Goal: Answer question/provide support

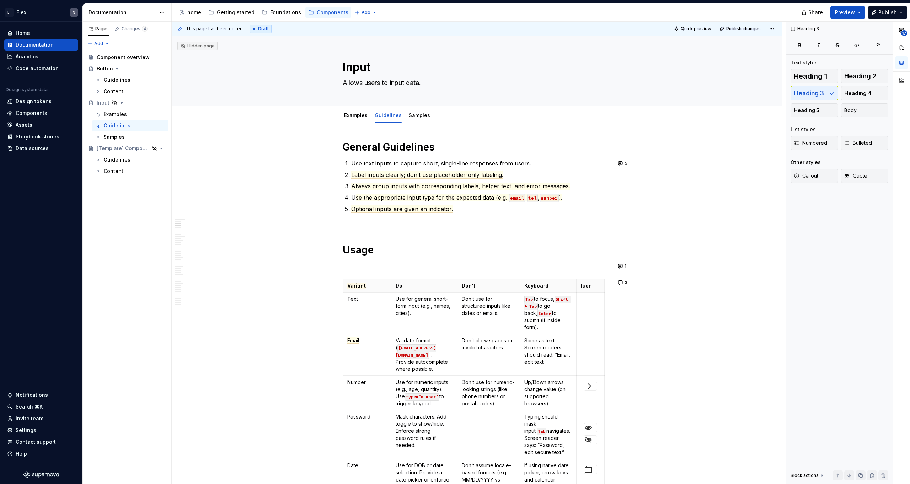
scroll to position [717, 0]
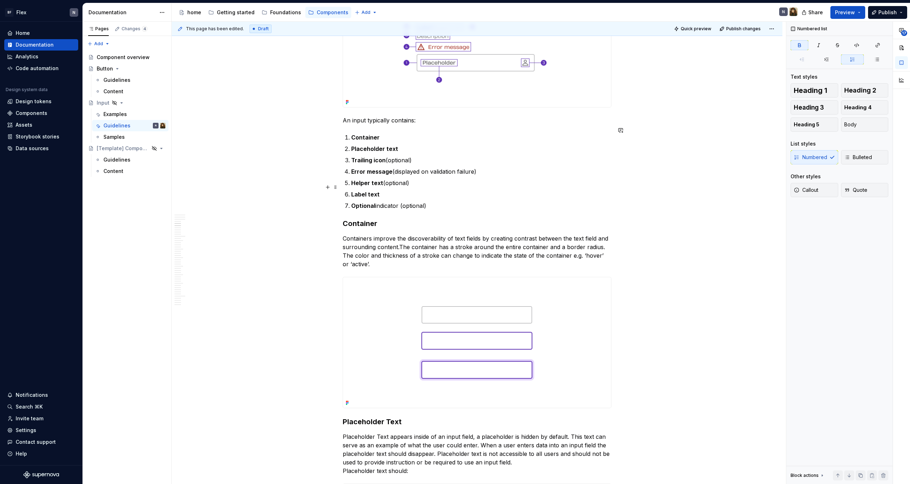
click at [398, 190] on p "Label text" at bounding box center [481, 194] width 260 height 9
click at [444, 218] on h3 "Container" at bounding box center [477, 223] width 269 height 10
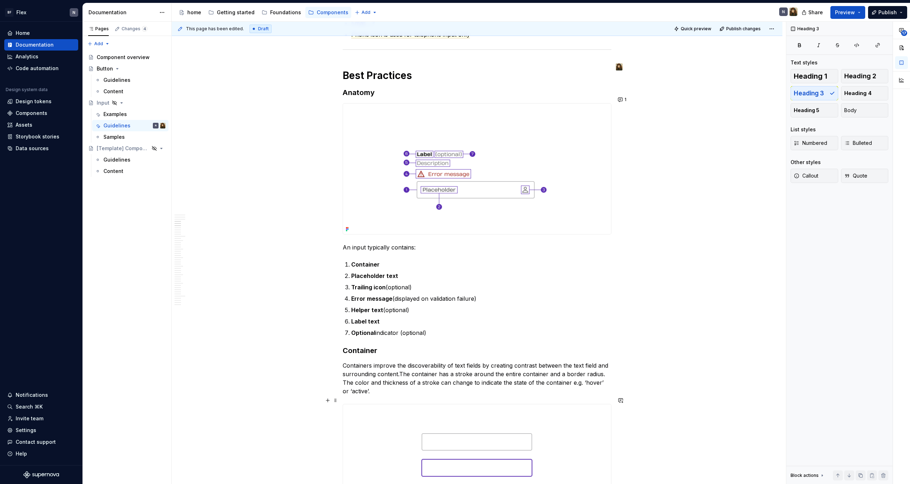
scroll to position [650, 0]
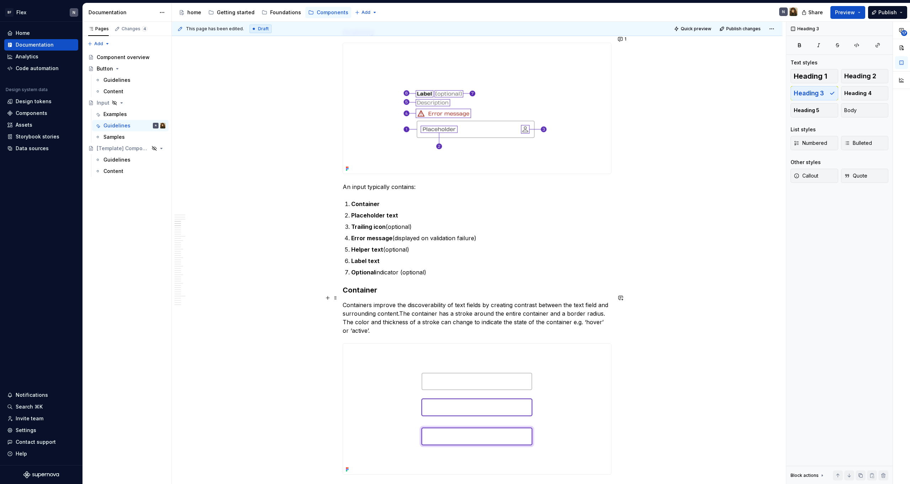
click at [453, 314] on p "Containers improve the discoverability of text fields by creating contrast betw…" at bounding box center [477, 318] width 269 height 34
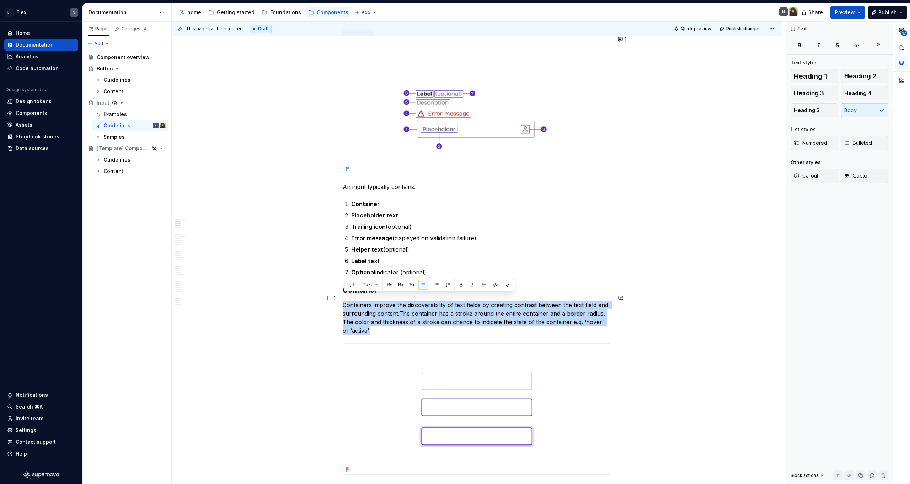
click at [453, 314] on p "Containers improve the discoverability of text fields by creating contrast betw…" at bounding box center [477, 318] width 269 height 34
click at [453, 320] on p "Containers improve the discoverability of text fields by creating contrast betw…" at bounding box center [477, 318] width 269 height 34
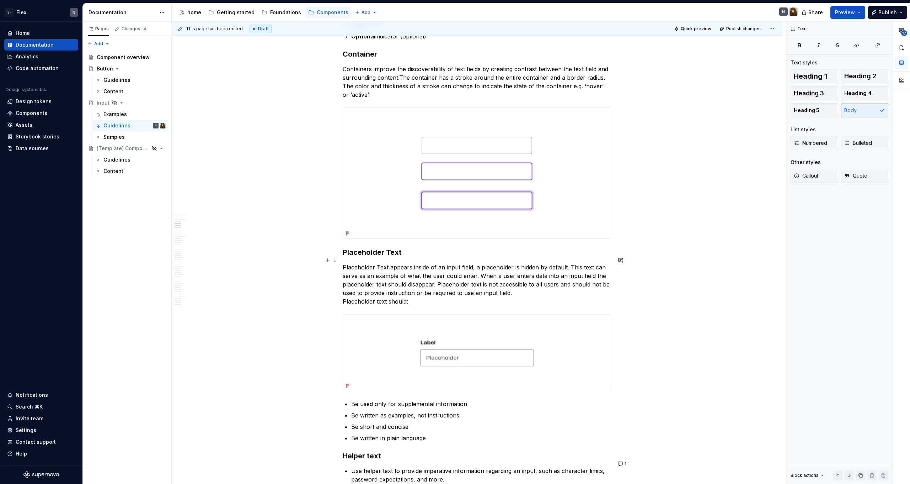
scroll to position [908, 0]
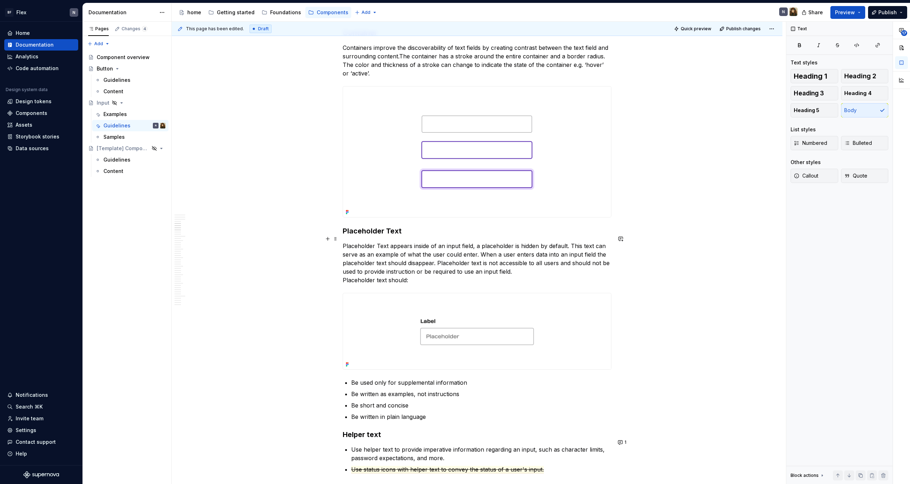
click at [440, 262] on p "Placeholder Text appears inside of an input field, a placeholder is hidden by d…" at bounding box center [477, 262] width 269 height 43
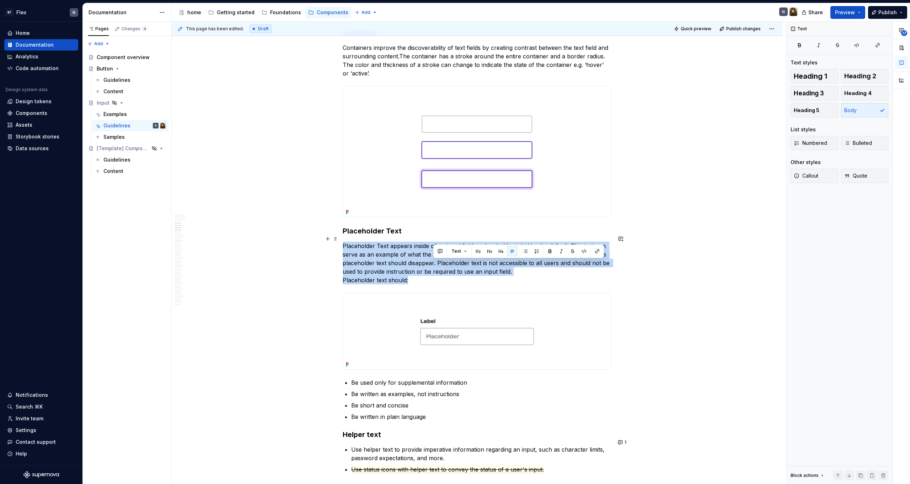
click at [440, 262] on p "Placeholder Text appears inside of an input field, a placeholder is hidden by d…" at bounding box center [477, 262] width 269 height 43
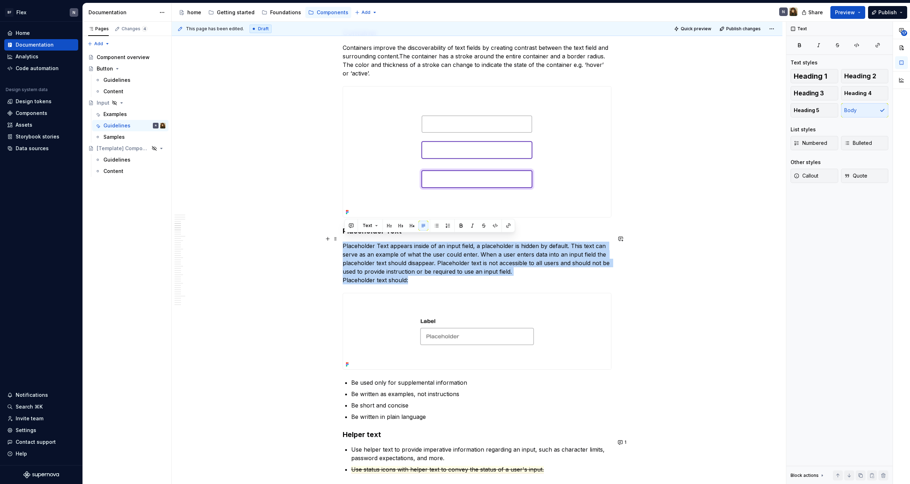
click at [441, 273] on p "Placeholder Text appears inside of an input field, a placeholder is hidden by d…" at bounding box center [477, 262] width 269 height 43
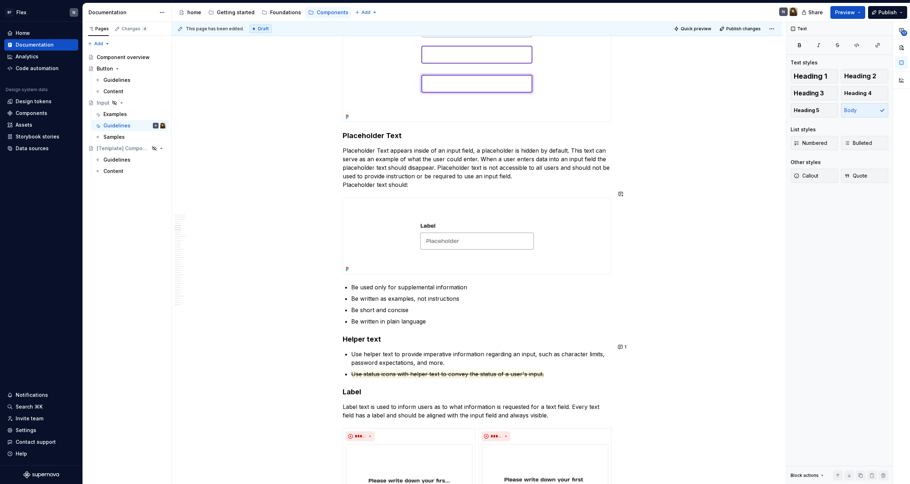
scroll to position [1004, 0]
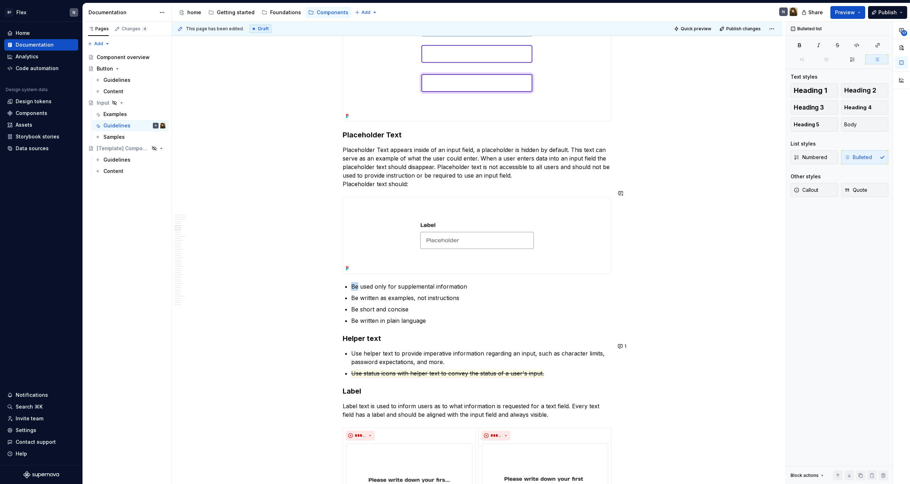
click at [440, 282] on p "Be used only for supplemental information" at bounding box center [481, 286] width 260 height 9
click at [437, 293] on p "Be written as examples, not instructions" at bounding box center [481, 297] width 260 height 9
click at [437, 316] on p "Be written in plain language" at bounding box center [481, 320] width 260 height 9
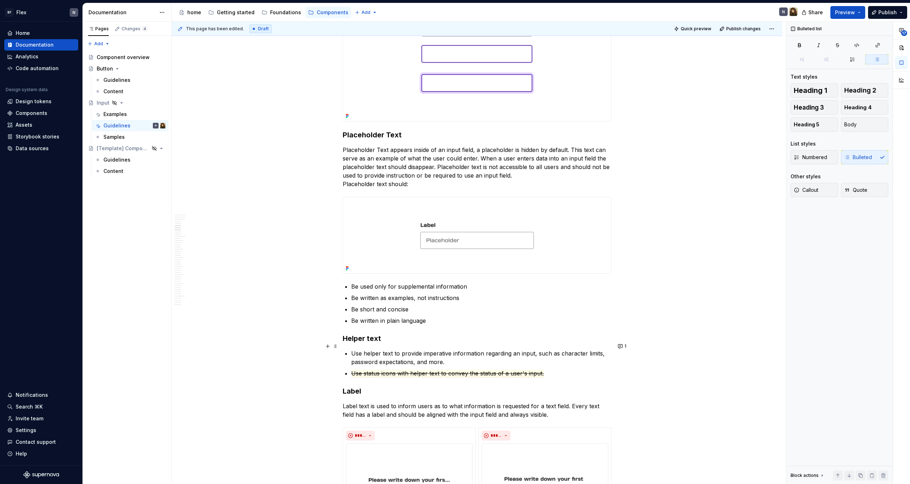
click at [432, 350] on p "Use helper text to provide imperative information regarding an input, such as c…" at bounding box center [481, 357] width 260 height 17
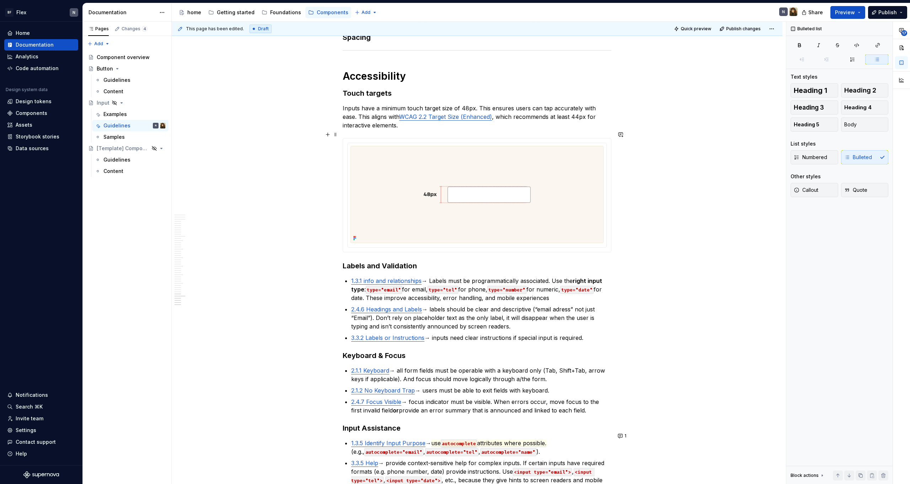
scroll to position [3129, 0]
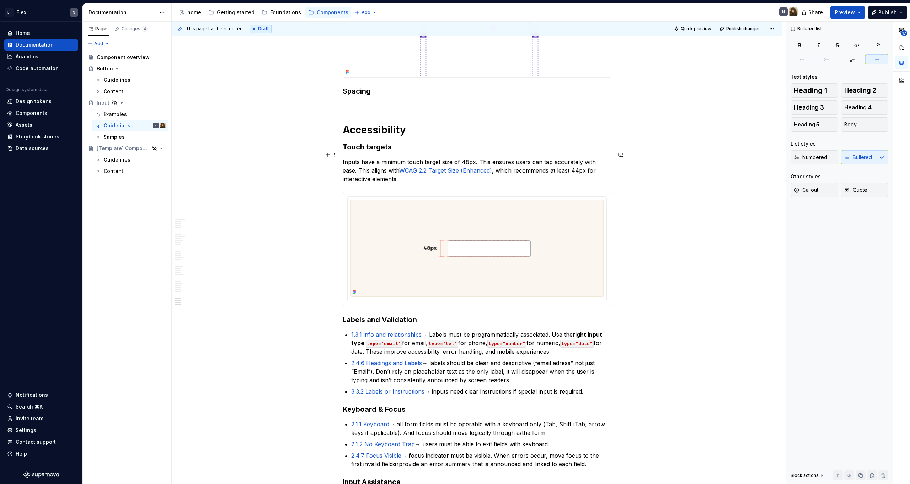
click at [528, 161] on p "Inputs have a minimum touch target size of 48px. This ensures users can tap acc…" at bounding box center [477, 171] width 269 height 26
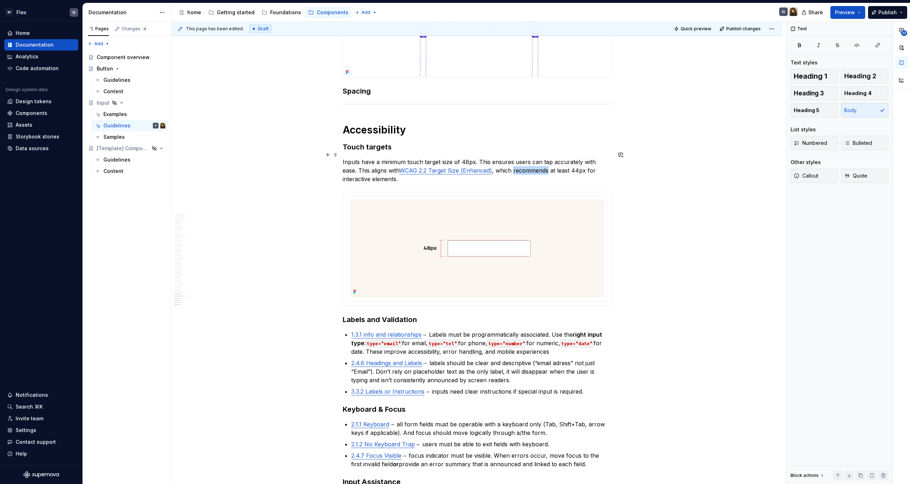
click at [528, 161] on p "Inputs have a minimum touch target size of 48px. This ensures users can tap acc…" at bounding box center [477, 171] width 269 height 26
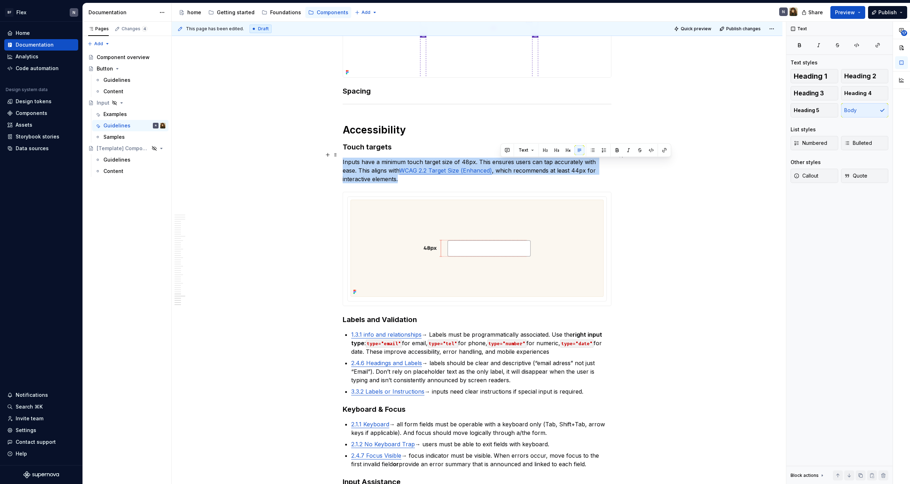
click at [528, 161] on p "Inputs have a minimum touch target size of 48px. This ensures users can tap acc…" at bounding box center [477, 171] width 269 height 26
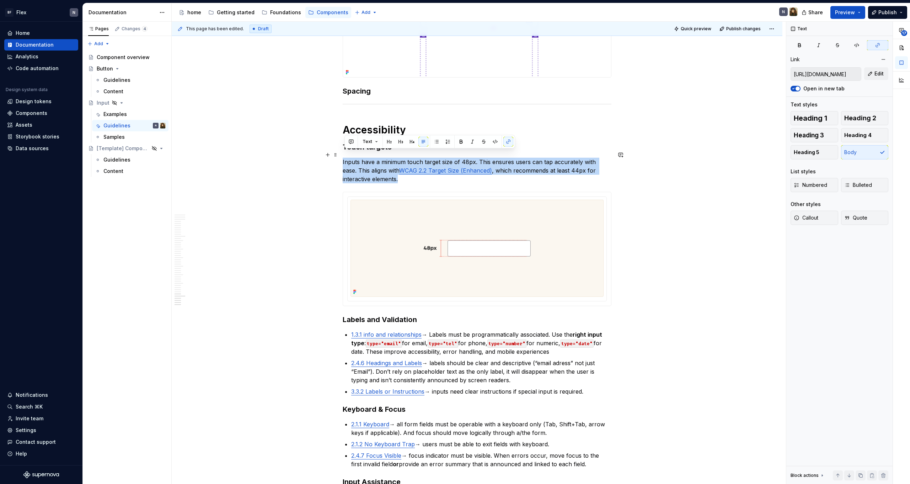
click at [534, 169] on p "Inputs have a minimum touch target size of 48px. This ensures users can tap acc…" at bounding box center [477, 171] width 269 height 26
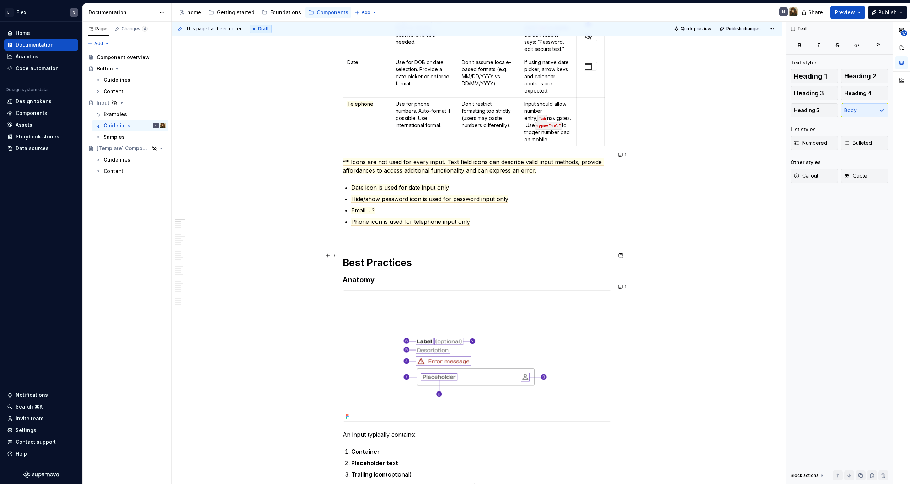
scroll to position [574, 0]
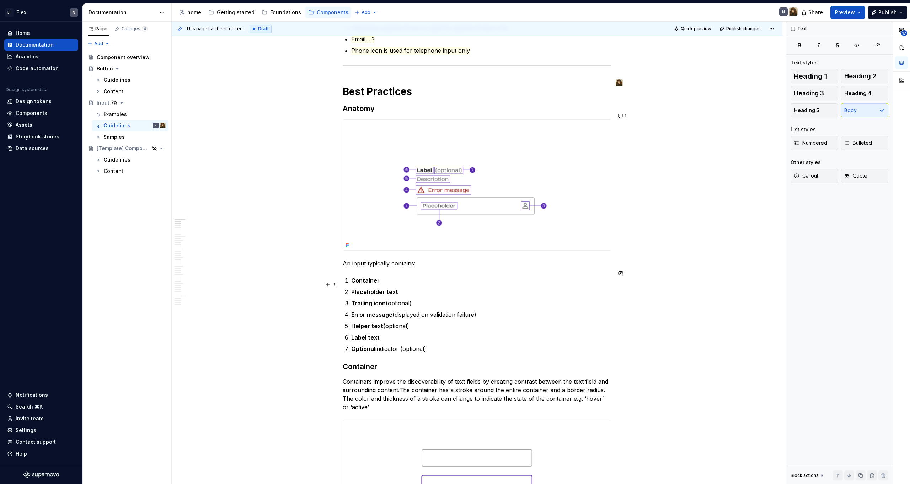
click at [412, 287] on p "Placeholder text" at bounding box center [481, 291] width 260 height 9
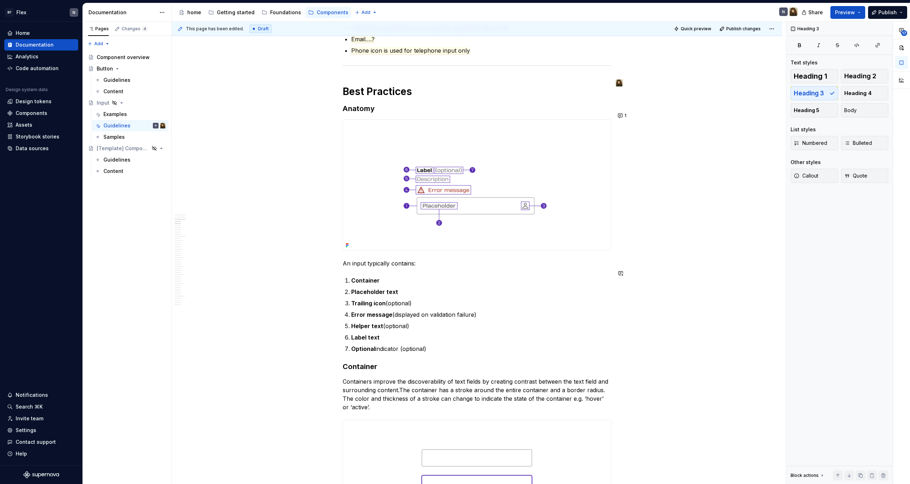
click at [434, 344] on p "Optional indicator (optional)" at bounding box center [481, 348] width 260 height 9
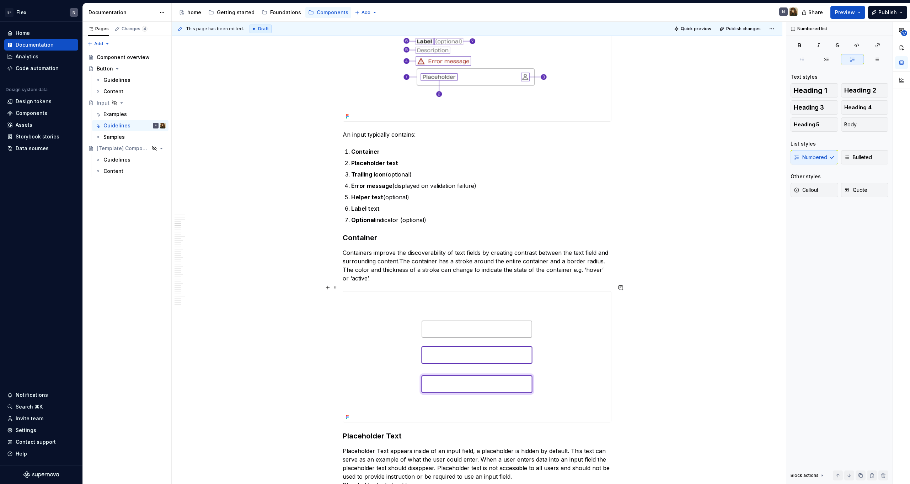
scroll to position [833, 0]
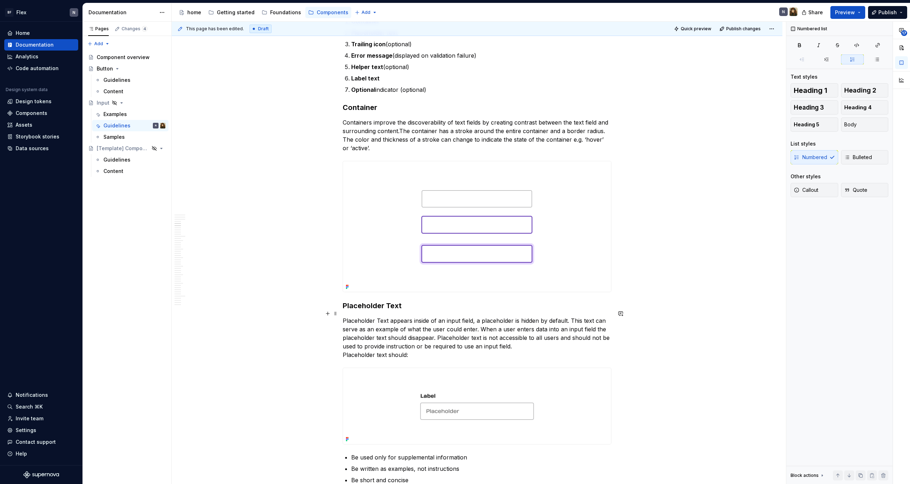
click at [452, 341] on p "Placeholder Text appears inside of an input field, a placeholder is hidden by d…" at bounding box center [477, 337] width 269 height 43
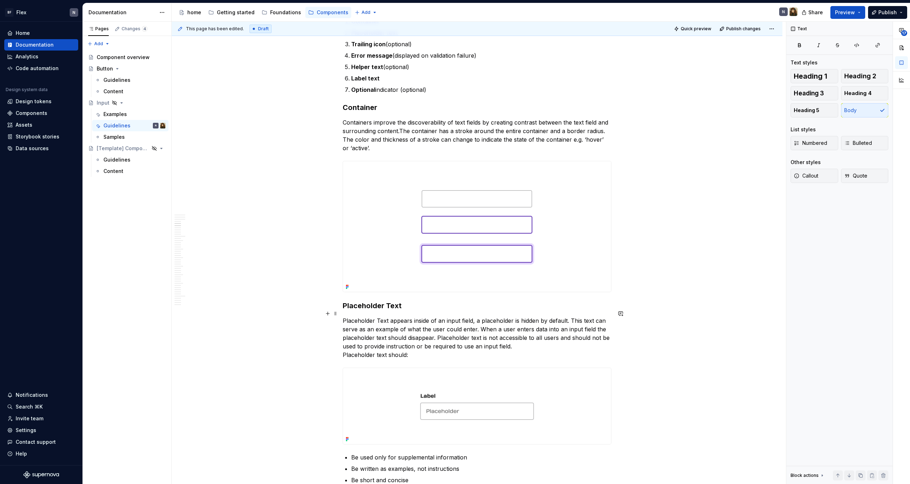
click at [451, 350] on p "Placeholder Text appears inside of an input field, a placeholder is hidden by d…" at bounding box center [477, 337] width 269 height 43
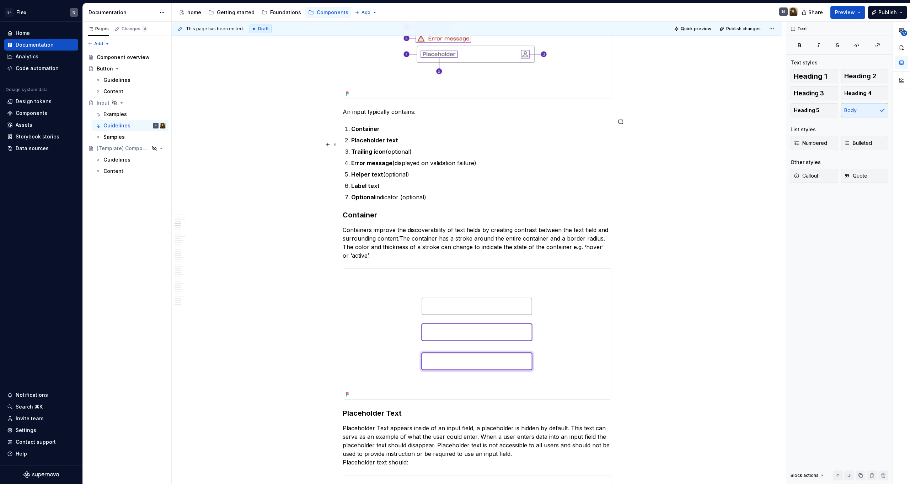
scroll to position [687, 0]
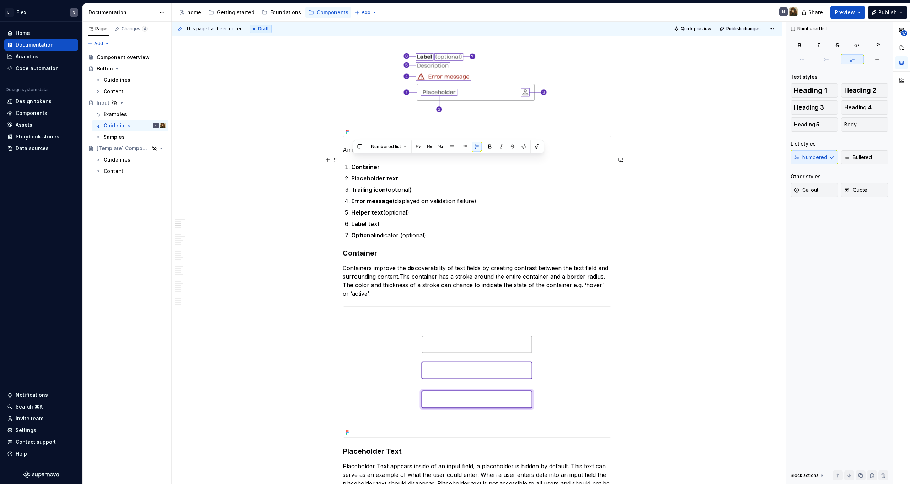
drag, startPoint x: 435, startPoint y: 232, endPoint x: 344, endPoint y: 157, distance: 118.3
click at [360, 149] on button "button" at bounding box center [360, 147] width 10 height 10
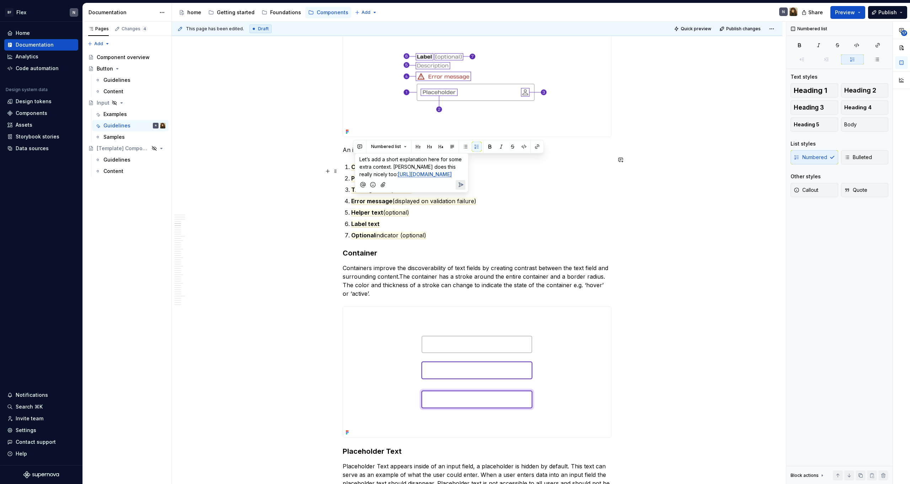
click at [404, 171] on p "Let’s add a short explanation here for some extra context. Carbon does this rea…" at bounding box center [412, 166] width 105 height 22
drag, startPoint x: 367, startPoint y: 175, endPoint x: 359, endPoint y: 175, distance: 8.2
click at [359, 175] on div "Let’s add a short explanation here for some extra context. Carbon does this rea…" at bounding box center [411, 165] width 107 height 25
click at [413, 169] on span "Let’s add a short explanation here for some extra context. Carbon does this rea…" at bounding box center [412, 166] width 105 height 21
click at [435, 170] on p "Let’s add a short explanation here for some extra context. Carbon does this rea…" at bounding box center [412, 166] width 105 height 22
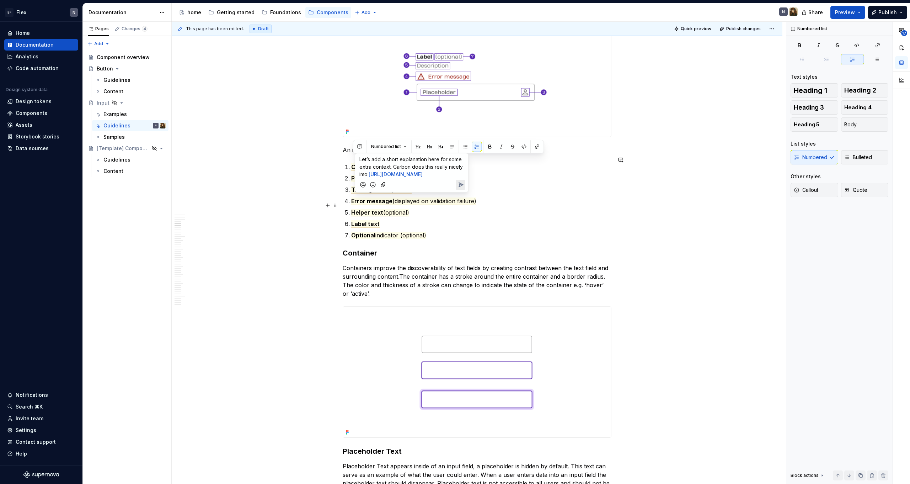
click at [458, 188] on icon "Send" at bounding box center [460, 184] width 7 height 7
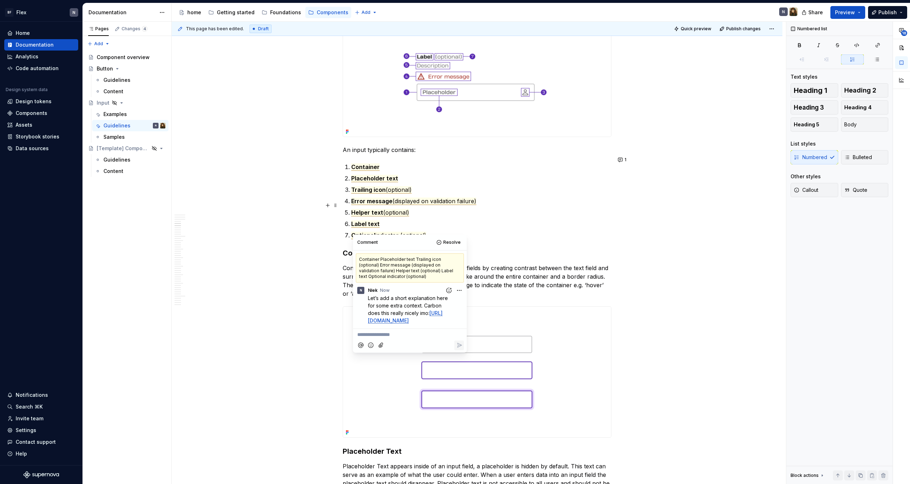
type textarea "*"
click at [504, 269] on p "Containers improve the discoverability of text fields by creating contrast betw…" at bounding box center [477, 281] width 269 height 34
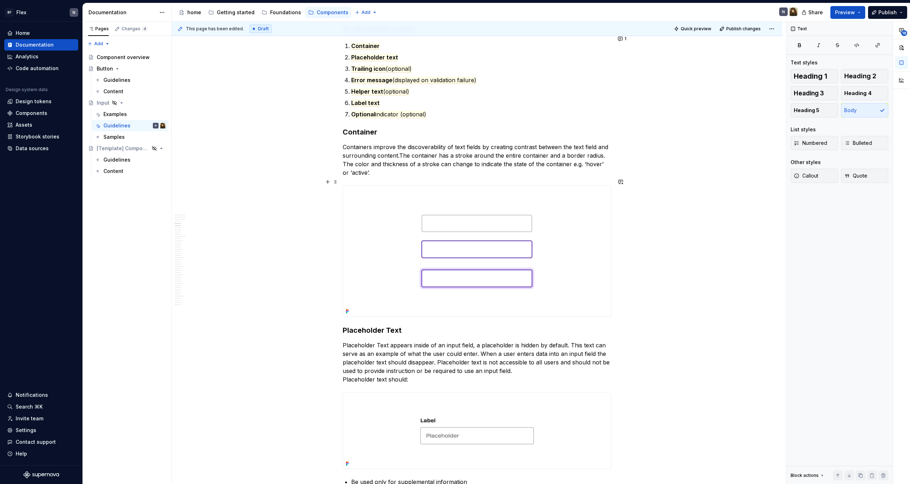
scroll to position [809, 0]
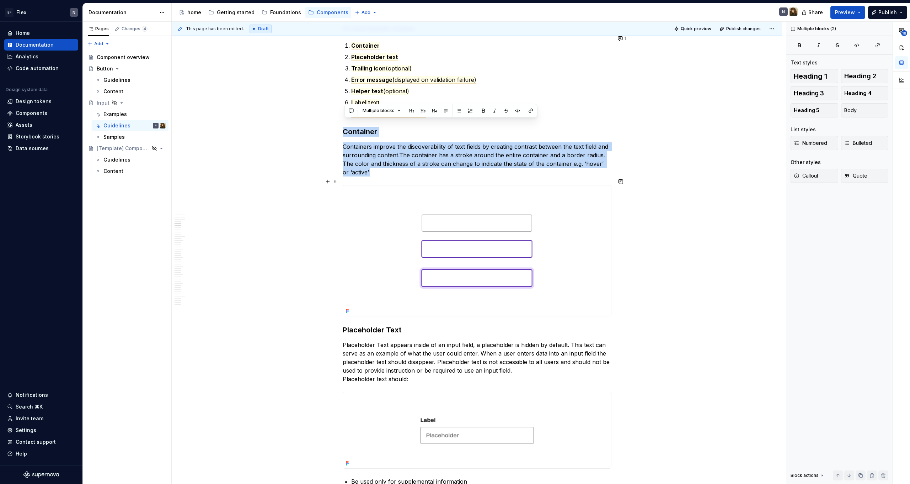
drag, startPoint x: 346, startPoint y: 126, endPoint x: 594, endPoint y: 173, distance: 252.3
click at [349, 111] on button "button" at bounding box center [351, 111] width 10 height 10
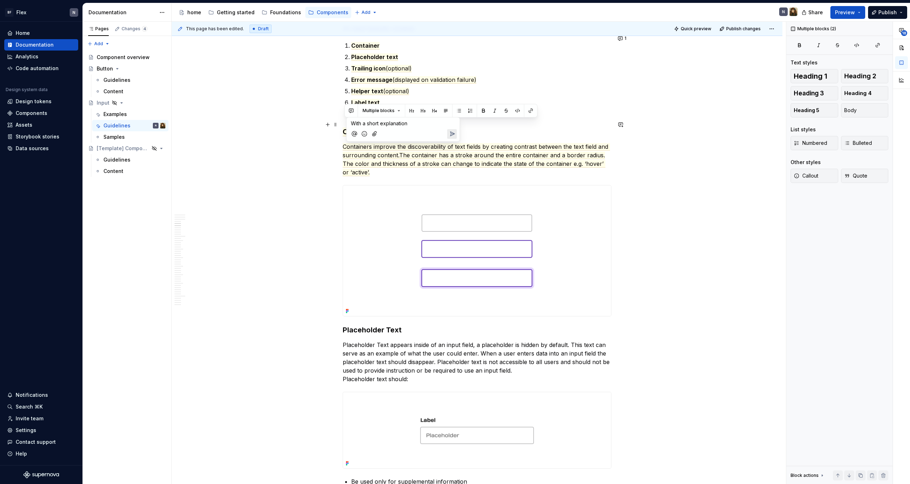
click at [425, 120] on p "With a short explanation" at bounding box center [403, 122] width 105 height 7
click at [454, 142] on icon "Send" at bounding box center [453, 141] width 4 height 4
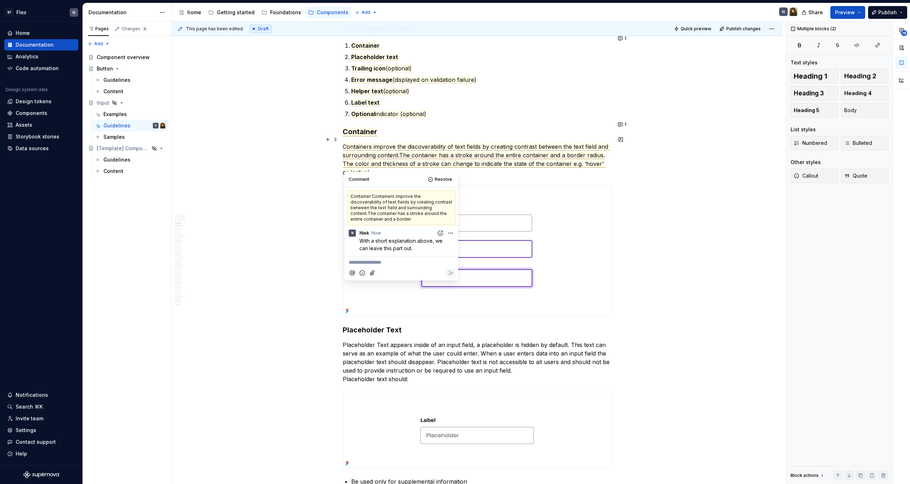
click at [511, 160] on span "The color and thickness of a stroke can change to indicate the state of the con…" at bounding box center [474, 168] width 263 height 16
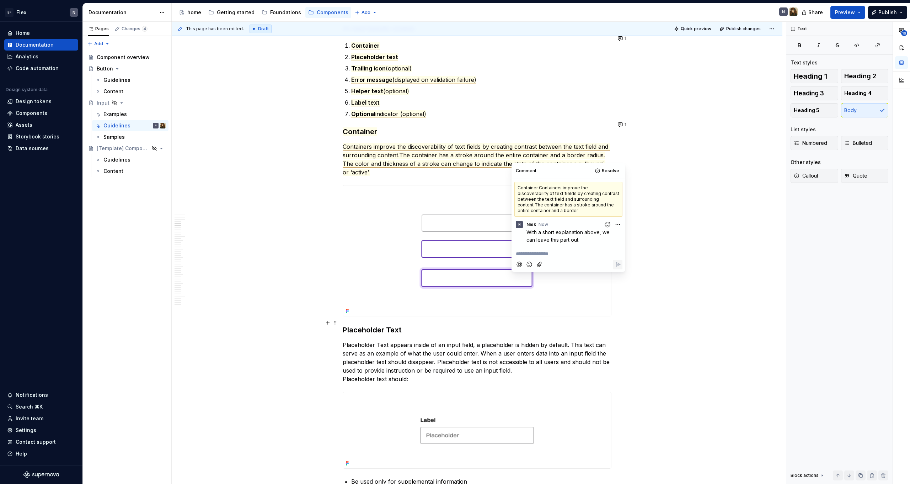
click at [484, 342] on p "Placeholder Text appears inside of an input field, a placeholder is hidden by d…" at bounding box center [477, 361] width 269 height 43
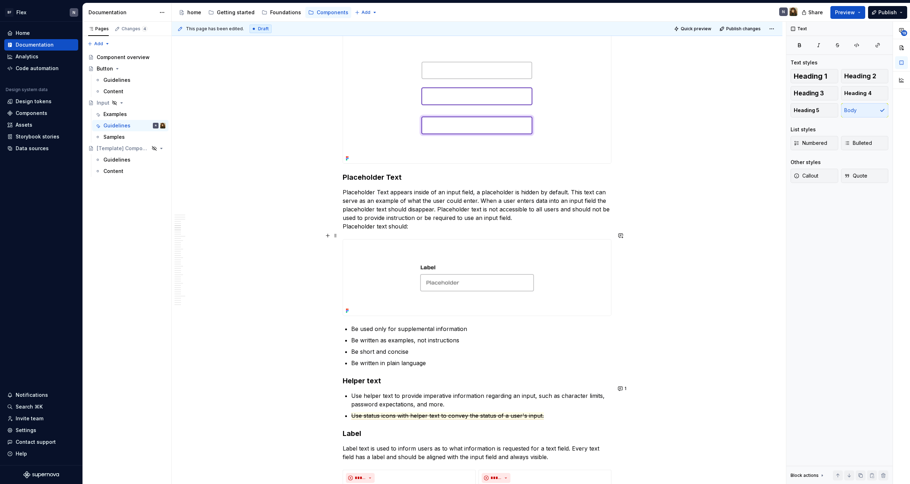
scroll to position [974, 0]
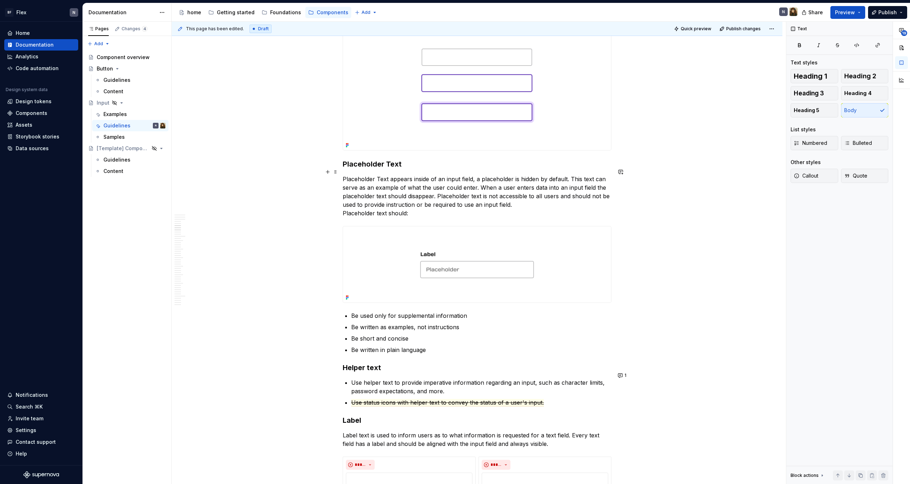
click at [430, 186] on p "Placeholder Text appears inside of an input field, a placeholder is hidden by d…" at bounding box center [477, 196] width 269 height 43
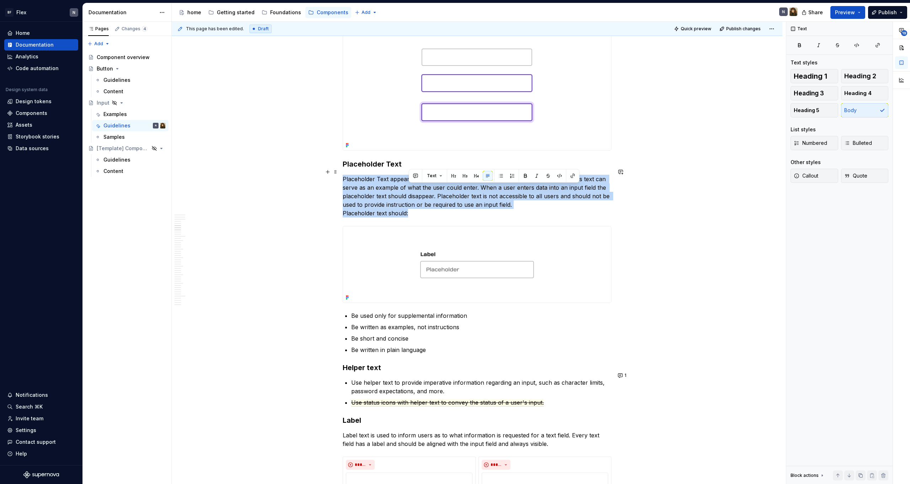
click at [430, 186] on p "Placeholder Text appears inside of an input field, a placeholder is hidden by d…" at bounding box center [477, 196] width 269 height 43
click at [431, 202] on p "Placeholder Text appears inside of an input field, a placeholder is hidden by d…" at bounding box center [477, 196] width 269 height 43
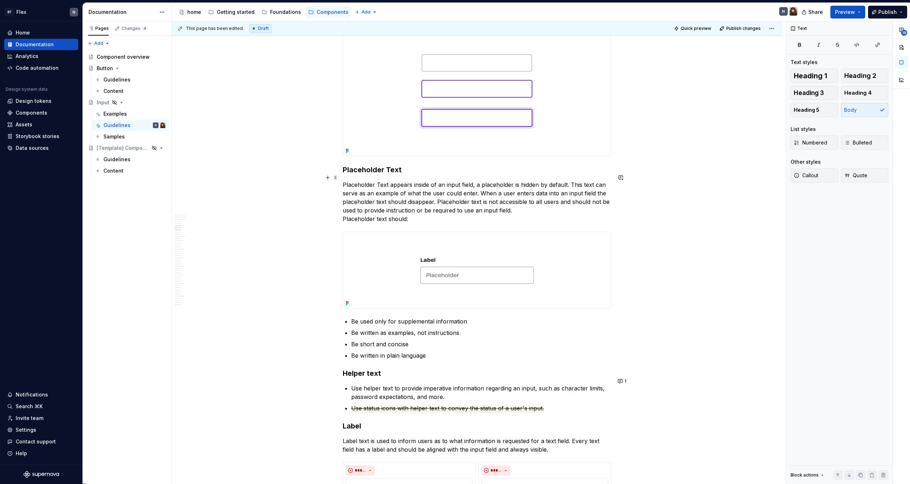
scroll to position [969, 0]
click at [415, 194] on p "Placeholder Text appears inside of an input field, a placeholder is hidden by d…" at bounding box center [477, 201] width 269 height 43
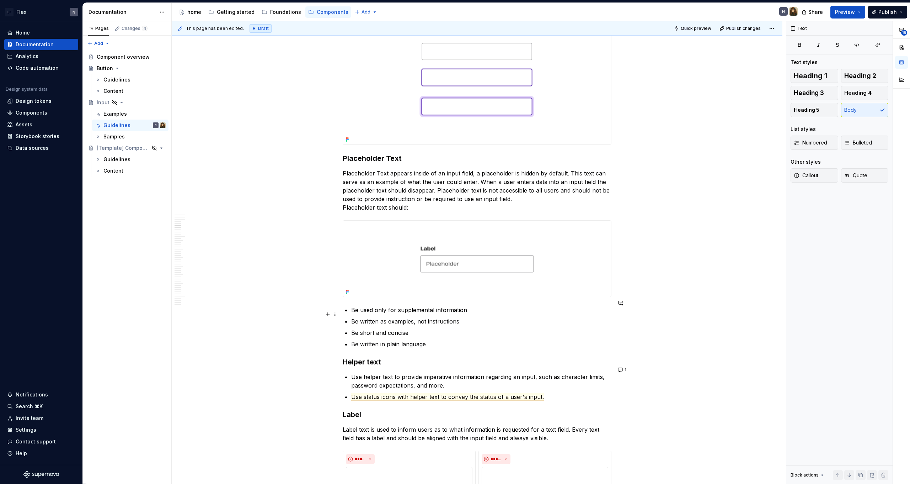
scroll to position [981, 0]
click at [411, 177] on p "Placeholder Text appears inside of an input field, a placeholder is hidden by d…" at bounding box center [477, 189] width 269 height 43
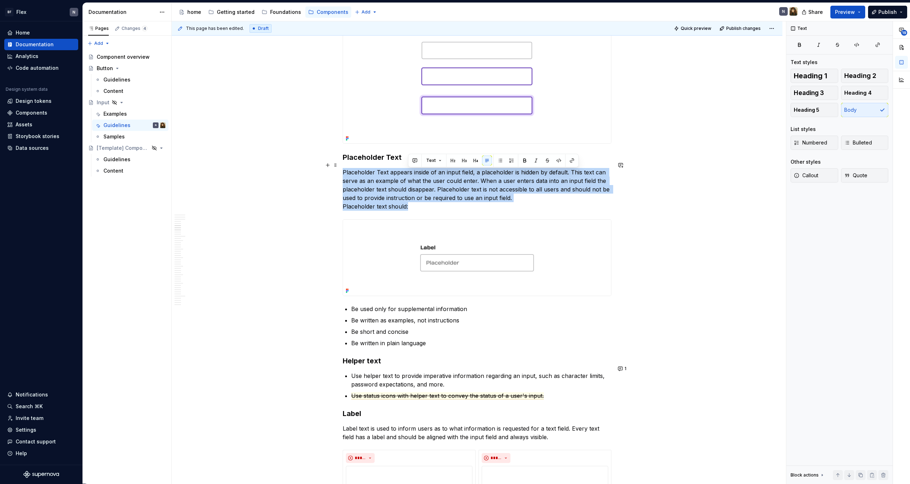
click at [411, 177] on p "Placeholder Text appears inside of an input field, a placeholder is hidden by d…" at bounding box center [477, 189] width 269 height 43
click at [416, 181] on p "Placeholder Text appears inside of an input field, a placeholder is hidden by d…" at bounding box center [477, 189] width 269 height 43
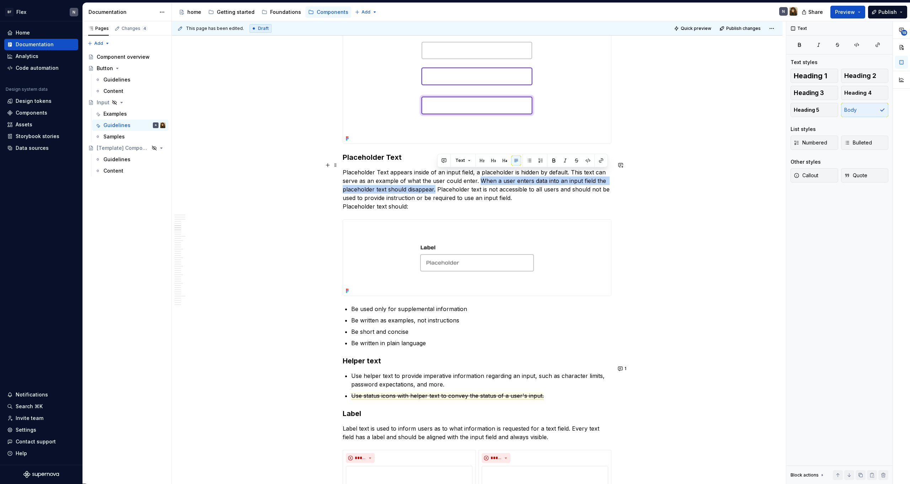
drag, startPoint x: 479, startPoint y: 174, endPoint x: 438, endPoint y: 184, distance: 42.9
click at [438, 184] on p "Placeholder Text appears inside of an input field, a placeholder is hidden by d…" at bounding box center [477, 189] width 269 height 43
click at [426, 188] on p "Placeholder Text appears inside of an input field, a placeholder is hidden by d…" at bounding box center [477, 189] width 269 height 43
click at [424, 196] on p "Placeholder Text appears inside of an input field, a placeholder is hidden by d…" at bounding box center [477, 189] width 269 height 43
click at [420, 197] on p "Placeholder Text appears inside of an input field, a placeholder is hidden by d…" at bounding box center [477, 189] width 269 height 43
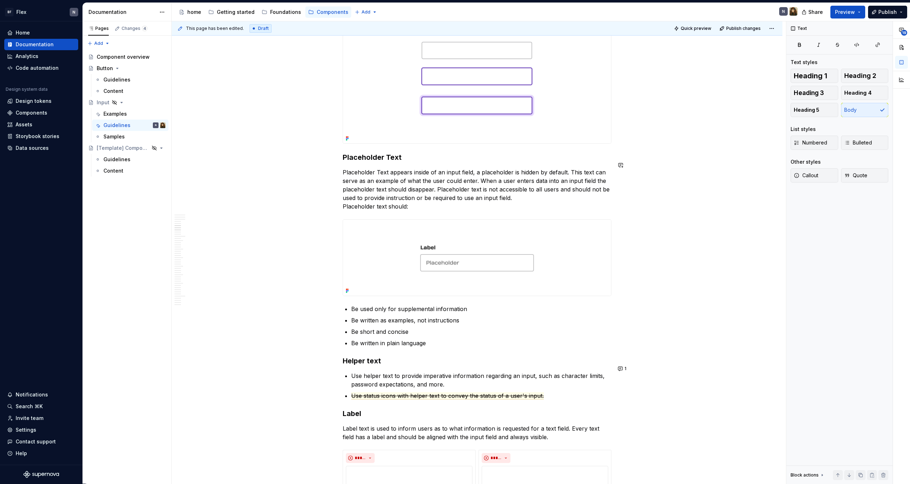
type textarea "*"
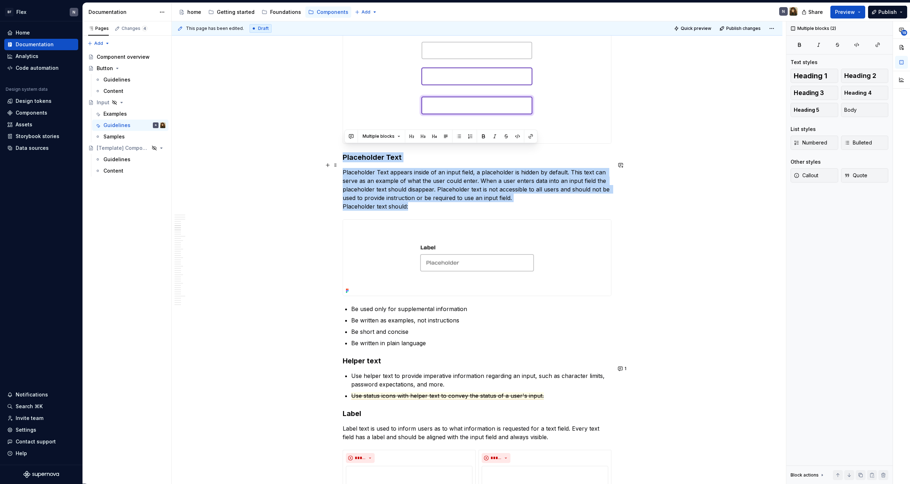
drag, startPoint x: 345, startPoint y: 149, endPoint x: 422, endPoint y: 196, distance: 90.5
click at [349, 134] on button "button" at bounding box center [351, 136] width 10 height 10
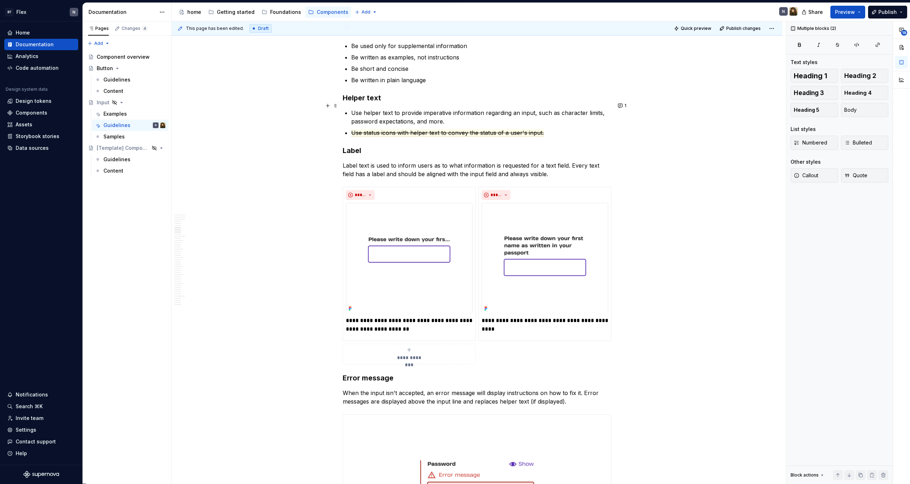
scroll to position [1051, 0]
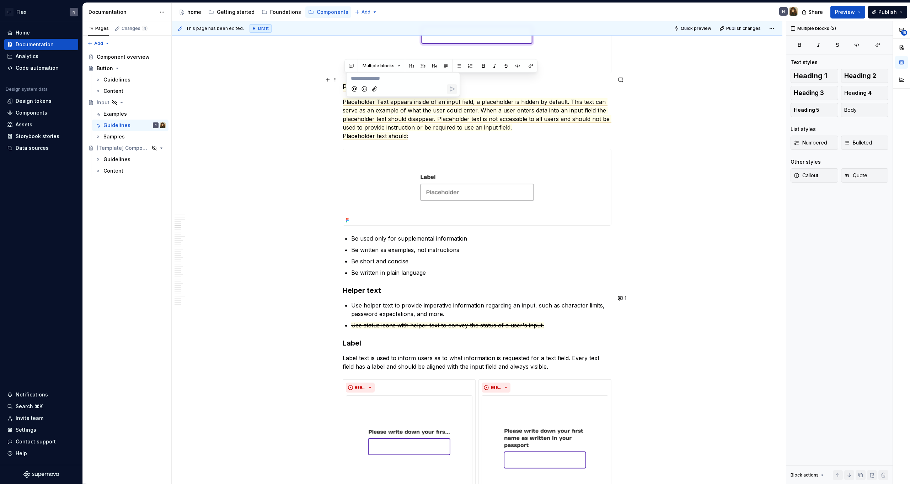
click at [401, 79] on p "**********" at bounding box center [403, 78] width 105 height 7
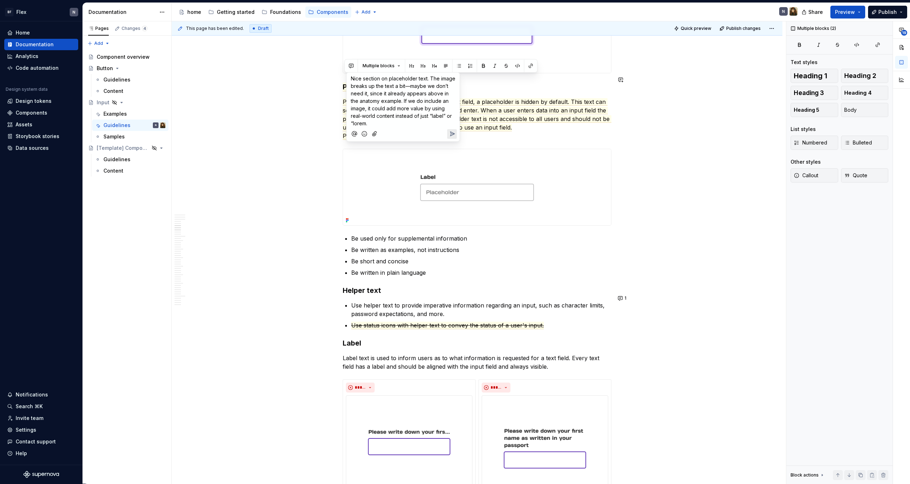
click at [409, 86] on span "Nice section on placeholder text. The image breaks up the text a bit—maybe we d…" at bounding box center [404, 100] width 106 height 51
click at [415, 90] on p "Nice section on placeholder text. The image breaks up the text a bit, maybe we …" at bounding box center [403, 101] width 105 height 52
click at [415, 113] on span "Nice section on placeholder text. The image breaks up the text a bit, maybe we …" at bounding box center [404, 100] width 106 height 51
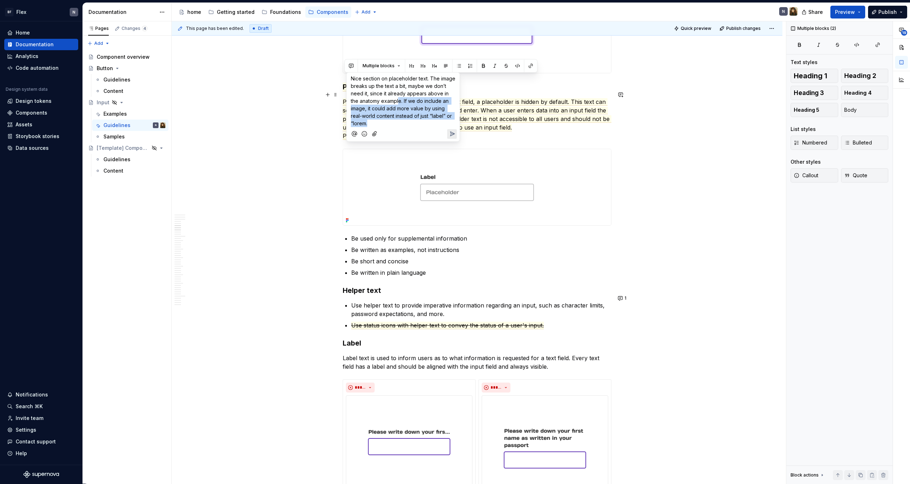
drag, startPoint x: 399, startPoint y: 100, endPoint x: 400, endPoint y: 122, distance: 21.4
click at [400, 122] on p "Nice section on placeholder text. The image breaks up the text a bit, maybe we …" at bounding box center [403, 101] width 105 height 52
drag, startPoint x: 396, startPoint y: 122, endPoint x: 446, endPoint y: 118, distance: 50.3
click at [446, 118] on p "Nice section on placeholder text. The image breaks up the text a bit, maybe we …" at bounding box center [403, 101] width 105 height 52
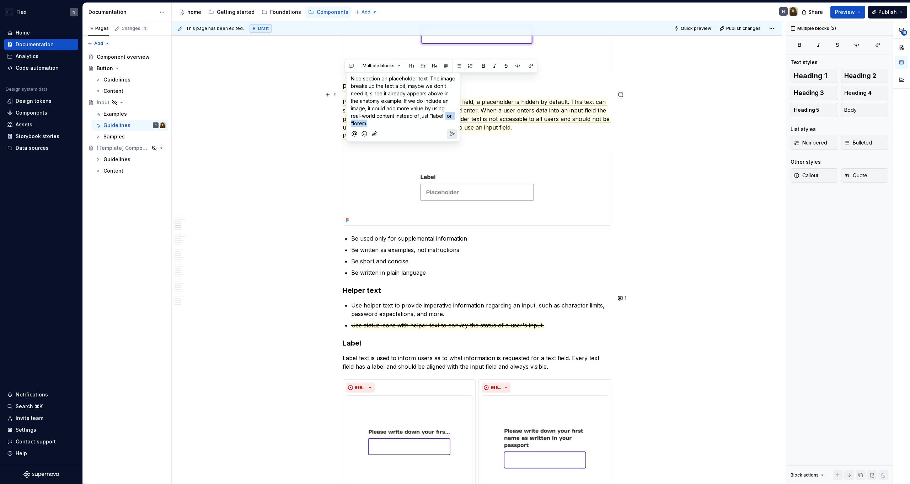
click at [446, 118] on span "Nice section on placeholder text. The image breaks up the text a bit, maybe we …" at bounding box center [404, 100] width 106 height 51
click at [367, 125] on span "Nice section on placeholder text. The image breaks up the text a bit, maybe we …" at bounding box center [404, 100] width 106 height 51
click at [407, 123] on p "Nice section on placeholder text. The image breaks up the text a bit, maybe we …" at bounding box center [403, 101] width 105 height 52
click at [353, 123] on span "Nice section on placeholder text. The image breaks up the text a bit, maybe we …" at bounding box center [404, 100] width 106 height 51
click at [433, 118] on span "Nice section on placeholder text. The image breaks up the text a bit, maybe we …" at bounding box center [404, 100] width 106 height 51
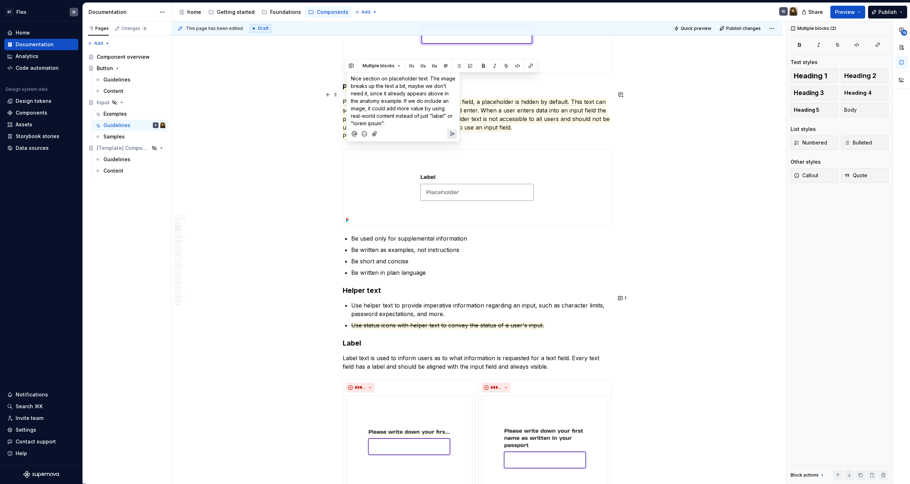
click at [418, 120] on p "Nice section on placeholder text. The image breaks up the text a bit, maybe we …" at bounding box center [403, 101] width 105 height 52
click at [451, 134] on icon "Send" at bounding box center [452, 133] width 7 height 7
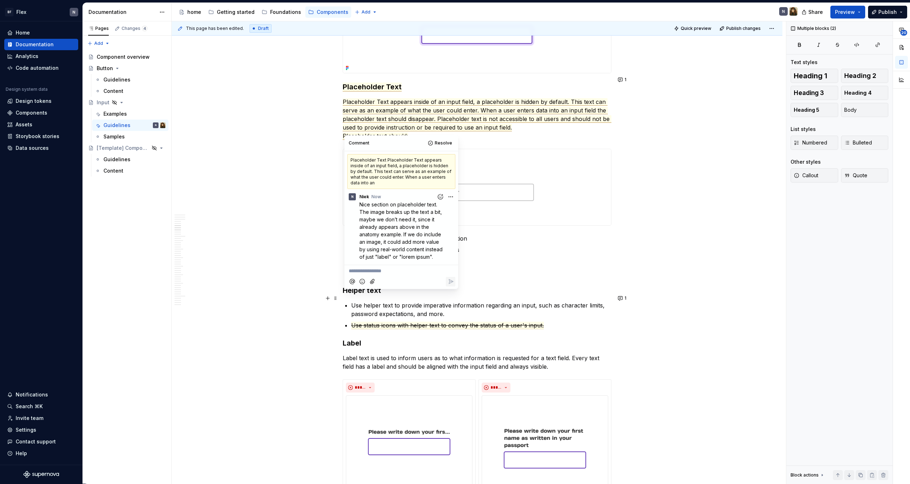
click at [418, 308] on p "Use helper text to provide imperative information regarding an input, such as c…" at bounding box center [481, 309] width 260 height 17
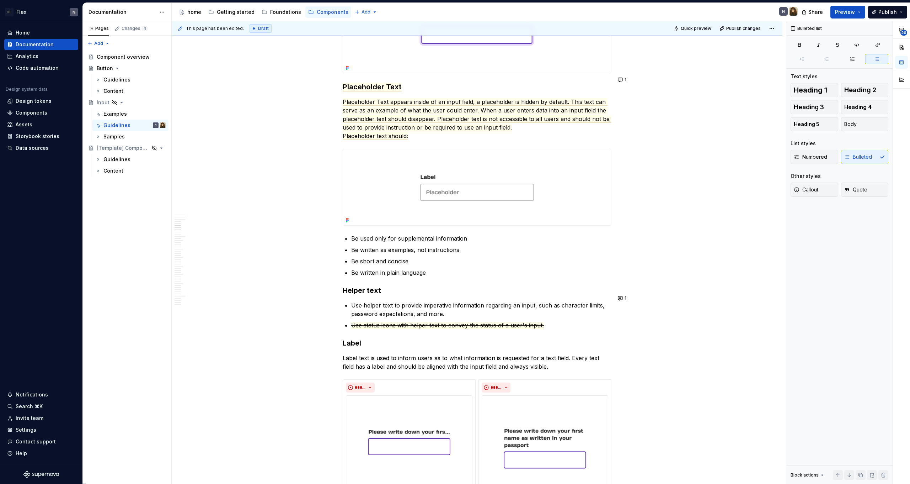
type textarea "*"
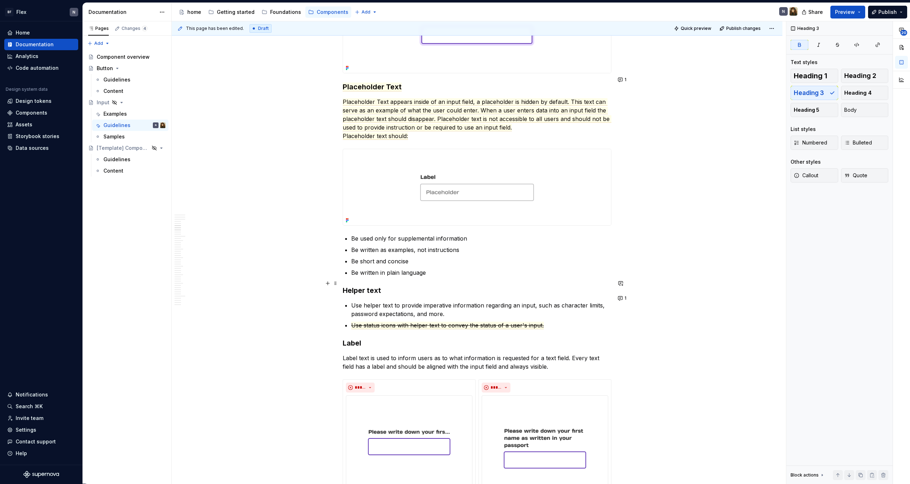
click at [413, 288] on h3 "Helper text" at bounding box center [477, 290] width 269 height 10
click at [385, 286] on h3 "Helper text" at bounding box center [477, 290] width 269 height 10
click at [371, 286] on strong "Helper text" at bounding box center [362, 290] width 38 height 9
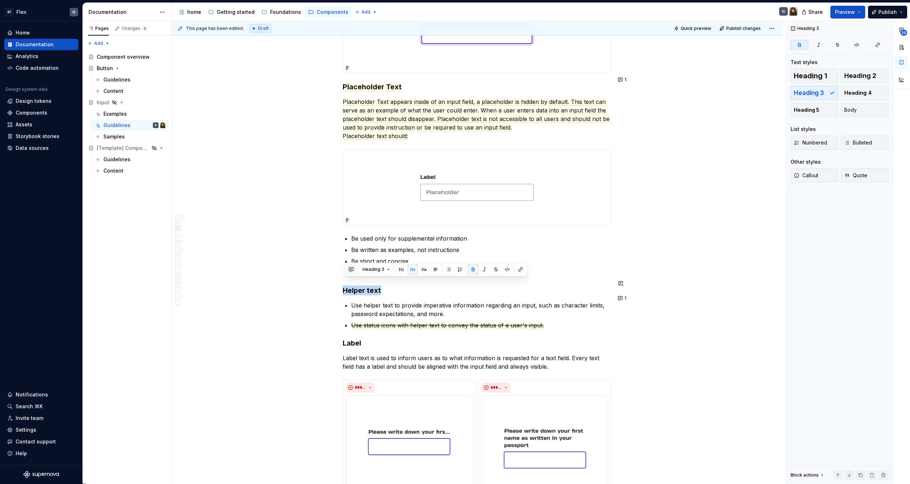
click at [352, 270] on button "button" at bounding box center [351, 269] width 10 height 10
click at [352, 292] on span "Maybe we could add an image here to show the context of helper text more clearl…" at bounding box center [397, 297] width 93 height 36
click at [351, 291] on div "Maybe we could add an image here to show the context of helper text more clearl…" at bounding box center [403, 295] width 107 height 39
click at [381, 290] on span "Maybe we could add an image here to show even more the context of helper text m…" at bounding box center [402, 297] width 102 height 36
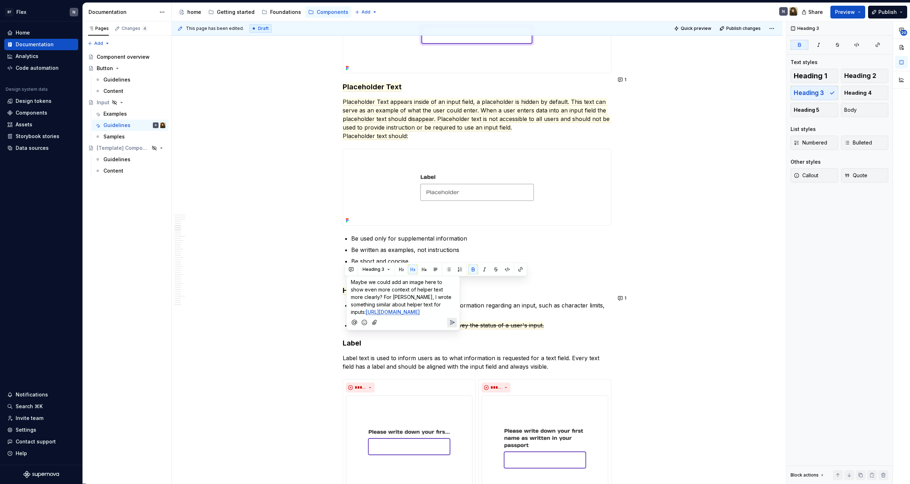
click at [383, 289] on span "Maybe we could add an image here to show even more context of helper text more …" at bounding box center [402, 297] width 102 height 36
click at [380, 292] on span "Maybe we could add an image here to show even more of helper text more clearly?…" at bounding box center [397, 297] width 93 height 36
click at [379, 292] on span "Maybe we could add an image here to show even more of helper text more clearly?…" at bounding box center [397, 297] width 93 height 36
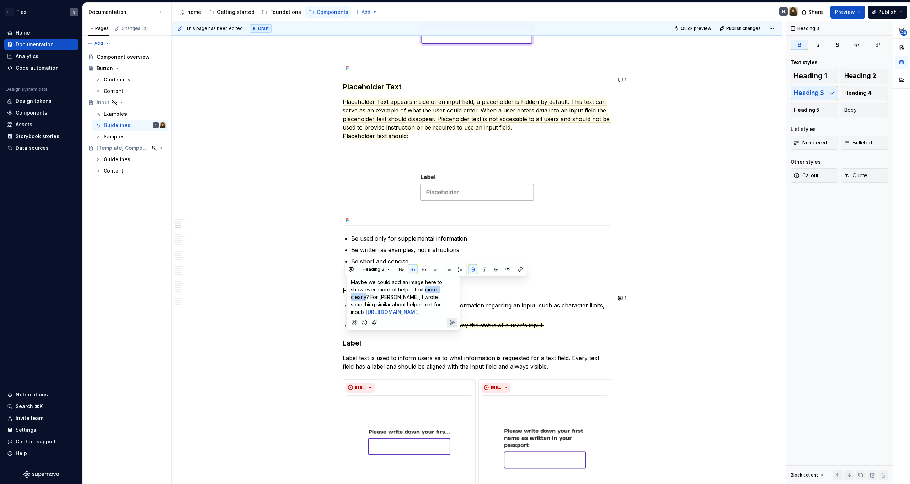
drag, startPoint x: 411, startPoint y: 290, endPoint x: 439, endPoint y: 290, distance: 27.4
click at [439, 290] on span "Maybe we could add an image here to show even more of helper text more clearly?…" at bounding box center [397, 297] width 93 height 36
click at [420, 297] on span "Maybe we could add an image here to show even more of helper text context? For …" at bounding box center [403, 293] width 105 height 28
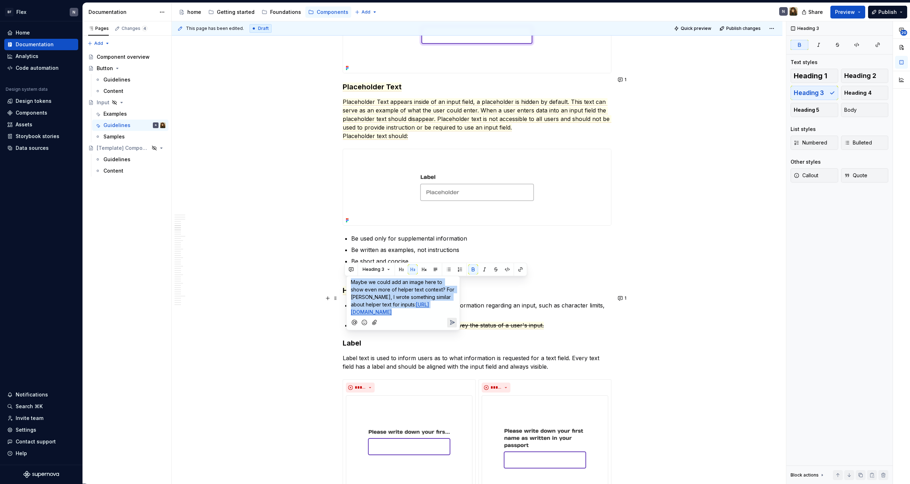
click at [420, 302] on p "Maybe we could add an image here to show even more of helper text context? For …" at bounding box center [403, 296] width 105 height 37
click at [450, 294] on span "Maybe we could add an image here to show even more of helper text context? For …" at bounding box center [403, 293] width 105 height 28
drag, startPoint x: 452, startPoint y: 297, endPoint x: 452, endPoint y: 304, distance: 7.1
click at [452, 304] on p "Maybe we could add an image here to show even more of helper text context? For …" at bounding box center [403, 296] width 105 height 37
click at [429, 291] on span "Maybe we could add an image here to show even more of helper text context? For …" at bounding box center [403, 293] width 105 height 28
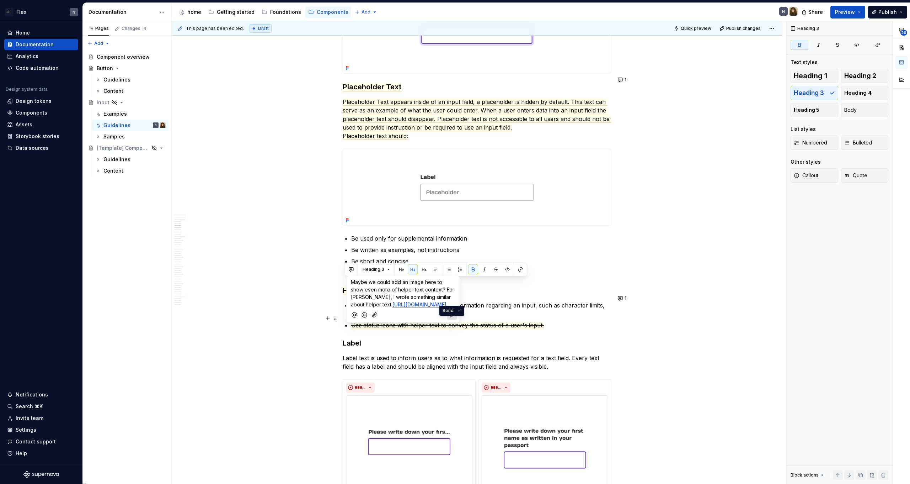
click at [450, 318] on icon "Send" at bounding box center [452, 314] width 7 height 7
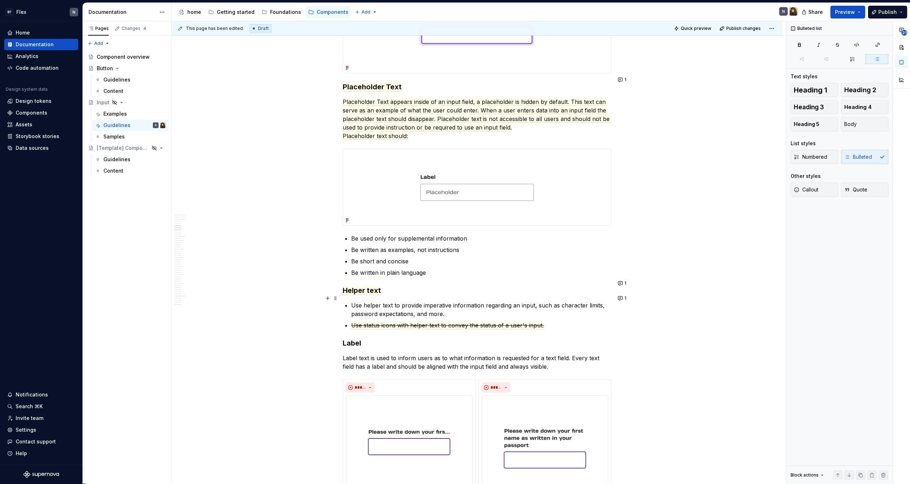
click at [477, 306] on p "Use helper text to provide imperative information regarding an input, such as c…" at bounding box center [481, 309] width 260 height 17
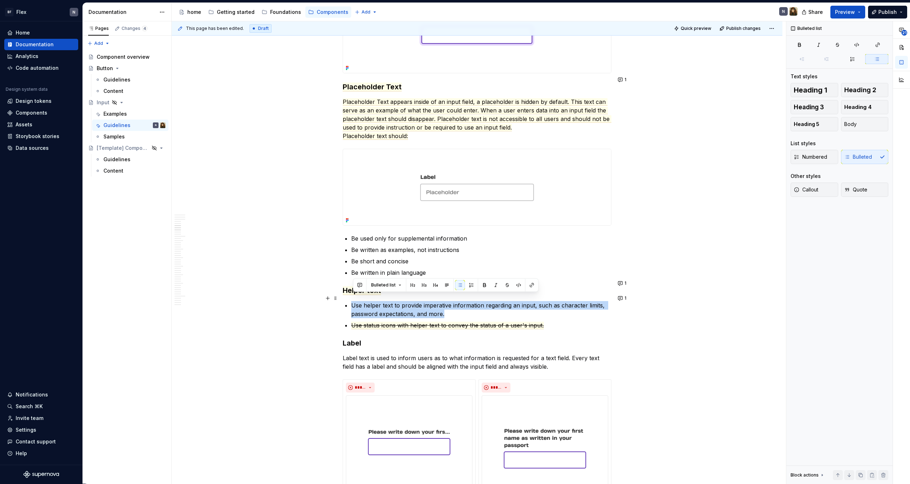
click at [498, 306] on p "Use helper text to provide imperative information regarding an input, such as c…" at bounding box center [481, 309] width 260 height 17
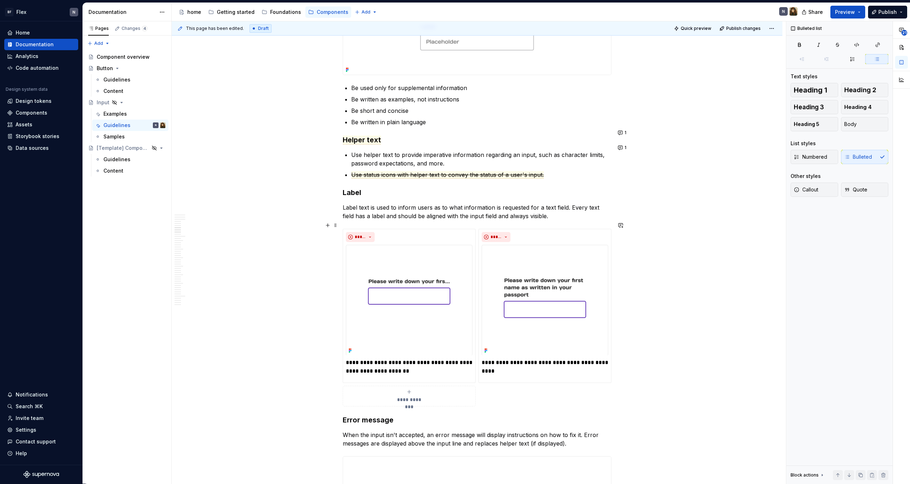
scroll to position [1204, 0]
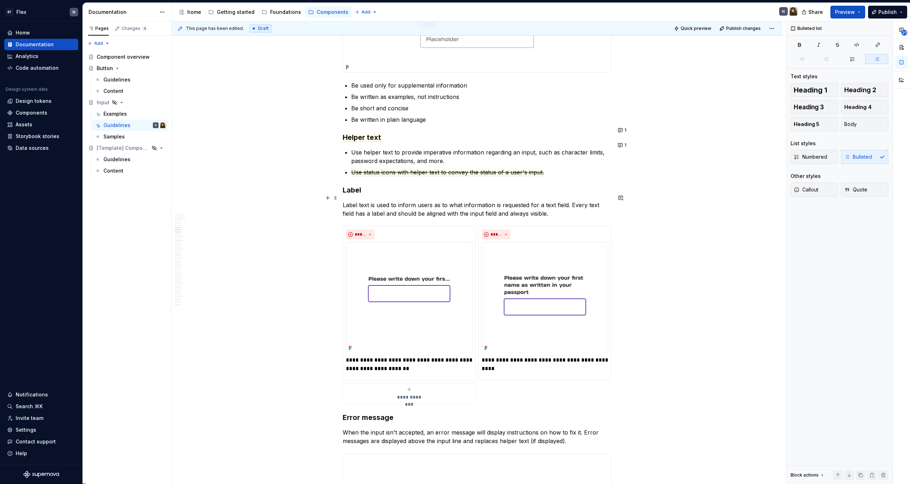
click at [384, 204] on p "Label text is used to inform users as to what information is requested for a te…" at bounding box center [477, 209] width 269 height 17
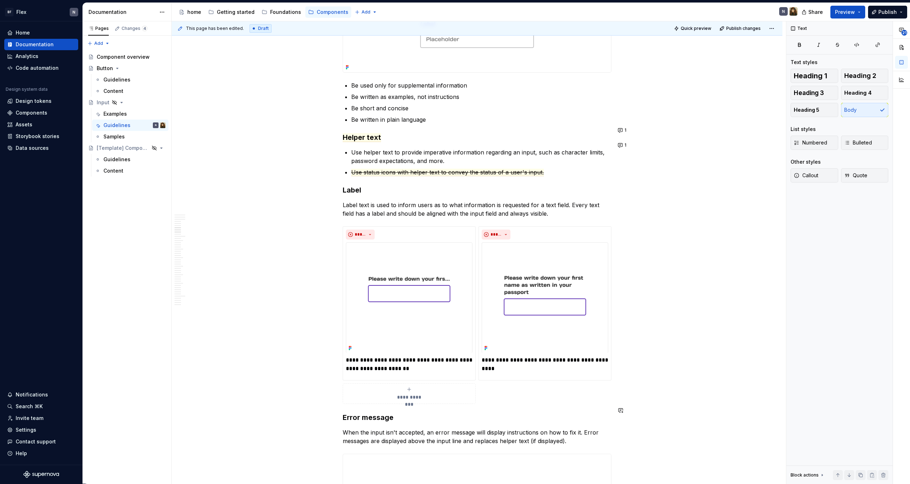
type textarea "*"
click at [350, 185] on h3 "Label" at bounding box center [477, 190] width 269 height 10
click at [355, 170] on button "button" at bounding box center [351, 169] width 10 height 10
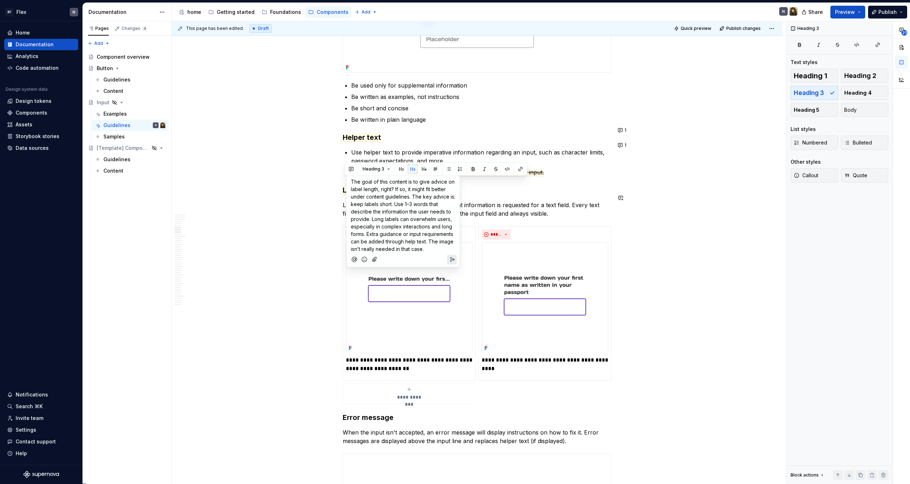
click at [396, 189] on span "The goal of this content is to give advice on label length, right? If so, it mi…" at bounding box center [404, 215] width 106 height 73
click at [400, 215] on span "If so, it might fit better under content guidelines. The key advice is: keep la…" at bounding box center [403, 236] width 105 height 66
click at [415, 214] on span "If so, it might fit better under content guidelines. The key advice is: keep la…" at bounding box center [403, 236] width 105 height 66
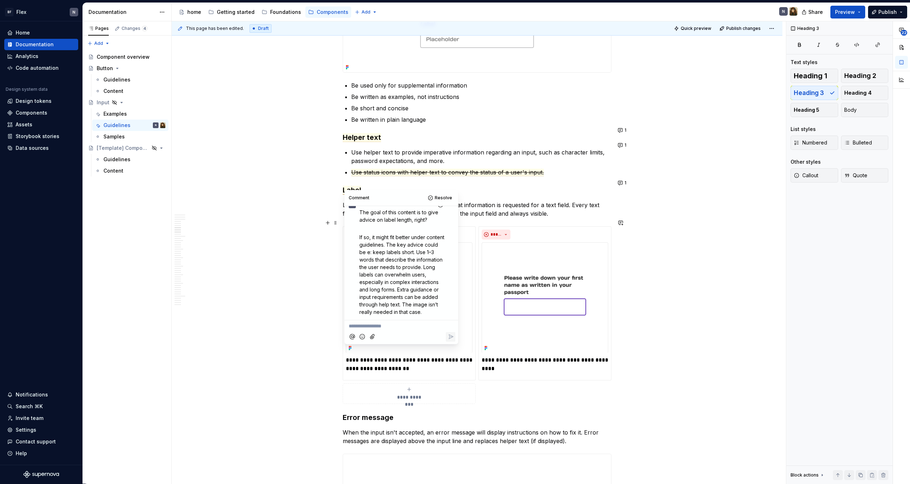
click at [448, 228] on div "The goal of this content is to give advice on label length, right? If so, it mi…" at bounding box center [408, 261] width 96 height 107
click at [448, 230] on html "BF Flex N Home Documentation Analytics Code automation Design system data Desig…" at bounding box center [455, 242] width 910 height 484
click at [441, 240] on span "Edit comment" at bounding box center [427, 241] width 33 height 7
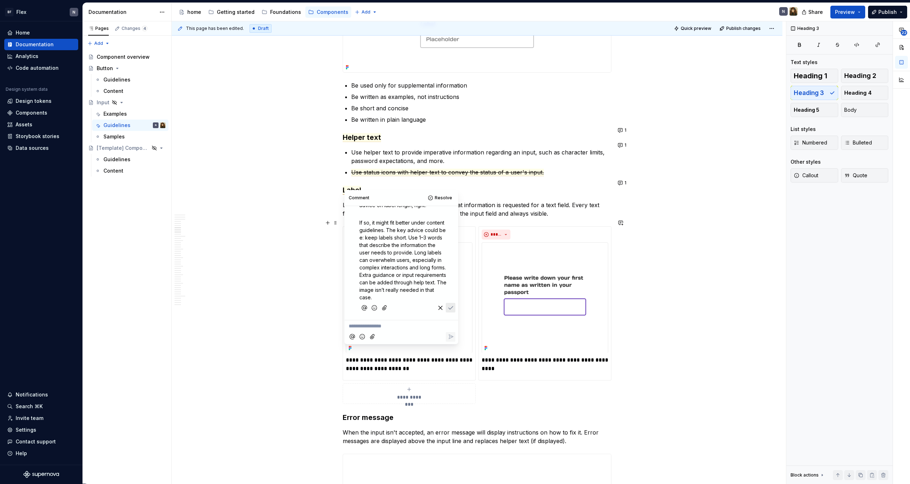
click at [409, 267] on span "If so, it might fit better under content guidelines. The key advice could be e:…" at bounding box center [404, 259] width 89 height 81
click at [362, 238] on span "If so, it might fit better under content guidelines. The key advice could be e:…" at bounding box center [404, 259] width 89 height 81
click at [397, 254] on span "If so, it might fit better under content guidelines. The key advice could be : …" at bounding box center [404, 259] width 89 height 81
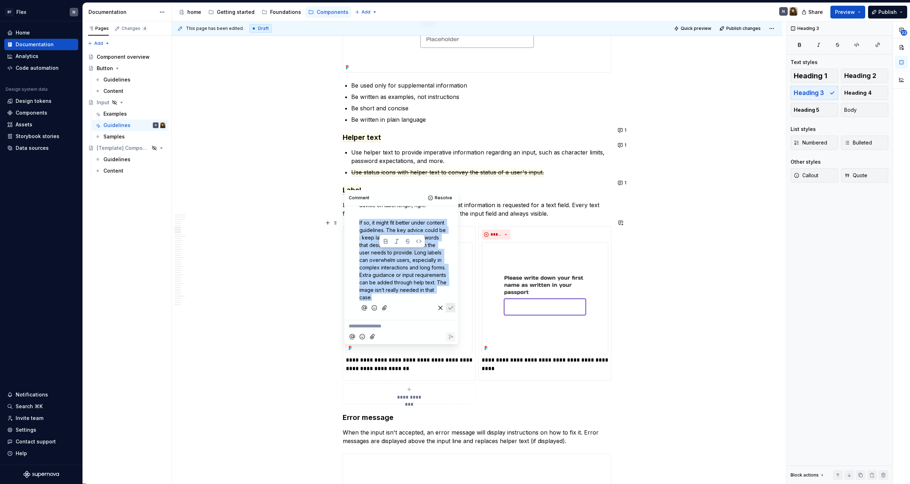
click at [397, 254] on span "If so, it might fit better under content guidelines. The key advice could be : …" at bounding box center [404, 259] width 89 height 81
click at [401, 266] on span "If so, it might fit better under content guidelines. The key advice could be : …" at bounding box center [404, 259] width 89 height 81
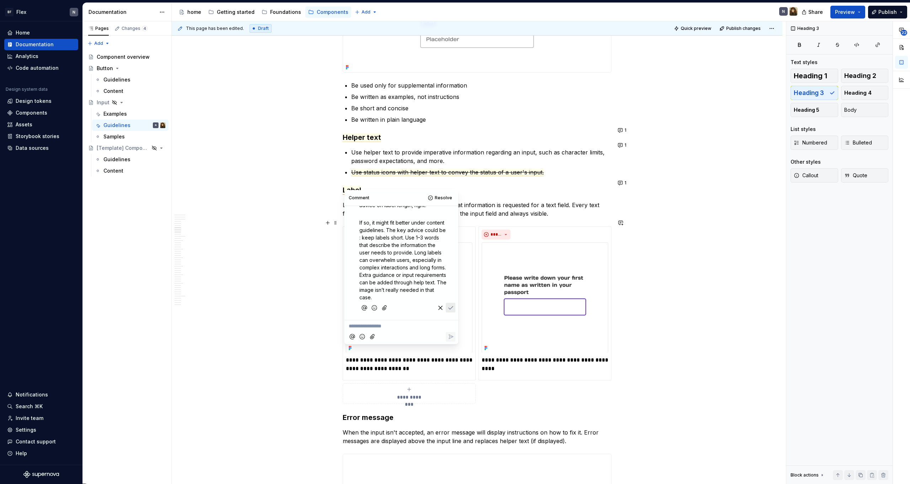
click at [382, 263] on p "If so, it might fit better under content guidelines. The key advice could be : …" at bounding box center [403, 260] width 87 height 82
click at [437, 283] on span "If so, it might fit better under content guidelines. The key advice could be : …" at bounding box center [404, 259] width 89 height 81
click at [452, 314] on icon "Save" at bounding box center [450, 317] width 7 height 7
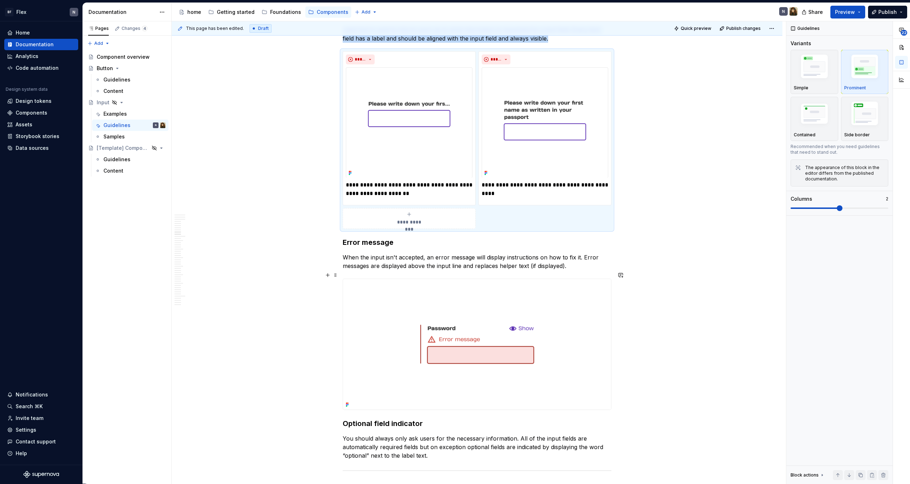
scroll to position [1380, 0]
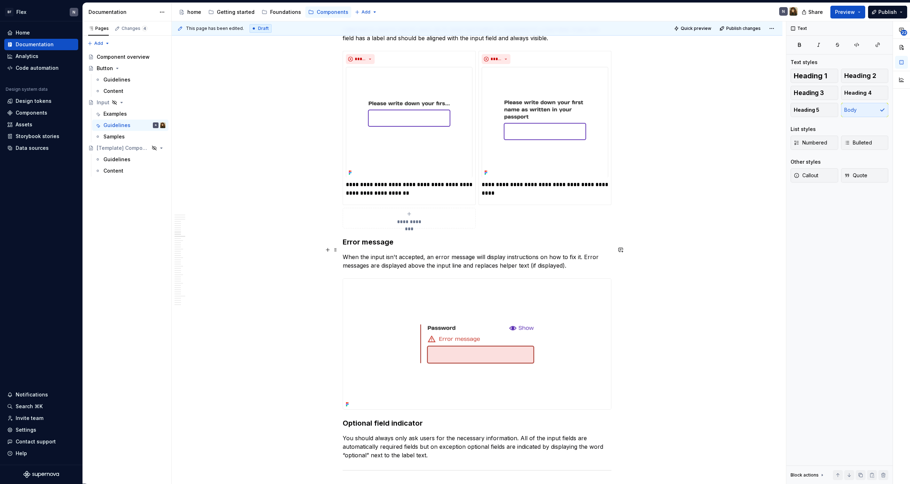
click at [481, 256] on p "When the input isn't accepted, an error message will display instructions on ho…" at bounding box center [477, 261] width 269 height 17
click at [464, 255] on p "When the input isn't accepted, an error message will display instructions on ho…" at bounding box center [477, 261] width 269 height 17
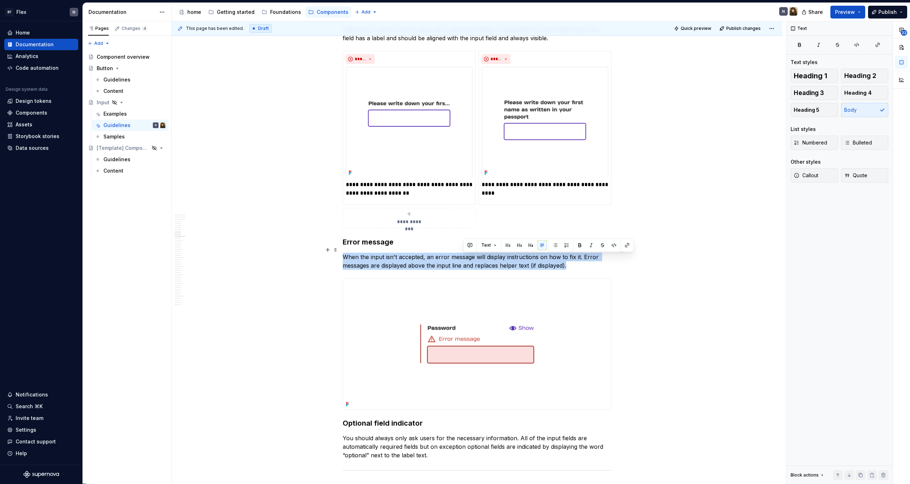
click at [464, 255] on p "When the input isn't accepted, an error message will display instructions on ho…" at bounding box center [477, 261] width 269 height 17
click at [462, 258] on p "When the input isn't accepted, an error message will display instructions on ho…" at bounding box center [477, 261] width 269 height 17
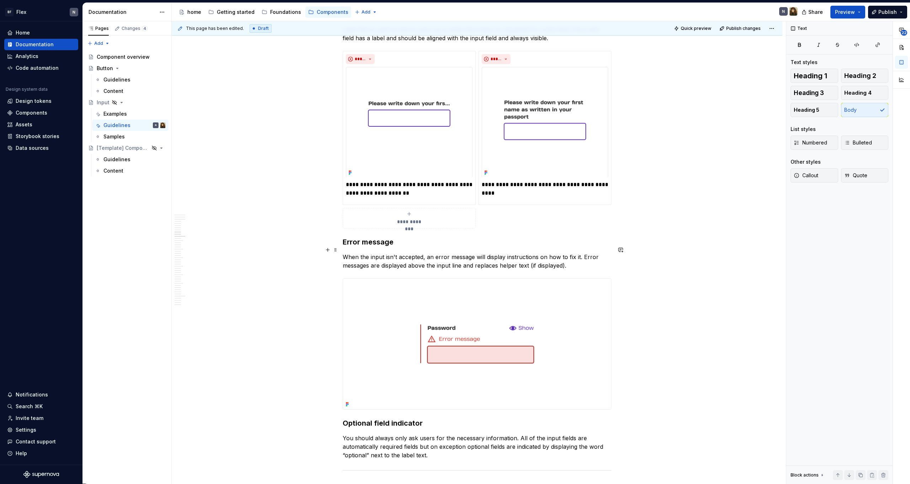
click at [424, 253] on p "When the input isn't accepted, an error message will display instructions on ho…" at bounding box center [477, 261] width 269 height 17
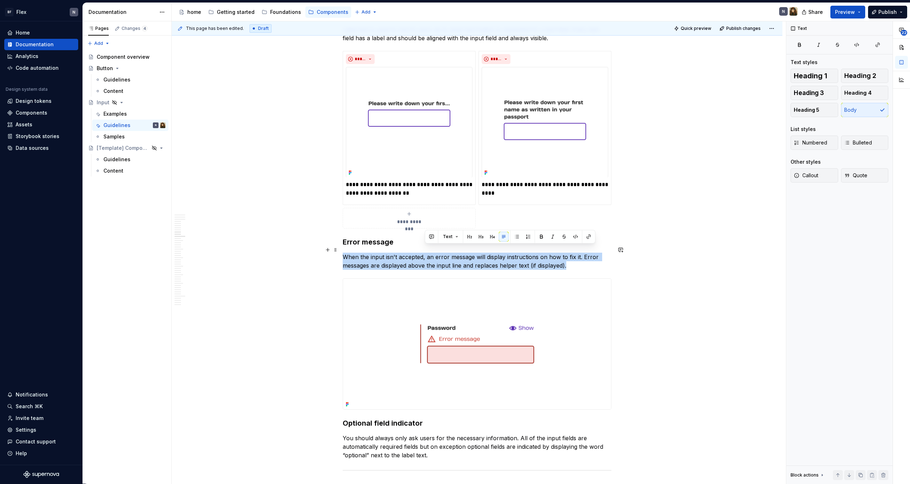
click at [424, 253] on p "When the input isn't accepted, an error message will display instructions on ho…" at bounding box center [477, 261] width 269 height 17
click at [426, 256] on p "When the input isn't accepted, an error message will display instructions on ho…" at bounding box center [477, 261] width 269 height 17
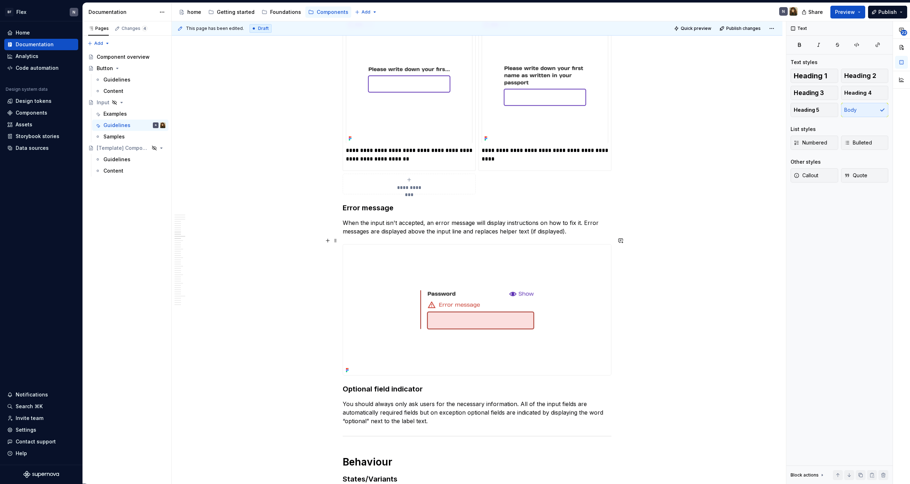
scroll to position [1414, 0]
click at [371, 202] on h3 "Error message" at bounding box center [477, 207] width 269 height 10
click at [352, 183] on button "button" at bounding box center [351, 186] width 10 height 10
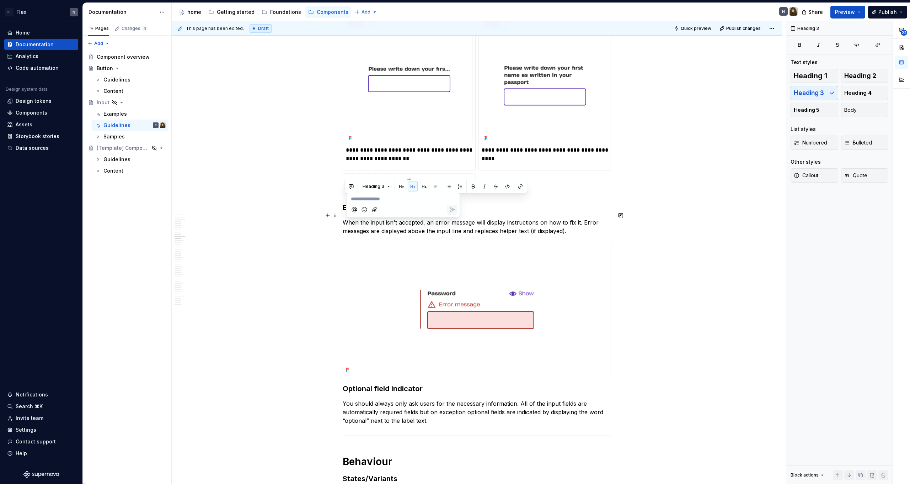
click at [537, 218] on p "When the input isn't accepted, an error message will display instructions on ho…" at bounding box center [477, 226] width 269 height 17
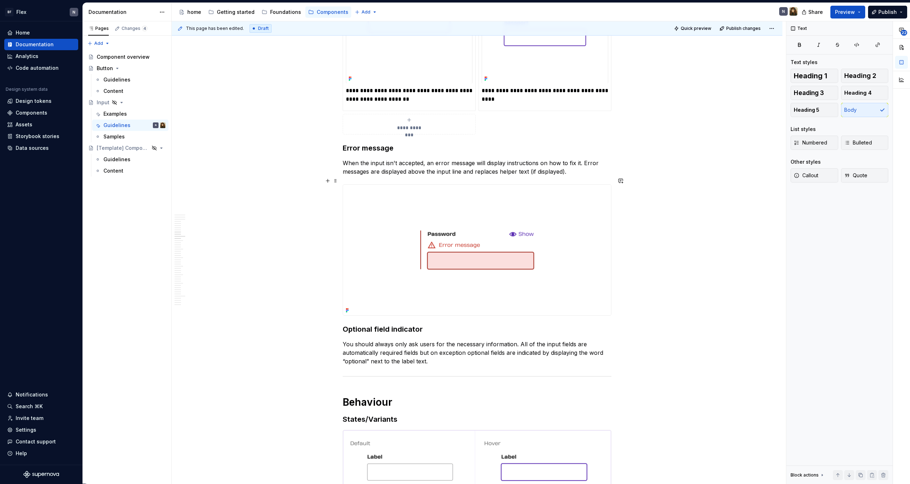
scroll to position [1347, 0]
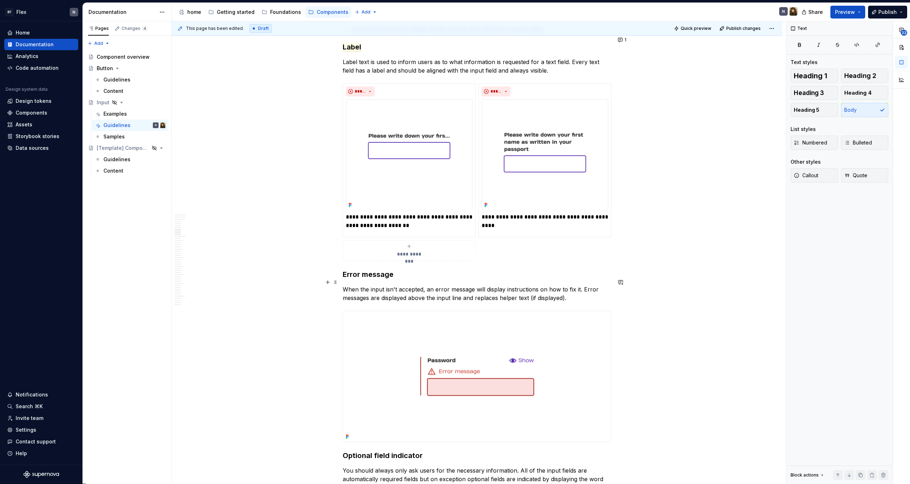
click at [387, 292] on p "When the input isn't accepted, an error message will display instructions on ho…" at bounding box center [477, 293] width 269 height 17
click at [356, 269] on h3 "Error message" at bounding box center [477, 274] width 269 height 10
click at [352, 253] on button "button" at bounding box center [351, 253] width 10 height 10
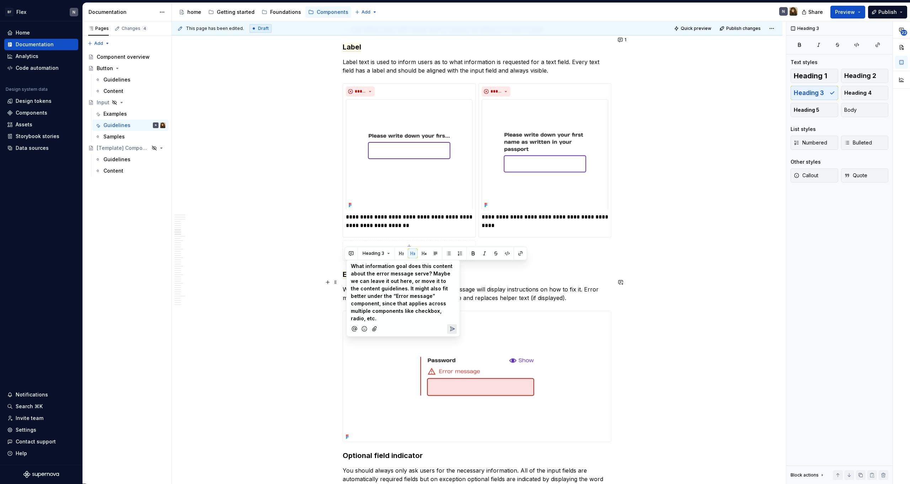
click at [375, 278] on span "What information goal does this content about the error message serve? Maybe we…" at bounding box center [402, 292] width 103 height 58
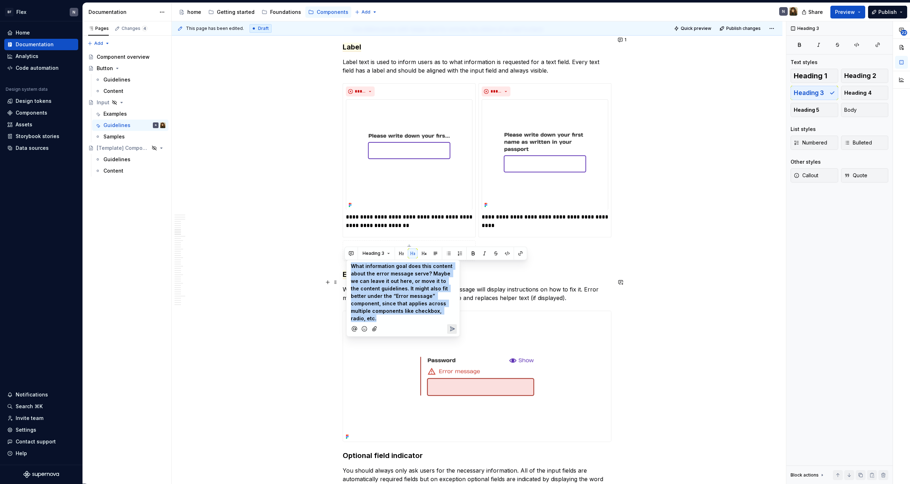
click at [375, 278] on span "What information goal does this content about the error message serve? Maybe we…" at bounding box center [402, 292] width 103 height 58
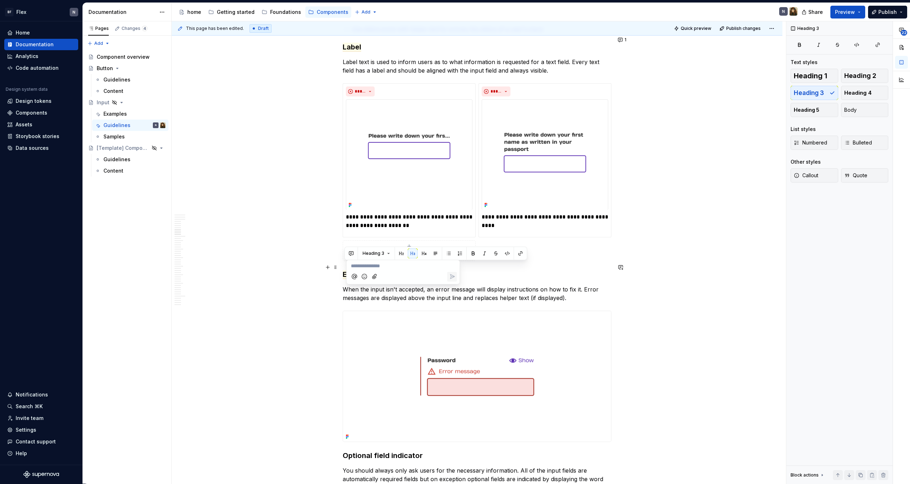
click at [391, 270] on div at bounding box center [403, 276] width 107 height 15
click at [390, 266] on p "**********" at bounding box center [403, 265] width 105 height 7
click at [426, 272] on span "What information goal does this content about the error message serve? Maybe we…" at bounding box center [402, 288] width 103 height 51
drag, startPoint x: 400, startPoint y: 282, endPoint x: 393, endPoint y: 288, distance: 9.6
click at [393, 288] on span "What information goal does this content about the error message serve? Maybe we…" at bounding box center [402, 288] width 103 height 51
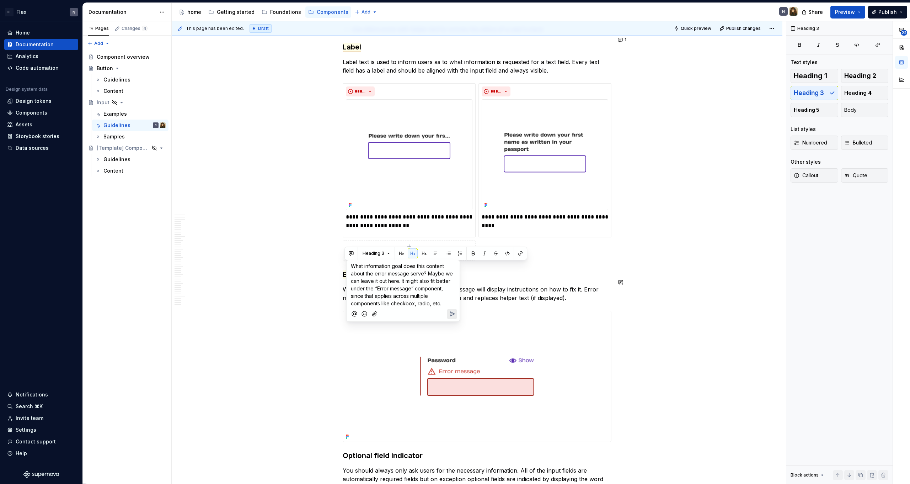
click at [397, 293] on span "What information goal does this content about the error message serve? Maybe we…" at bounding box center [402, 284] width 103 height 43
click at [399, 302] on span "What information goal does this content about the error message serve? Maybe we…" at bounding box center [402, 284] width 103 height 43
click at [378, 288] on span "What information goal does this content about the error message serve? Maybe we…" at bounding box center [402, 284] width 103 height 43
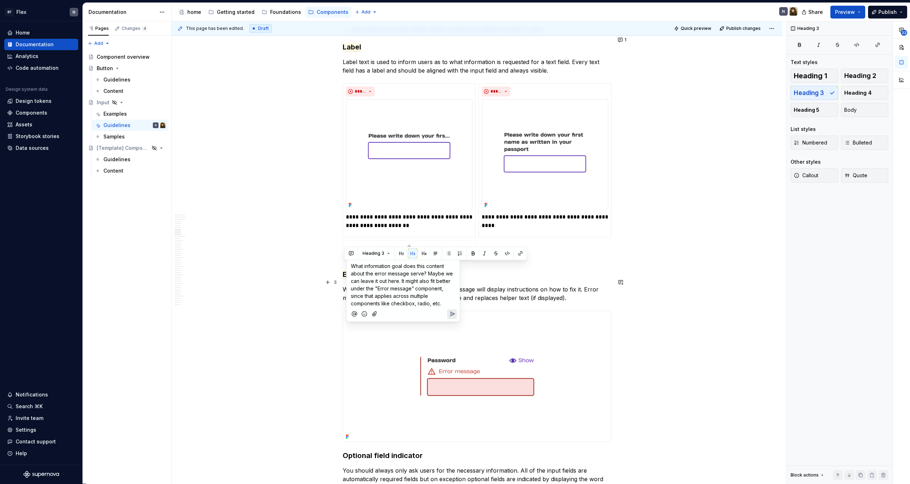
click at [412, 290] on span "What information goal does this content about the error message serve? Maybe we…" at bounding box center [402, 284] width 103 height 43
click at [407, 299] on span "What information goal does this content about the error message serve? Maybe we…" at bounding box center [402, 284] width 103 height 43
click at [421, 301] on span "What information goal does this content about the error message serve? Maybe we…" at bounding box center [402, 284] width 103 height 43
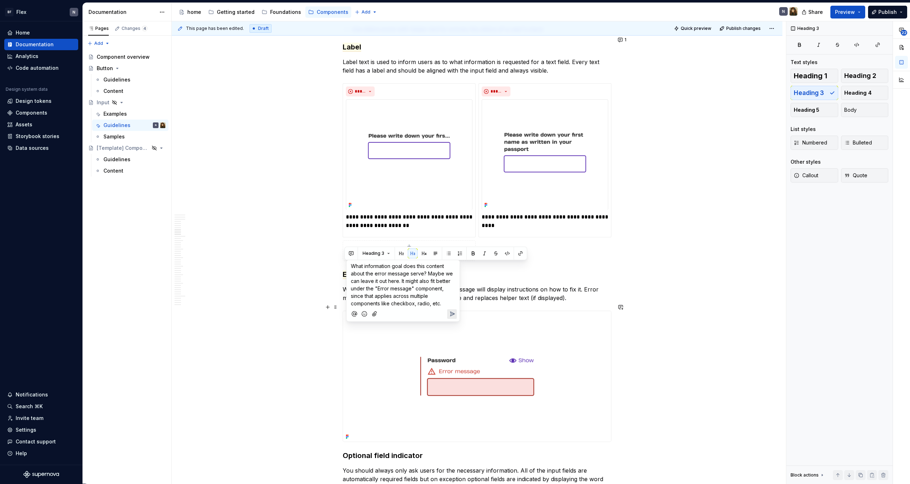
click at [445, 305] on p "What information goal does this content about the error message serve? Maybe we…" at bounding box center [403, 284] width 105 height 45
type textarea "*"
click at [395, 321] on p "There" at bounding box center [403, 320] width 105 height 7
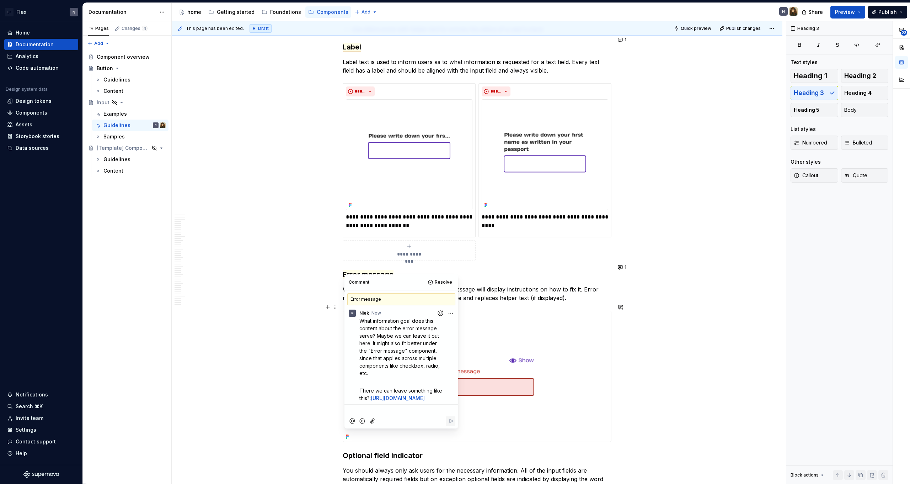
type textarea "*"
click at [510, 292] on p "When the input isn't accepted, an error message will display instructions on ho…" at bounding box center [477, 293] width 269 height 17
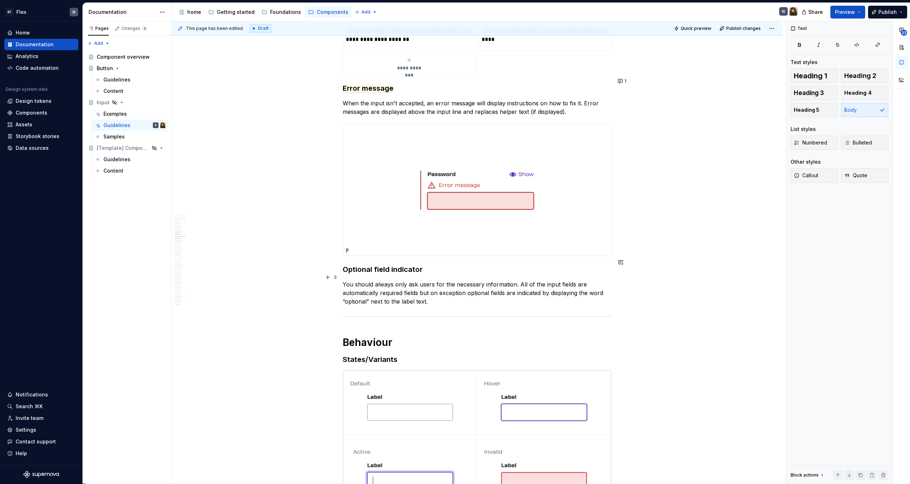
scroll to position [1550, 0]
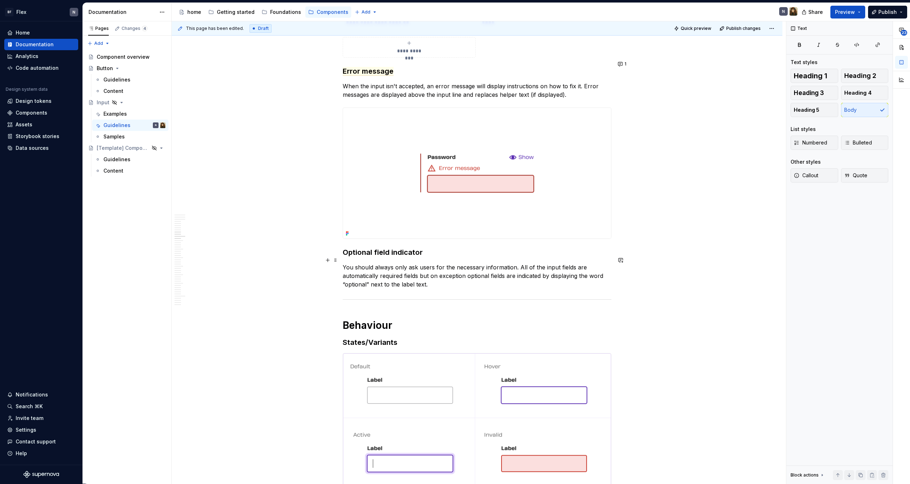
click at [432, 263] on p "You should always only ask users for the necessary information. All of the inpu…" at bounding box center [477, 276] width 269 height 26
click at [440, 278] on p "You should always only ask users for the necessary information. All of the inpu…" at bounding box center [477, 276] width 269 height 26
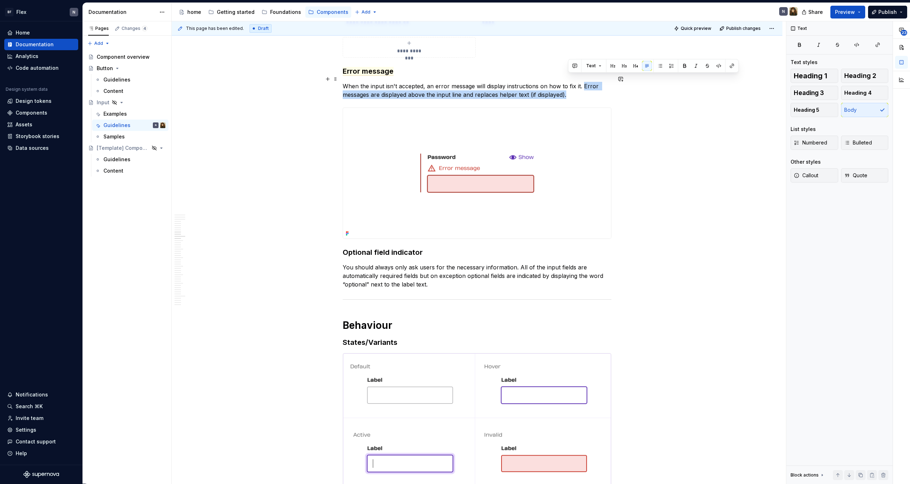
drag, startPoint x: 584, startPoint y: 80, endPoint x: 589, endPoint y: 87, distance: 9.5
click at [589, 87] on p "When the input isn't accepted, an error message will display instructions on ho…" at bounding box center [477, 90] width 269 height 17
click at [578, 67] on button "button" at bounding box center [575, 66] width 10 height 10
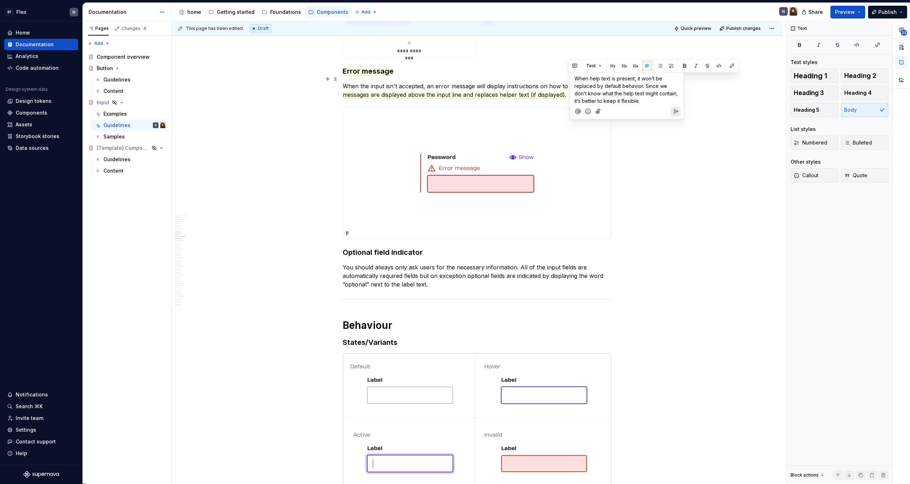
click at [604, 87] on span "When help text is present, it won’t be replaced by default behavior. Since we d…" at bounding box center [627, 89] width 105 height 28
click at [604, 85] on span "When help text is present, it won’t be replaced by an error as default behavior…" at bounding box center [624, 89] width 99 height 28
click at [611, 97] on p "When help text is present, it won’t be replaced by an error as default behavior…" at bounding box center [627, 90] width 105 height 30
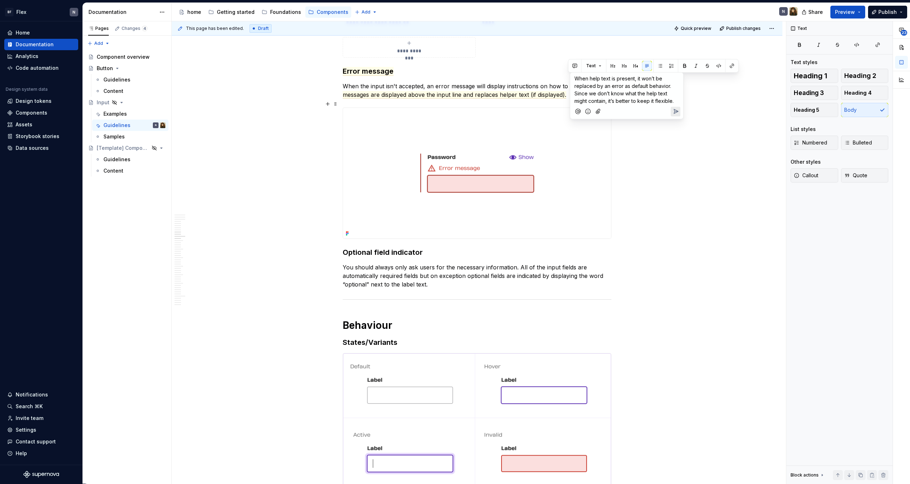
click at [628, 101] on span "When help text is present, it won’t be replaced by an error as default behavior…" at bounding box center [624, 89] width 99 height 28
click at [678, 111] on icon "Send" at bounding box center [676, 111] width 4 height 4
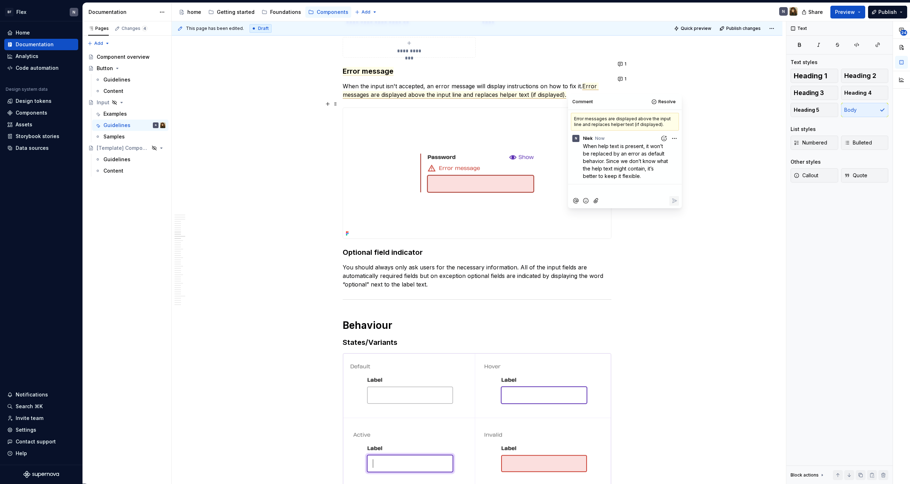
type textarea "*"
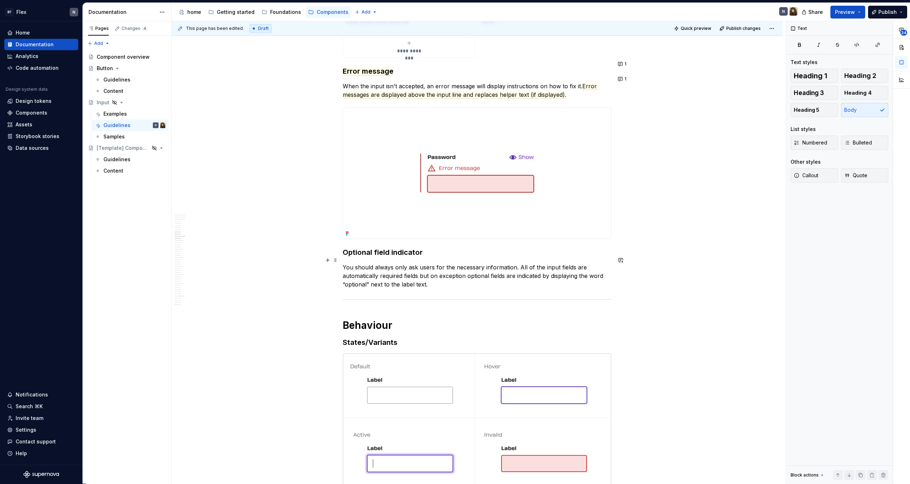
click at [649, 264] on div "General Guidelines Use text inputs to capture short, single-line responses from…" at bounding box center [477, 431] width 611 height 3717
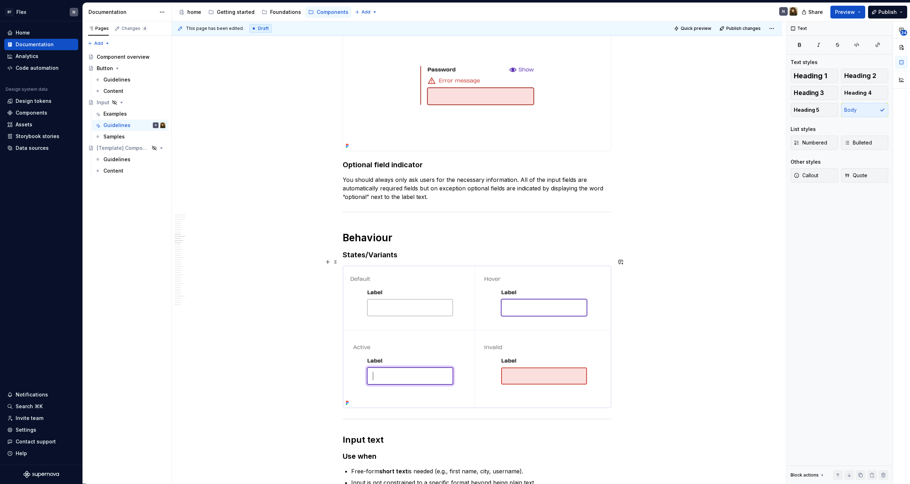
scroll to position [1639, 0]
click at [395, 177] on p "You should always only ask users for the necessary information. All of the inpu…" at bounding box center [477, 187] width 269 height 26
click at [423, 185] on p "You should always only ask users for the necessary information. All of the inpu…" at bounding box center [477, 187] width 269 height 26
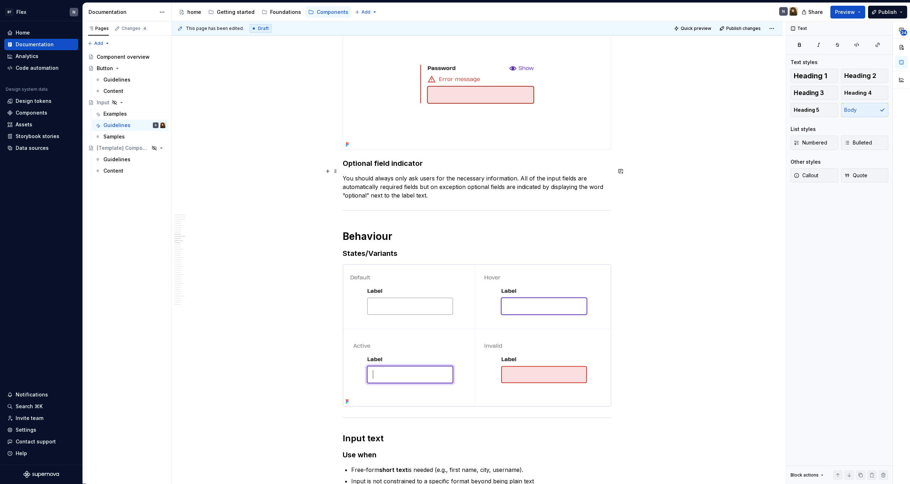
click at [437, 192] on p "You should always only ask users for the necessary information. All of the inpu…" at bounding box center [477, 187] width 269 height 26
click at [621, 156] on button "button" at bounding box center [621, 156] width 10 height 10
click at [462, 185] on p "You should always only ask users for the necessary information. All of the inpu…" at bounding box center [477, 187] width 269 height 26
click at [355, 159] on h3 "Optional field indicator" at bounding box center [477, 163] width 269 height 10
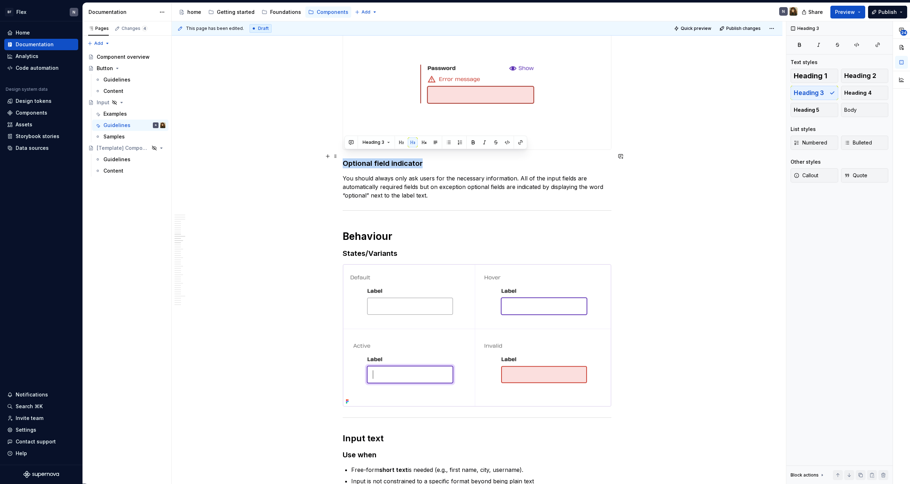
click at [355, 159] on h3 "Optional field indicator" at bounding box center [477, 163] width 269 height 10
click at [353, 143] on button "button" at bounding box center [351, 142] width 10 height 10
click at [350, 157] on div "﻿ [URL][DOMAIN_NAME] ﻿" at bounding box center [403, 154] width 107 height 10
click at [405, 179] on p "Nice, maybe we could also add an image here for extra context. Something like r…" at bounding box center [403, 166] width 105 height 30
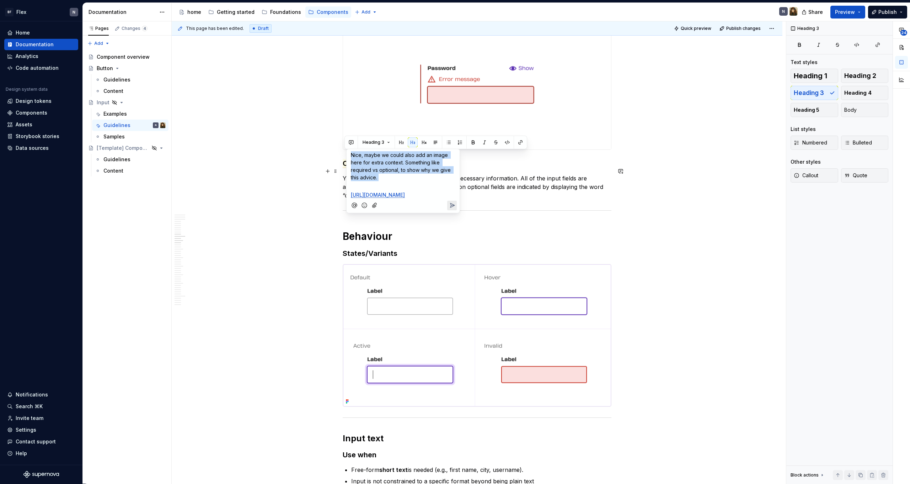
click at [405, 179] on p "Nice, maybe we could also add an image here for extra context. Something like r…" at bounding box center [403, 166] width 105 height 30
click at [424, 177] on p "Nice, maybe we could also add an image here for extra context. Something like r…" at bounding box center [403, 166] width 105 height 30
drag, startPoint x: 404, startPoint y: 161, endPoint x: 400, endPoint y: 171, distance: 11.0
click at [400, 171] on span "Nice, maybe we could also add an image here for extra context. Something like r…" at bounding box center [401, 166] width 101 height 28
click at [400, 172] on span "Nice, maybe we could also add an image here for extra context. Something like r…" at bounding box center [401, 166] width 101 height 28
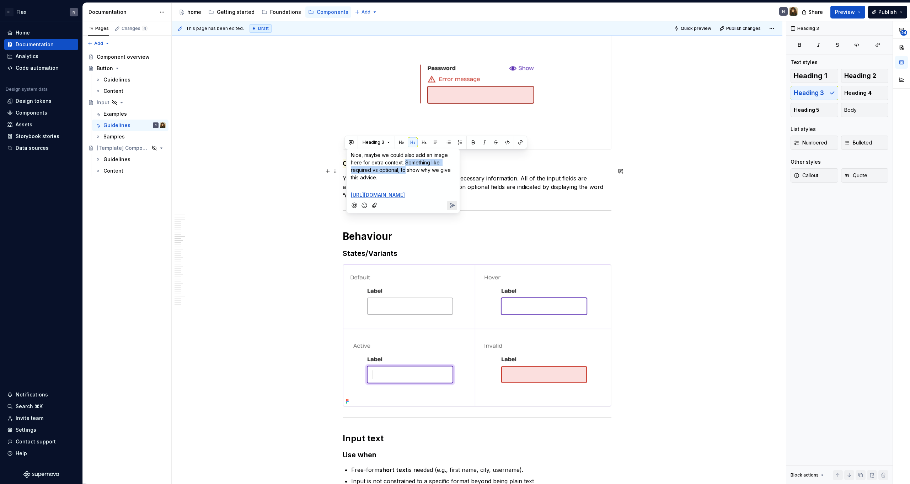
drag, startPoint x: 404, startPoint y: 162, endPoint x: 405, endPoint y: 171, distance: 8.9
click at [405, 171] on span "Nice, maybe we could also add an image here for extra context. Something like r…" at bounding box center [401, 166] width 101 height 28
click at [405, 165] on span "Nice, maybe we could also add an image here for extra context. Something like r…" at bounding box center [401, 166] width 101 height 28
drag, startPoint x: 405, startPoint y: 161, endPoint x: 399, endPoint y: 171, distance: 11.7
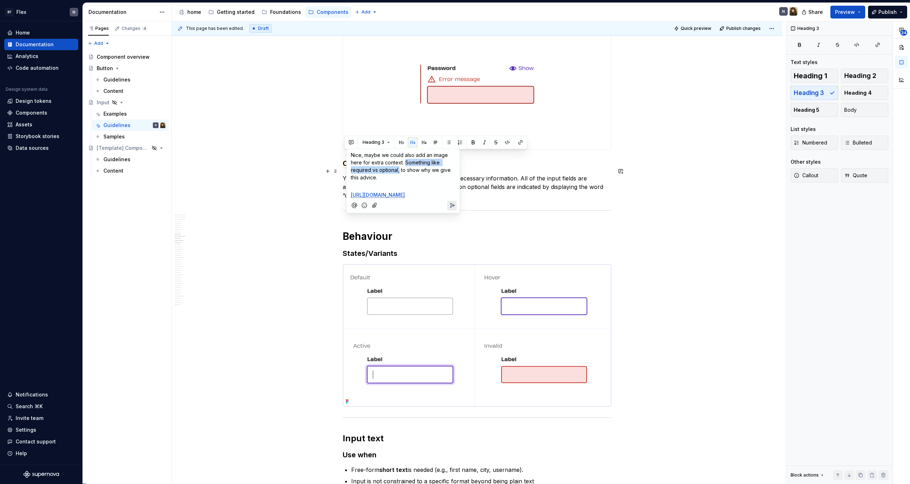
click at [399, 171] on span "Nice, maybe we could also add an image here for extra context. Something like r…" at bounding box center [401, 166] width 101 height 28
click at [407, 171] on span "Nice, maybe we could also add an image here for extra context. Something like r…" at bounding box center [401, 166] width 101 height 28
drag, startPoint x: 407, startPoint y: 161, endPoint x: 403, endPoint y: 181, distance: 20.3
click at [403, 181] on p "Nice, maybe we could also add an image here for extra context. Something like r…" at bounding box center [403, 166] width 105 height 30
click at [451, 185] on icon "Send" at bounding box center [452, 181] width 7 height 7
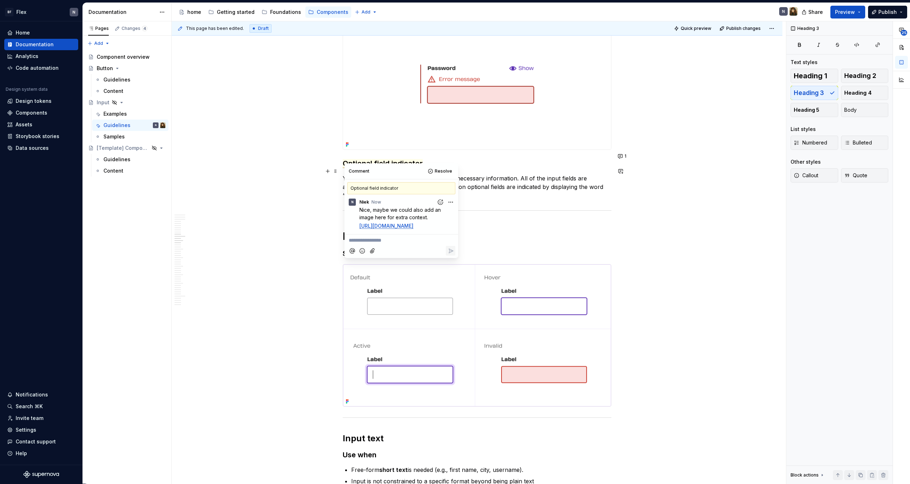
click at [528, 174] on p "You should always only ask users for the necessary information. All of the inpu…" at bounding box center [477, 187] width 269 height 26
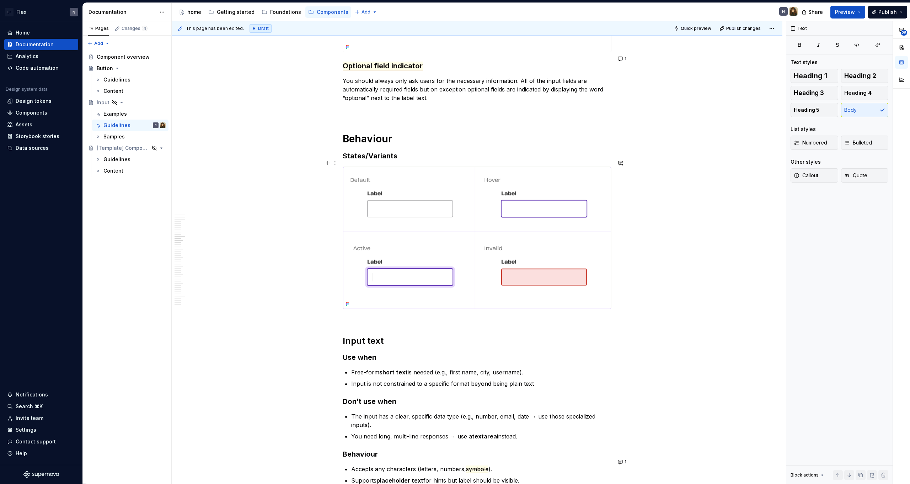
scroll to position [1738, 0]
click at [411, 137] on div "General Guidelines Use text inputs to capture short, single-line responses from…" at bounding box center [477, 175] width 269 height 3546
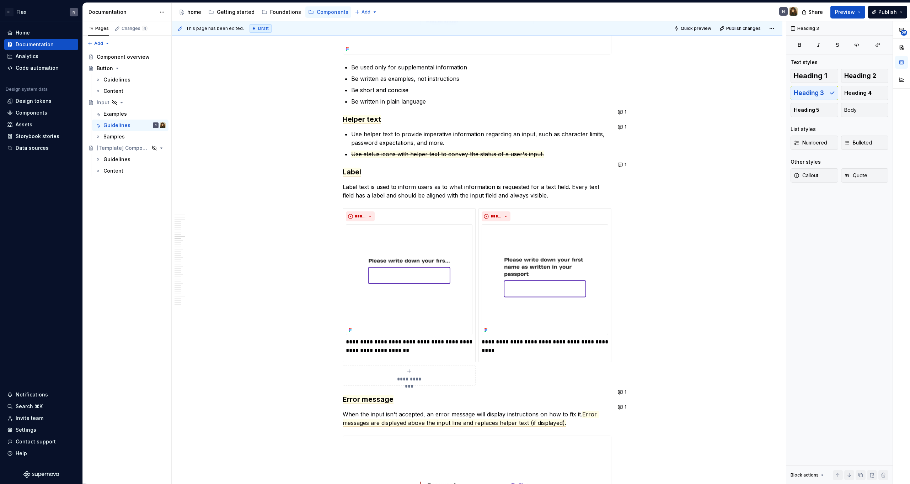
scroll to position [1753, 0]
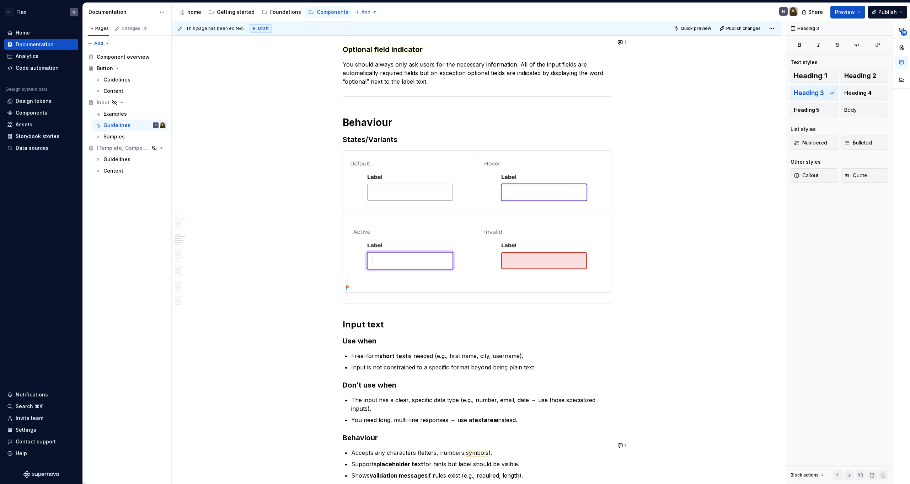
type textarea "*"
click at [415, 126] on div "General Guidelines Use text inputs to capture short, single-line responses from…" at bounding box center [477, 160] width 269 height 3546
click at [381, 301] on div "General Guidelines Use text inputs to capture short, single-line responses from…" at bounding box center [477, 160] width 269 height 3546
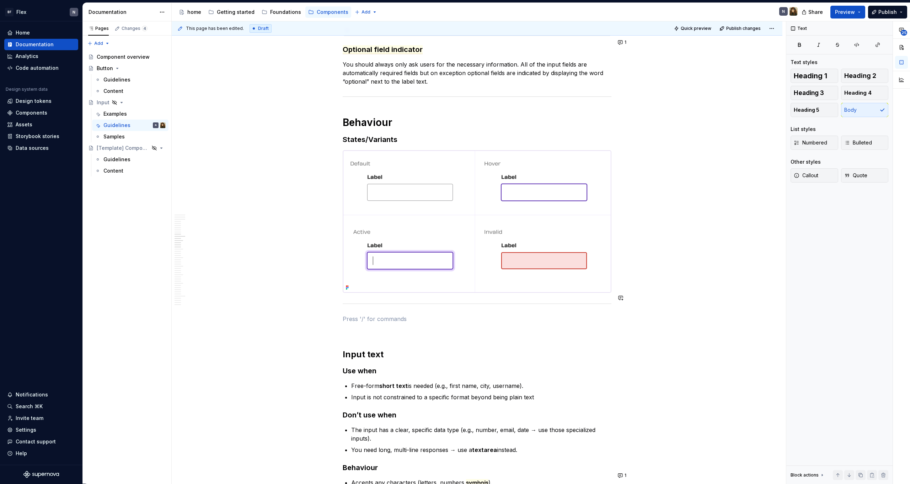
click at [375, 306] on div "General Guidelines Use text inputs to capture short, single-line responses from…" at bounding box center [477, 175] width 269 height 3576
click at [622, 310] on button "button" at bounding box center [621, 312] width 10 height 10
click at [616, 361] on icon "Send" at bounding box center [619, 357] width 7 height 7
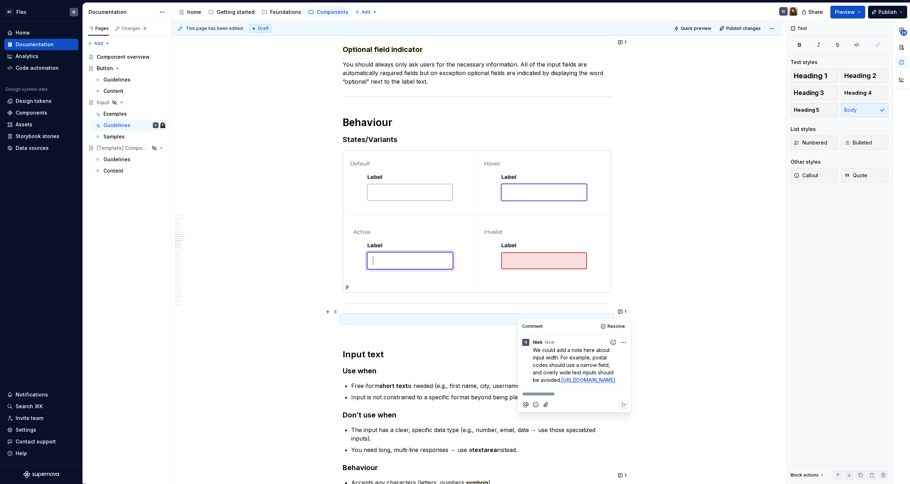
click at [425, 331] on div "General Guidelines Use text inputs to capture short, single-line responses from…" at bounding box center [477, 175] width 269 height 3576
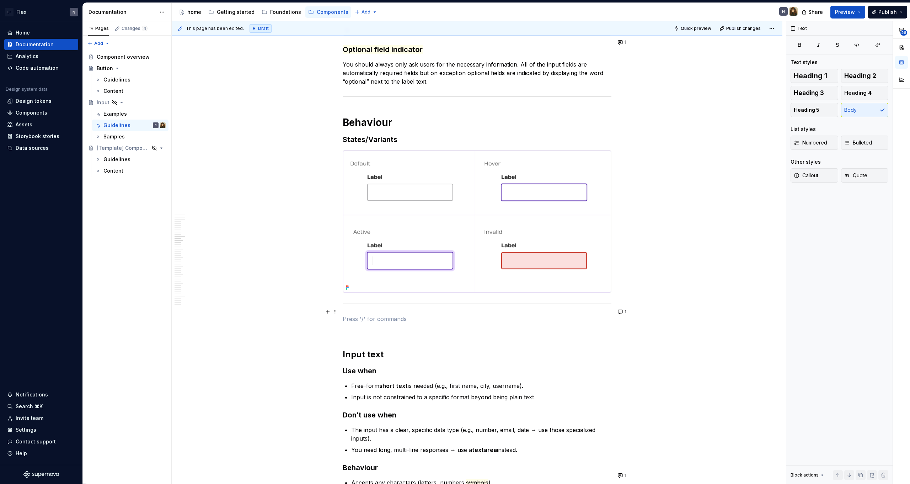
click at [419, 314] on p at bounding box center [477, 318] width 269 height 9
click at [626, 310] on button "1" at bounding box center [623, 312] width 14 height 10
click at [637, 196] on div "General Guidelines Use text inputs to capture short, single-line responses from…" at bounding box center [477, 243] width 611 height 3747
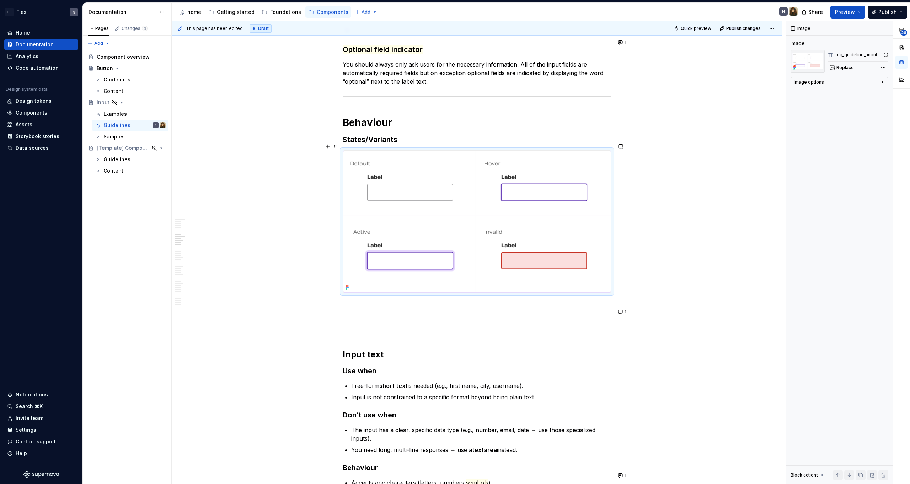
click at [490, 163] on img at bounding box center [477, 221] width 268 height 142
click at [624, 146] on button "button" at bounding box center [621, 147] width 10 height 10
click at [623, 147] on button "button" at bounding box center [621, 147] width 10 height 10
click at [623, 144] on button "button" at bounding box center [621, 147] width 10 height 10
click at [555, 158] on span "Does it add value to show all the different states here?" at bounding box center [568, 163] width 99 height 14
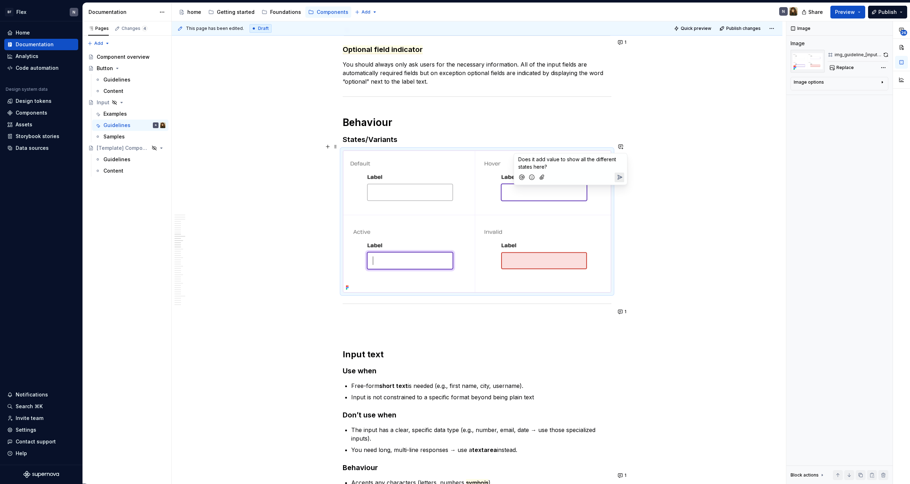
click at [555, 158] on span "Does it add value to show all the different states here?" at bounding box center [568, 163] width 99 height 14
click at [620, 180] on icon "Send" at bounding box center [619, 177] width 7 height 7
click at [512, 317] on div "General Guidelines Use text inputs to capture short, single-line responses from…" at bounding box center [477, 175] width 269 height 3576
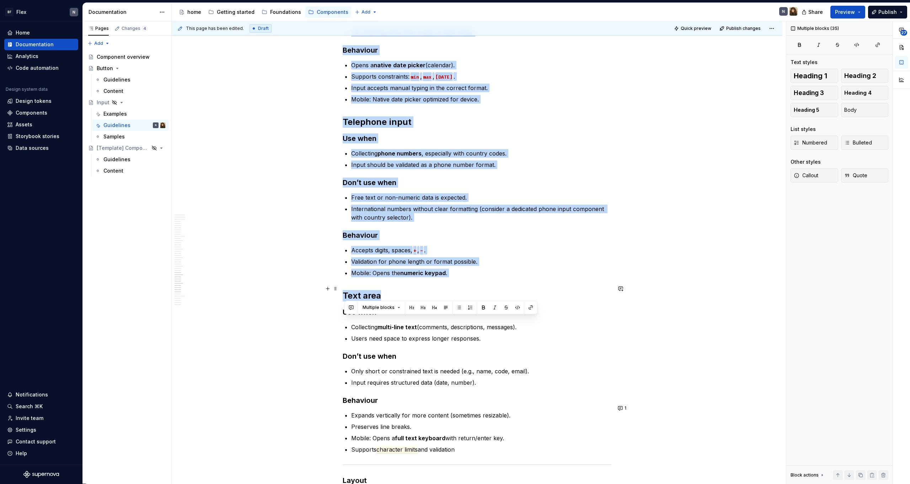
scroll to position [2615, 0]
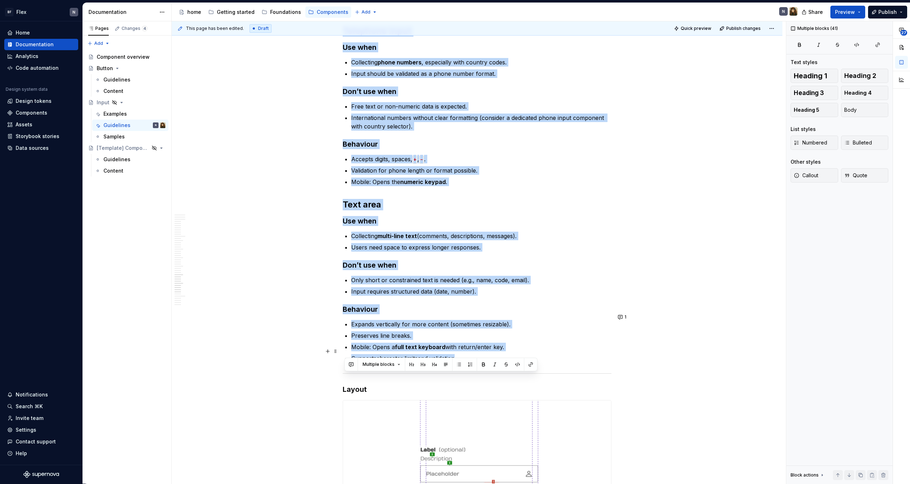
drag, startPoint x: 346, startPoint y: 124, endPoint x: 508, endPoint y: 352, distance: 280.0
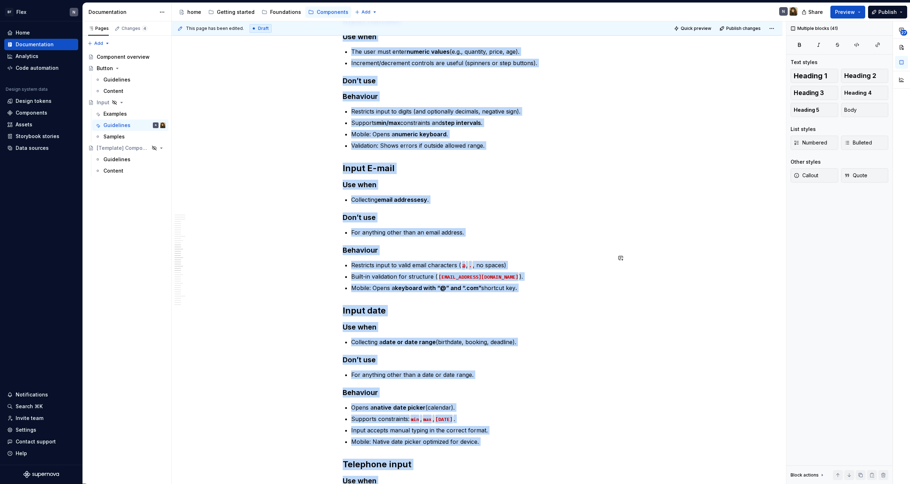
scroll to position [1886, 0]
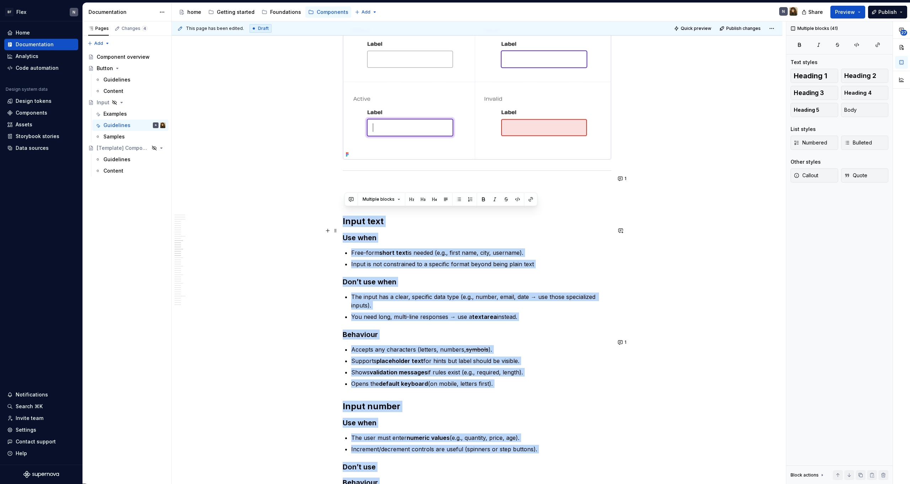
click at [525, 241] on div "General Guidelines Use text inputs to capture short, single-line responses from…" at bounding box center [477, 42] width 269 height 3576
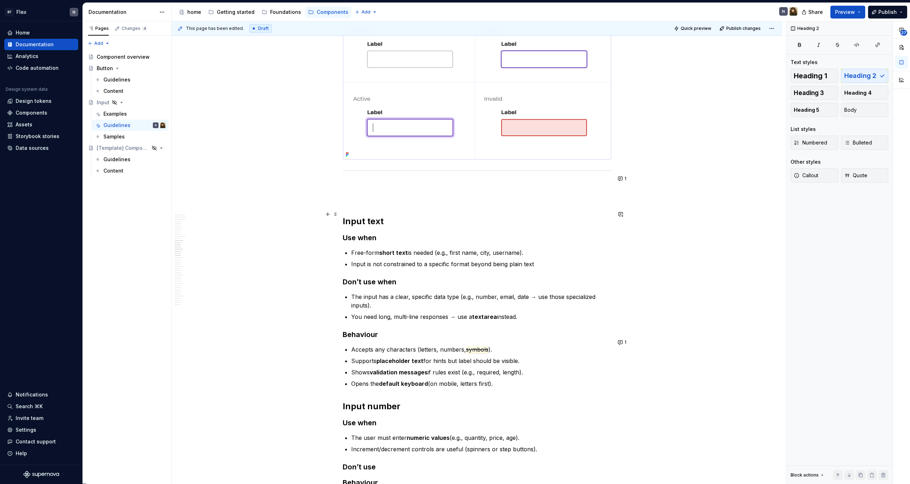
click at [503, 216] on h2 "Input text" at bounding box center [477, 221] width 269 height 11
click at [369, 216] on h2 "Input text" at bounding box center [477, 221] width 269 height 11
click at [351, 199] on button "button" at bounding box center [351, 199] width 10 height 10
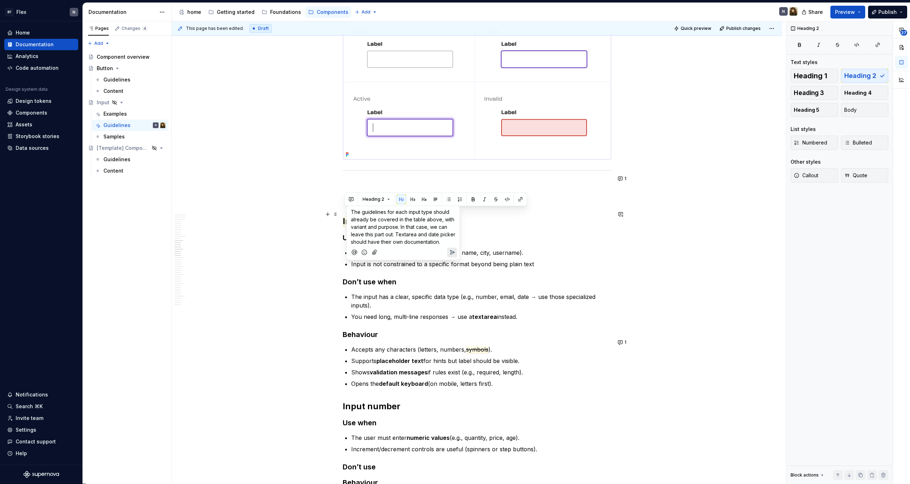
click at [362, 220] on span "The guidelines for each input type should already be covered in the table above…" at bounding box center [404, 227] width 106 height 36
click at [394, 232] on span "The guidelines for each input type should already be covered in the table above…" at bounding box center [404, 227] width 106 height 36
click at [351, 228] on span "The guidelines for each input type should already be covered in the table above…" at bounding box center [404, 227] width 106 height 36
click at [387, 239] on span "The guidelines for each input type should already be covered in the table above…" at bounding box center [403, 230] width 105 height 43
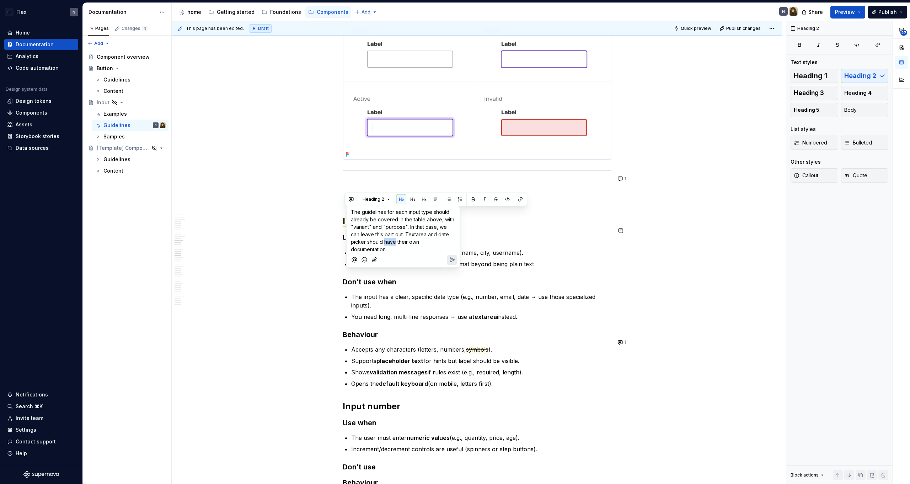
click at [387, 239] on span "The guidelines for each input type should already be covered in the table above…" at bounding box center [403, 230] width 105 height 43
click at [409, 244] on span "The guidelines for each input type should already be covered in the table above…" at bounding box center [403, 230] width 105 height 43
drag, startPoint x: 407, startPoint y: 234, endPoint x: 413, endPoint y: 247, distance: 14.8
click at [413, 247] on p "The guidelines for each input type should already be covered in the table above…" at bounding box center [403, 230] width 105 height 45
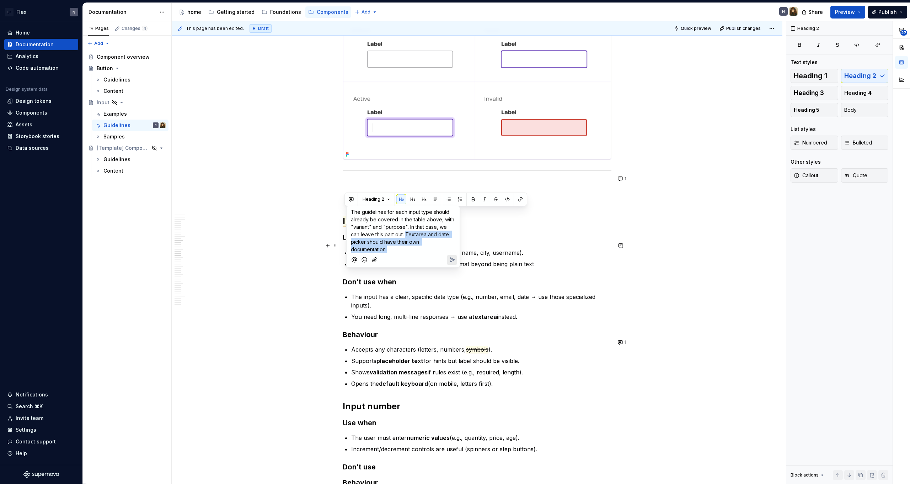
click at [413, 247] on p "The guidelines for each input type should already be covered in the table above…" at bounding box center [403, 230] width 105 height 45
click at [404, 234] on span "The guidelines for each input type should already be covered in the table above…" at bounding box center [403, 230] width 105 height 43
click at [406, 234] on span "The guidelines for each input type should already be covered in the table above…" at bounding box center [403, 230] width 105 height 43
click at [451, 267] on icon "Send" at bounding box center [452, 269] width 7 height 7
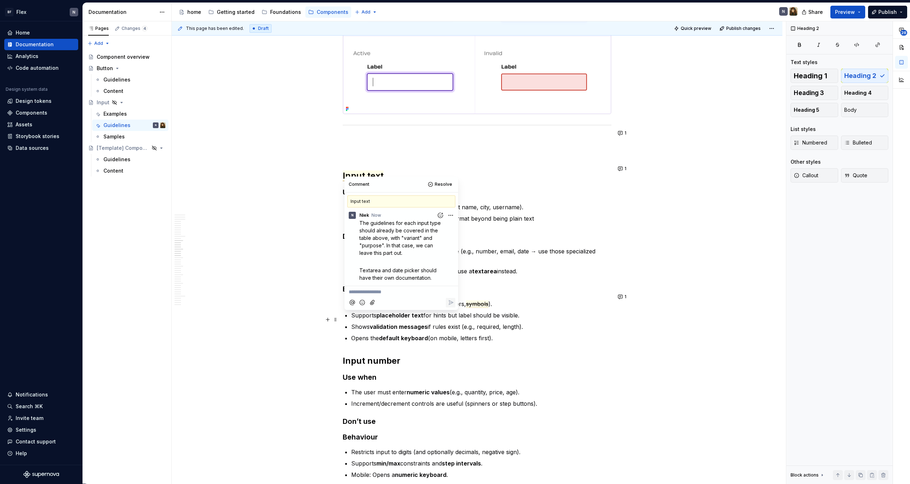
click at [509, 313] on ul "Accepts any characters (letters, numbers, symbols ). Supports placeholder text …" at bounding box center [481, 320] width 260 height 43
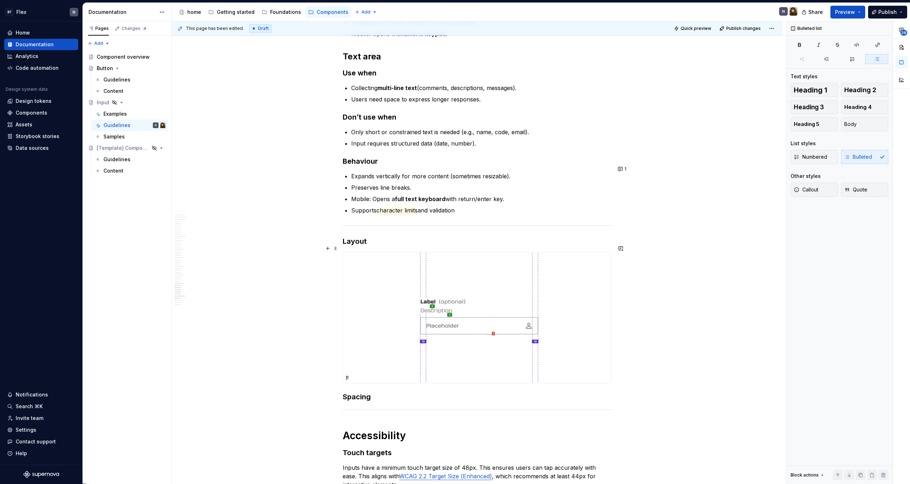
click at [491, 320] on img at bounding box center [477, 317] width 268 height 131
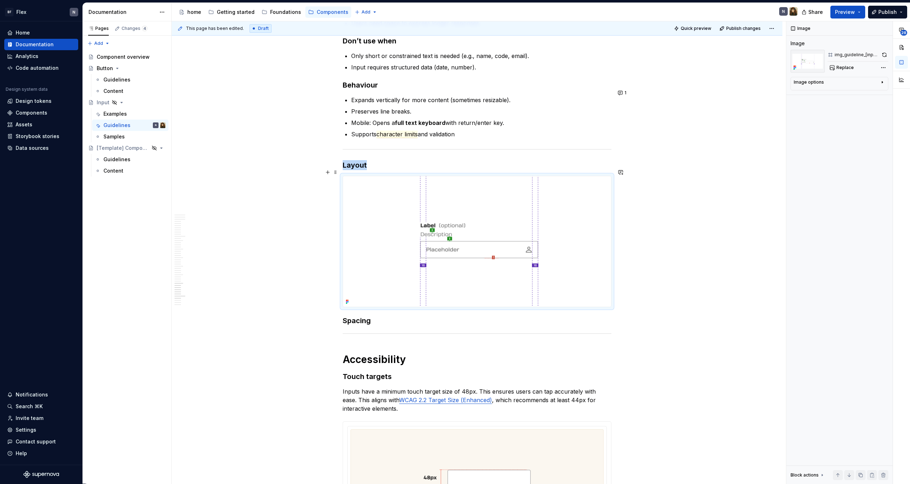
scroll to position [2930, 0]
click at [622, 170] on button "button" at bounding box center [621, 172] width 10 height 10
click at [564, 202] on span "This information is mainly relevant for development. It already shows up in dev…" at bounding box center [570, 195] width 103 height 28
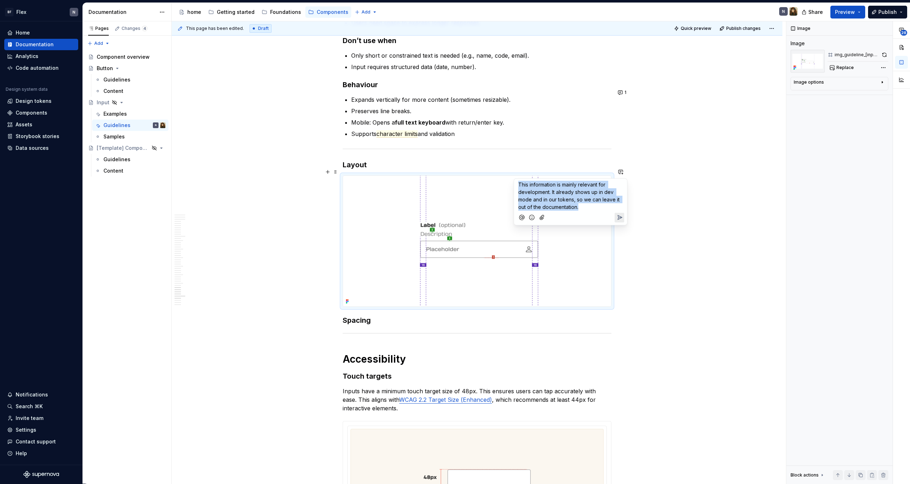
click at [585, 205] on p "This information is mainly relevant for development. It already shows up in dev…" at bounding box center [571, 196] width 105 height 30
click at [618, 217] on icon "Send" at bounding box center [620, 217] width 4 height 4
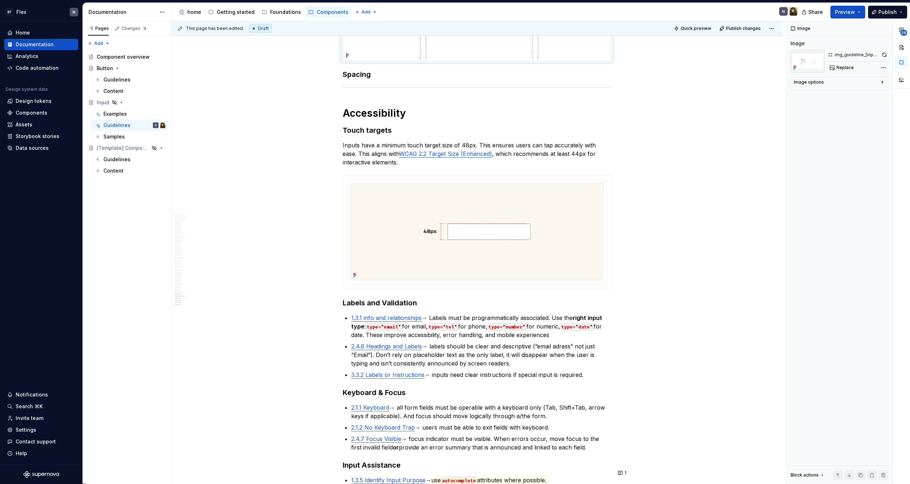
scroll to position [3332, 0]
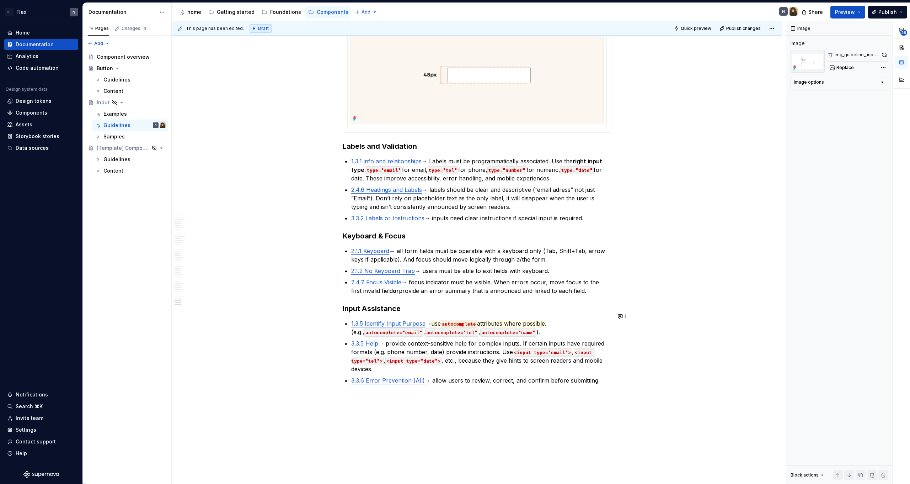
click at [494, 246] on p "2.1.1 Keyboard → all form fields must be operable with a keyboard only (Tab, Sh…" at bounding box center [481, 254] width 260 height 17
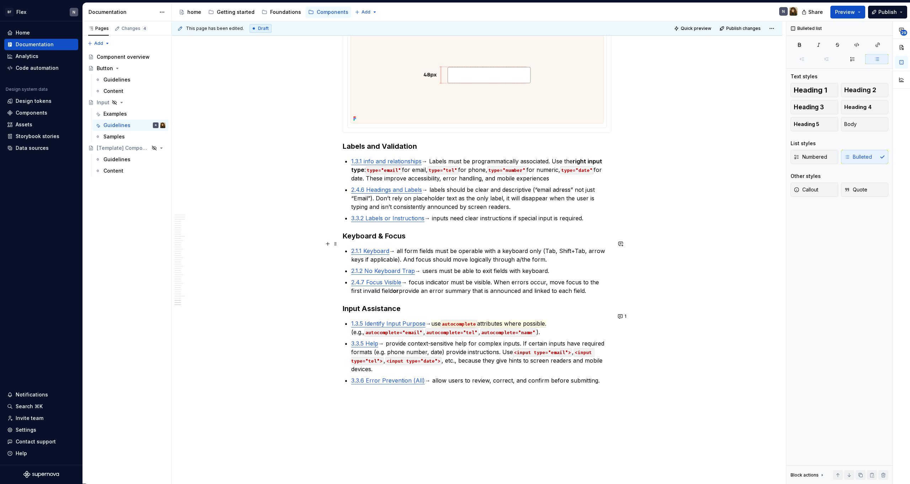
click at [494, 251] on p "2.1.1 Keyboard → all form fields must be operable with a keyboard only (Tab, Sh…" at bounding box center [481, 254] width 260 height 17
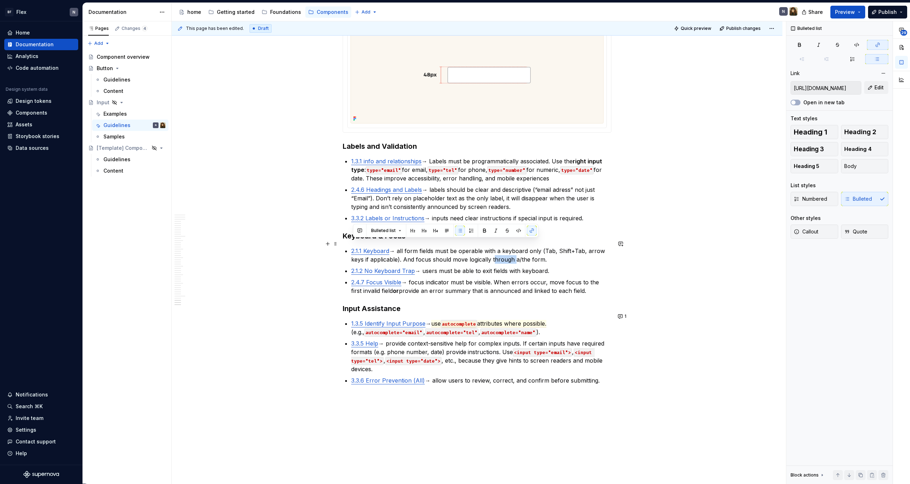
click at [494, 251] on p "2.1.1 Keyboard → all form fields must be operable with a keyboard only (Tab, Sh…" at bounding box center [481, 254] width 260 height 17
click at [504, 266] on p "2.1.2 No Keyboard Trap → users must be able to exit fields with keyboard." at bounding box center [481, 270] width 260 height 9
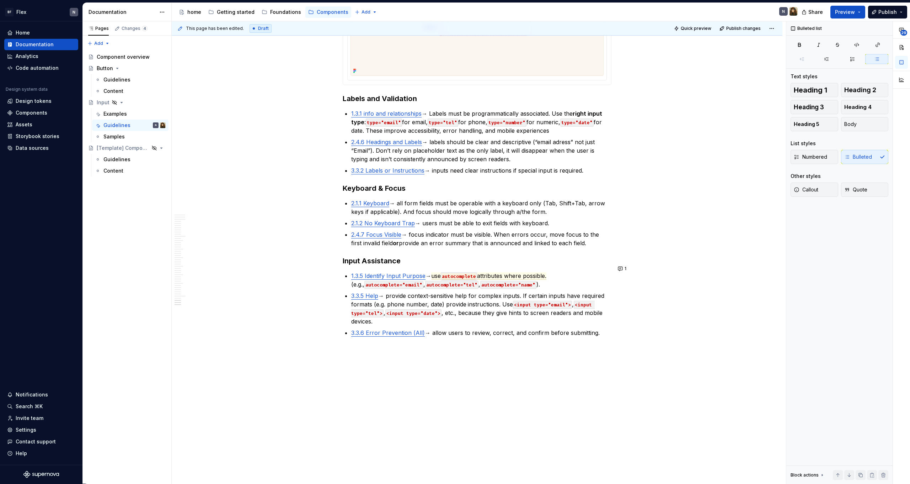
scroll to position [3379, 0]
click at [484, 272] on span "attributes where possible." at bounding box center [511, 275] width 69 height 7
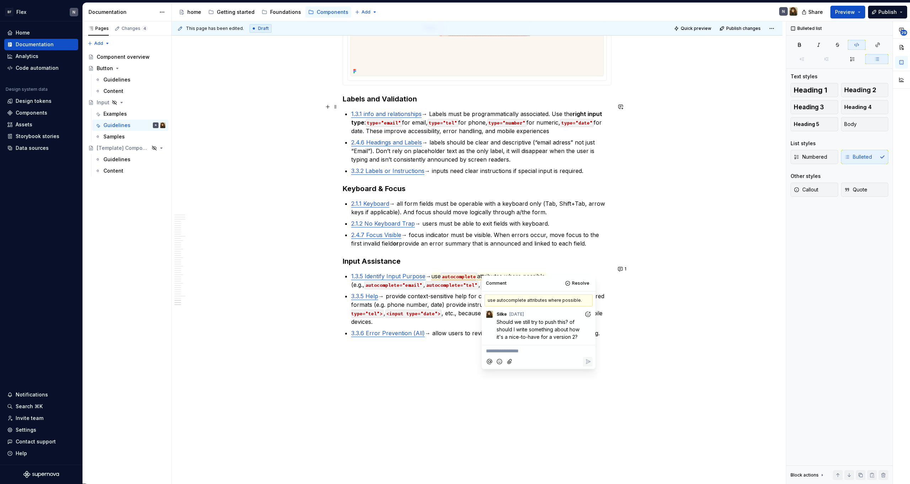
click at [496, 119] on code "type="number"" at bounding box center [507, 123] width 39 height 8
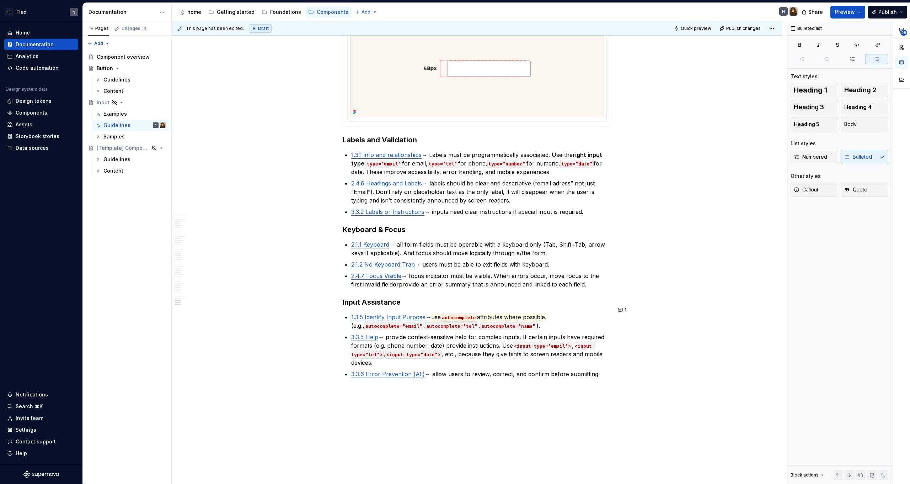
scroll to position [3332, 0]
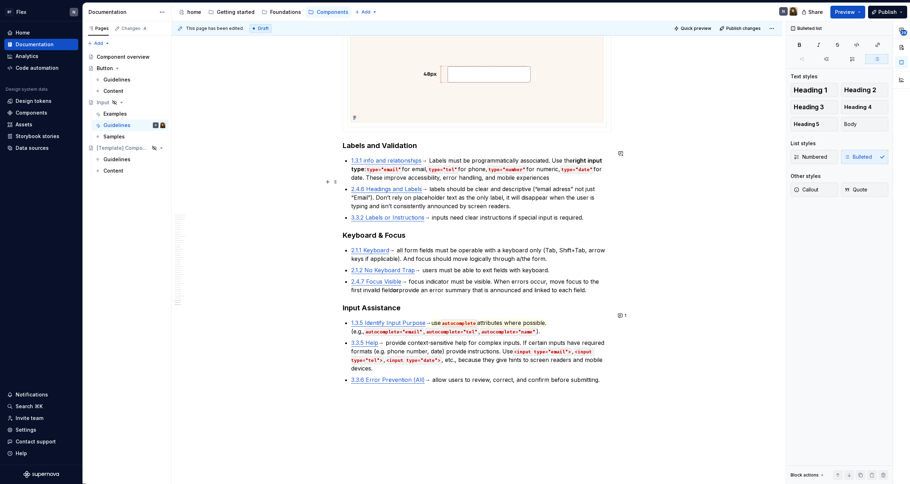
click at [466, 185] on p "2.4.6 Headings and Labels → labels should be clear and descriptive (“email adre…" at bounding box center [481, 198] width 260 height 26
click at [466, 189] on p "2.4.6 Headings and Labels → labels should be clear and descriptive (“email adre…" at bounding box center [481, 198] width 260 height 26
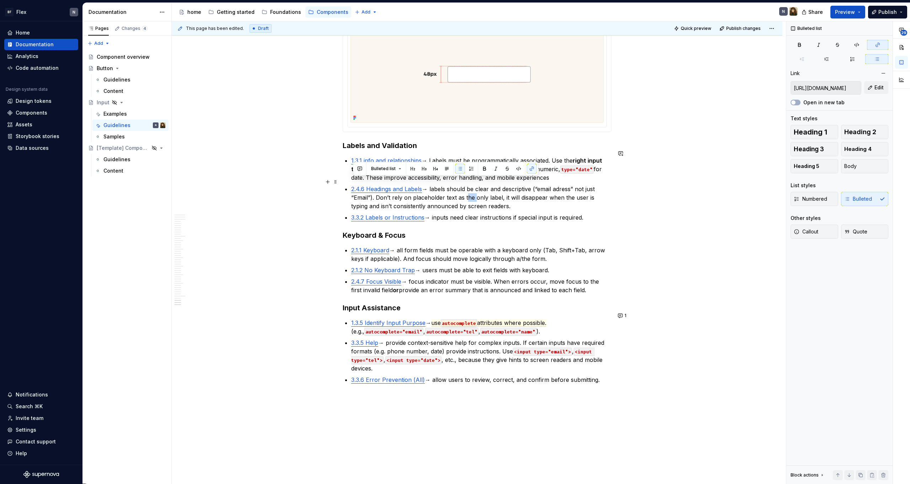
click at [474, 196] on p "2.4.6 Headings and Labels → labels should be clear and descriptive (“email adre…" at bounding box center [481, 198] width 260 height 26
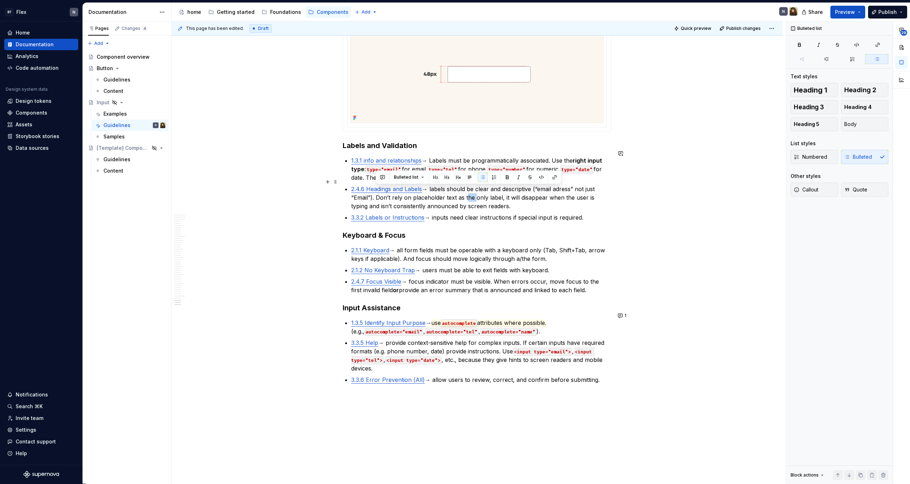
drag, startPoint x: 376, startPoint y: 190, endPoint x: 511, endPoint y: 200, distance: 135.2
click at [511, 200] on p "2.4.6 Headings and Labels → labels should be clear and descriptive (“email adre…" at bounding box center [481, 198] width 260 height 26
drag, startPoint x: 511, startPoint y: 200, endPoint x: 378, endPoint y: 191, distance: 132.9
click at [378, 191] on p "2.4.6 Headings and Labels → labels should be clear and descriptive (“email adre…" at bounding box center [481, 198] width 260 height 26
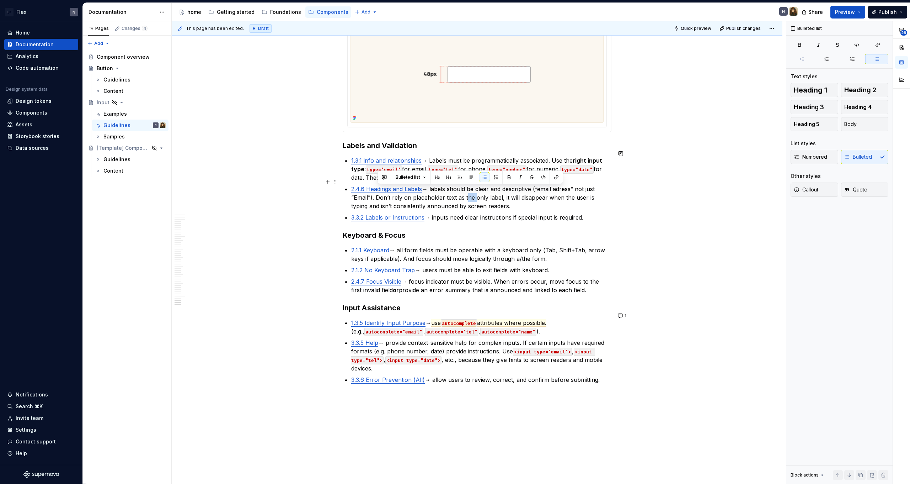
click at [500, 197] on p "2.4.6 Headings and Labels → labels should be clear and descriptive (“email adre…" at bounding box center [481, 198] width 260 height 26
drag, startPoint x: 435, startPoint y: 209, endPoint x: 599, endPoint y: 211, distance: 164.0
click at [599, 213] on p "3.3.2 Labels or Instructions → inputs need clear instructions if special input …" at bounding box center [481, 217] width 260 height 9
drag, startPoint x: 495, startPoint y: 197, endPoint x: 379, endPoint y: 191, distance: 115.8
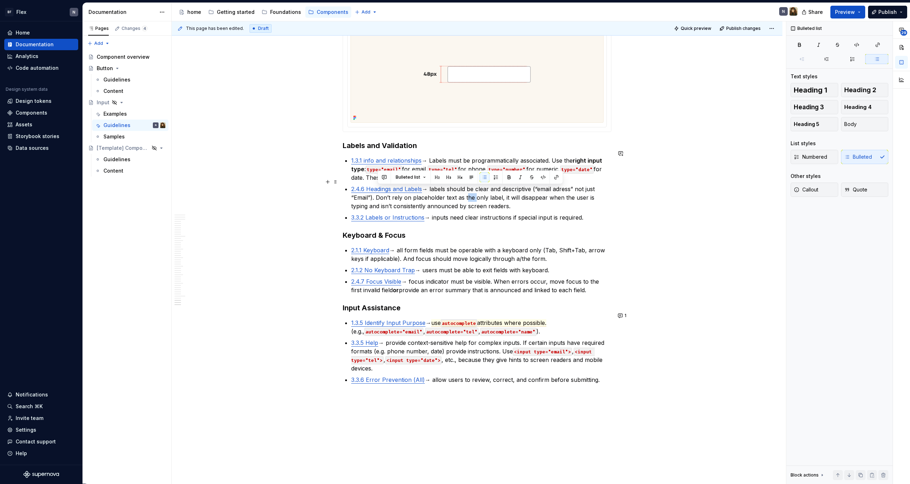
click at [379, 191] on p "2.4.6 Headings and Labels → labels should be clear and descriptive (“email adre…" at bounding box center [481, 198] width 260 height 26
click at [383, 177] on button "button" at bounding box center [384, 177] width 10 height 10
click at [432, 193] on p "**********" at bounding box center [436, 189] width 105 height 7
click at [483, 223] on icon "Send" at bounding box center [485, 222] width 7 height 7
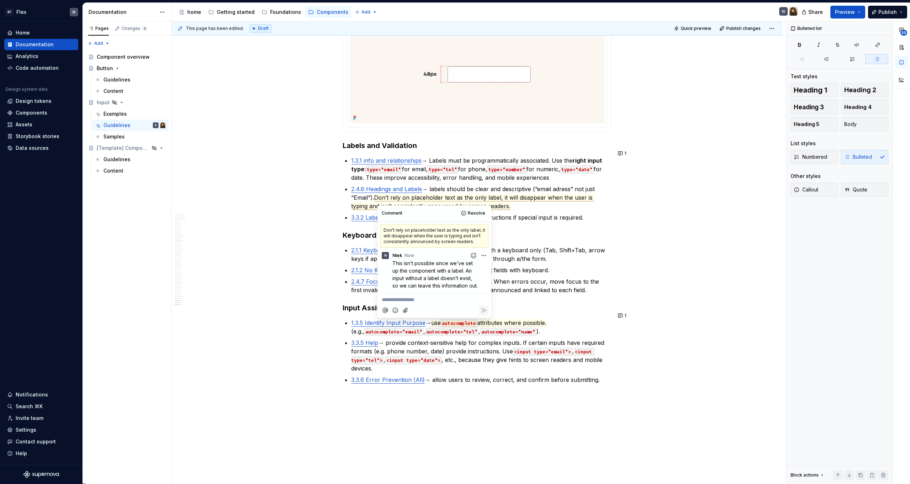
click at [522, 256] on ul "2.1.1 Keyboard → all form fields must be operable with a keyboard only (Tab, Sh…" at bounding box center [481, 270] width 260 height 48
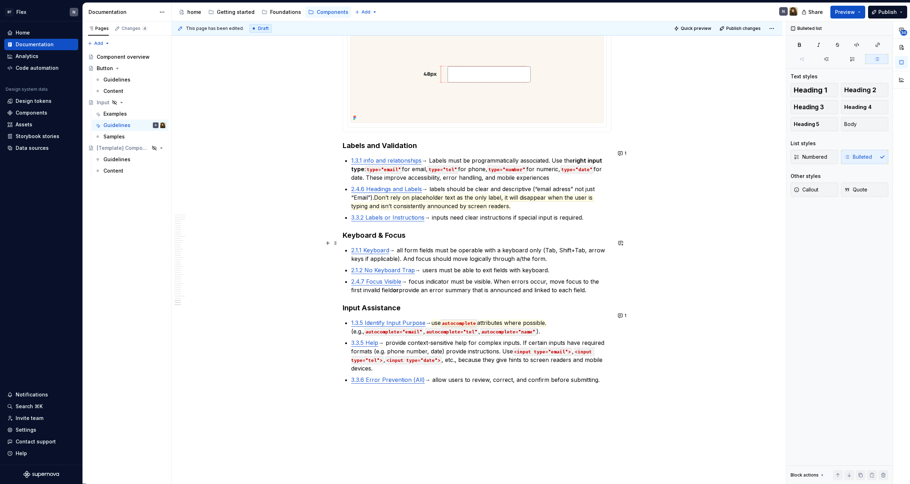
click at [507, 246] on p "2.1.1 Keyboard → all form fields must be operable with a keyboard only (Tab, Sh…" at bounding box center [481, 254] width 260 height 17
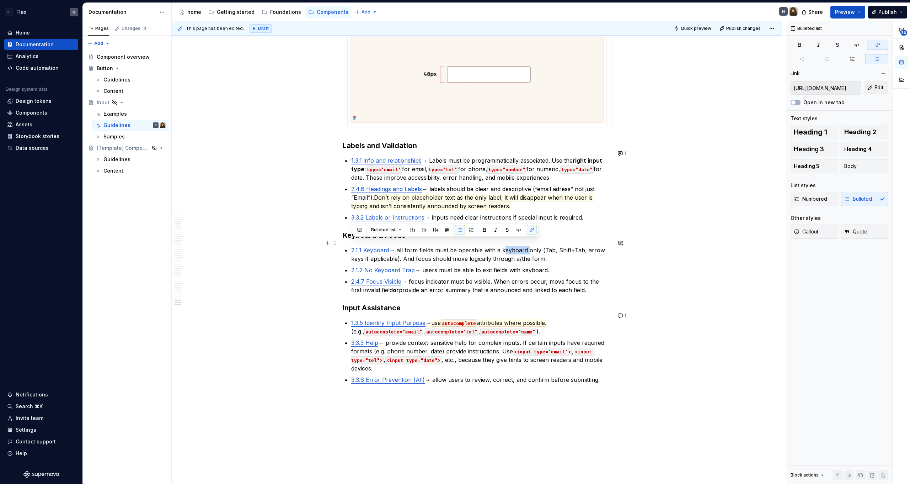
click at [507, 246] on p "2.1.1 Keyboard → all form fields must be operable with a keyboard only (Tab, Sh…" at bounding box center [481, 254] width 260 height 17
click at [513, 254] on p "2.1.1 Keyboard → all form fields must be operable with a keyboard only (Tab, Sh…" at bounding box center [481, 254] width 260 height 17
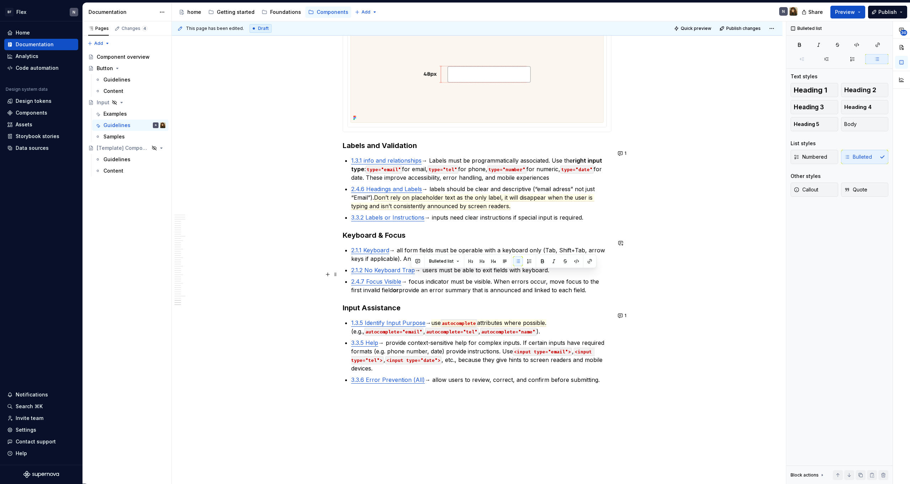
drag, startPoint x: 411, startPoint y: 276, endPoint x: 601, endPoint y: 281, distance: 190.3
click at [601, 281] on p "2.4.7 Focus Visible → focus indicator must be visible. When errors occur, move …" at bounding box center [481, 285] width 260 height 17
click at [118, 83] on div "Guidelines" at bounding box center [116, 79] width 27 height 7
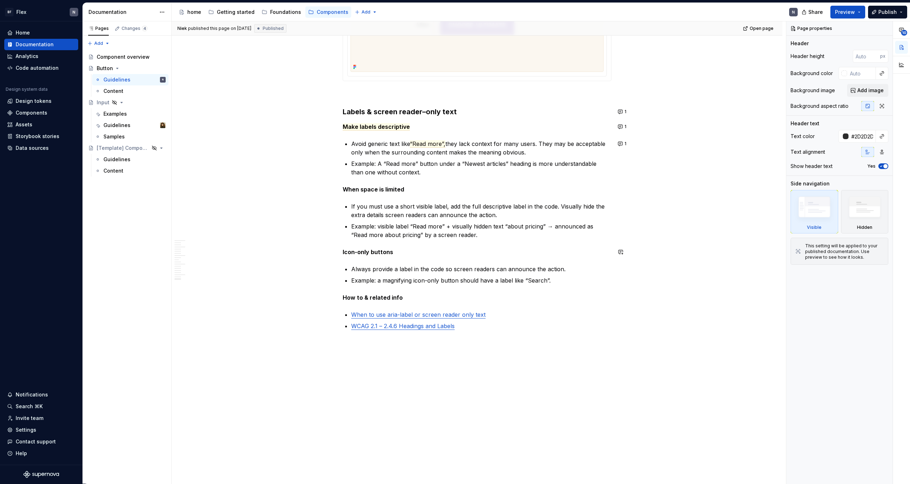
scroll to position [2333, 0]
click at [624, 112] on button "1" at bounding box center [623, 112] width 14 height 10
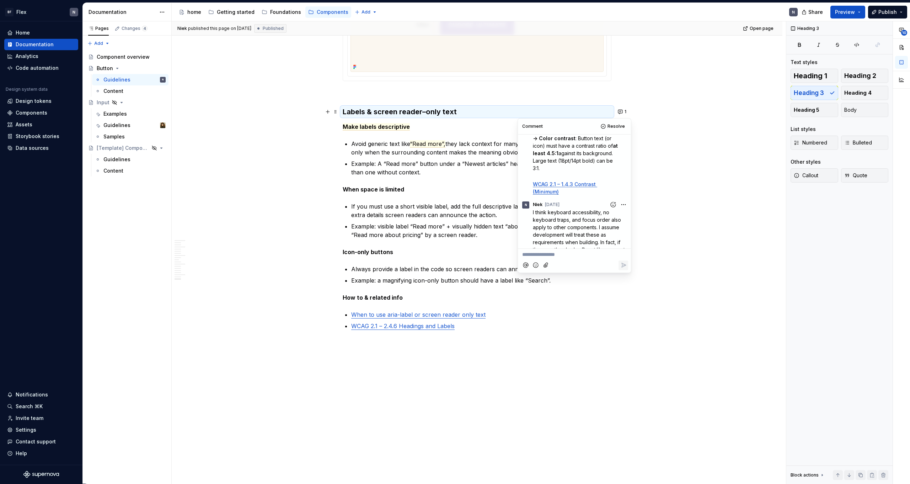
scroll to position [142, 0]
click at [113, 125] on div "Guidelines" at bounding box center [116, 125] width 27 height 7
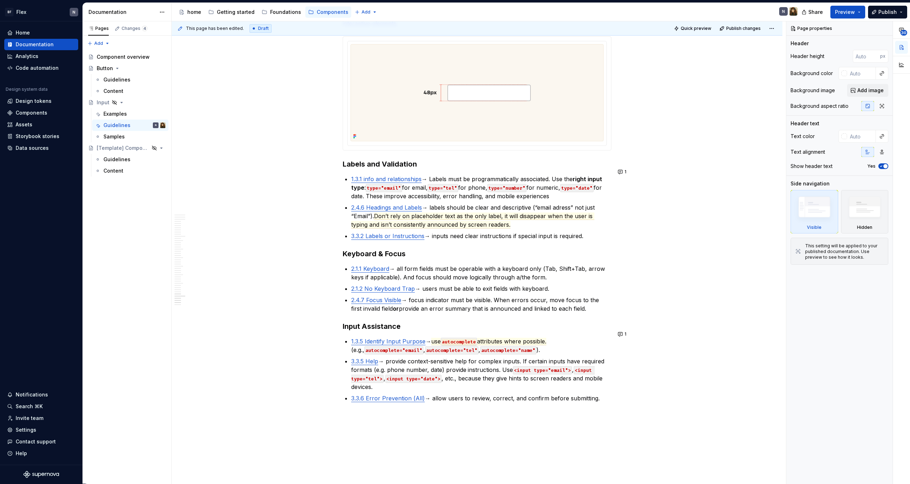
scroll to position [3352, 0]
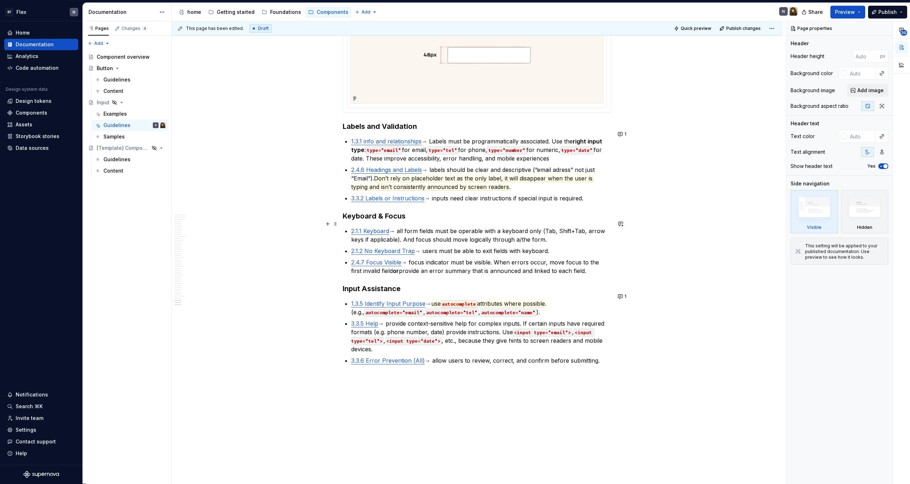
click at [379, 227] on link "2.1.1 Keyboard" at bounding box center [370, 230] width 38 height 7
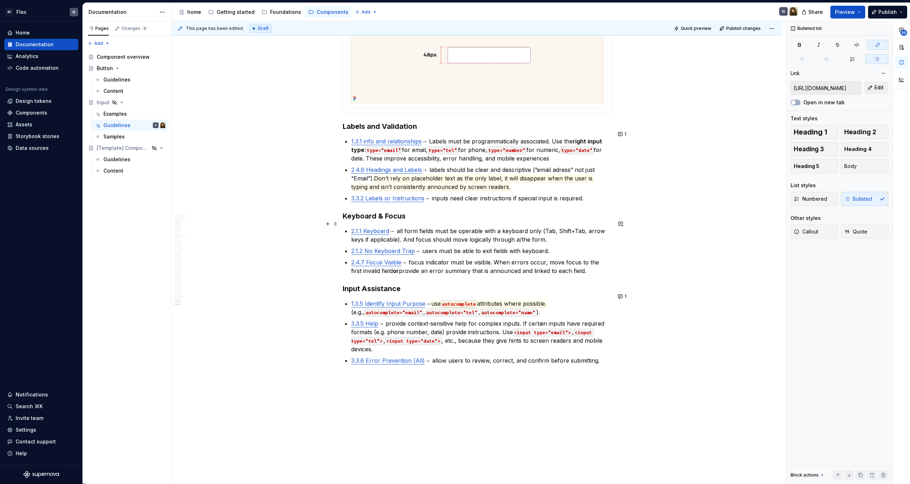
type textarea "*"
click at [377, 247] on link "2.1.2 No Keyboard Trap" at bounding box center [383, 250] width 64 height 7
type input "[URL][DOMAIN_NAME]"
click at [384, 247] on link "2.1.2 No Keyboard Trap" at bounding box center [383, 250] width 64 height 7
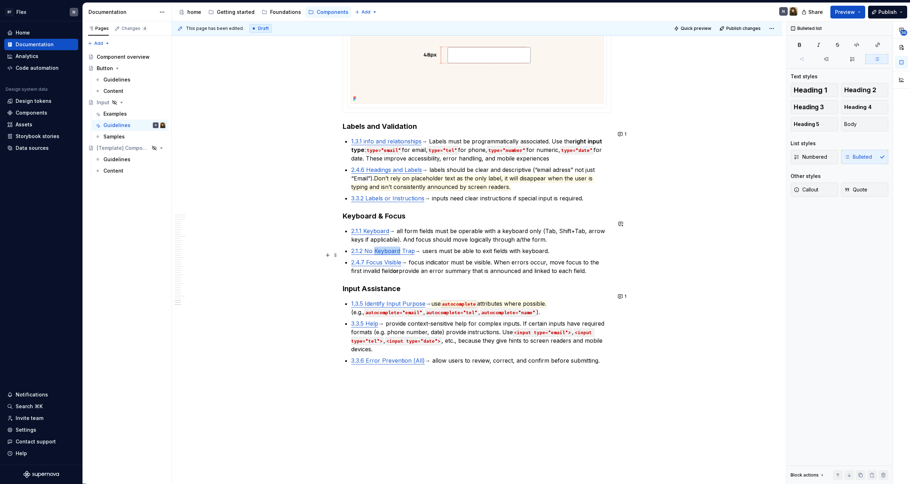
click at [431, 250] on ul "2.1.1 Keyboard → all form fields must be operable with a keyboard only (Tab, Sh…" at bounding box center [481, 251] width 260 height 48
click at [472, 246] on p "2.1.2 No Keyboard Trap → users must be able to exit fields with keyboard." at bounding box center [481, 250] width 260 height 9
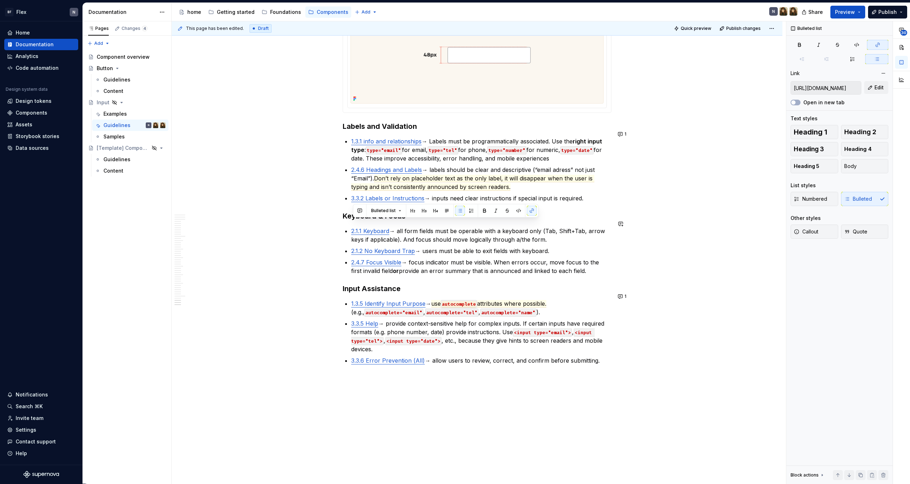
drag, startPoint x: 601, startPoint y: 263, endPoint x: 348, endPoint y: 216, distance: 257.7
click at [362, 209] on button "button" at bounding box center [360, 211] width 10 height 10
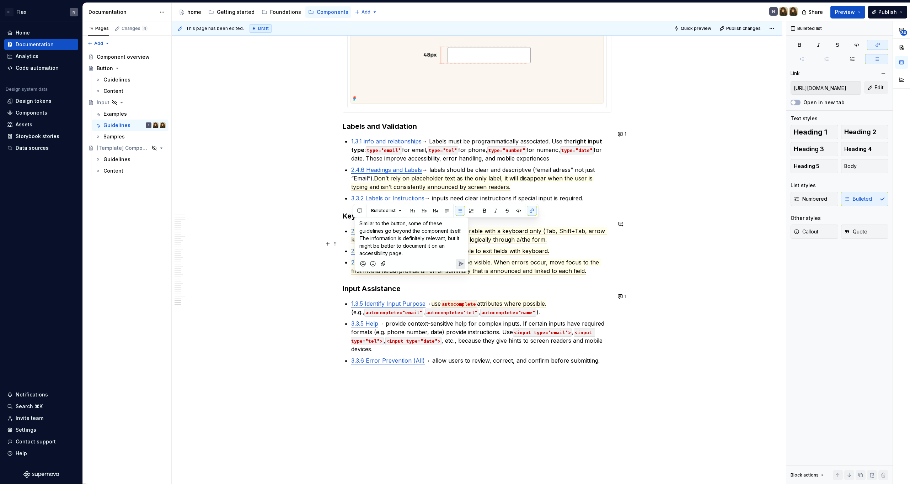
click at [416, 245] on span "Similar to the button, some of these guidelines go beyond the component itself.…" at bounding box center [411, 238] width 103 height 36
click at [419, 254] on p "Similar to the button, some of these guidelines go beyond the component itself.…" at bounding box center [412, 237] width 105 height 37
click at [460, 264] on icon "Send" at bounding box center [460, 263] width 7 height 7
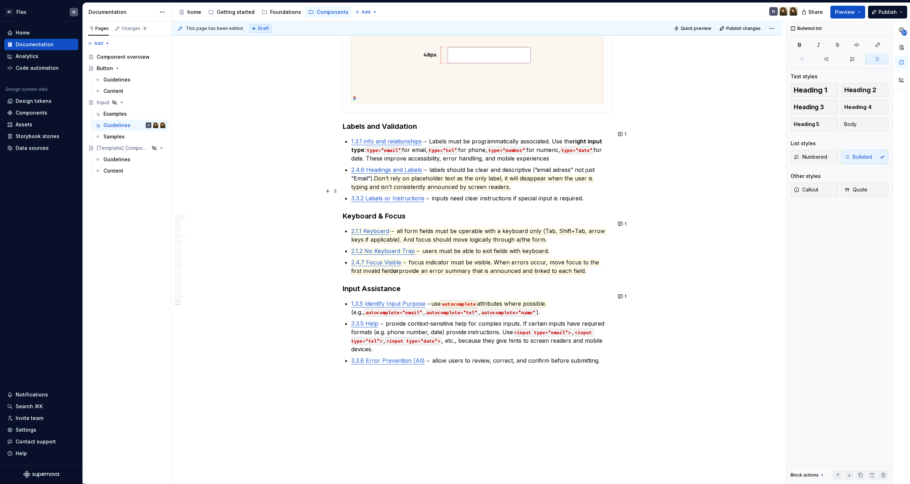
click at [495, 194] on p "3.3.2 Labels or Instructions → inputs need clear instructions if special input …" at bounding box center [481, 198] width 260 height 9
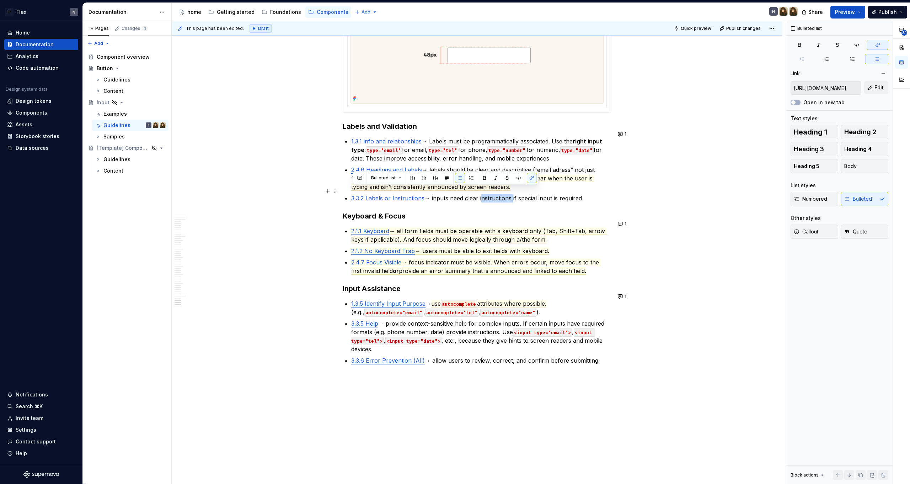
click at [495, 194] on p "3.3.2 Labels or Instructions → inputs need clear instructions if special input …" at bounding box center [481, 198] width 260 height 9
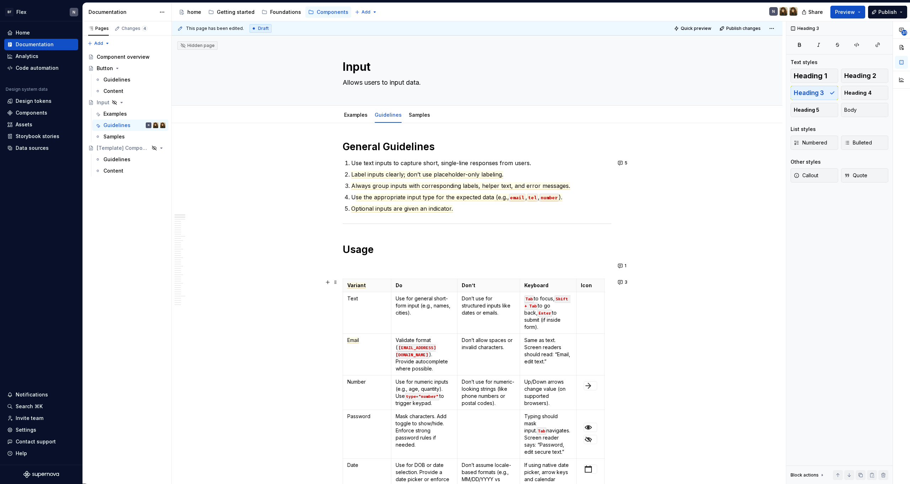
scroll to position [0, 0]
type textarea "*"
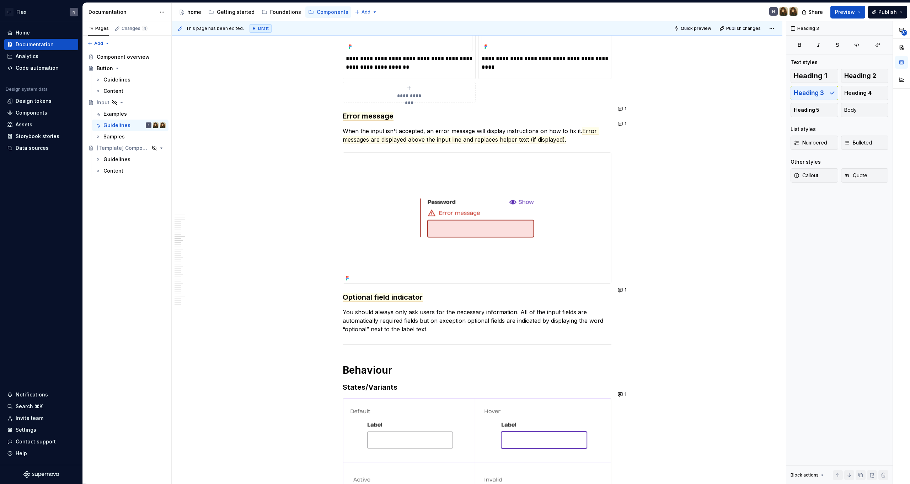
scroll to position [1848, 0]
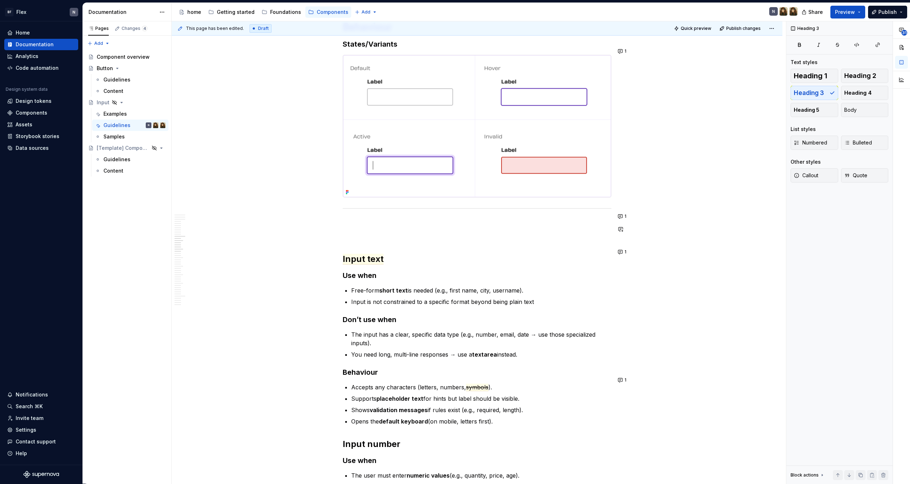
click at [423, 224] on div "General Guidelines Use text inputs to capture short, single-line responses from…" at bounding box center [477, 80] width 269 height 3576
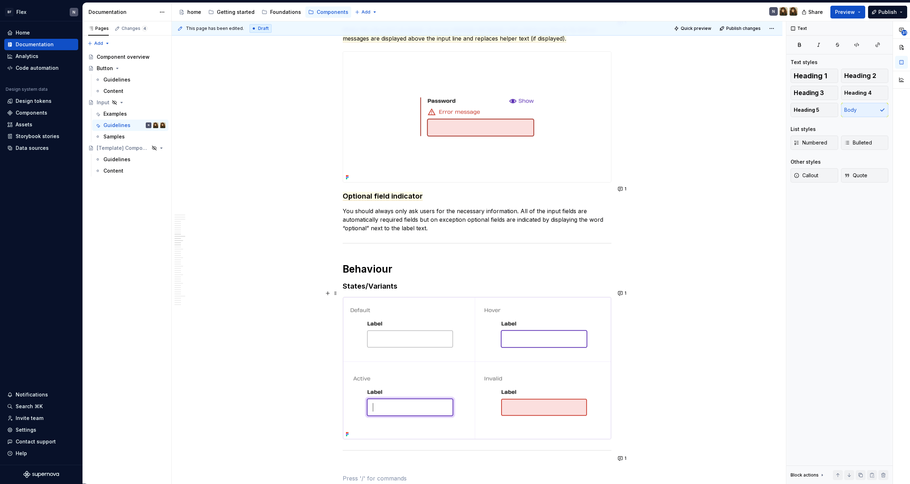
scroll to position [1546, 0]
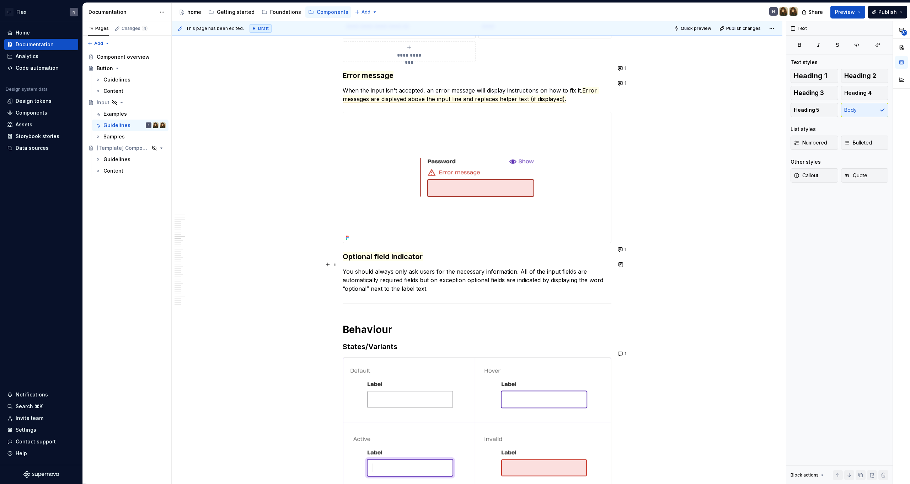
click at [459, 280] on p "You should always only ask users for the necessary information. All of the inpu…" at bounding box center [477, 280] width 269 height 26
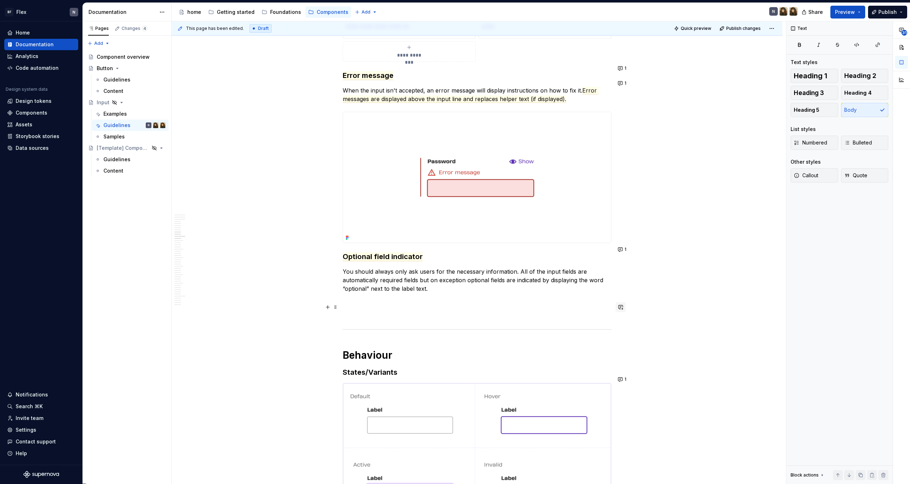
click at [624, 308] on button "button" at bounding box center [621, 307] width 10 height 10
click at [617, 341] on icon "Send" at bounding box center [619, 337] width 7 height 7
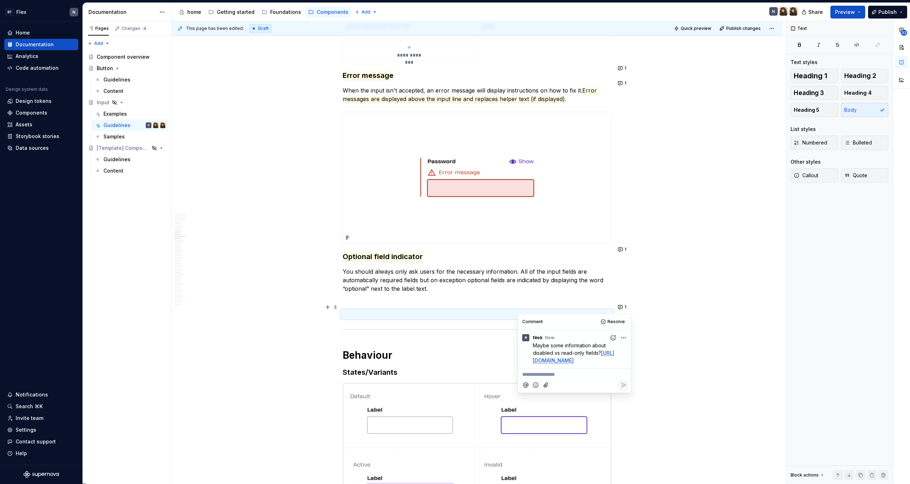
click at [438, 270] on p "You should always only ask users for the necessary information. All of the inpu…" at bounding box center [477, 280] width 269 height 26
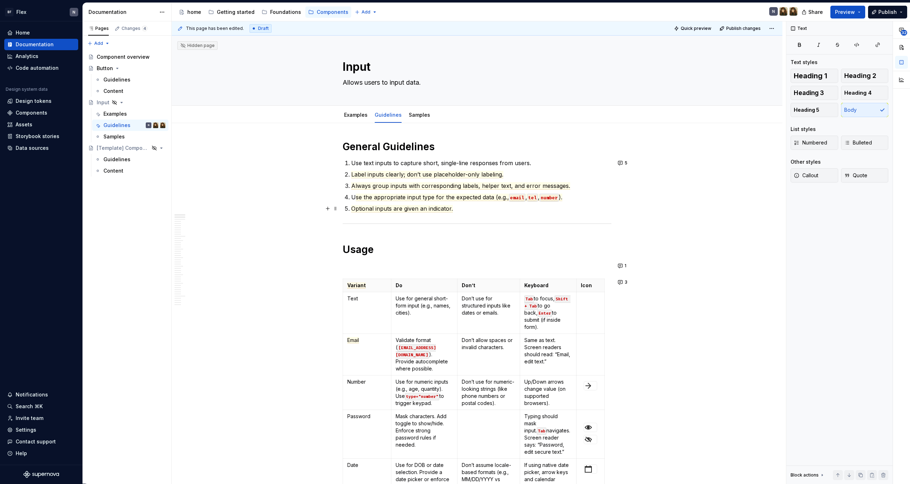
scroll to position [0, 0]
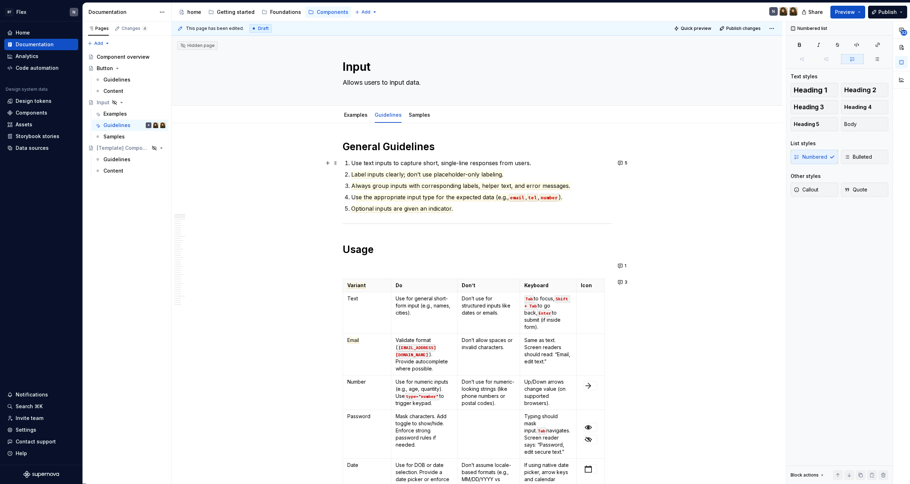
click at [426, 165] on p "Use text inputs to capture short, single-line responses from users." at bounding box center [481, 163] width 260 height 9
click at [447, 207] on span "Optional inputs are given an indicator." at bounding box center [402, 208] width 102 height 7
click at [435, 176] on span "Label inputs clearly; don’t use placeholder-only labeling." at bounding box center [427, 174] width 152 height 7
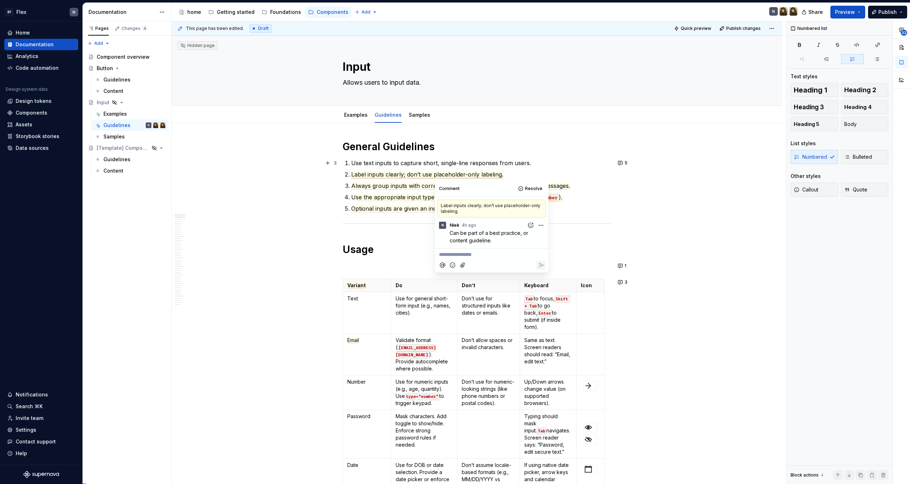
click at [438, 165] on p "Use text inputs to capture short, single-line responses from users." at bounding box center [481, 163] width 260 height 9
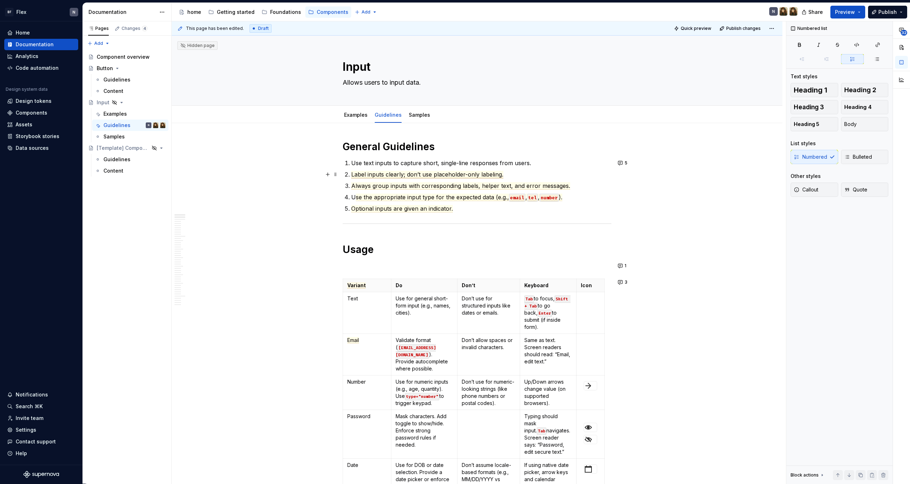
click at [438, 174] on span "Label inputs clearly; don’t use placeholder-only labeling." at bounding box center [427, 174] width 152 height 7
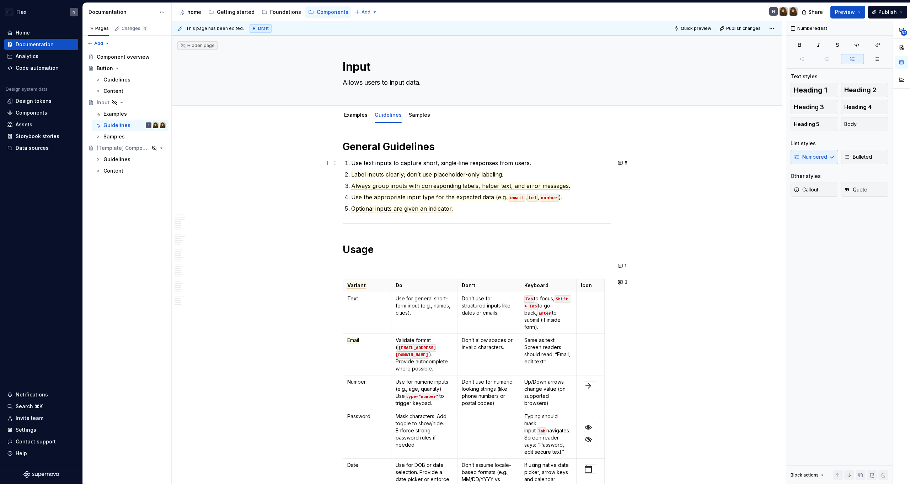
click at [410, 166] on p "Use text inputs to capture short, single-line responses from users." at bounding box center [481, 163] width 260 height 9
click at [354, 116] on link "Examples" at bounding box center [355, 115] width 23 height 6
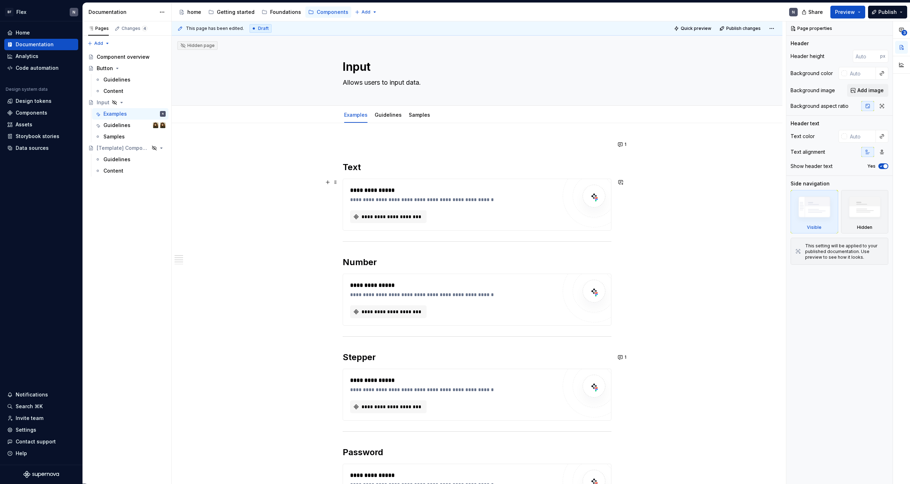
click at [403, 179] on div "**********" at bounding box center [477, 205] width 269 height 52
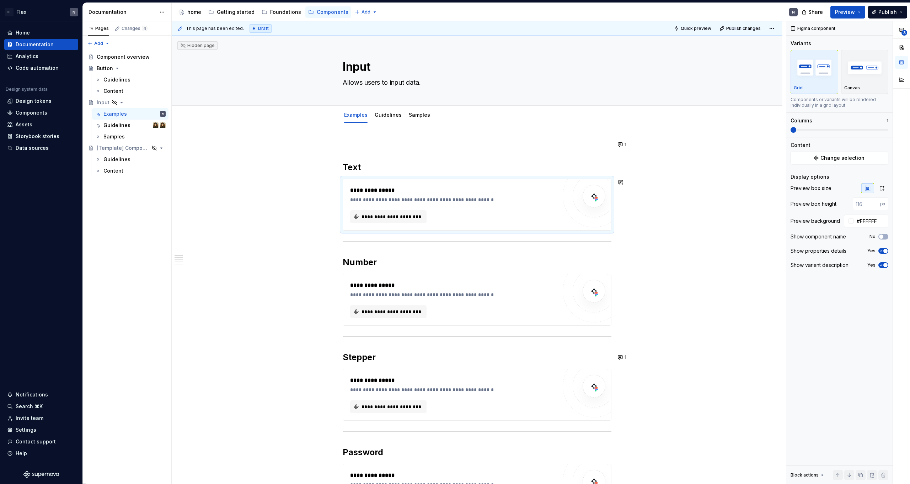
click at [404, 170] on h2 "Text" at bounding box center [477, 166] width 269 height 11
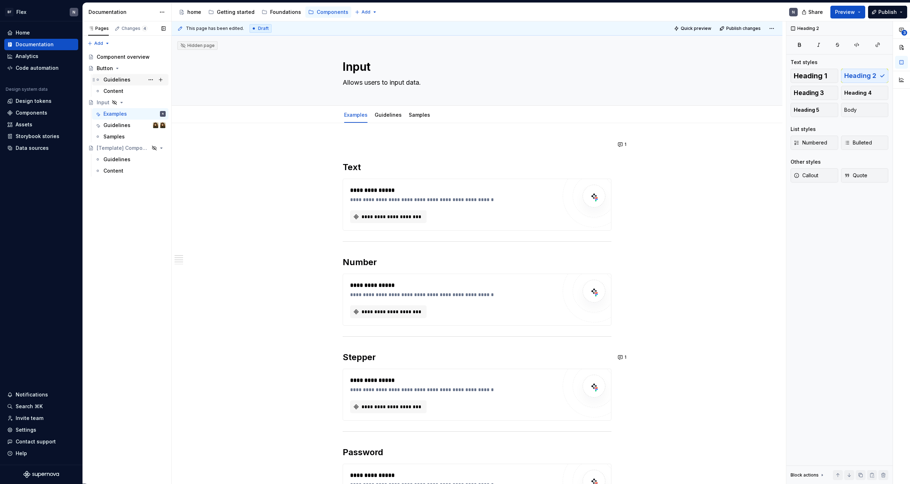
click at [117, 76] on div "Guidelines" at bounding box center [134, 80] width 62 height 10
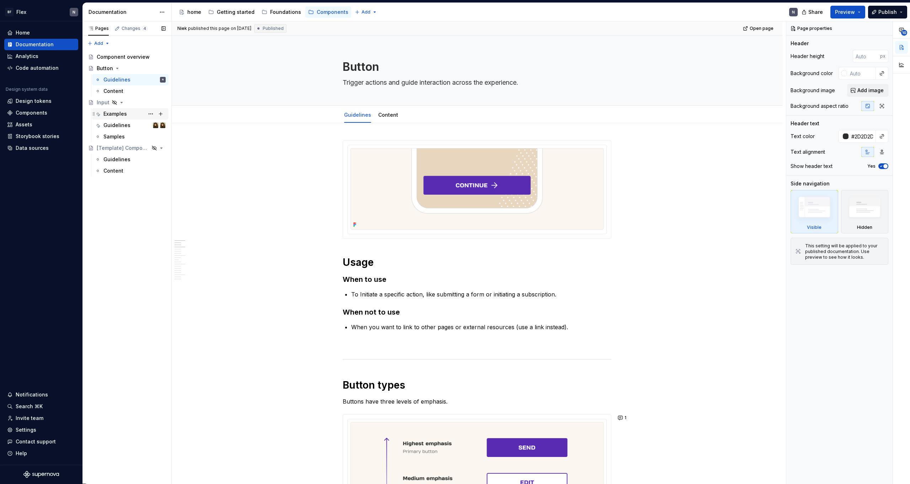
click at [118, 116] on div "Examples" at bounding box center [114, 113] width 23 height 7
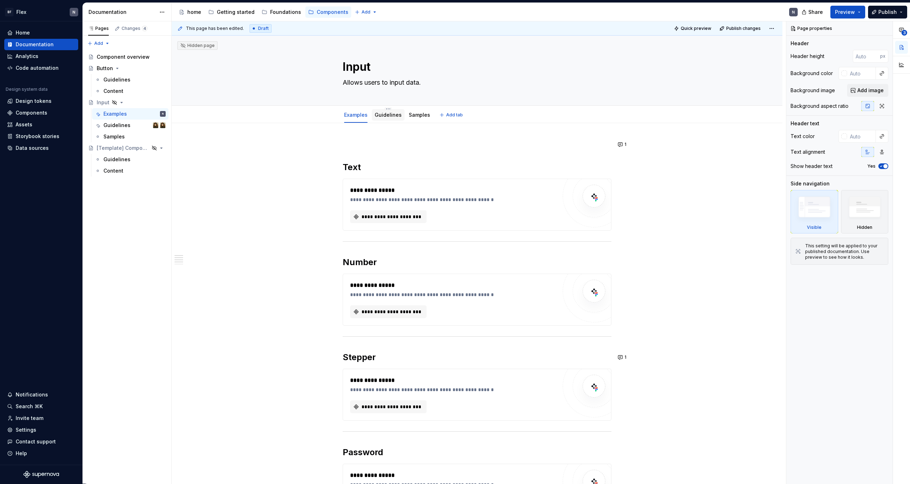
click at [388, 107] on div "Guidelines" at bounding box center [388, 114] width 33 height 15
click at [388, 113] on link "Guidelines" at bounding box center [388, 115] width 27 height 6
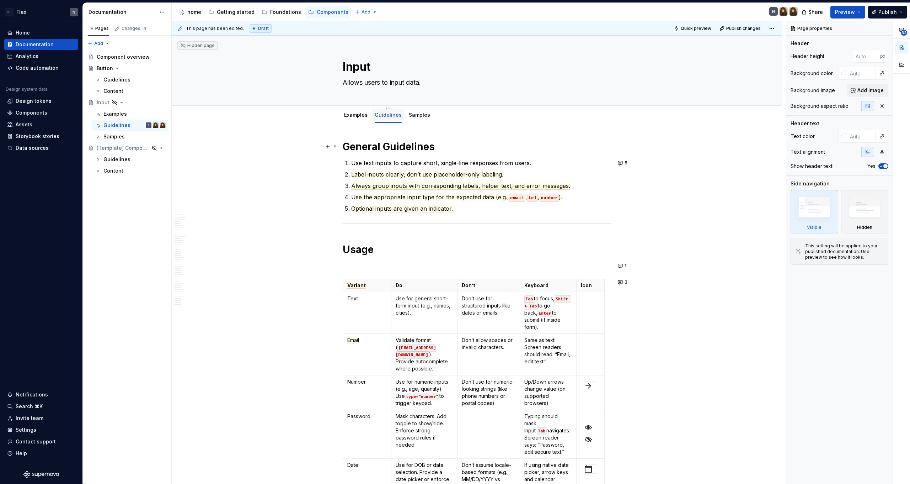
type textarea "*"
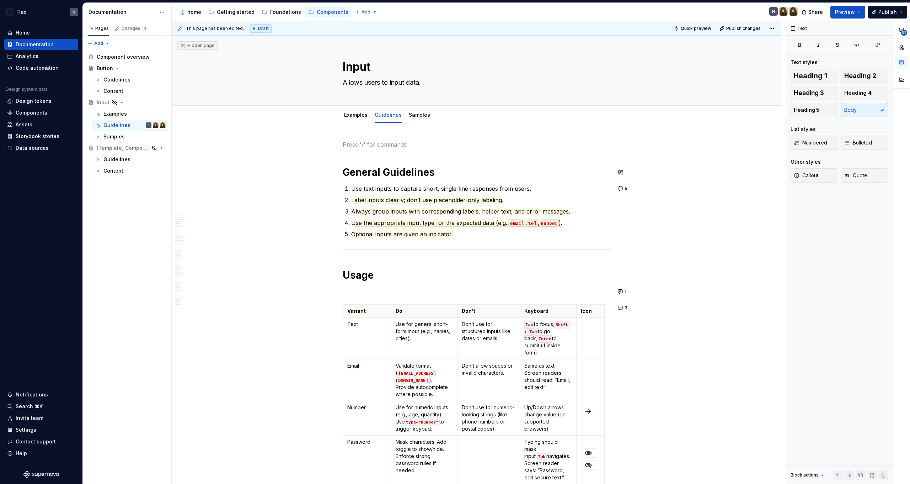
scroll to position [26, 0]
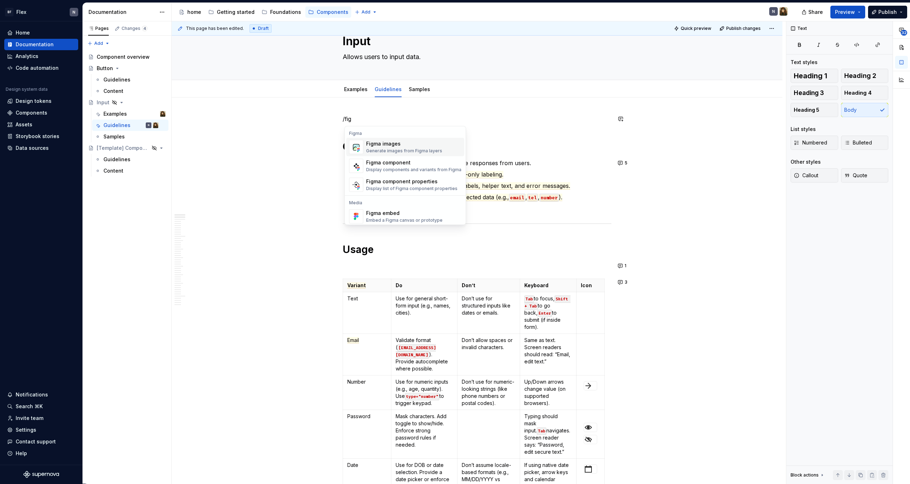
click at [394, 149] on div "Generate images from Figma layers" at bounding box center [404, 151] width 76 height 6
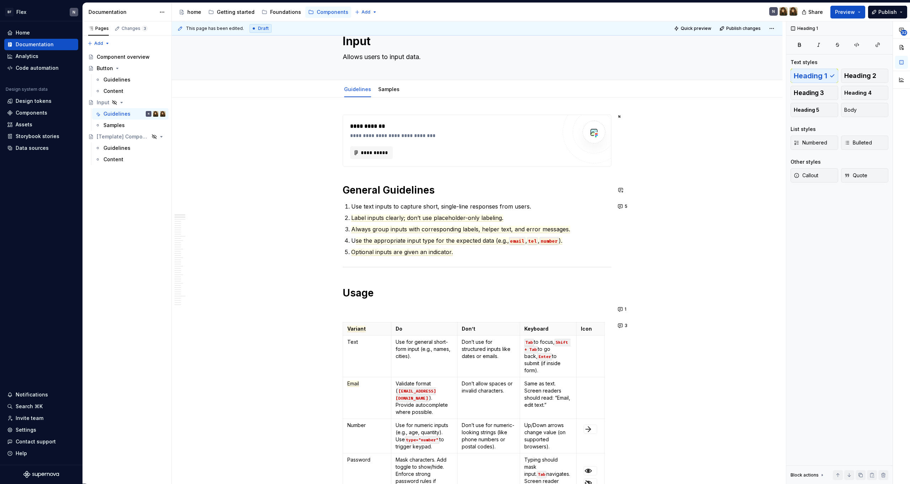
click at [628, 205] on span "5" at bounding box center [626, 206] width 3 height 6
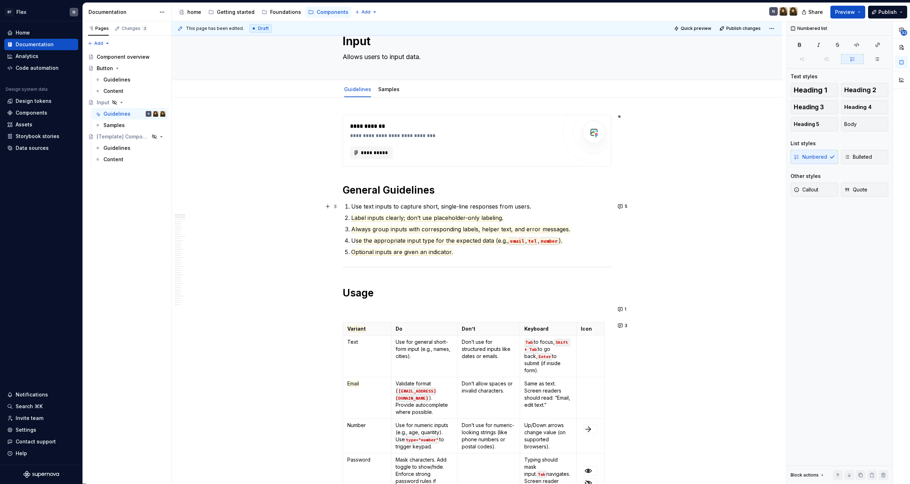
click at [373, 202] on p "Use text inputs to capture short, single-line responses from users." at bounding box center [481, 206] width 260 height 9
click at [467, 253] on p "***** Optional inputs are given an indicator." at bounding box center [481, 252] width 260 height 9
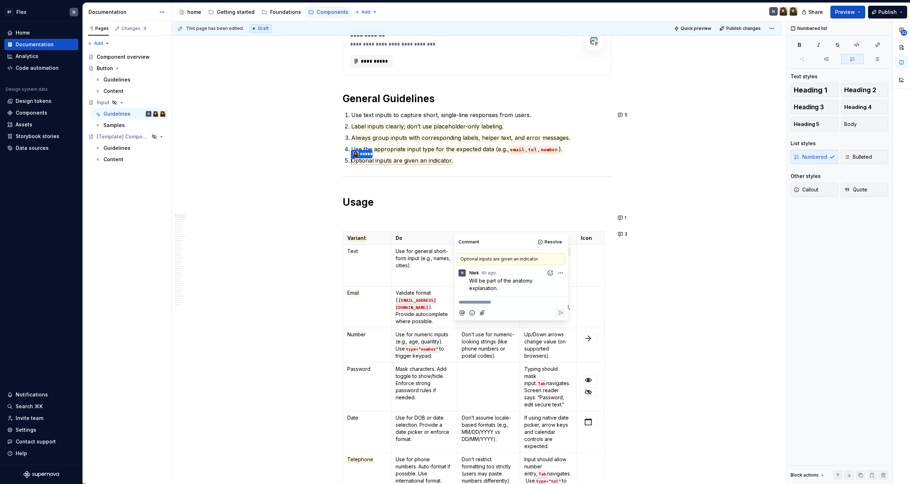
scroll to position [119, 0]
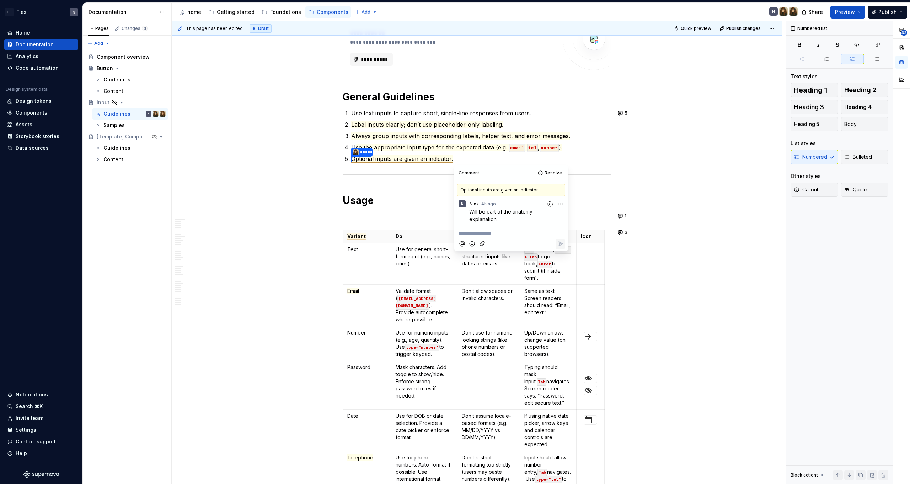
click at [396, 204] on h1 "Usage" at bounding box center [477, 200] width 269 height 13
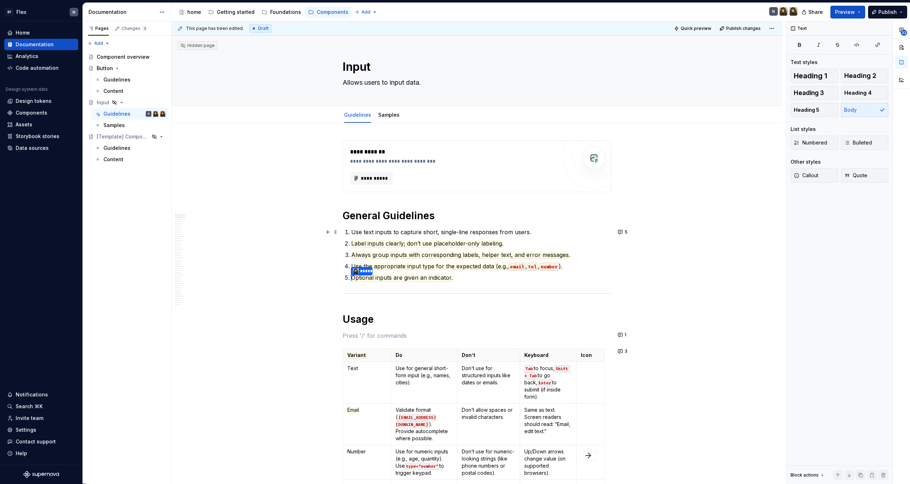
scroll to position [0, 0]
click at [625, 232] on button "5" at bounding box center [623, 232] width 15 height 10
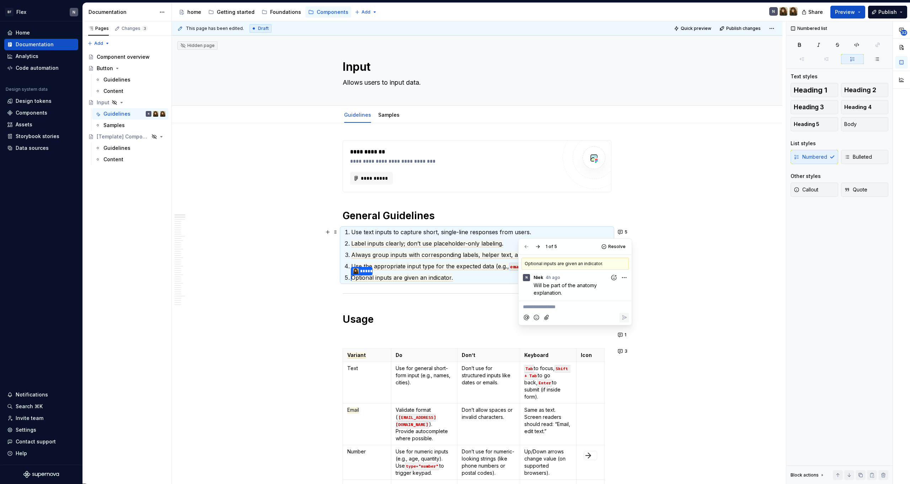
click at [354, 234] on p "Use text inputs to capture short, single-line responses from users." at bounding box center [481, 232] width 260 height 9
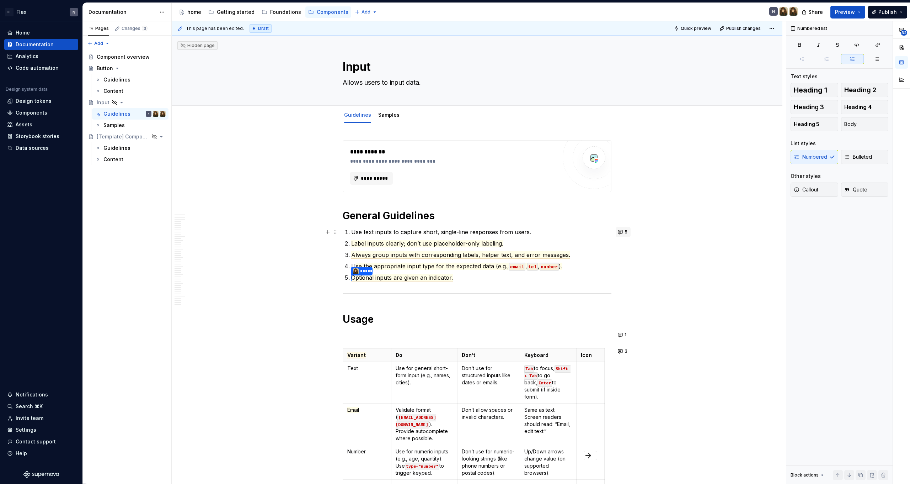
click at [620, 233] on button "5" at bounding box center [623, 232] width 15 height 10
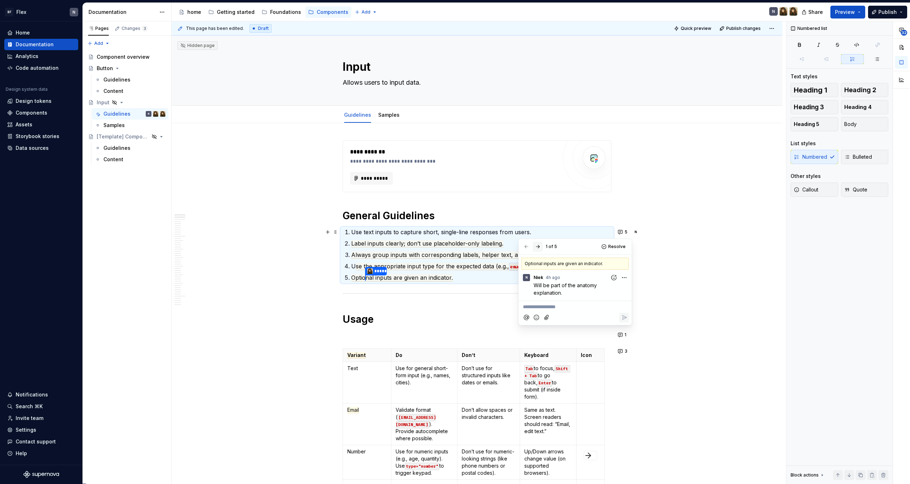
click at [538, 245] on button "button" at bounding box center [538, 246] width 10 height 10
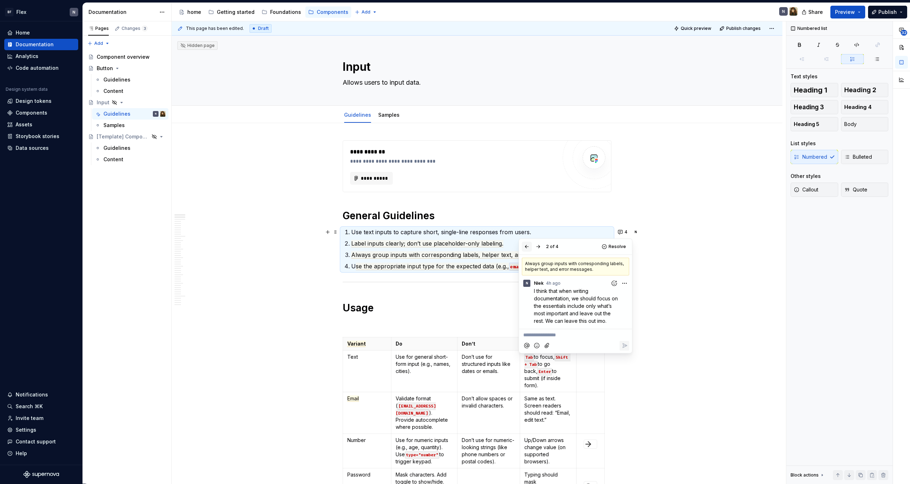
click at [525, 248] on button "button" at bounding box center [527, 246] width 10 height 10
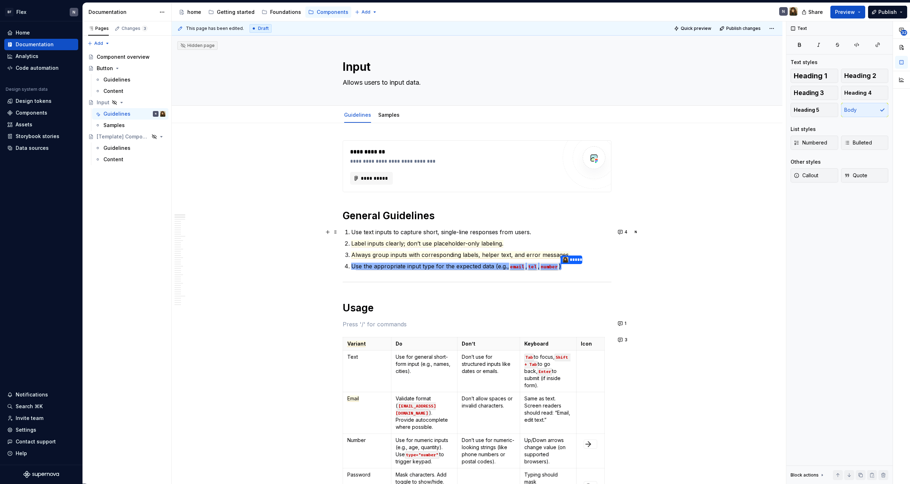
click at [370, 323] on p at bounding box center [477, 324] width 269 height 9
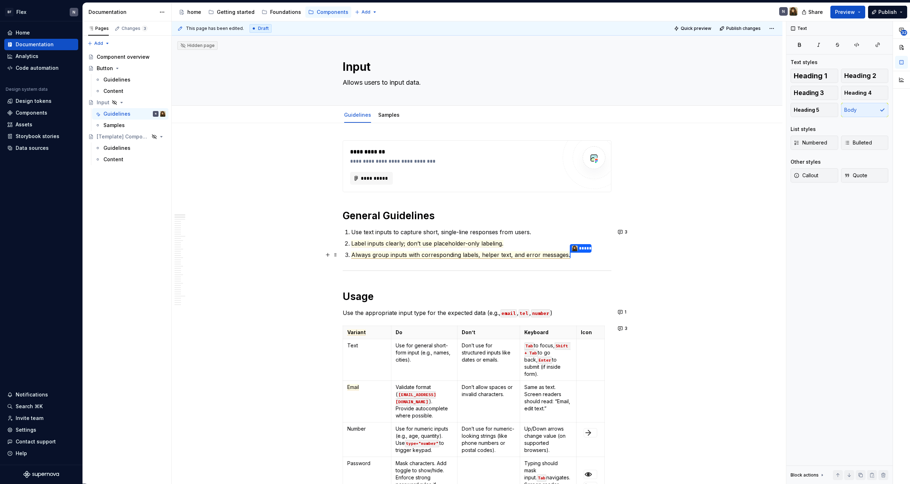
click at [544, 255] on span "Always group inputs with corresponding labels, helper text, and error messages." at bounding box center [460, 254] width 219 height 7
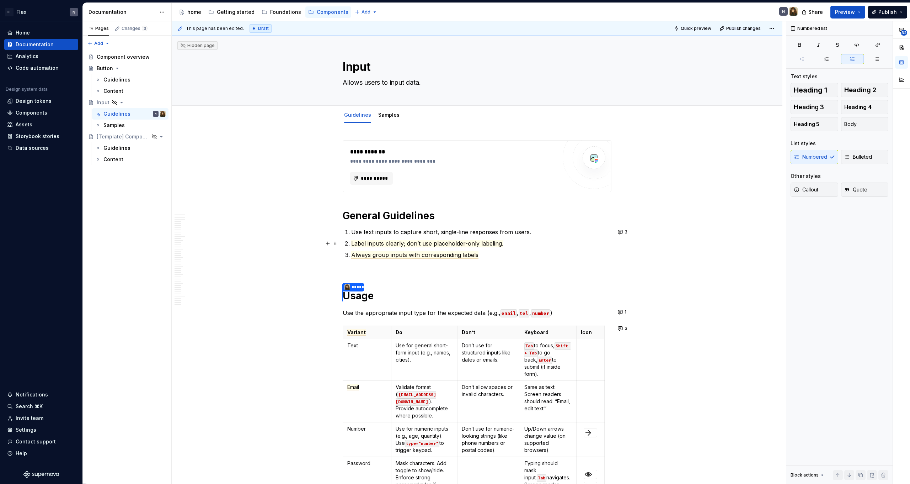
click at [516, 242] on p "Label inputs clearly; don’t use placeholder-only labeling." at bounding box center [481, 243] width 260 height 9
click at [476, 245] on span "Label inputs clearly; don’t use placeholder-only labeling." at bounding box center [427, 243] width 152 height 7
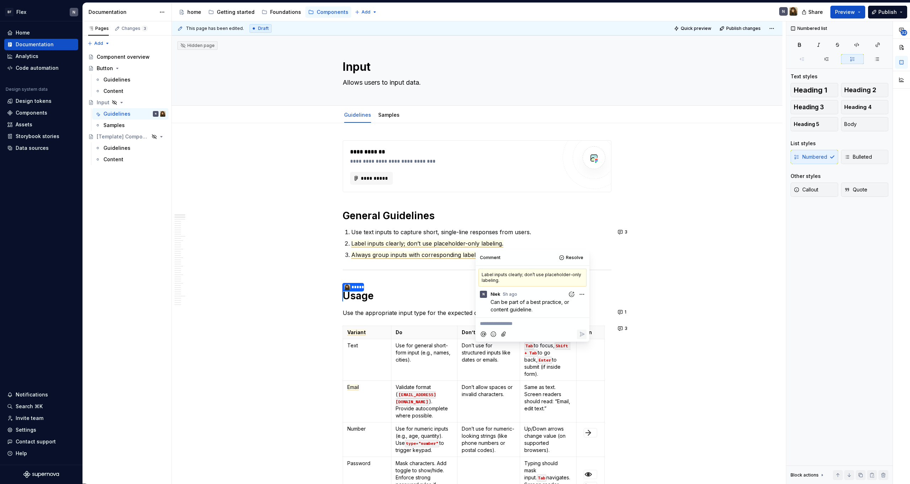
click at [463, 252] on span "Always group inputs with corresponding labels" at bounding box center [414, 254] width 127 height 7
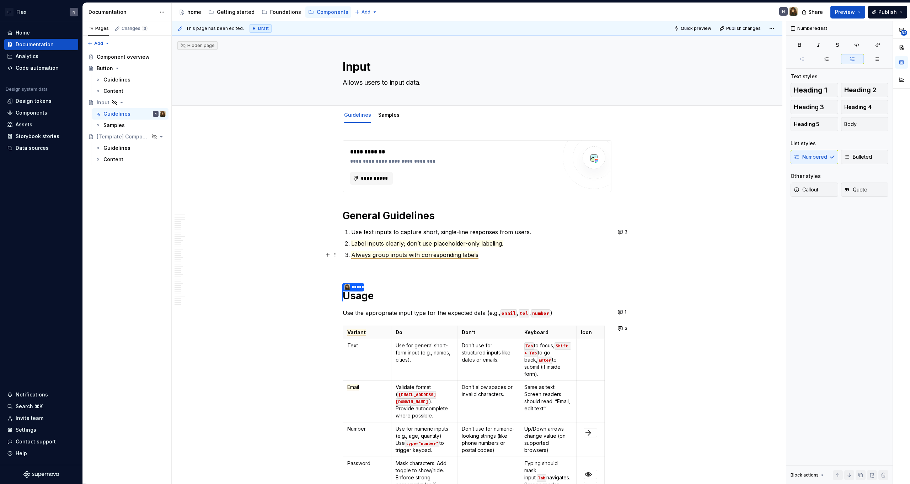
click at [457, 257] on span "Always group inputs with corresponding labels" at bounding box center [414, 254] width 127 height 7
click at [464, 244] on span "Label inputs clearly; don’t use placeholder-only labeling." at bounding box center [427, 243] width 152 height 7
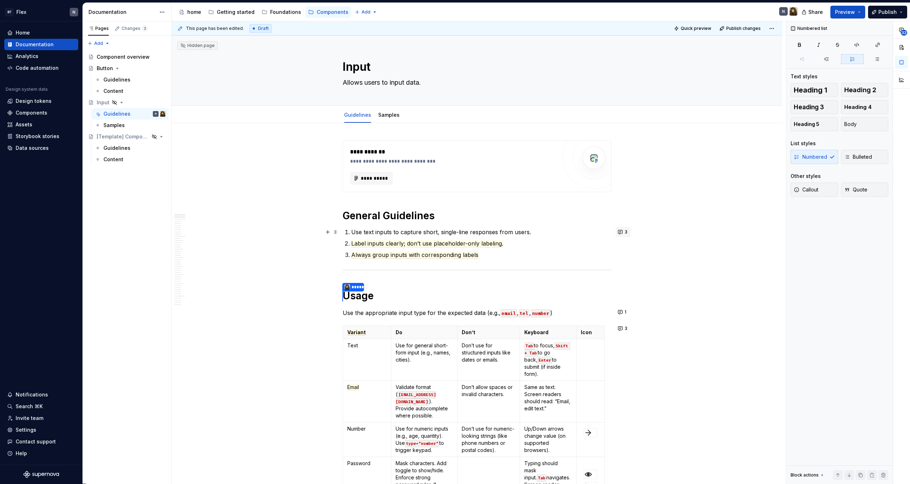
click at [620, 232] on button "3" at bounding box center [623, 232] width 15 height 10
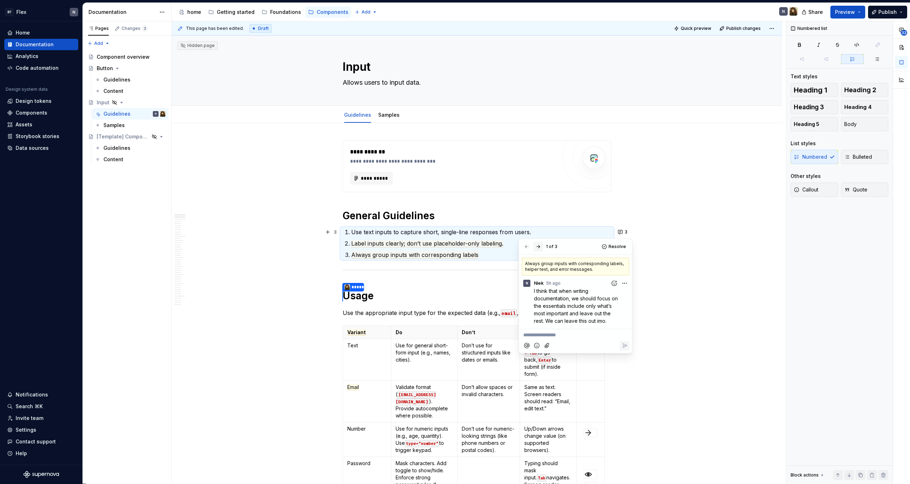
click at [537, 245] on button "button" at bounding box center [538, 246] width 10 height 10
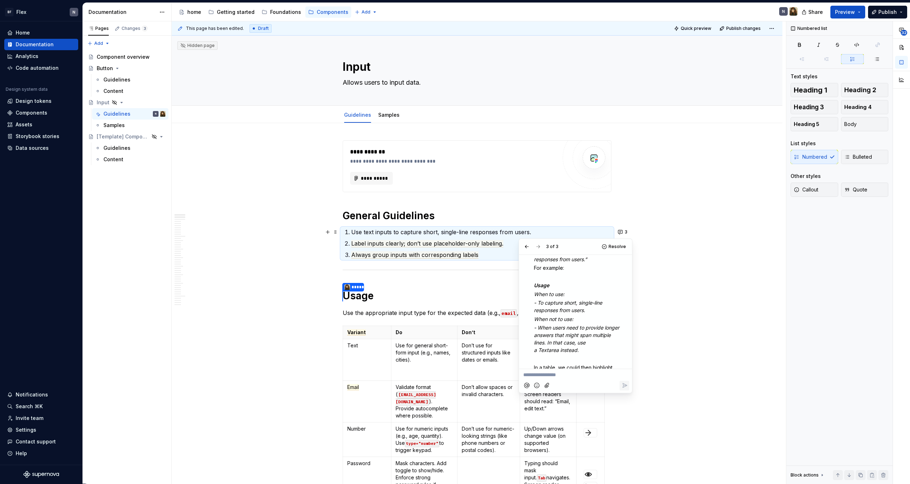
scroll to position [41, 0]
click at [538, 303] on em "- To capture short, single-line responses from users." at bounding box center [569, 306] width 70 height 14
drag, startPoint x: 539, startPoint y: 302, endPoint x: 612, endPoint y: 317, distance: 74.8
click at [612, 318] on div "Let’s use Usage as a category and describe the general purpose there, like how …" at bounding box center [581, 309] width 95 height 169
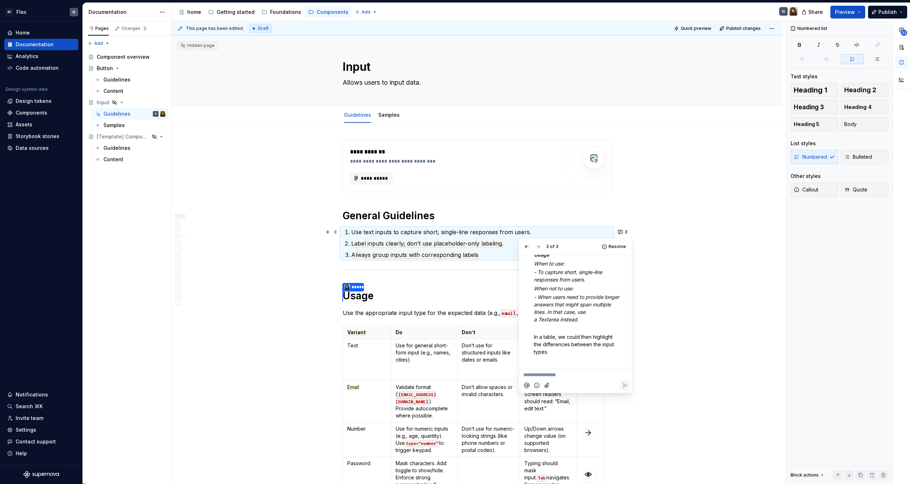
click at [580, 304] on em "- When users need to provide longer answers that might span multiple lines. In …" at bounding box center [577, 308] width 87 height 28
drag, startPoint x: 538, startPoint y: 296, endPoint x: 596, endPoint y: 317, distance: 61.3
click at [596, 317] on p "- When users need to provide longer answers that might span multiple lines. In …" at bounding box center [577, 308] width 87 height 30
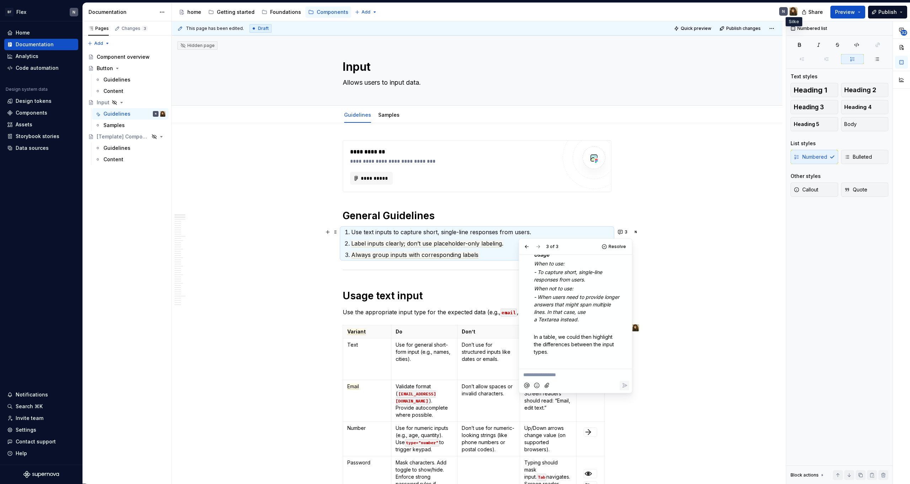
click at [795, 9] on img at bounding box center [794, 11] width 9 height 9
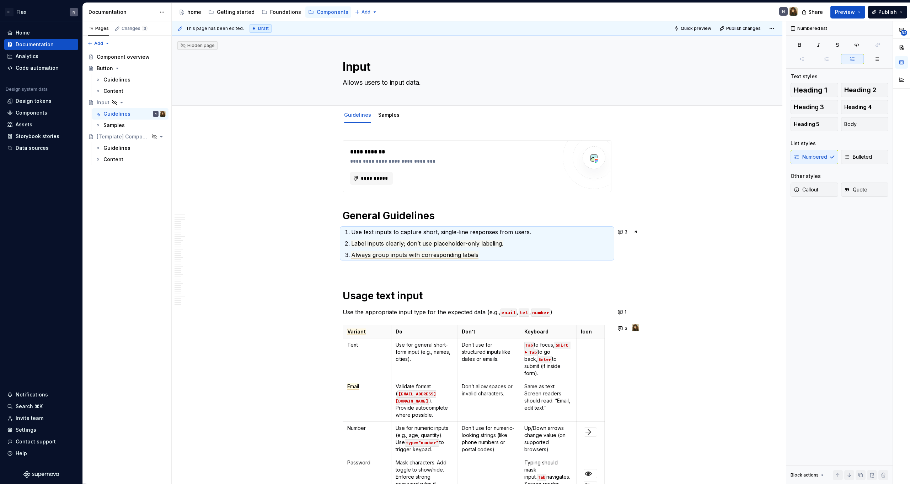
click at [795, 10] on img at bounding box center [794, 11] width 9 height 9
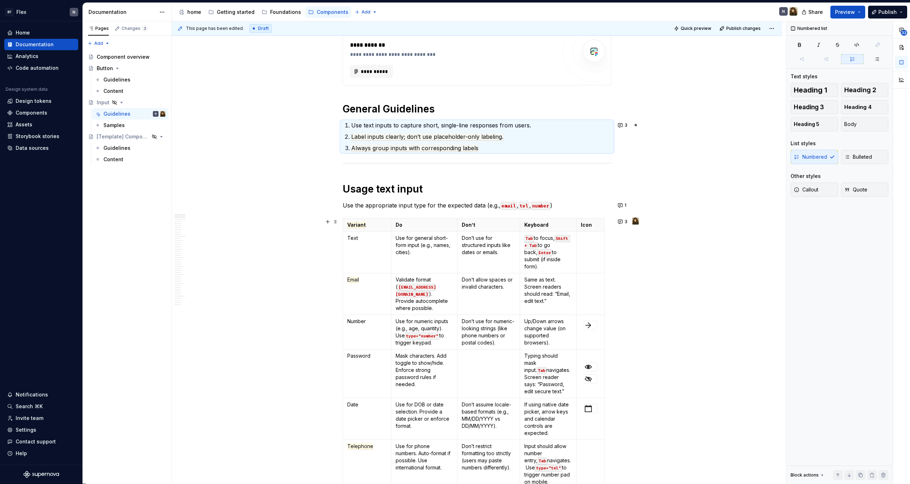
scroll to position [107, 0]
click at [639, 221] on img at bounding box center [635, 220] width 7 height 7
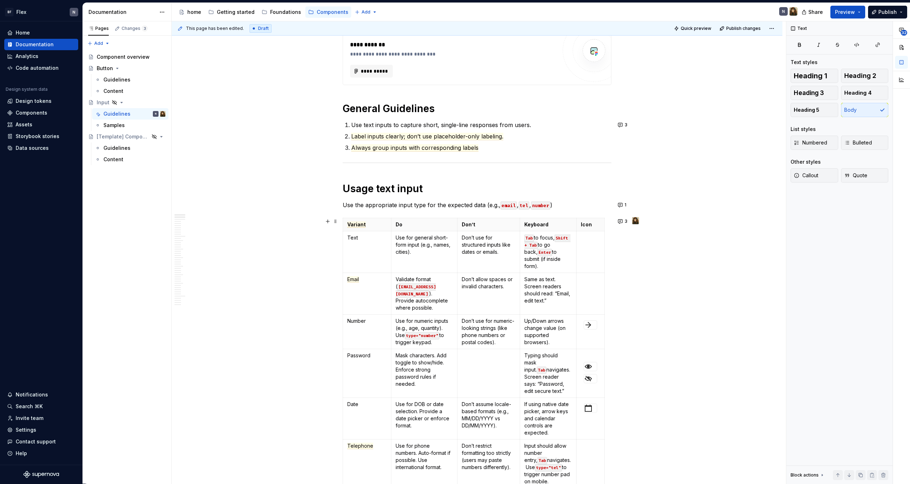
click at [637, 222] on img at bounding box center [635, 220] width 7 height 7
click at [637, 220] on img at bounding box center [635, 220] width 7 height 7
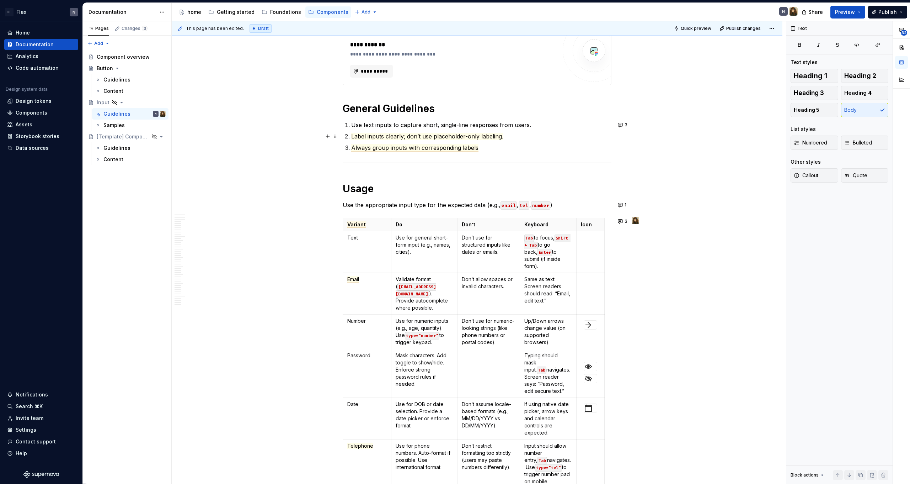
click at [436, 140] on ol "Use text inputs to capture short, single-line responses from users. Label input…" at bounding box center [481, 136] width 260 height 31
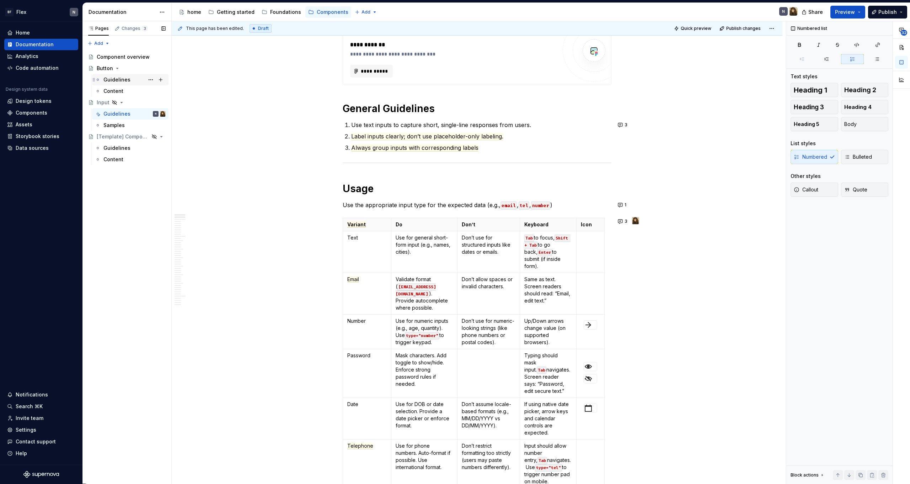
click at [114, 79] on div "Guidelines" at bounding box center [116, 79] width 27 height 7
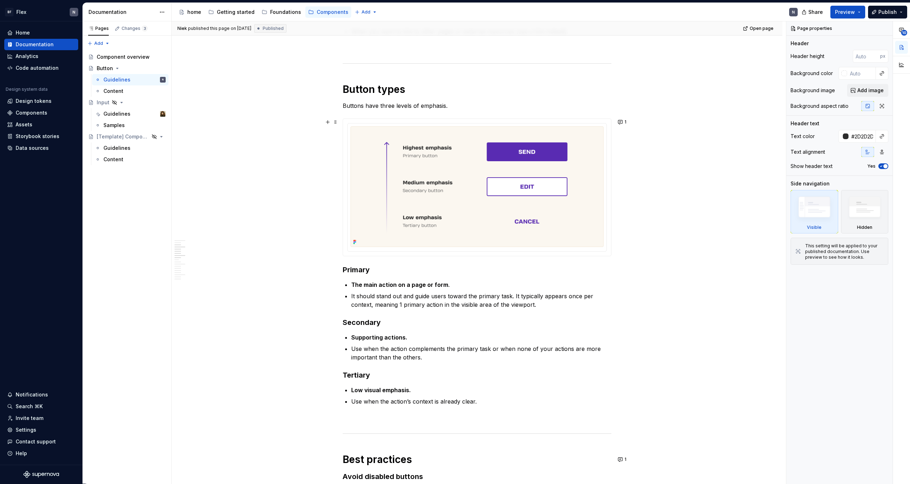
scroll to position [306, 0]
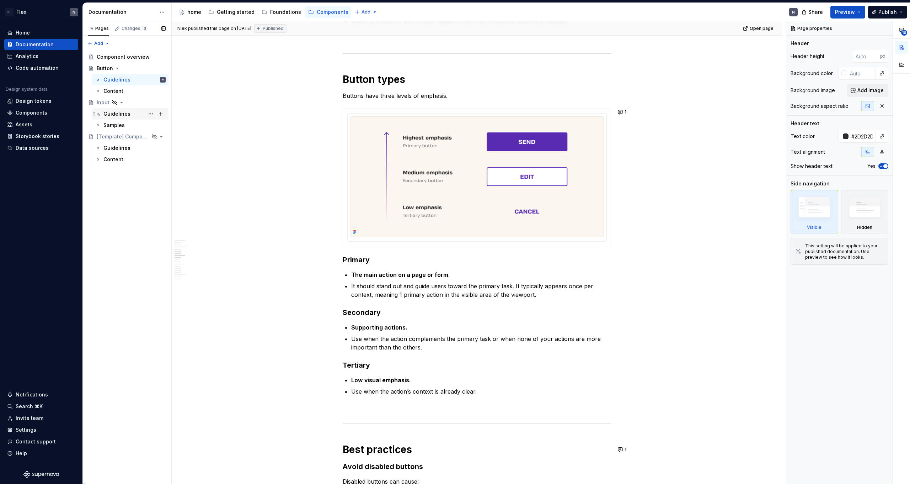
click at [120, 114] on div "Guidelines" at bounding box center [116, 113] width 27 height 7
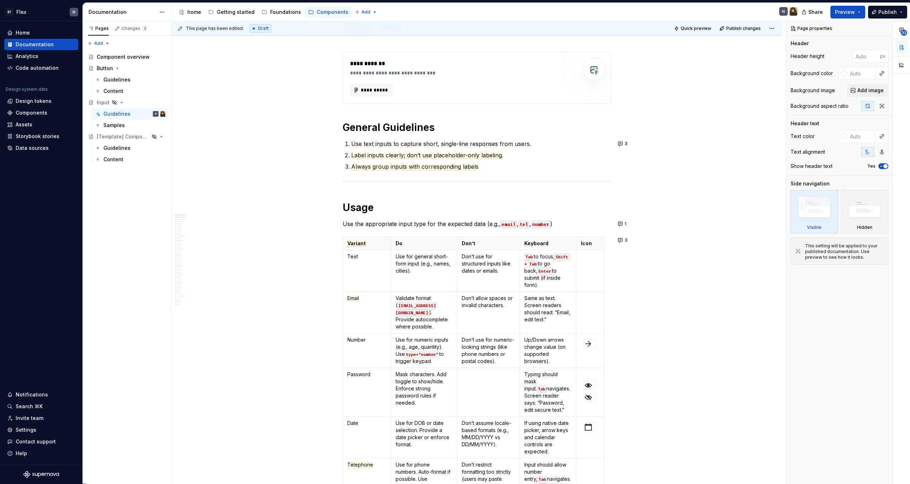
scroll to position [90, 0]
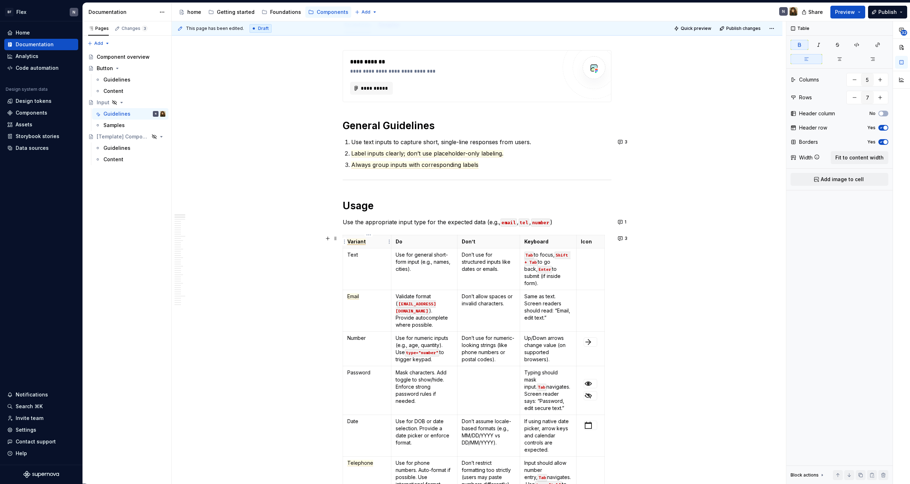
click at [359, 243] on span "Variant" at bounding box center [356, 241] width 18 height 6
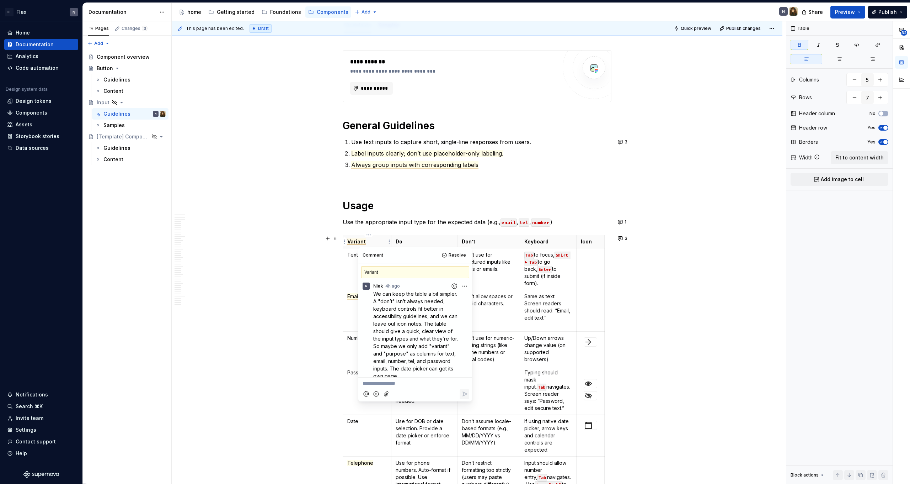
scroll to position [7, 0]
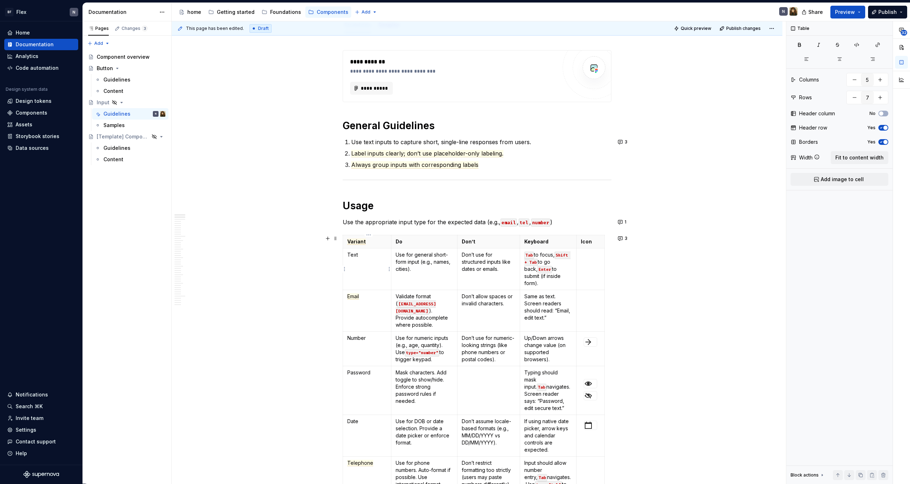
click at [366, 257] on p "Text" at bounding box center [366, 254] width 39 height 7
click at [415, 257] on p "Use for general short-form input (e.g., names, cities)." at bounding box center [424, 261] width 57 height 21
click at [479, 266] on p "Don’t use for structured inputs like dates or emails." at bounding box center [489, 261] width 54 height 21
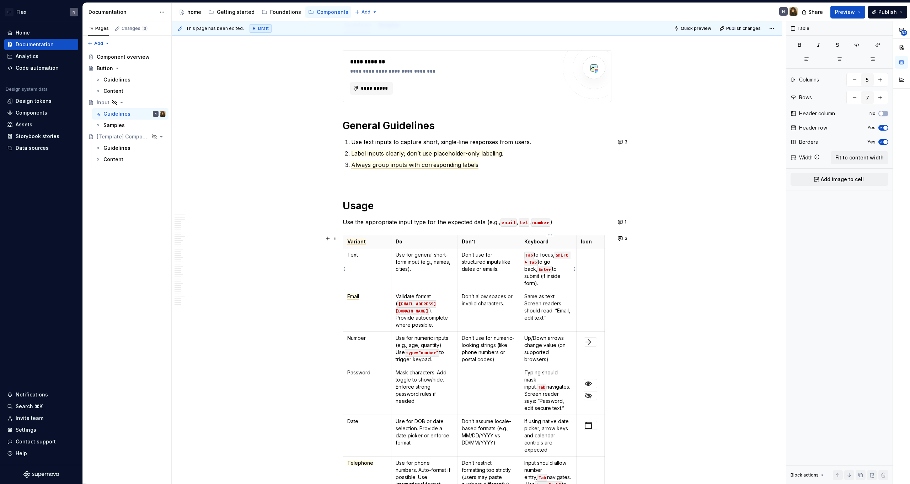
click at [556, 286] on p "Tab to focus, Shift + Tab to go back, Enter to submit (if inside form)." at bounding box center [549, 269] width 48 height 36
click at [597, 276] on td at bounding box center [591, 269] width 28 height 42
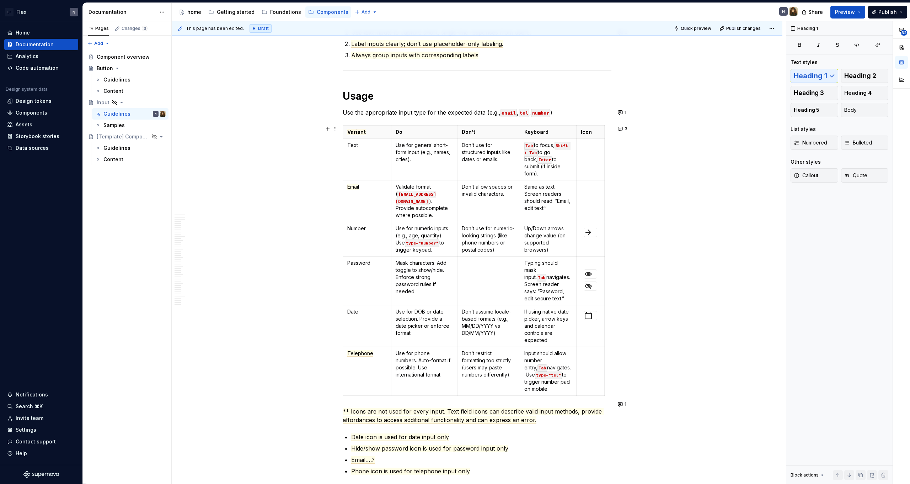
scroll to position [200, 0]
click at [586, 233] on td at bounding box center [591, 239] width 28 height 34
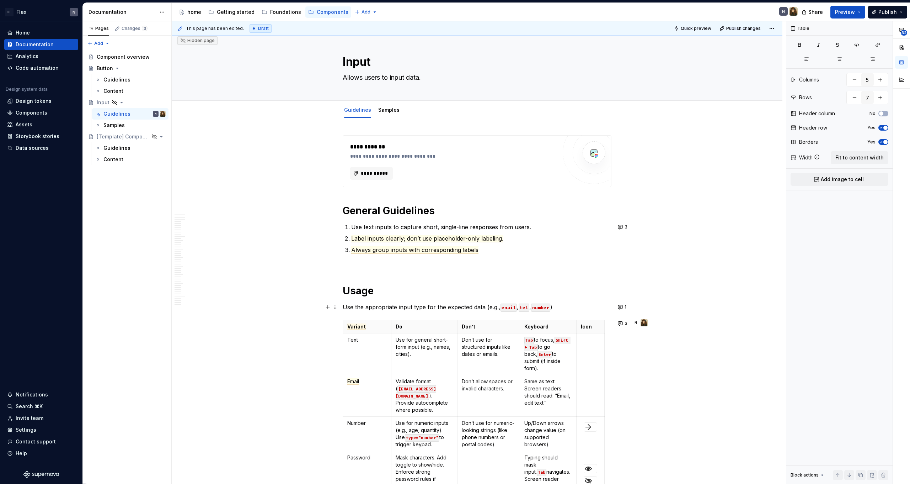
scroll to position [47, 0]
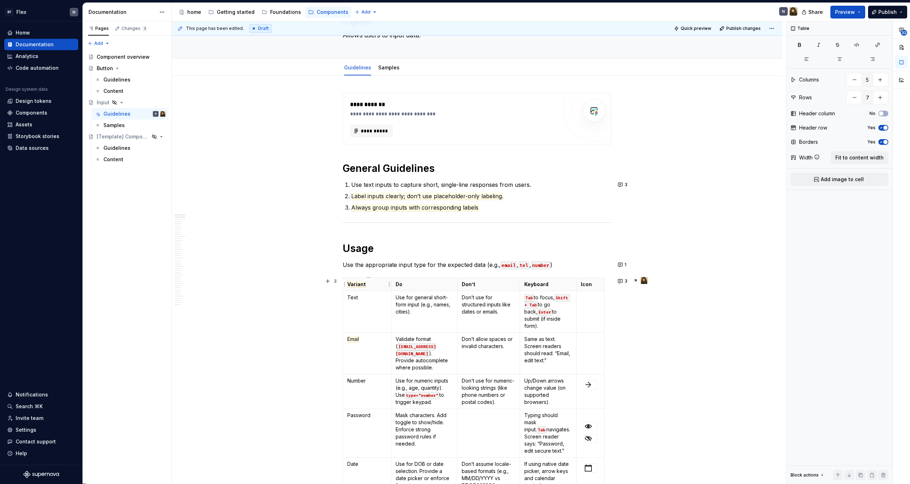
click at [358, 287] on p "Variant" at bounding box center [366, 284] width 39 height 7
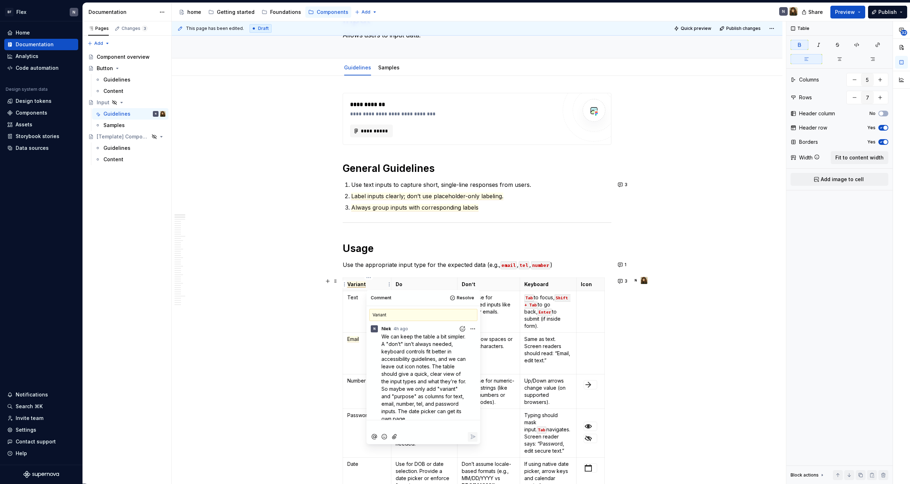
scroll to position [7, 0]
click at [572, 354] on p "Same as text. Screen readers should read: “Email, edit text.”" at bounding box center [549, 349] width 48 height 28
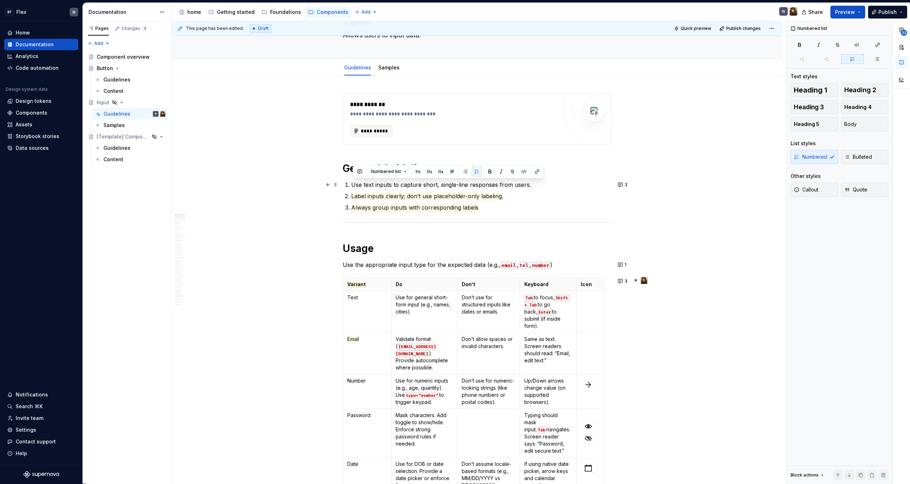
click at [469, 186] on p "Use text inputs to capture short, single-line responses from users." at bounding box center [481, 184] width 260 height 9
click at [473, 186] on p "Use text inputs to capture short, single-line responses from users." at bounding box center [481, 184] width 260 height 9
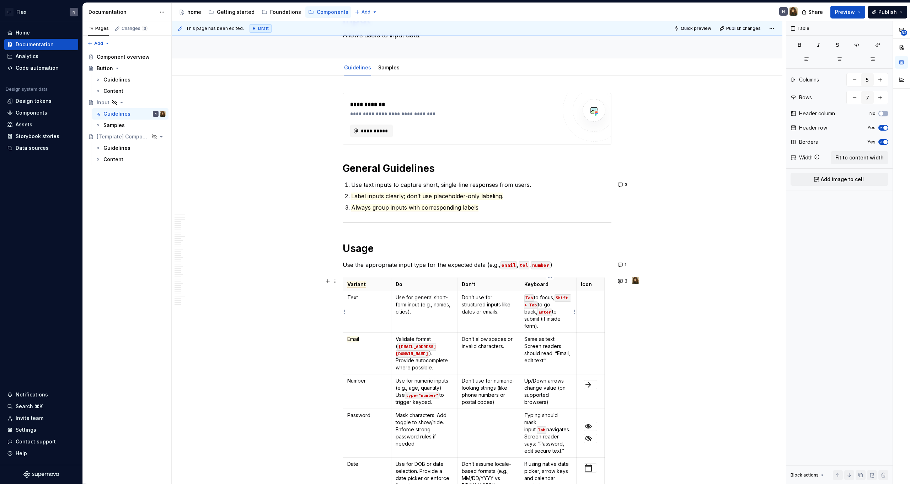
click at [551, 319] on p "Tab to focus, Shift + Tab to go back, Enter to submit (if inside form)." at bounding box center [549, 312] width 48 height 36
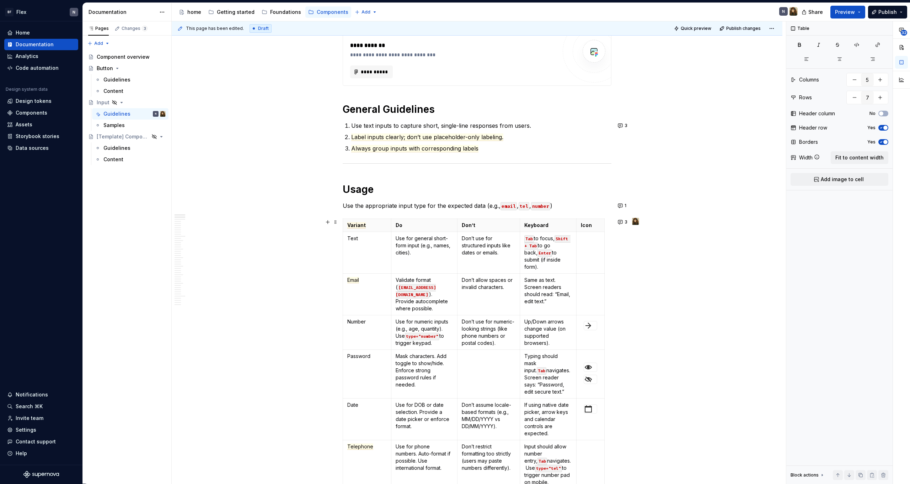
scroll to position [108, 0]
click at [622, 217] on button "3" at bounding box center [623, 220] width 15 height 10
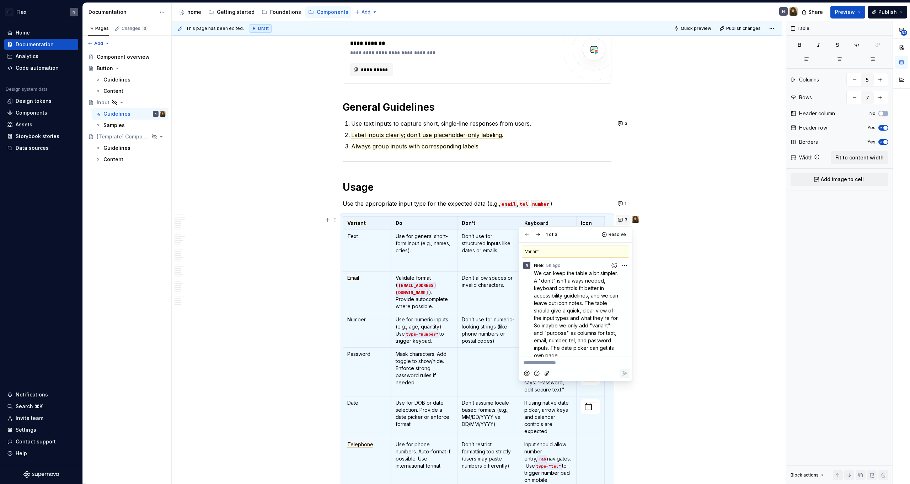
scroll to position [7, 0]
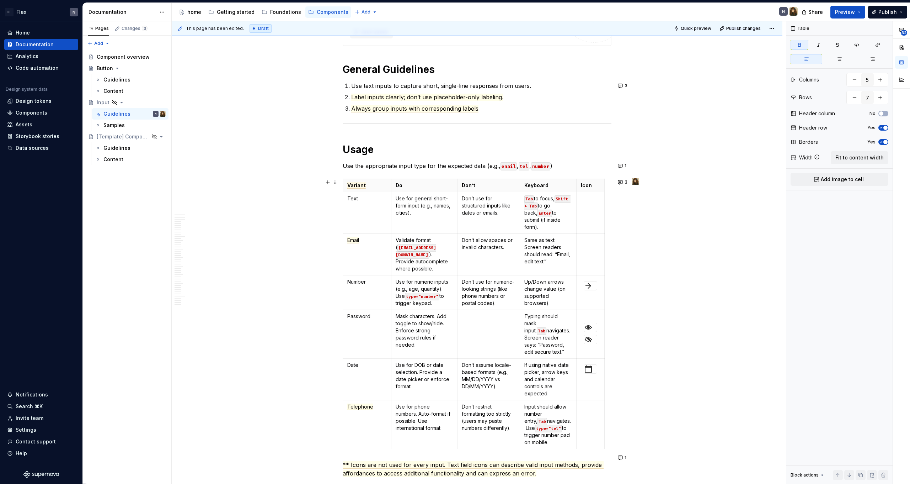
scroll to position [176, 0]
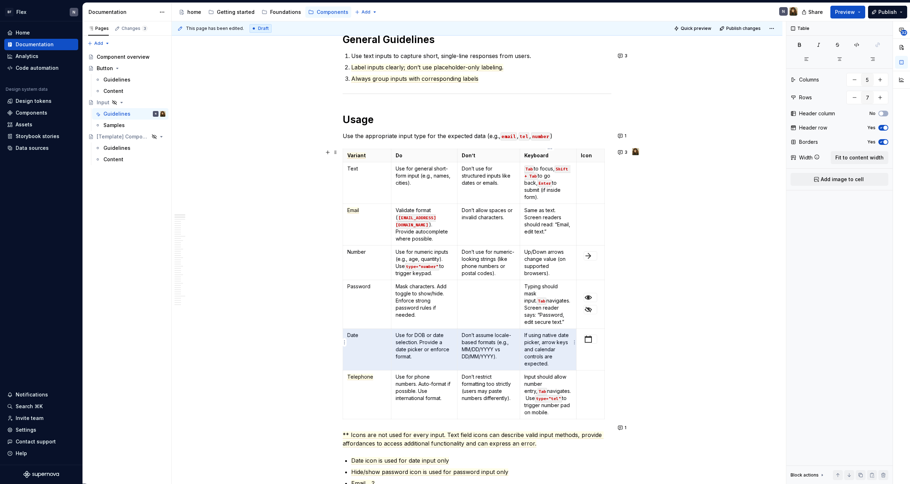
drag, startPoint x: 350, startPoint y: 328, endPoint x: 575, endPoint y: 354, distance: 226.7
click at [575, 354] on tr "Date Use for DOB or date selection. Provide a date picker or enforce format. Do…" at bounding box center [474, 350] width 262 height 42
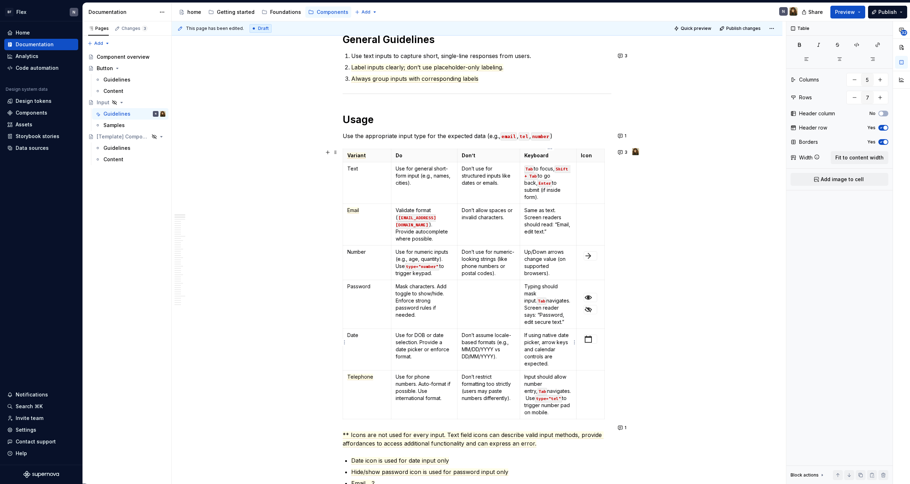
click at [588, 354] on td at bounding box center [591, 350] width 28 height 42
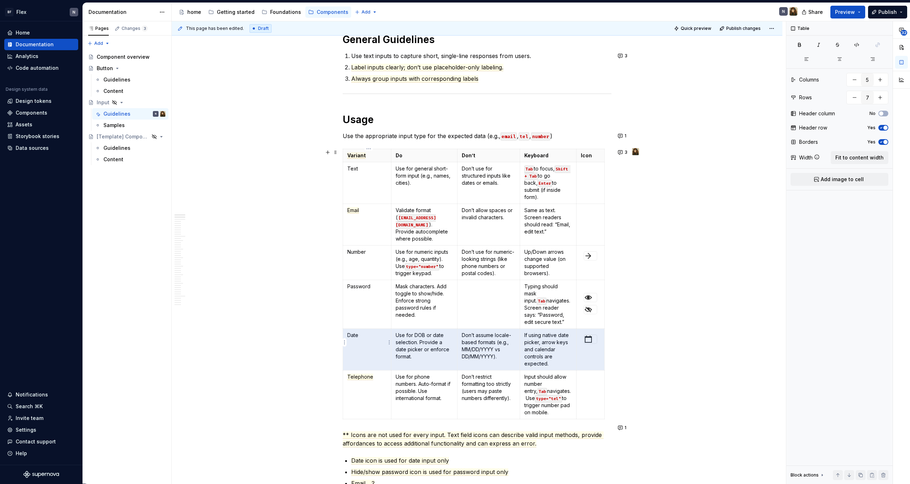
drag, startPoint x: 588, startPoint y: 354, endPoint x: 355, endPoint y: 325, distance: 234.7
click at [355, 329] on tr "Date Use for DOB or date selection. Provide a date picker or enforce format. Do…" at bounding box center [474, 350] width 262 height 42
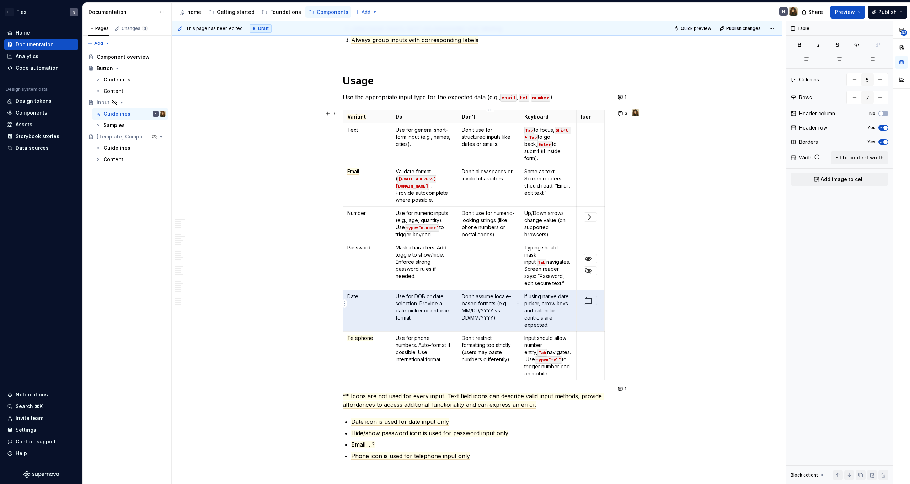
click at [487, 293] on p "Don’t assume locale-based formats (e.g., MM/DD/YYYY vs DD/MM/YYYY)." at bounding box center [489, 307] width 54 height 28
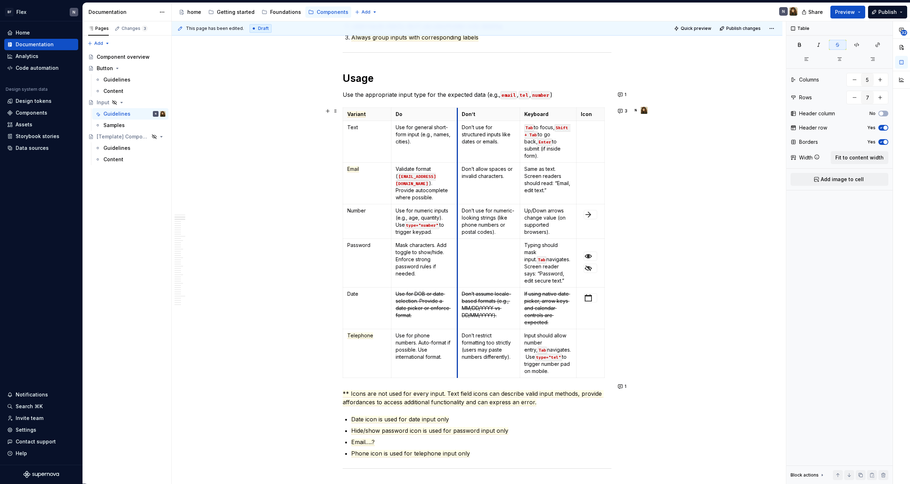
scroll to position [218, 0]
click at [625, 107] on button "3" at bounding box center [623, 110] width 15 height 10
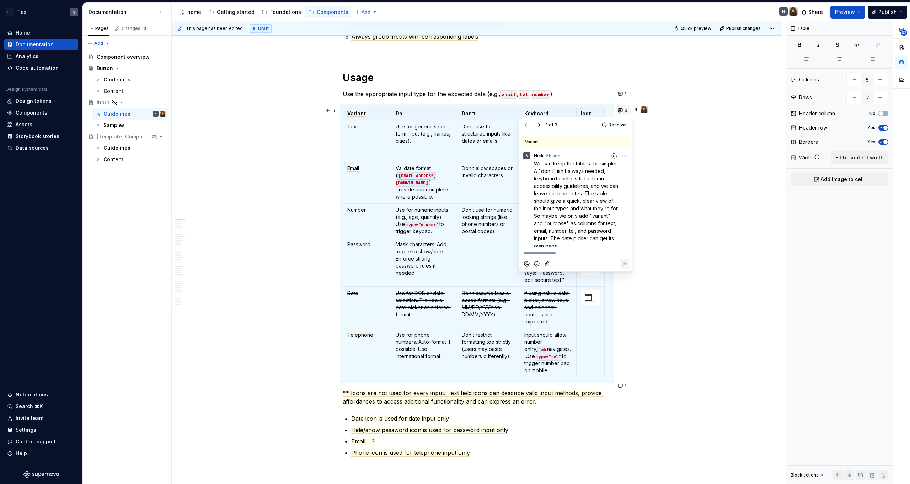
scroll to position [7, 0]
click at [540, 121] on button "button" at bounding box center [538, 125] width 10 height 10
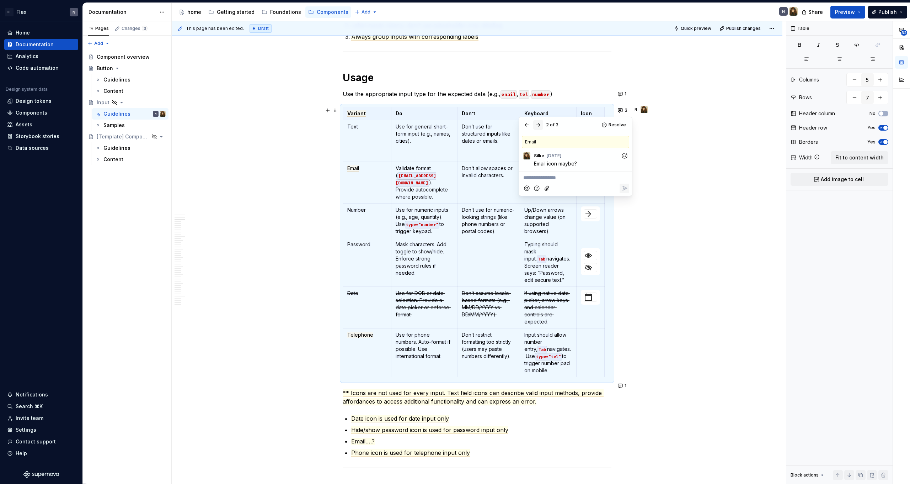
click at [540, 121] on button "button" at bounding box center [538, 125] width 10 height 10
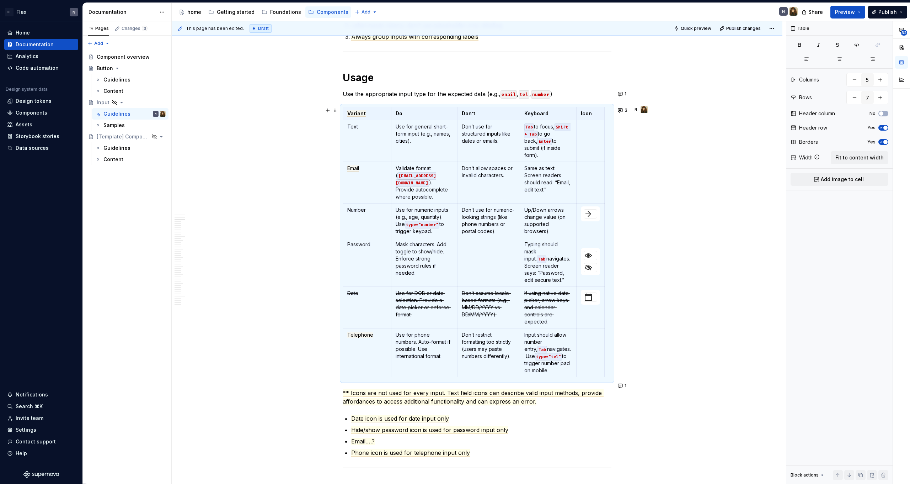
click at [621, 94] on button "1" at bounding box center [623, 94] width 14 height 10
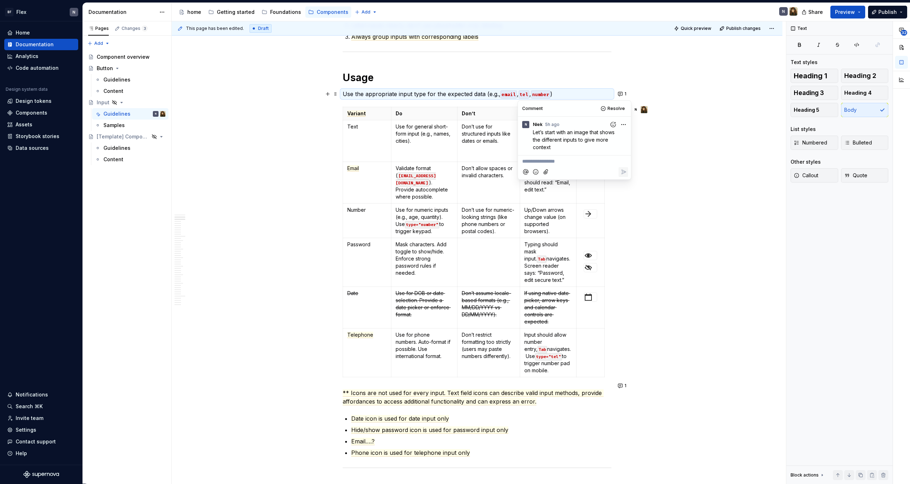
click at [384, 159] on td "Text" at bounding box center [367, 141] width 48 height 42
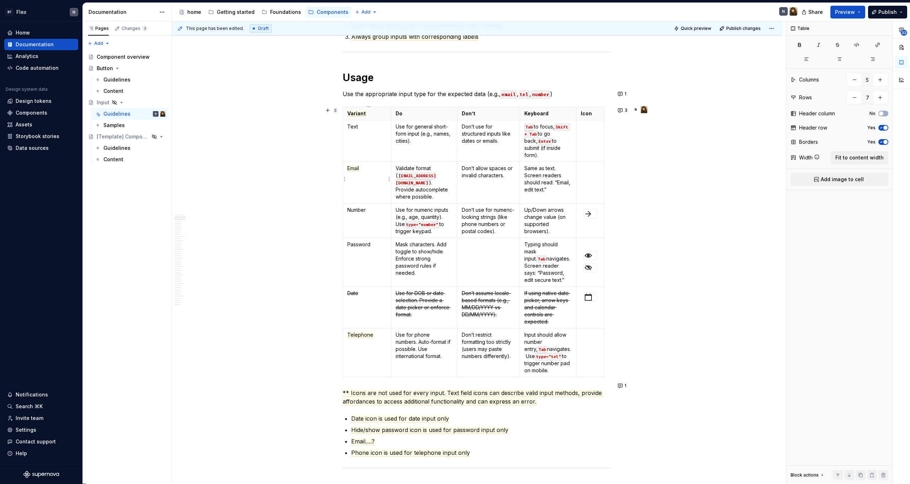
click at [379, 172] on td "Email" at bounding box center [367, 183] width 48 height 42
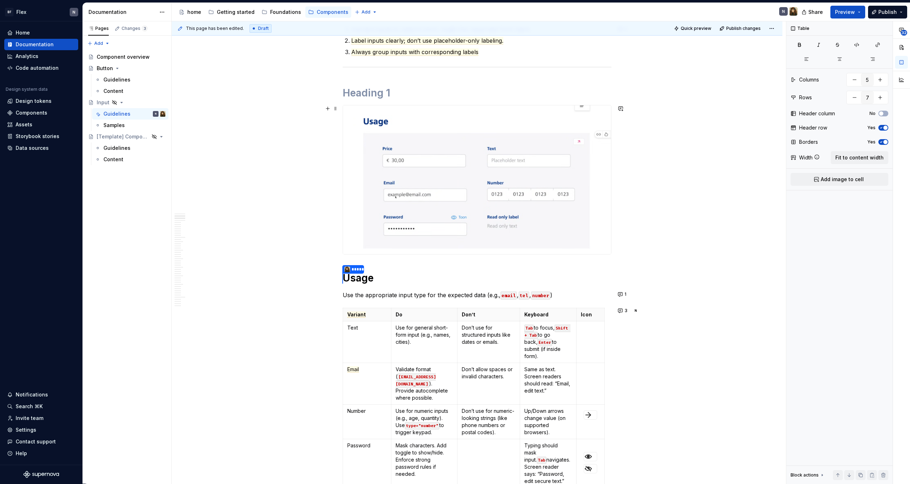
scroll to position [203, 0]
click at [410, 296] on p "Use the appropriate input type for the expected data (e.g., email , tel , numbe…" at bounding box center [477, 294] width 269 height 9
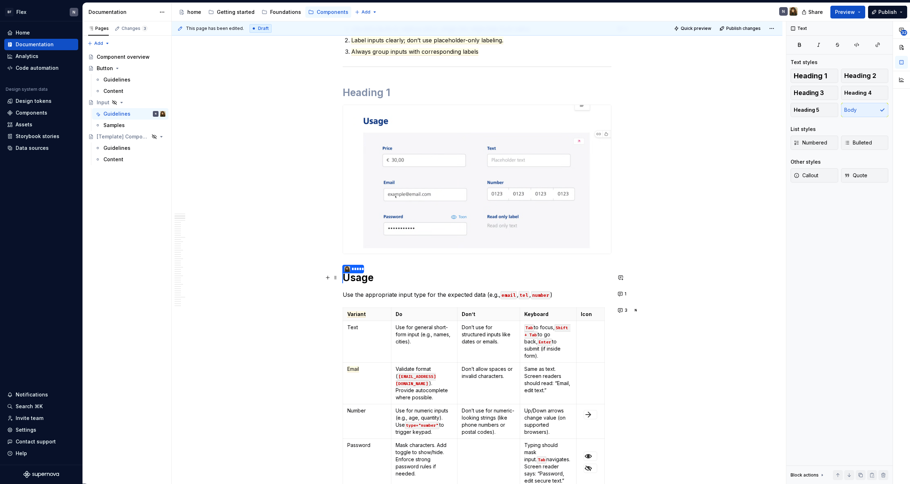
click at [408, 283] on h1 "***** Usage" at bounding box center [477, 278] width 269 height 14
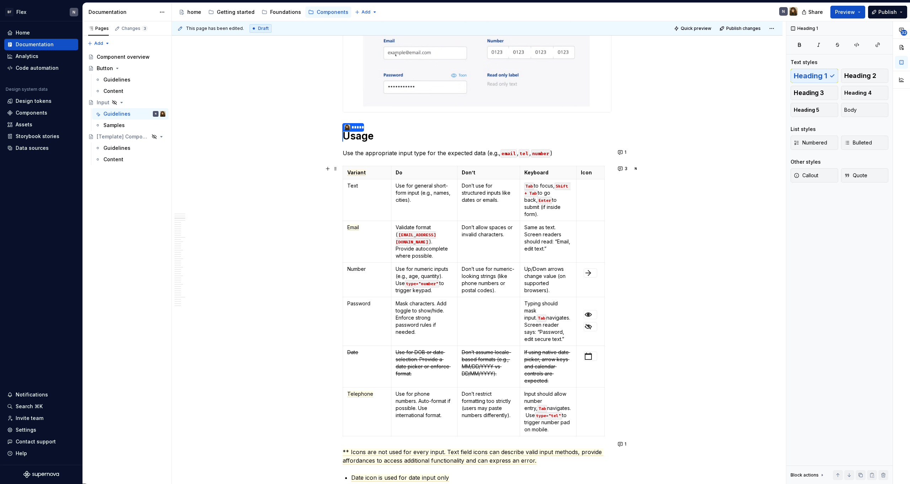
scroll to position [491, 0]
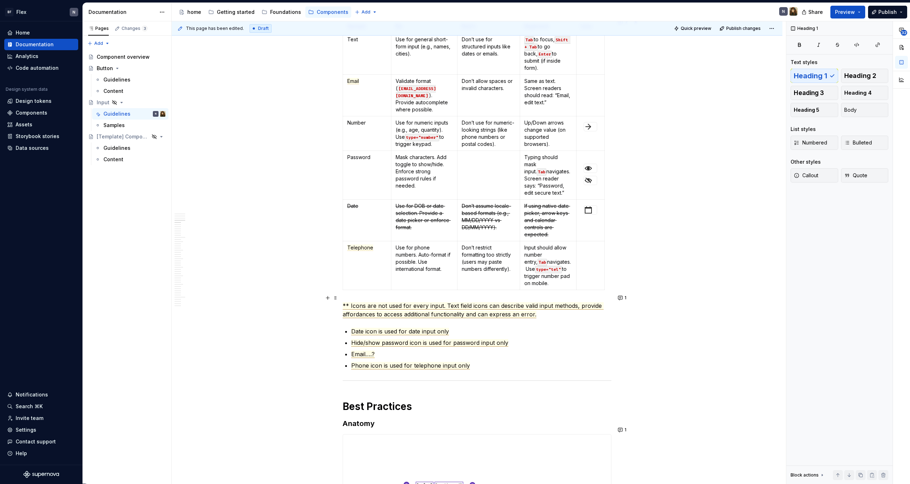
click at [407, 302] on span "** Icons are not used for every input. Text field icons can describe valid inpu…" at bounding box center [473, 310] width 261 height 16
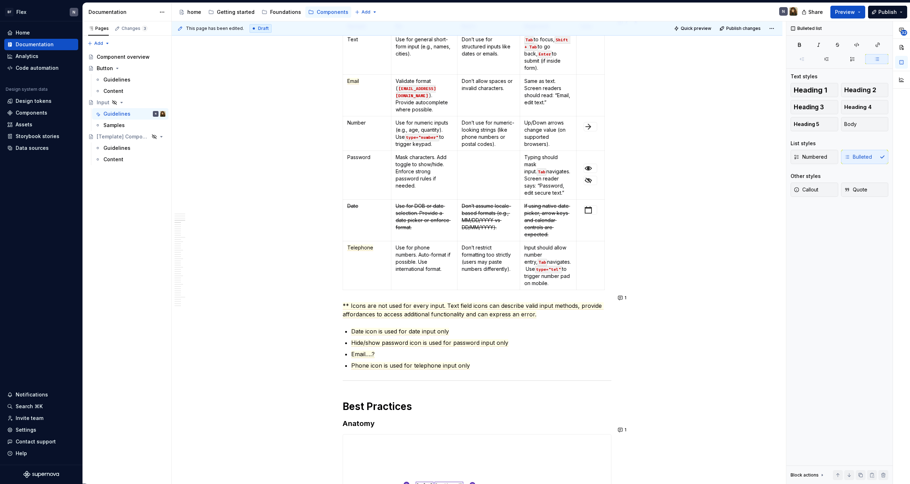
click at [371, 339] on p "Hide/show password icon is used for password input only" at bounding box center [481, 342] width 260 height 9
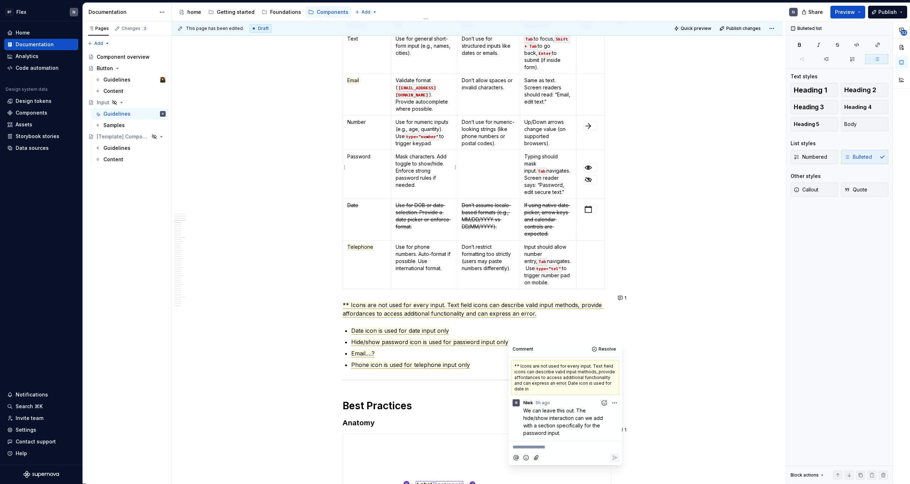
click at [414, 162] on p "Mask characters. Add toggle to show/hide. Enforce strong password rules if need…" at bounding box center [424, 171] width 57 height 36
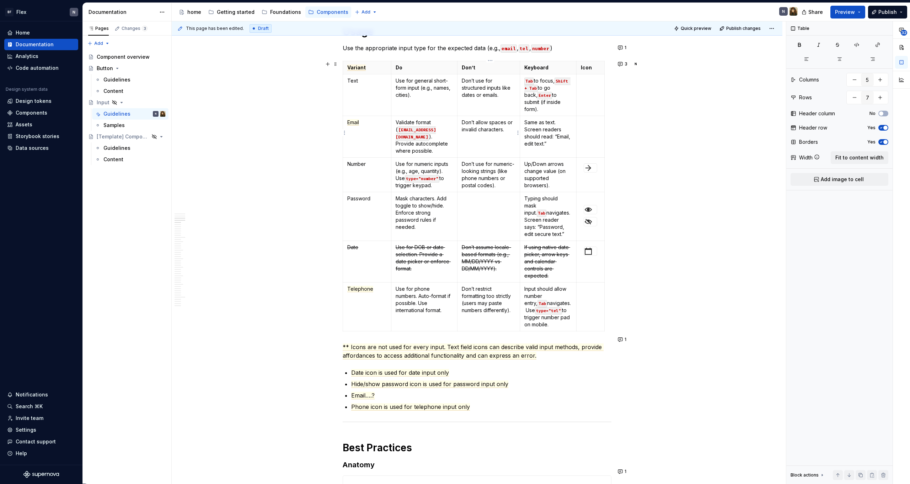
scroll to position [0, 0]
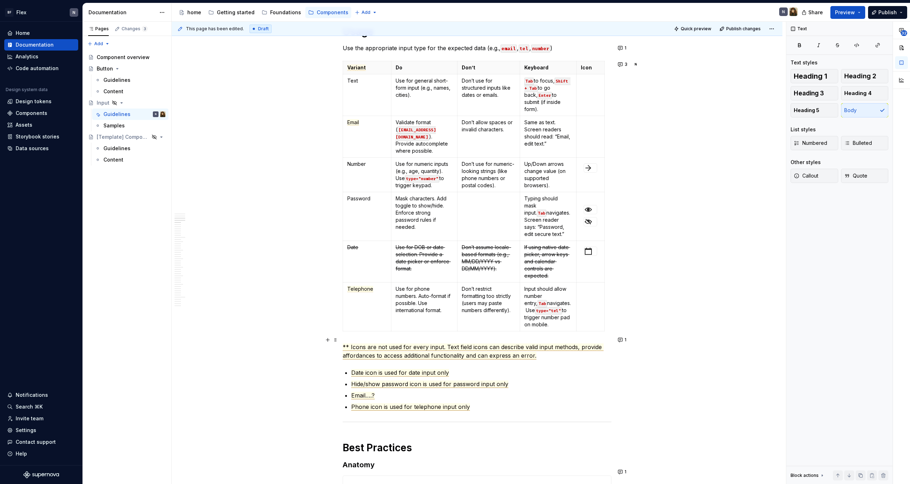
click at [408, 343] on span "** Icons are not used for every input. Text field icons can describe valid inpu…" at bounding box center [473, 351] width 261 height 16
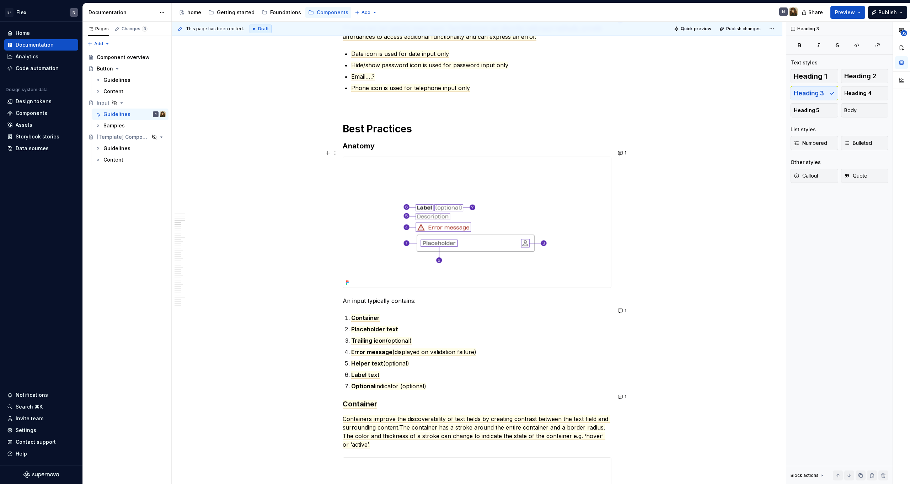
scroll to position [840, 0]
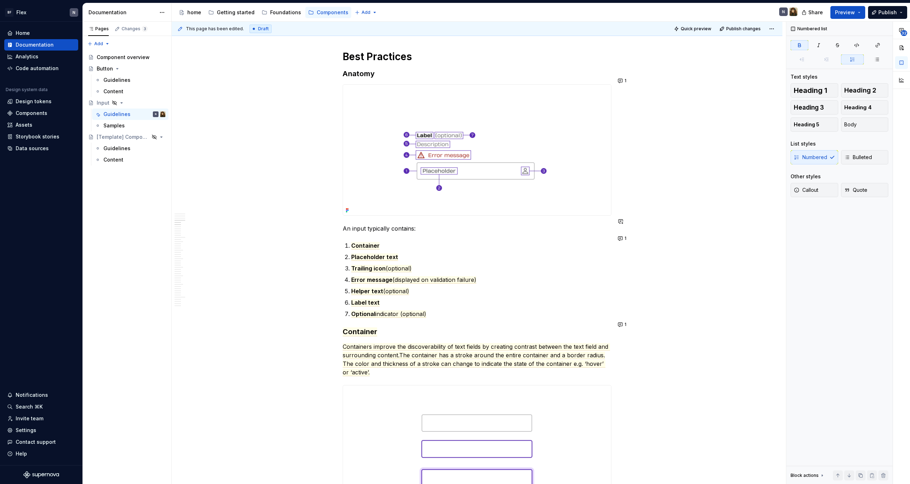
click at [402, 241] on p "Container" at bounding box center [481, 245] width 260 height 9
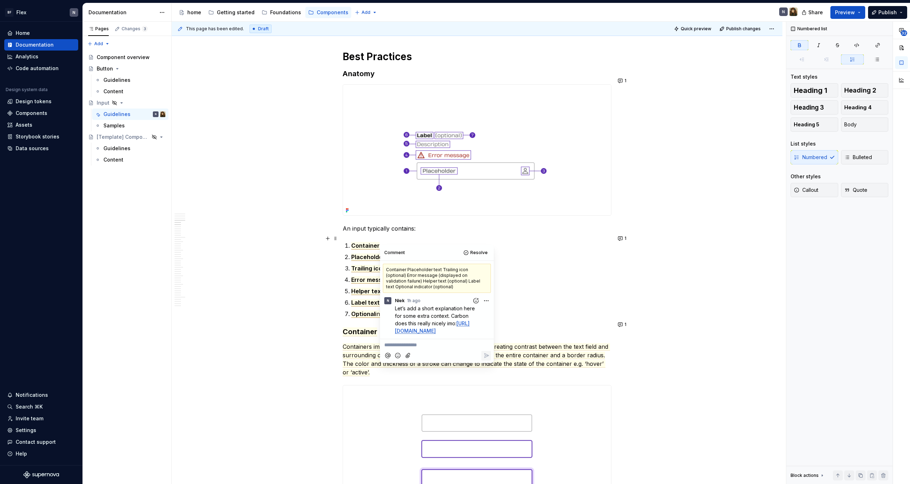
click at [363, 242] on span "Container" at bounding box center [365, 245] width 28 height 7
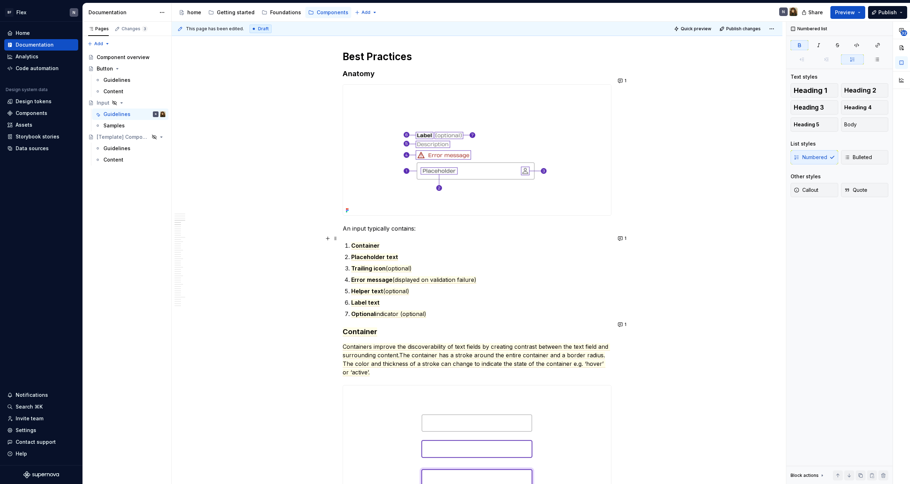
click at [392, 241] on p "Container" at bounding box center [481, 245] width 260 height 9
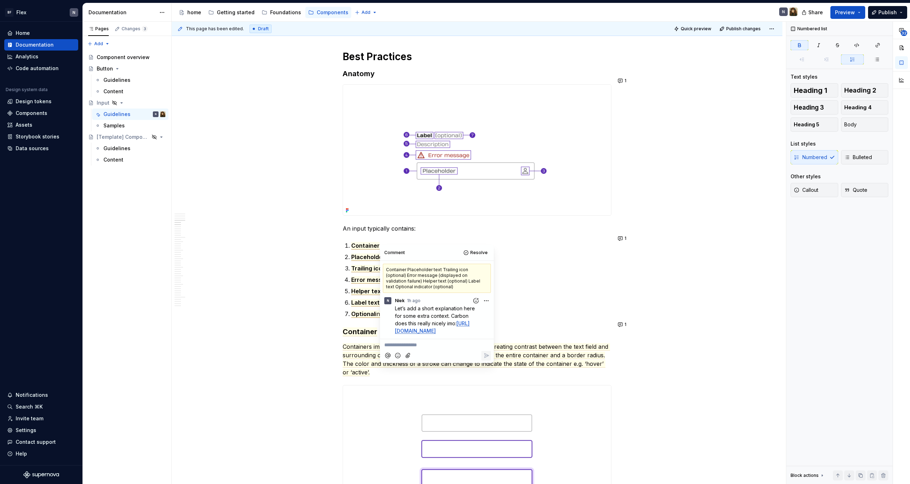
click at [561, 266] on ol "Container Placeholder text Trailing icon (optional) Error message (displayed on…" at bounding box center [481, 279] width 260 height 77
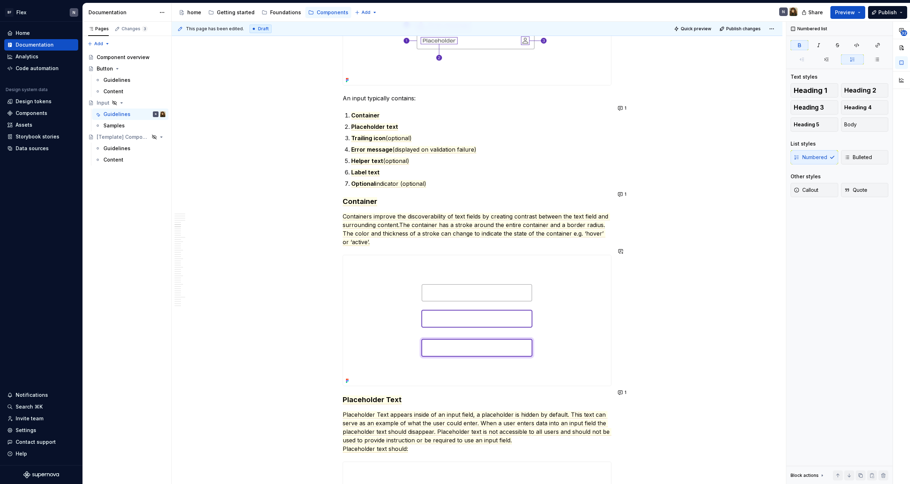
scroll to position [956, 0]
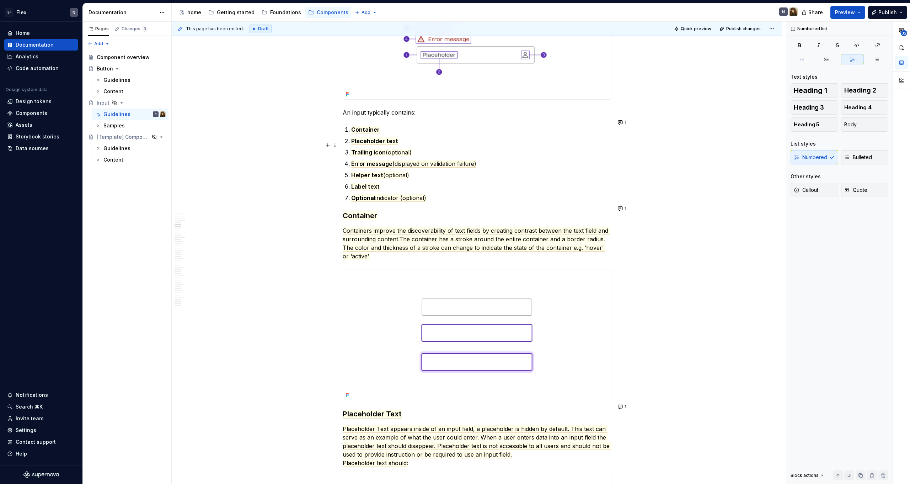
click at [422, 148] on p "Trailing icon (optional)" at bounding box center [481, 152] width 260 height 9
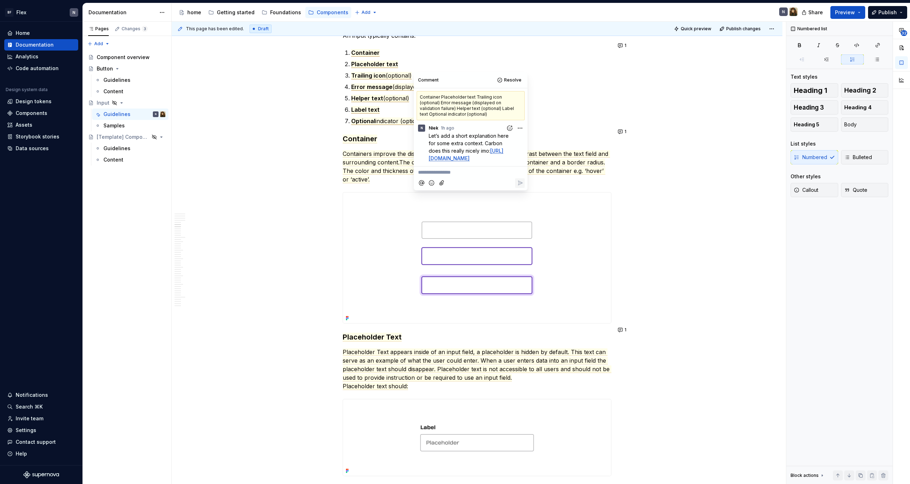
scroll to position [1036, 0]
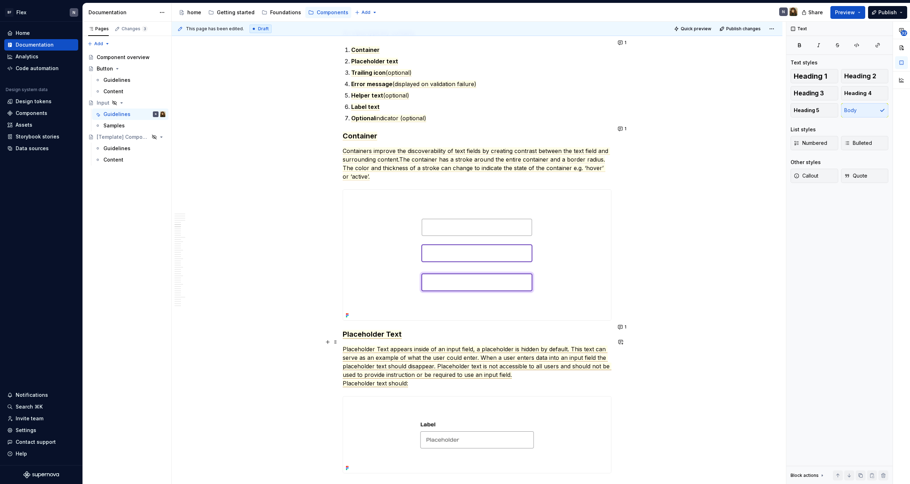
click at [407, 357] on span "Placeholder Text appears inside of an input field, a placeholder is hidden by d…" at bounding box center [477, 361] width 269 height 33
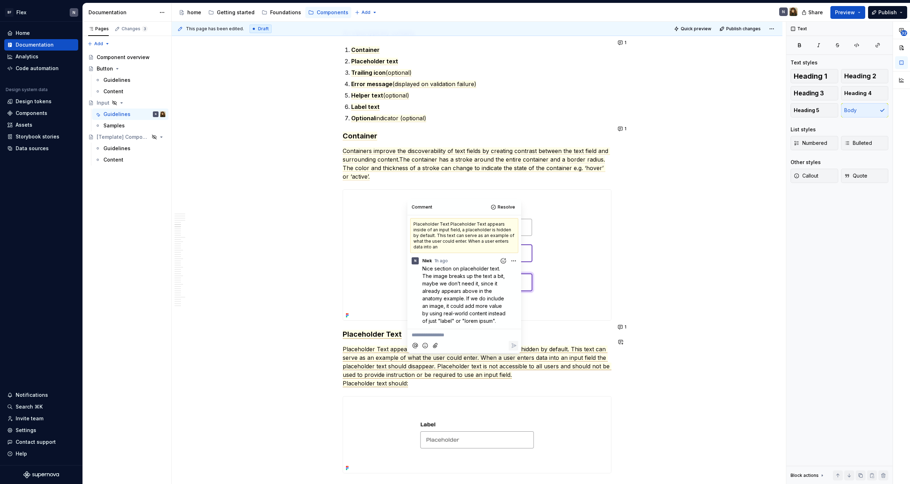
click at [392, 330] on span "Placeholder Text" at bounding box center [372, 334] width 59 height 9
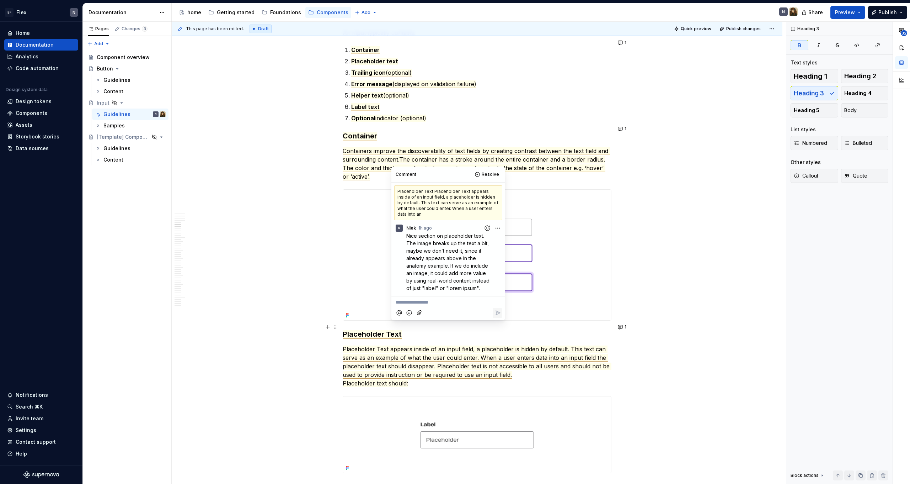
click at [416, 329] on h3 "Placeholder Text" at bounding box center [477, 334] width 269 height 10
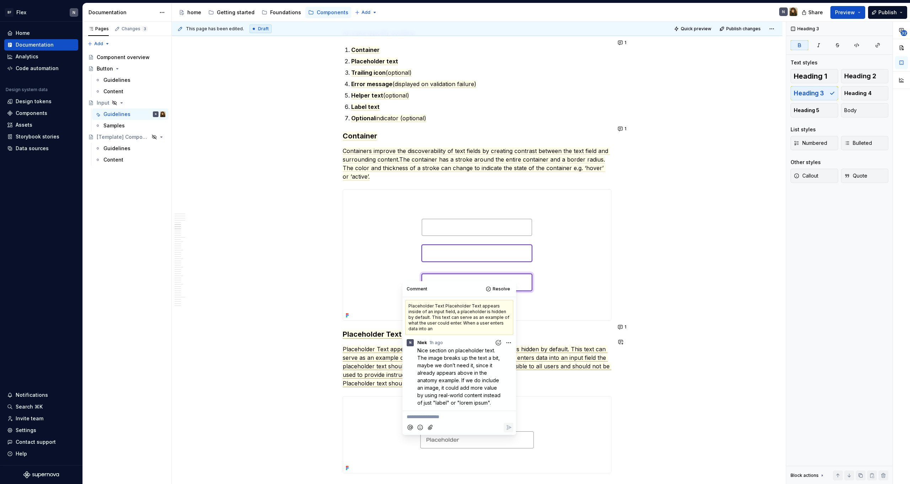
scroll to position [1149, 0]
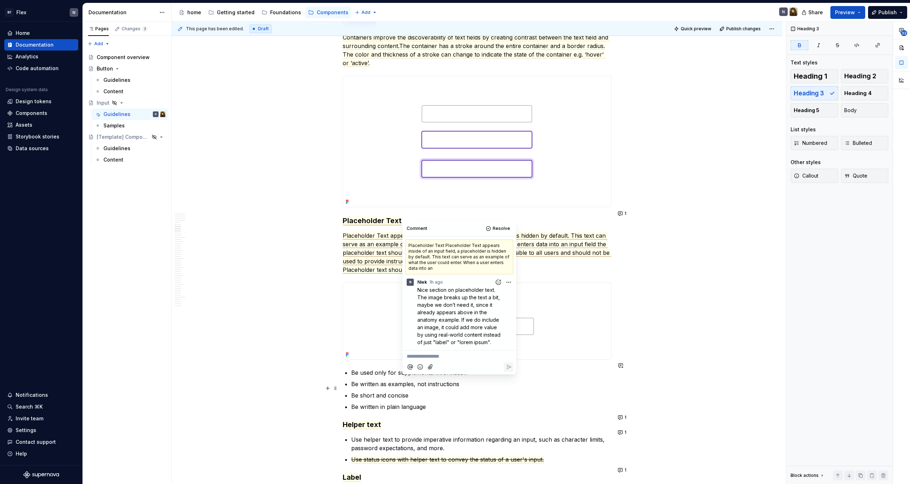
click at [380, 391] on p "Be short and concise" at bounding box center [481, 395] width 260 height 9
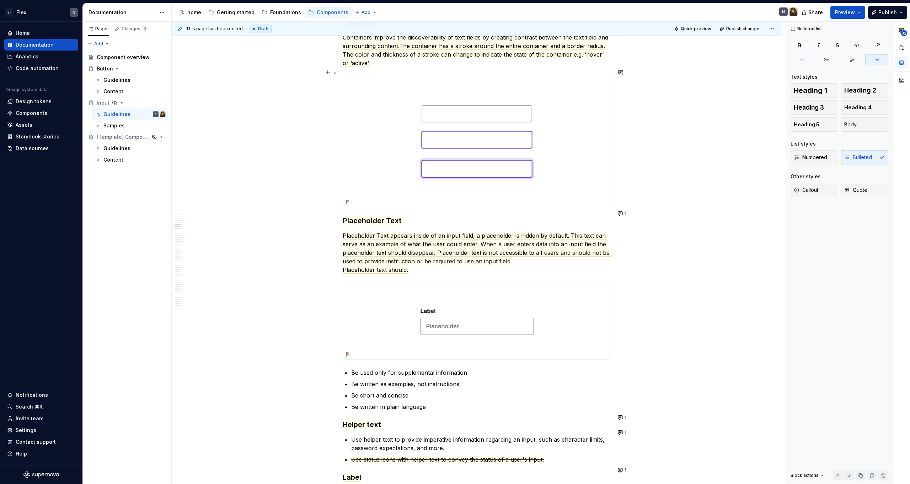
scroll to position [896, 0]
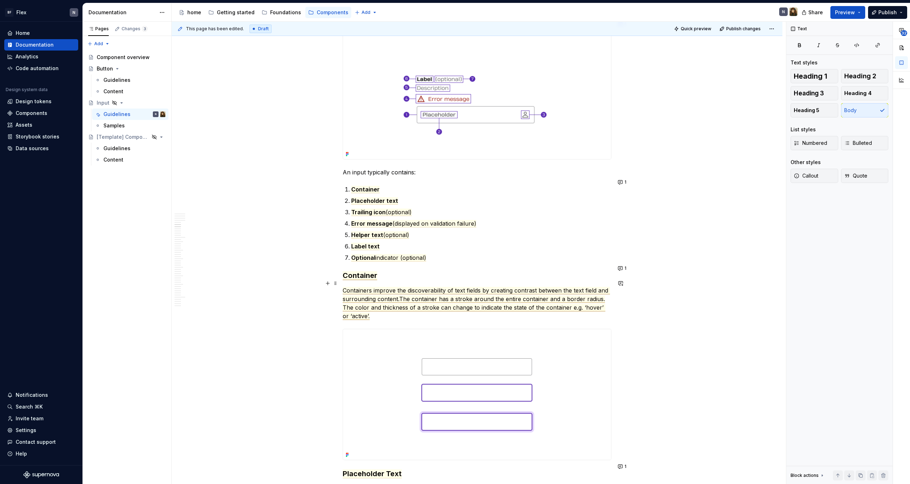
click at [382, 287] on span "Containers improve the discoverability of text fields by creating contrast betw…" at bounding box center [476, 295] width 267 height 16
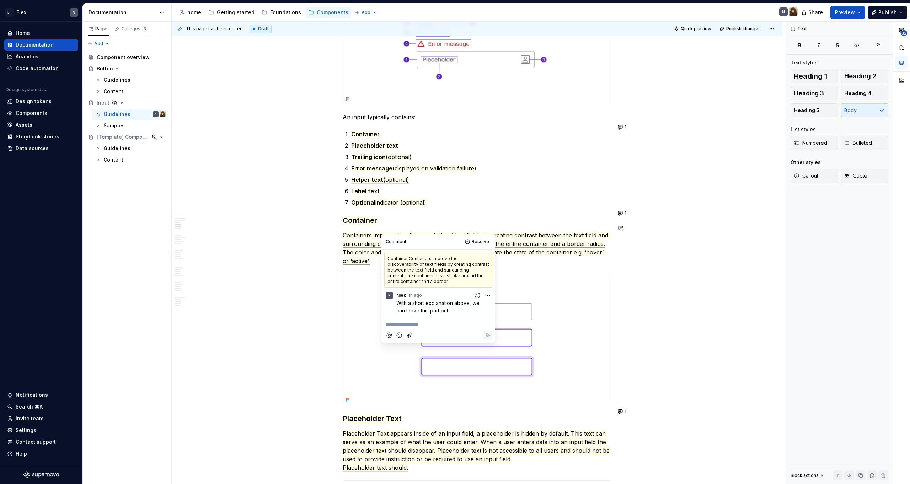
scroll to position [952, 0]
click at [527, 248] on span "The color and thickness of a stroke can change to indicate the state of the con…" at bounding box center [474, 256] width 263 height 16
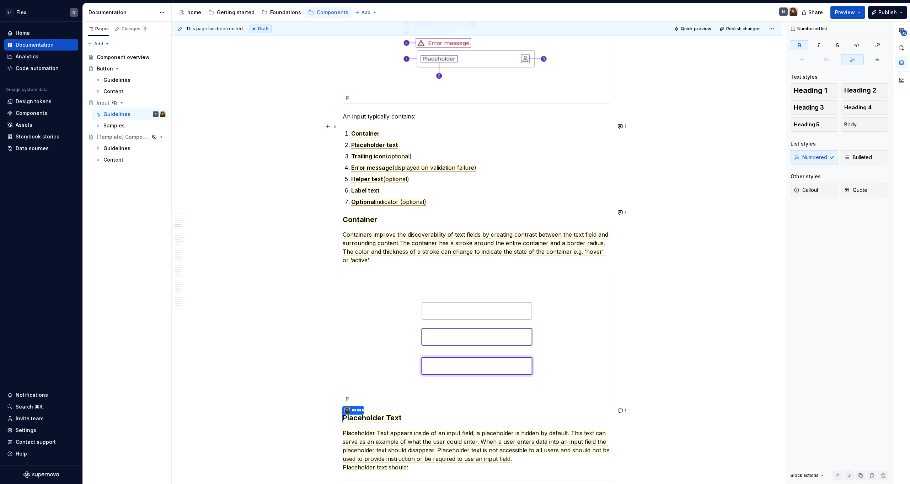
click at [379, 130] on span "Container" at bounding box center [365, 133] width 28 height 7
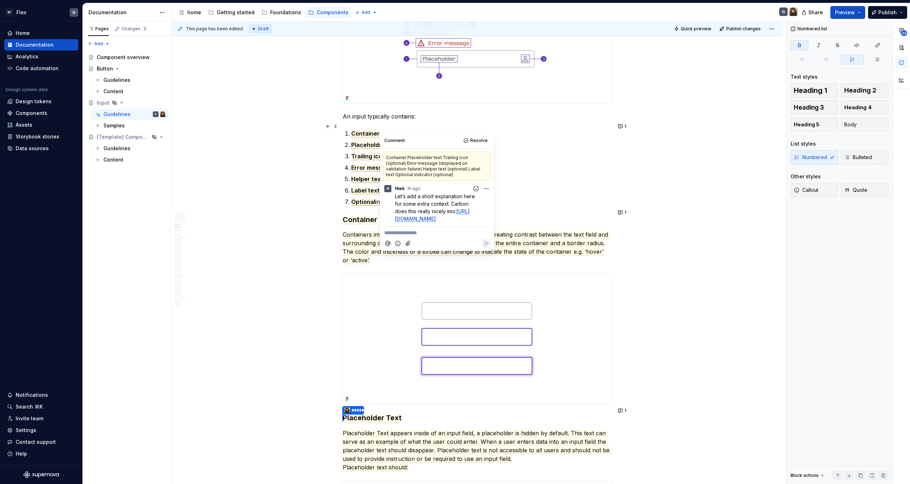
click at [401, 129] on p "Container" at bounding box center [481, 133] width 260 height 9
click at [540, 249] on p "***** Containers improve the discoverability of text fields by creating contras…" at bounding box center [477, 247] width 269 height 35
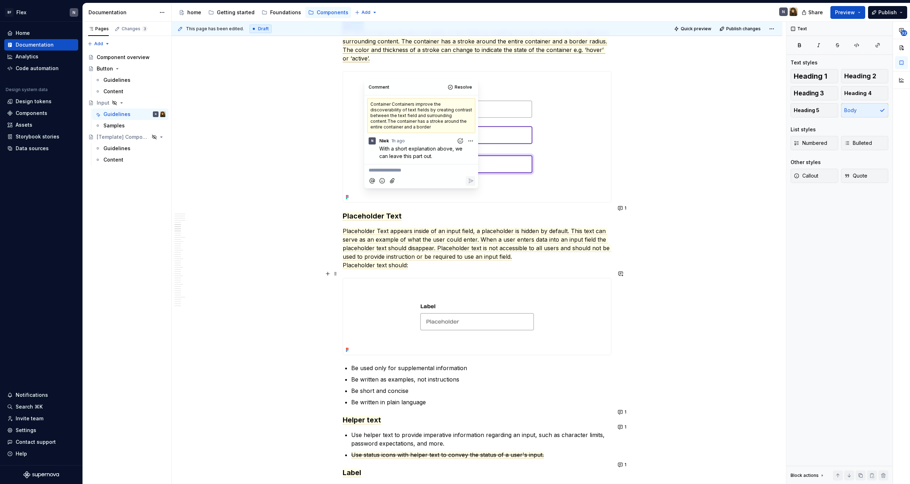
scroll to position [1132, 0]
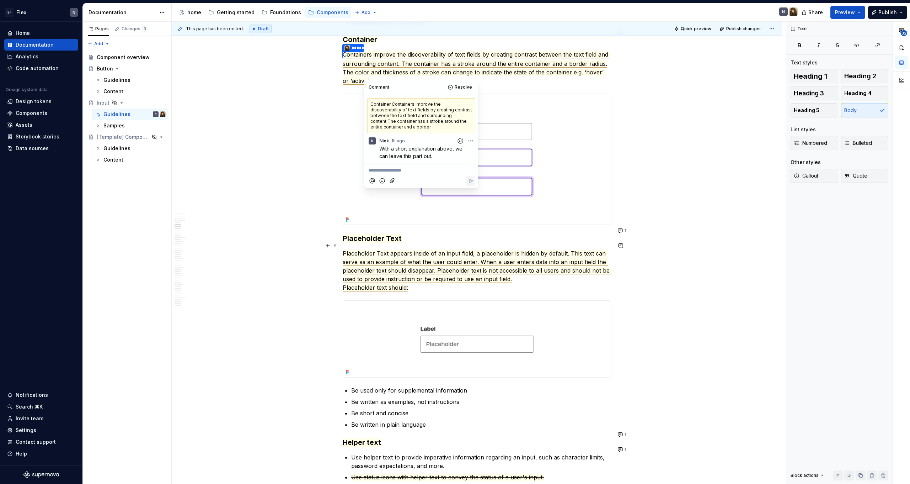
click at [468, 264] on span "Placeholder Text appears inside of an input field, a placeholder is hidden by d…" at bounding box center [477, 266] width 269 height 33
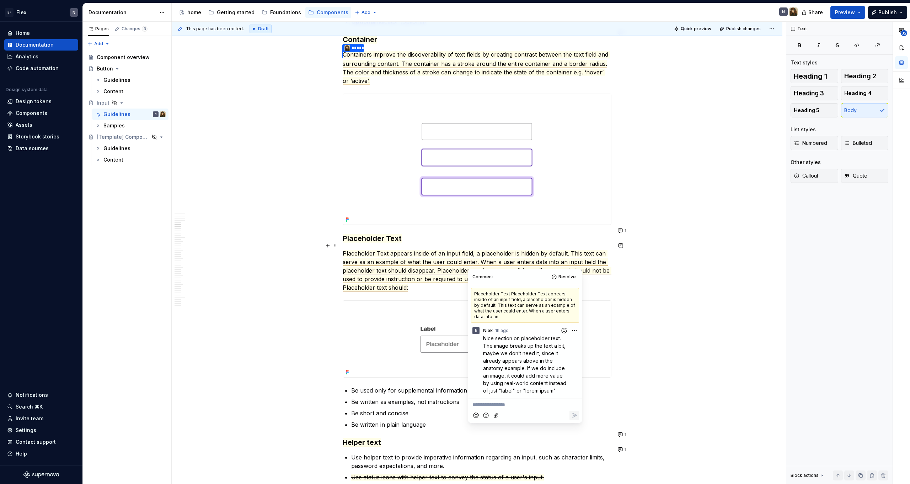
scroll to position [885, 0]
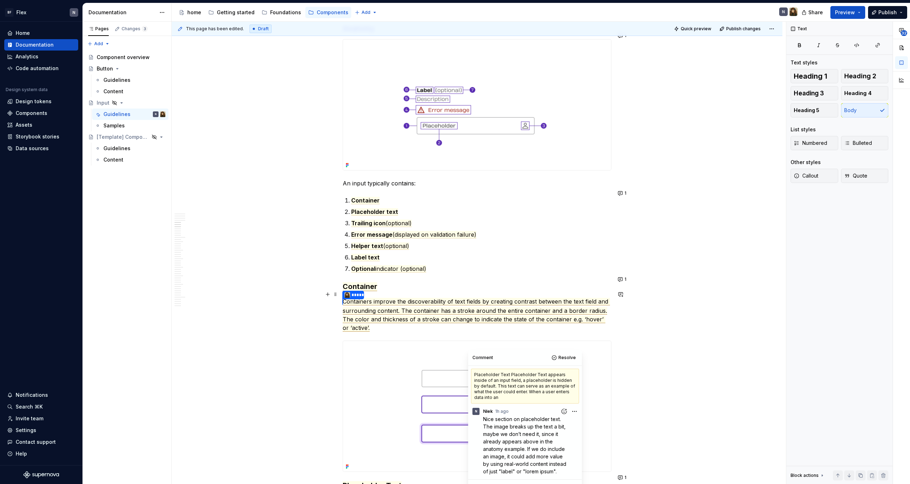
click at [452, 298] on span "Containers improve the discoverability of text fields by creating contrast betw…" at bounding box center [476, 306] width 267 height 17
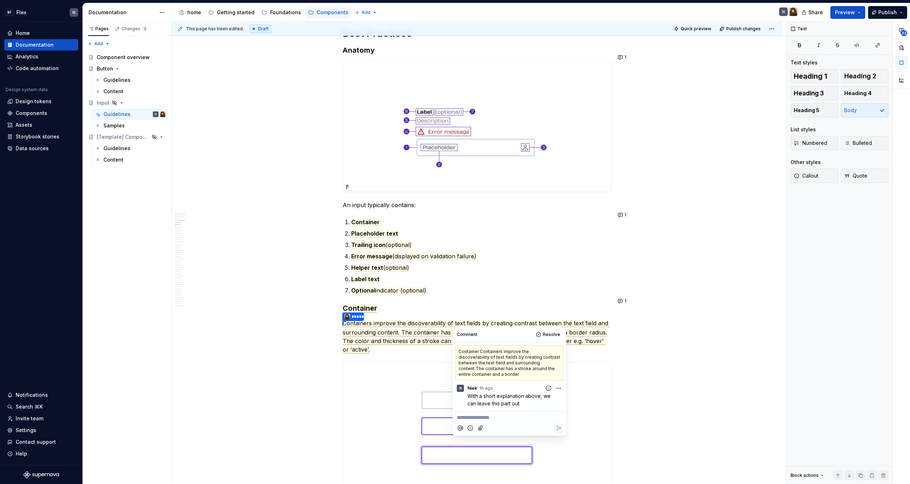
scroll to position [859, 0]
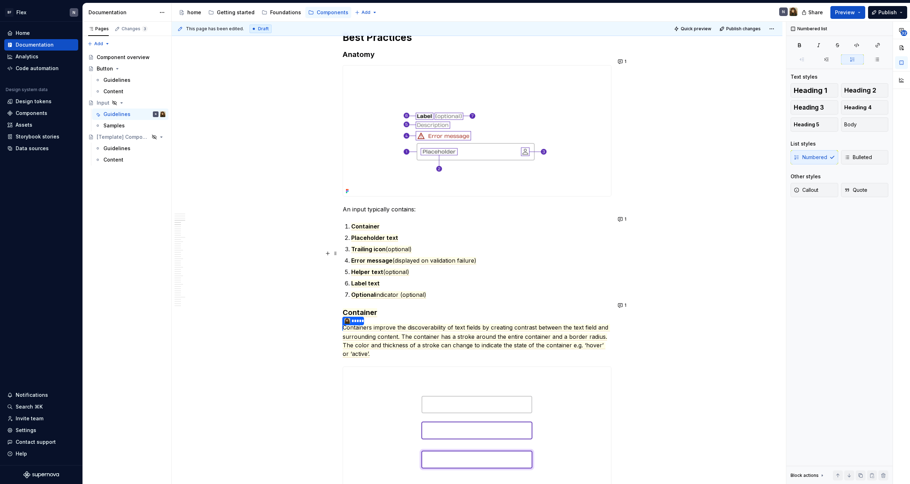
click at [488, 256] on p "Error message (displayed on validation failure)" at bounding box center [481, 260] width 260 height 9
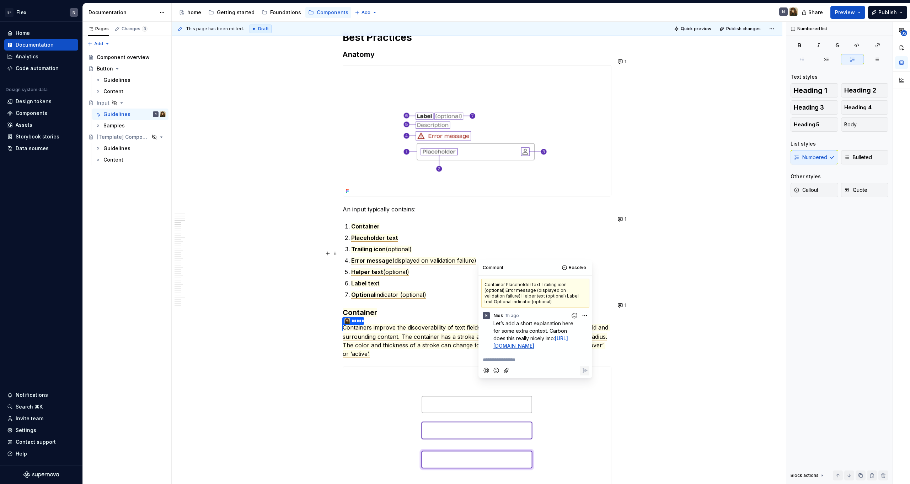
click at [485, 256] on p "Error message (displayed on validation failure)" at bounding box center [481, 260] width 260 height 9
click at [483, 256] on p "Error message (displayed on validation failure)" at bounding box center [481, 260] width 260 height 9
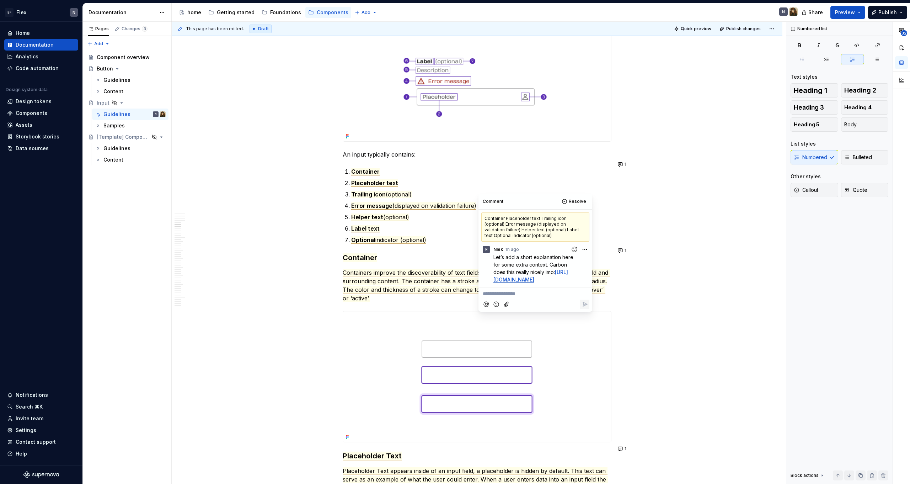
scroll to position [926, 0]
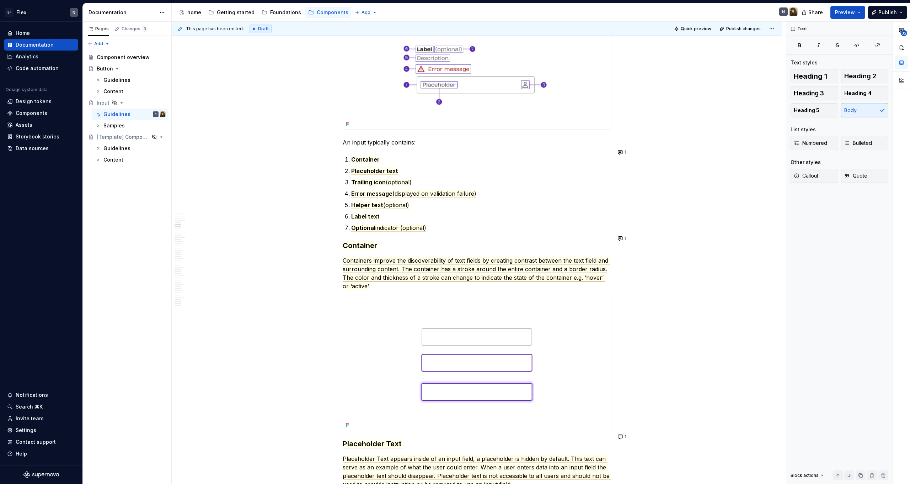
click at [435, 260] on span "Containers improve the discoverability of text fields by creating contrast betw…" at bounding box center [476, 265] width 267 height 16
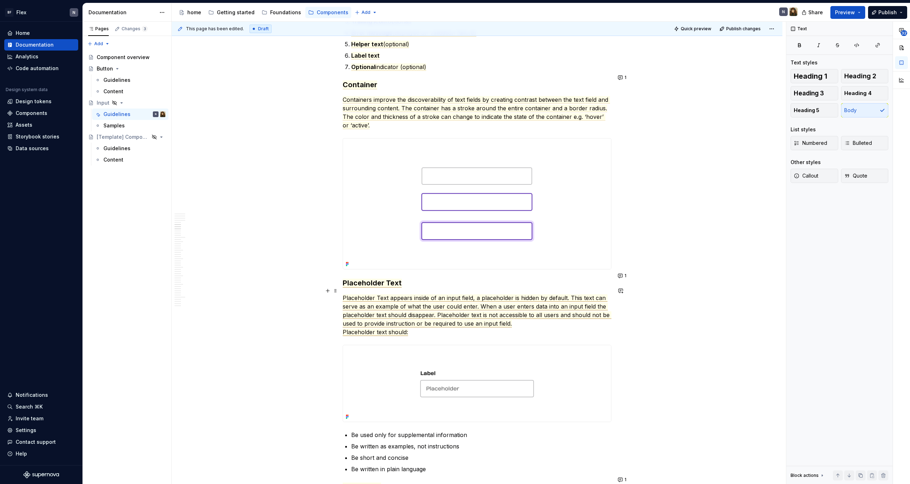
click at [407, 306] on span "Placeholder Text appears inside of an input field, a placeholder is hidden by d…" at bounding box center [477, 310] width 269 height 33
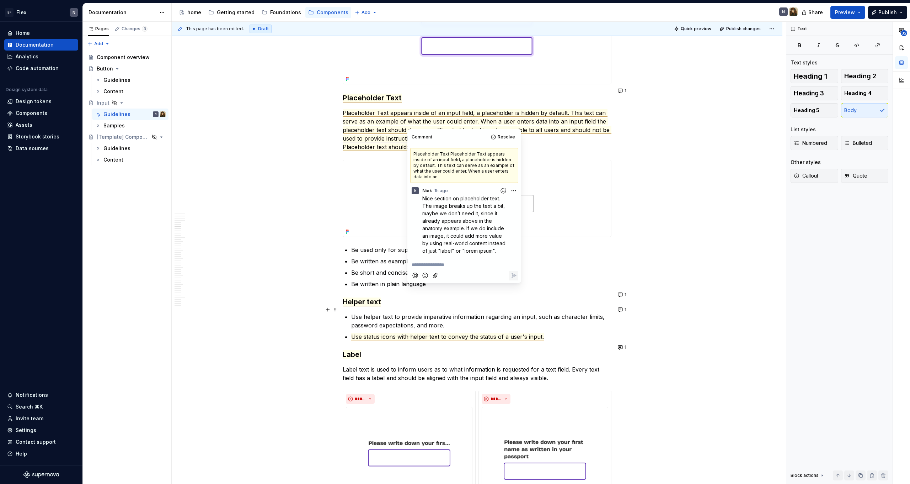
click at [397, 316] on p "Use helper text to provide imperative information regarding an input, such as c…" at bounding box center [481, 320] width 260 height 17
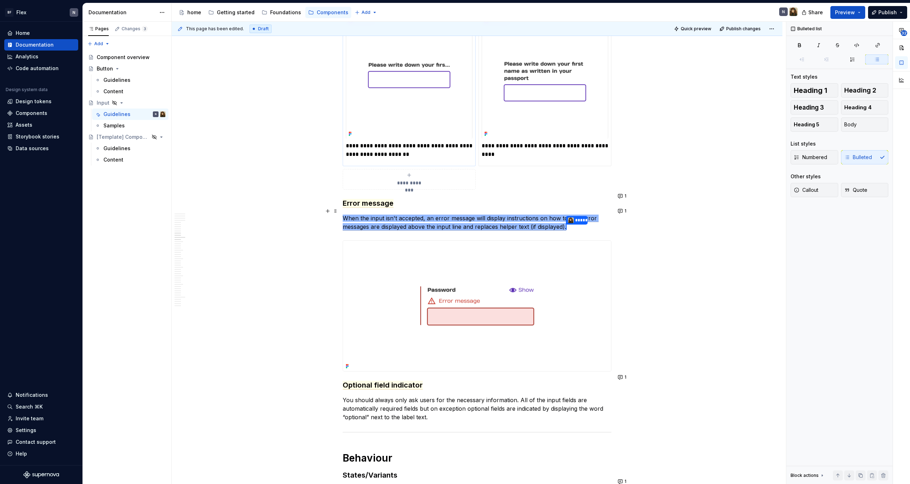
scroll to position [1651, 0]
click at [423, 213] on span "When the input isn't accepted, an error message will display instructions on ho…" at bounding box center [463, 216] width 240 height 7
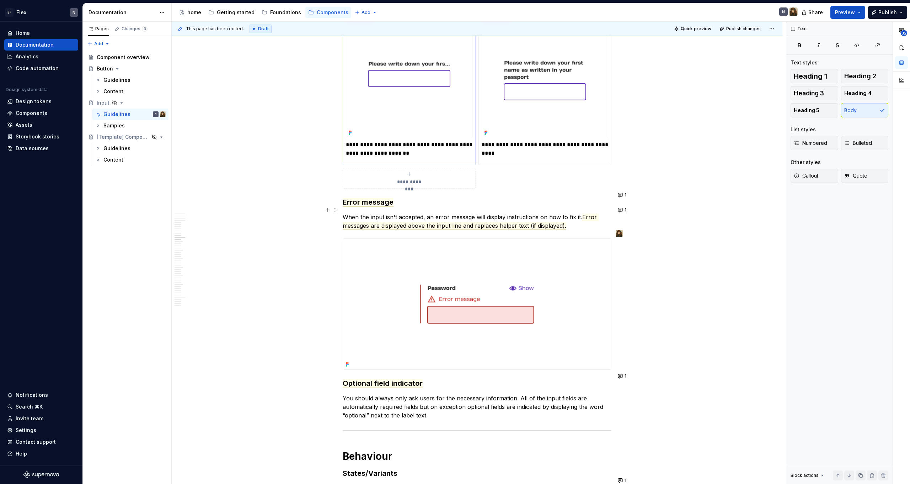
click at [493, 213] on p "When the input isn't accepted, an error message will display instructions on ho…" at bounding box center [477, 221] width 269 height 17
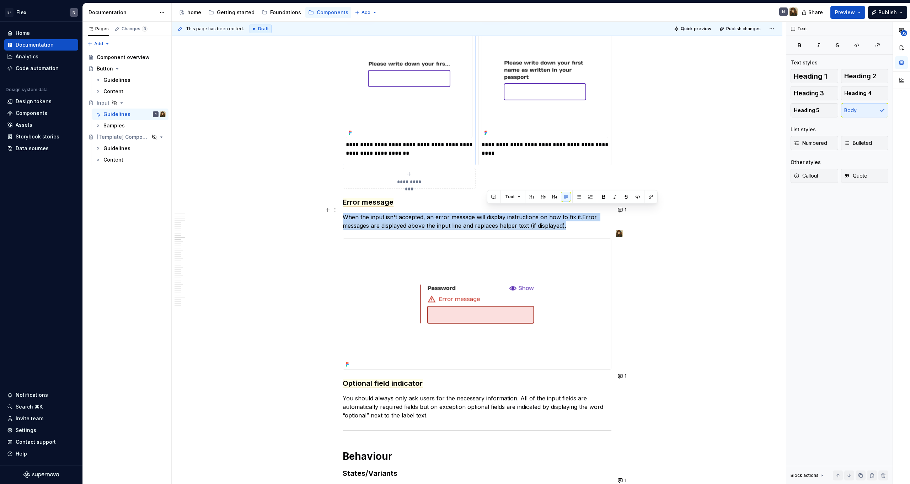
click at [493, 213] on p "When the input isn't accepted, an error message will display instructions on ho…" at bounding box center [477, 221] width 269 height 17
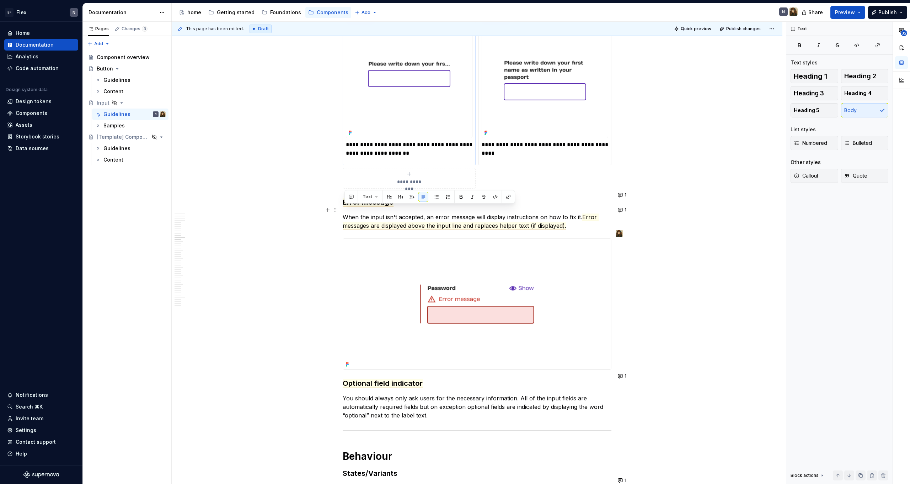
click at [493, 213] on p "When the input isn't accepted, an error message will display instructions on ho…" at bounding box center [477, 221] width 269 height 17
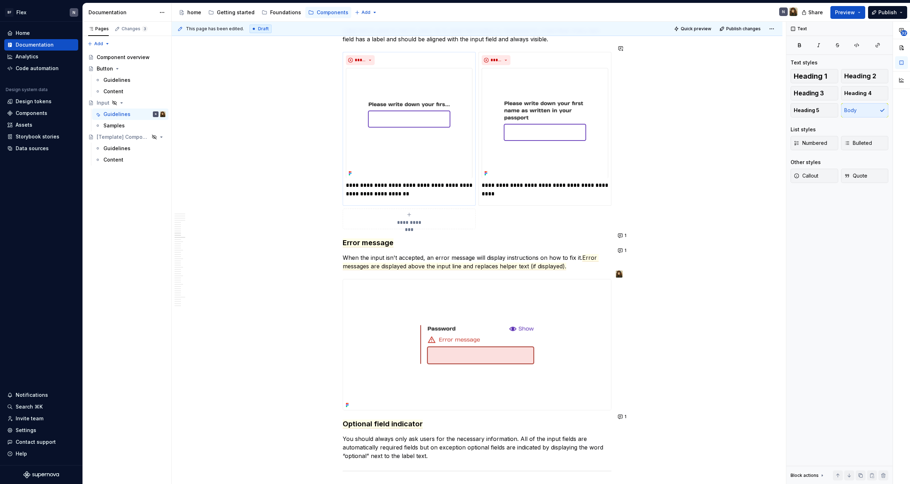
scroll to position [1611, 0]
click at [426, 252] on p "When the input isn't accepted, an error message will display instructions on ho…" at bounding box center [477, 260] width 269 height 17
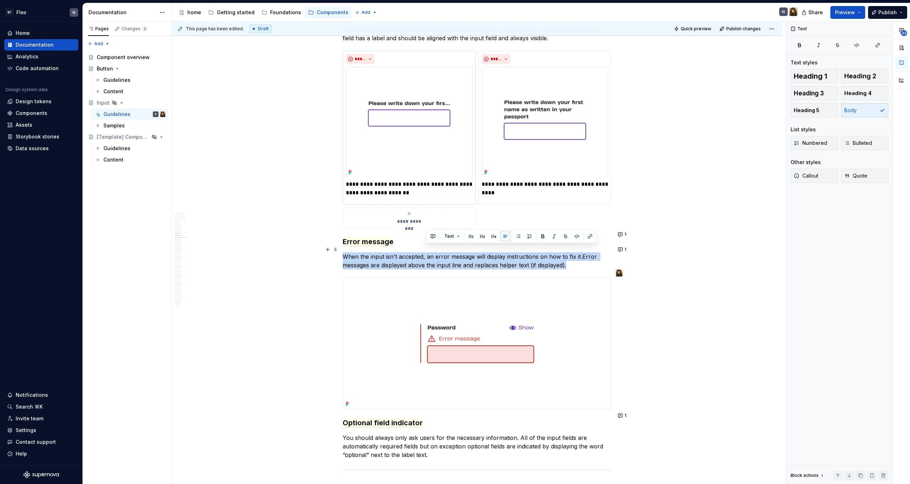
click at [426, 252] on p "When the input isn't accepted, an error message will display instructions on ho…" at bounding box center [477, 260] width 269 height 17
click at [429, 252] on p "When the input isn't accepted, an error message will display instructions on ho…" at bounding box center [477, 260] width 269 height 17
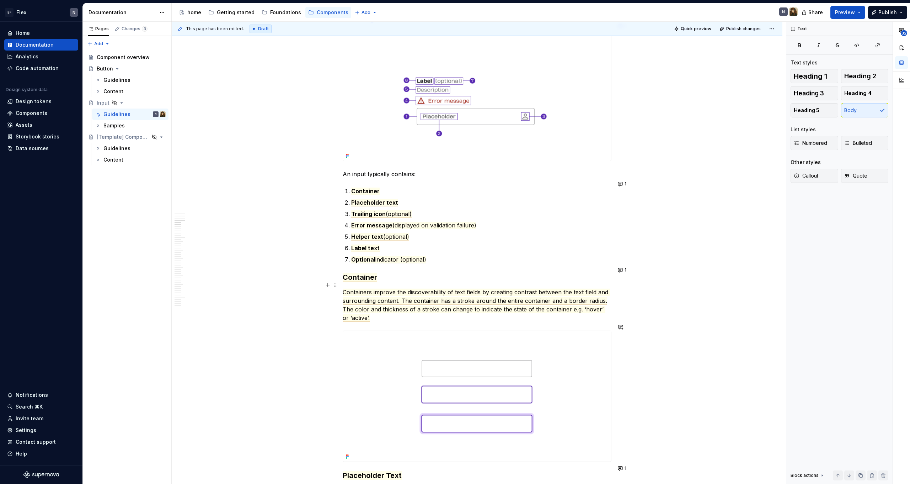
scroll to position [789, 0]
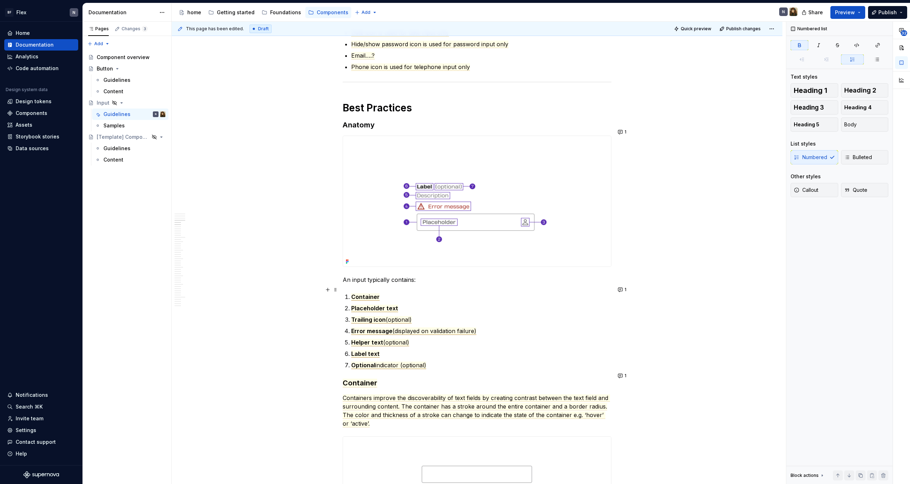
click at [357, 293] on span "Container" at bounding box center [365, 296] width 28 height 7
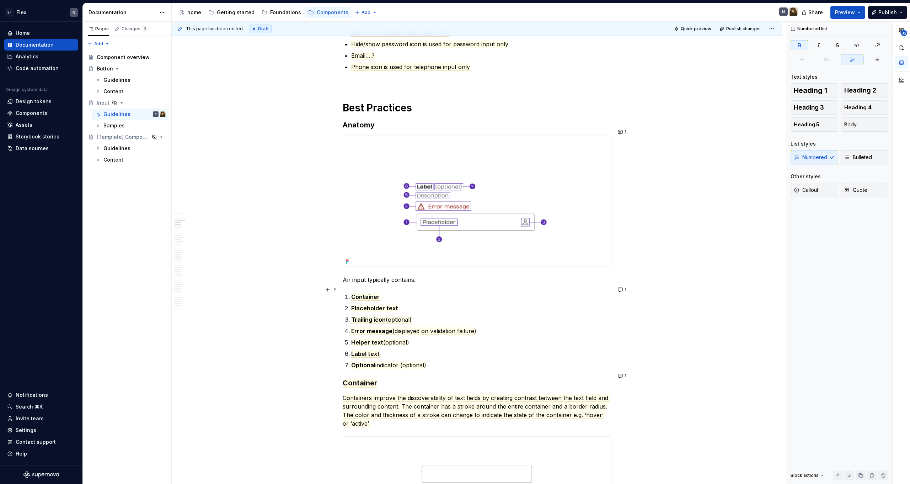
click at [416, 292] on p "Container" at bounding box center [481, 296] width 260 height 9
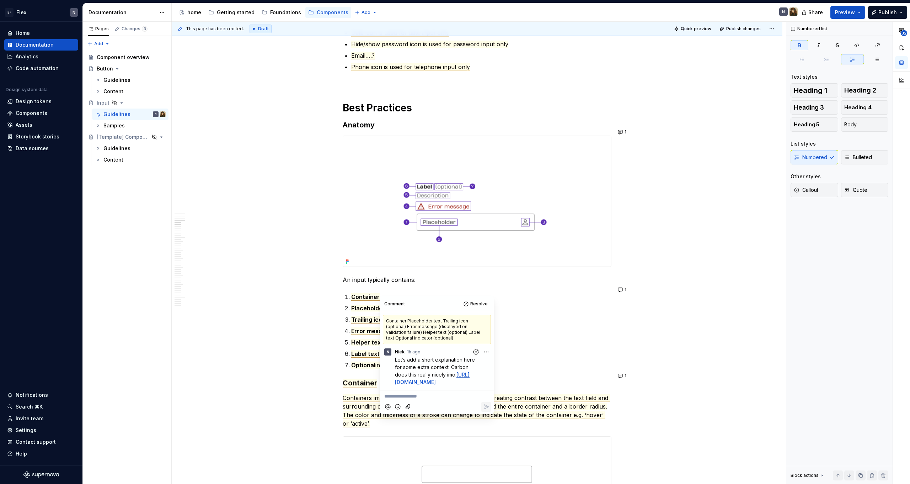
click at [568, 326] on p "Error message (displayed on validation failure)" at bounding box center [481, 330] width 260 height 9
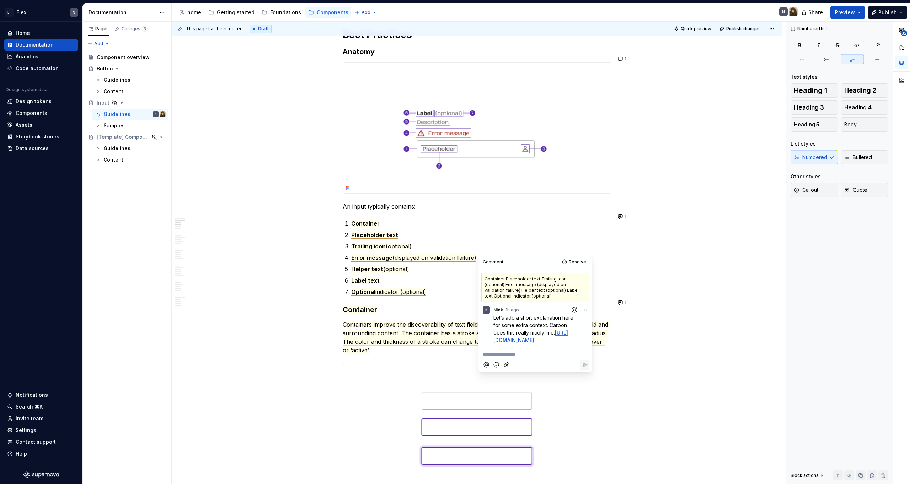
scroll to position [865, 0]
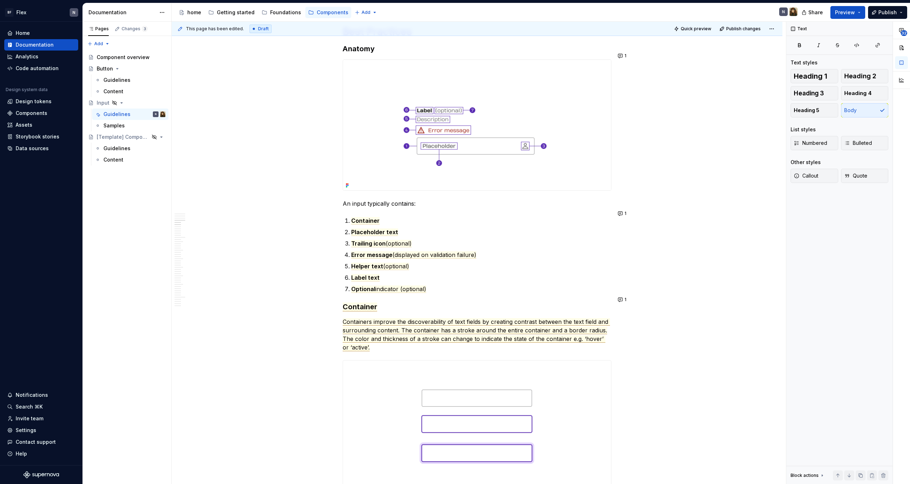
click at [444, 335] on span "The color and thickness of a stroke can change to indicate the state of the con…" at bounding box center [474, 343] width 263 height 16
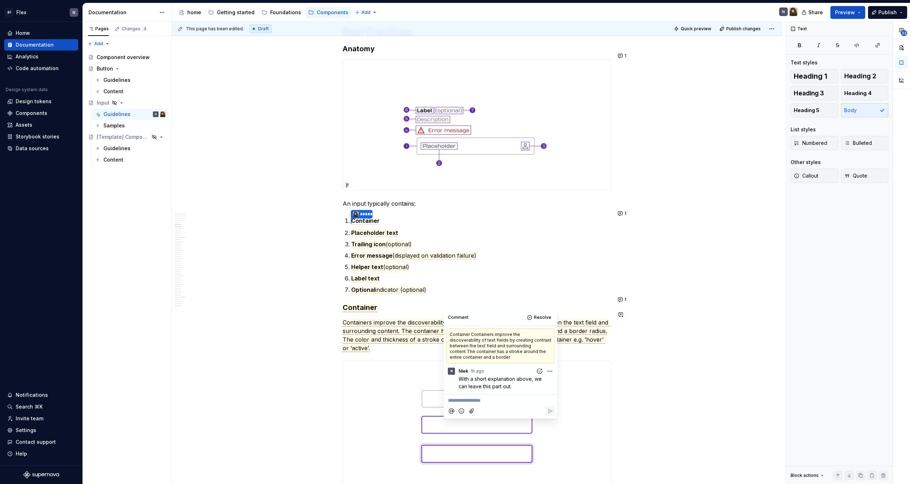
scroll to position [907, 0]
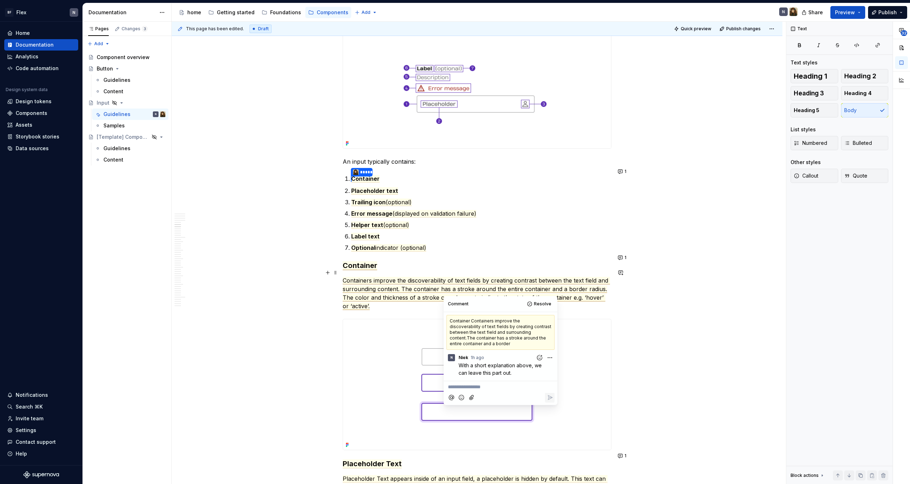
click at [376, 284] on span "Containers improve the discoverability of text fields by creating contrast betw…" at bounding box center [476, 285] width 267 height 16
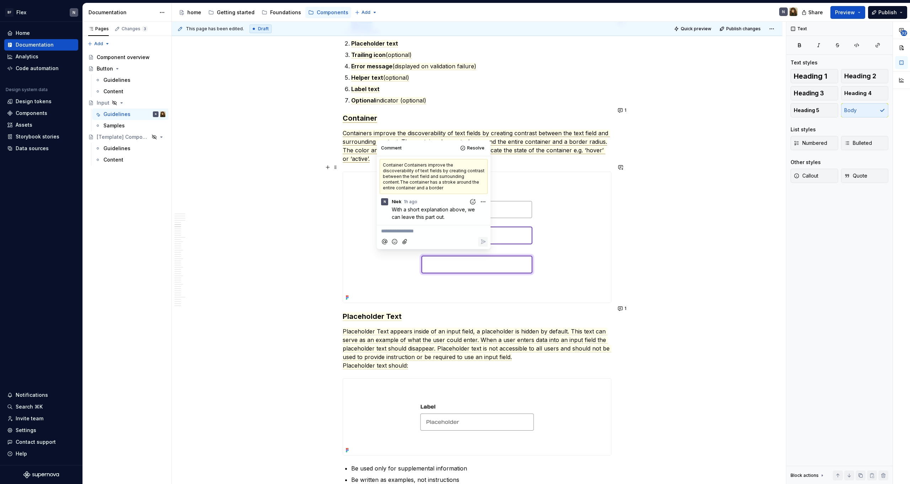
scroll to position [1055, 0]
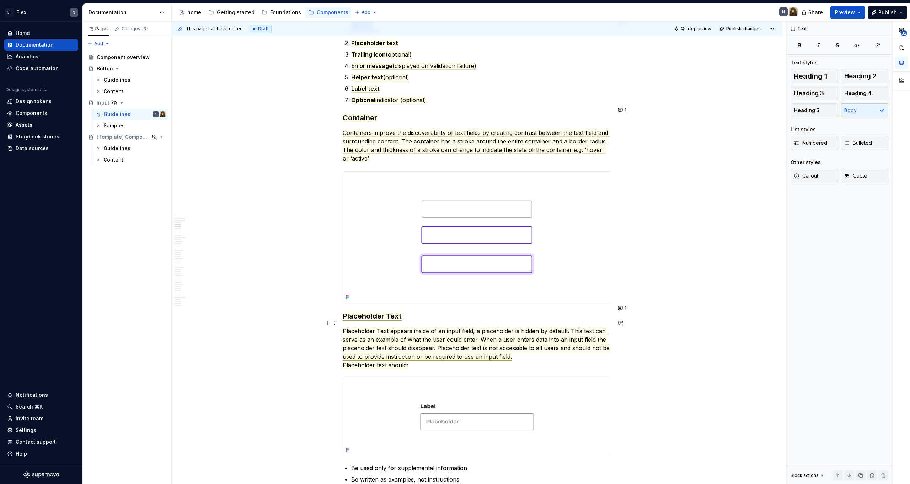
click at [567, 327] on span "Placeholder Text appears inside of an input field, a placeholder is hidden by d…" at bounding box center [477, 343] width 269 height 33
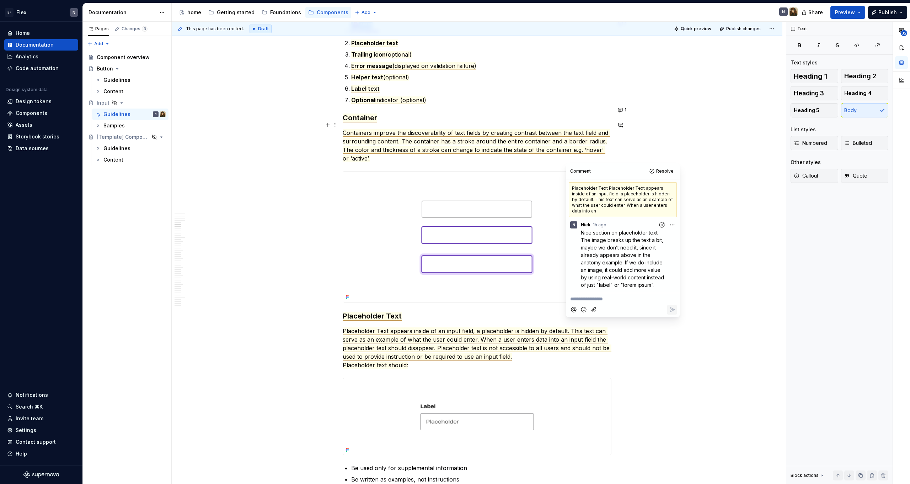
click at [446, 130] on span "Containers improve the discoverability of text fields by creating contrast betw…" at bounding box center [476, 137] width 267 height 16
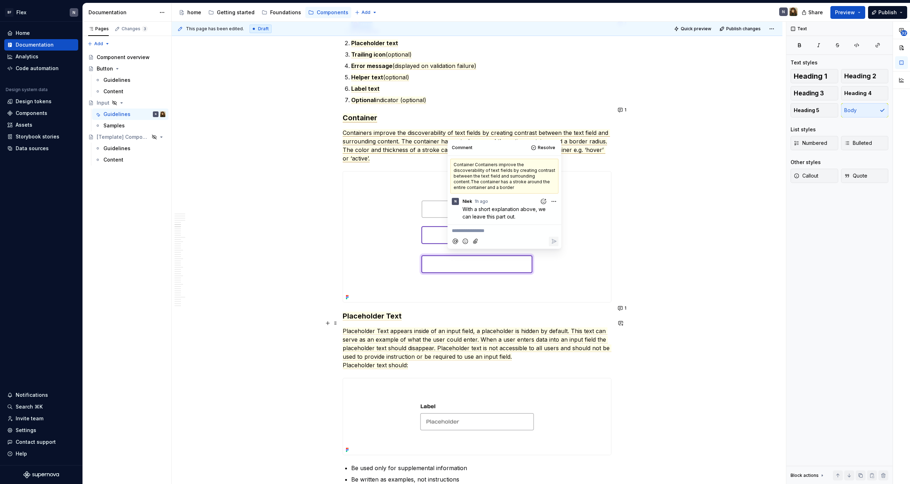
click at [426, 339] on span "Placeholder Text appears inside of an input field, a placeholder is hidden by d…" at bounding box center [477, 343] width 269 height 33
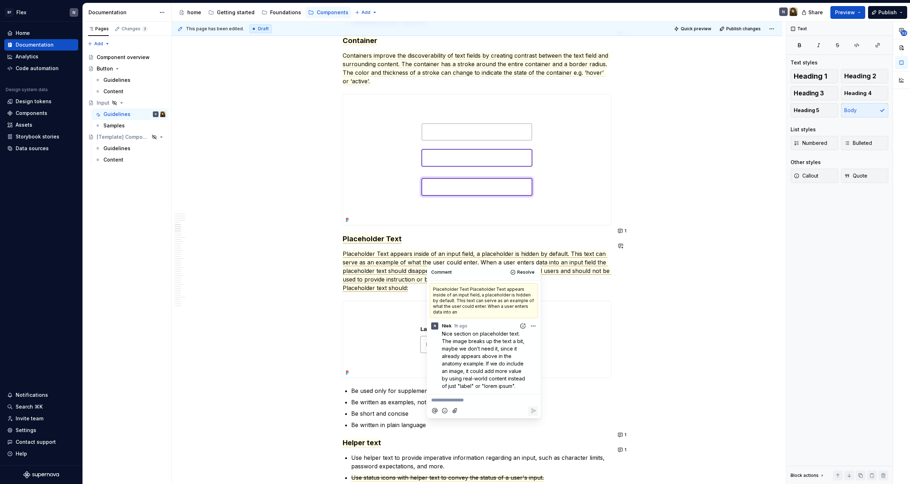
scroll to position [1138, 0]
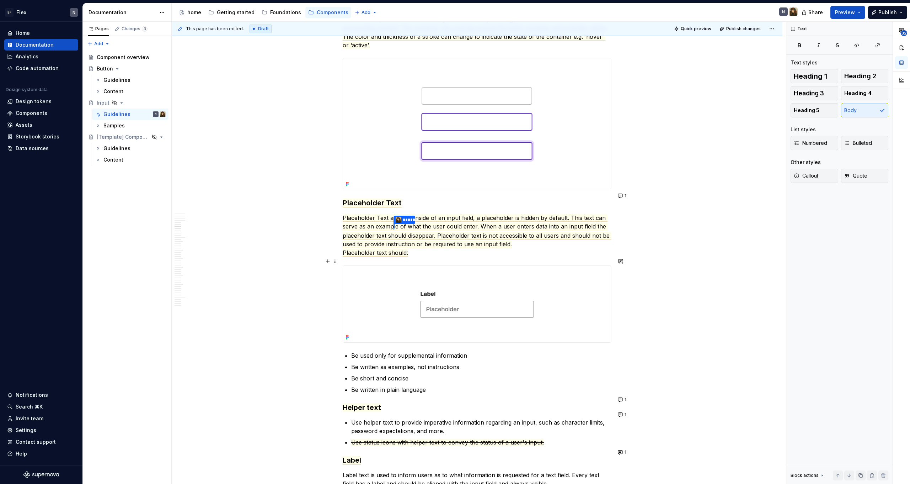
scroll to position [1176, 0]
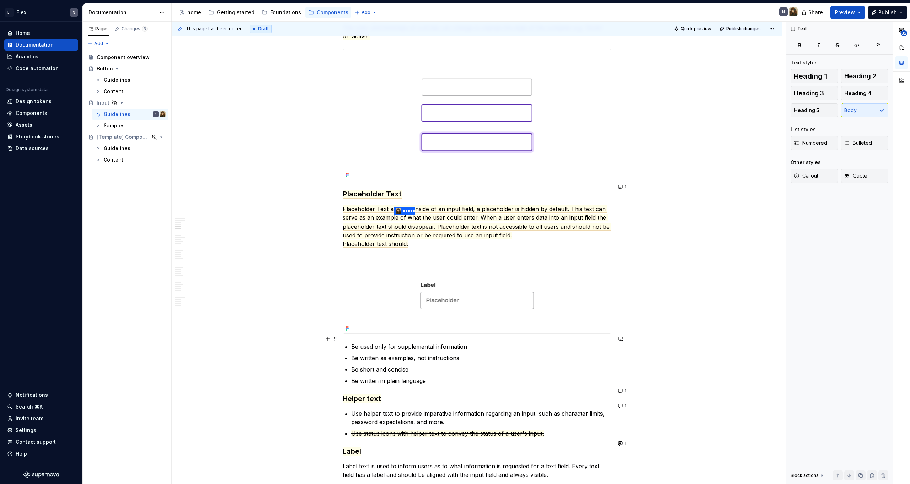
click at [385, 342] on p "Be used only for supplemental information" at bounding box center [481, 346] width 260 height 9
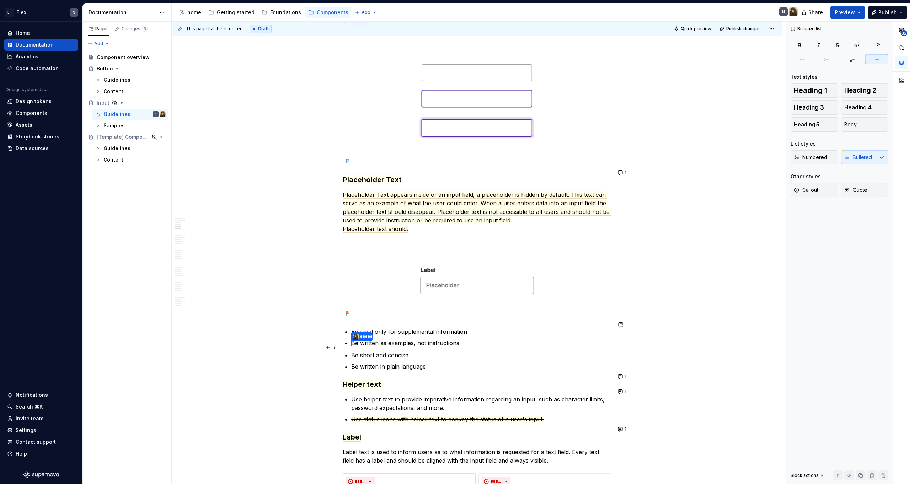
scroll to position [1194, 0]
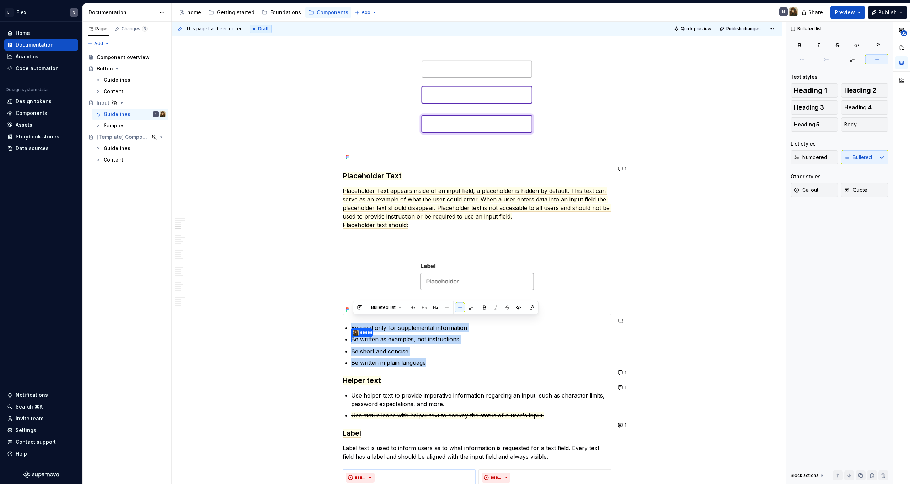
drag, startPoint x: 429, startPoint y: 354, endPoint x: 343, endPoint y: 314, distance: 94.0
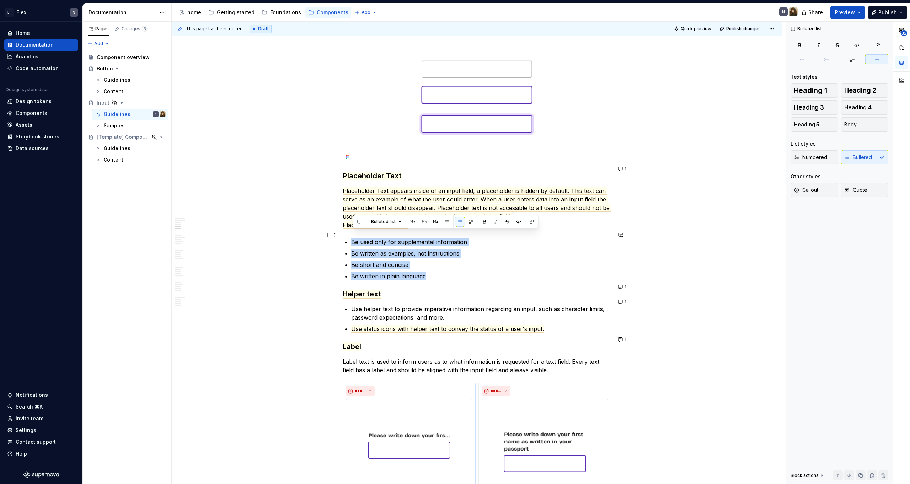
click at [451, 262] on ul "Be used only for supplemental information Be written as examples, not instructi…" at bounding box center [481, 259] width 260 height 43
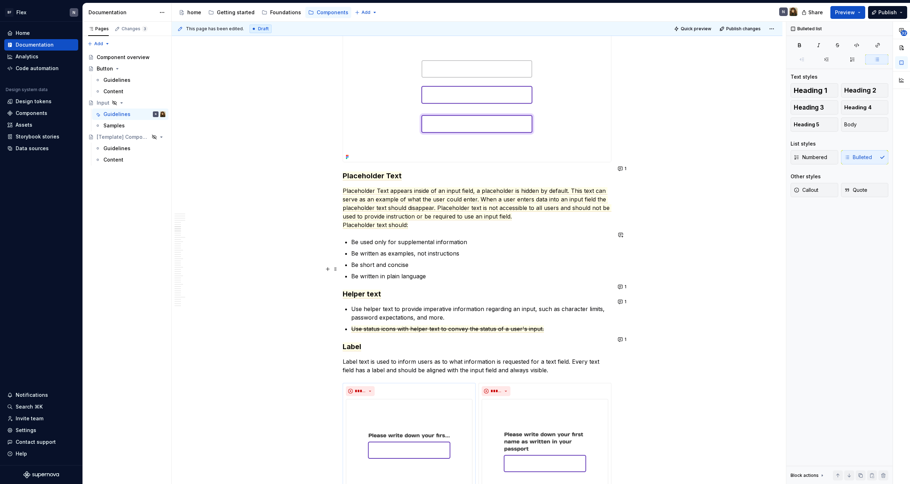
click at [449, 272] on p "Be written in plain language" at bounding box center [481, 276] width 260 height 9
click at [447, 202] on span "Placeholder Text appears inside of an input field, a placeholder is hidden by d…" at bounding box center [477, 203] width 269 height 33
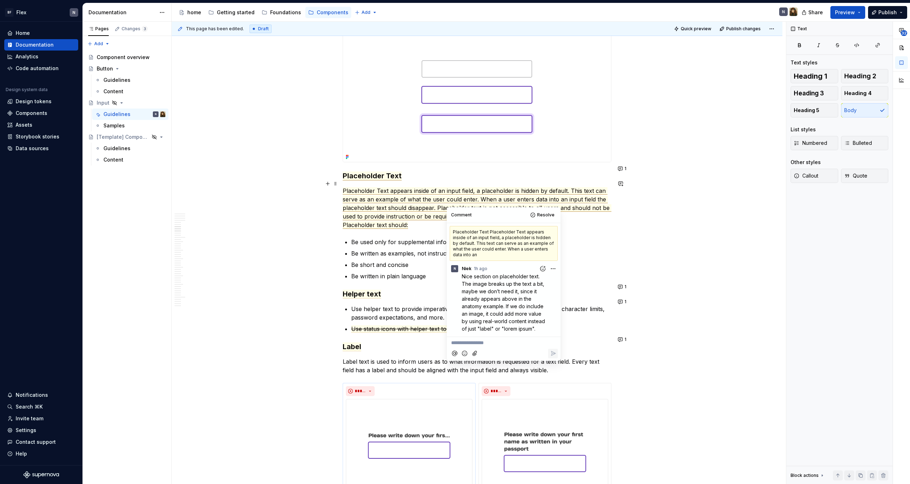
click at [443, 200] on span "Placeholder Text appears inside of an input field, a placeholder is hidden by d…" at bounding box center [477, 203] width 269 height 33
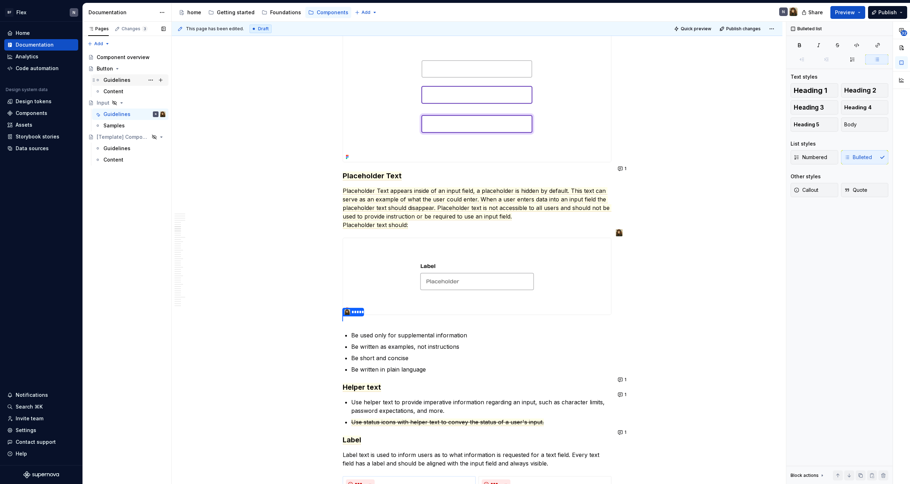
click at [115, 78] on div "Guidelines" at bounding box center [116, 79] width 27 height 7
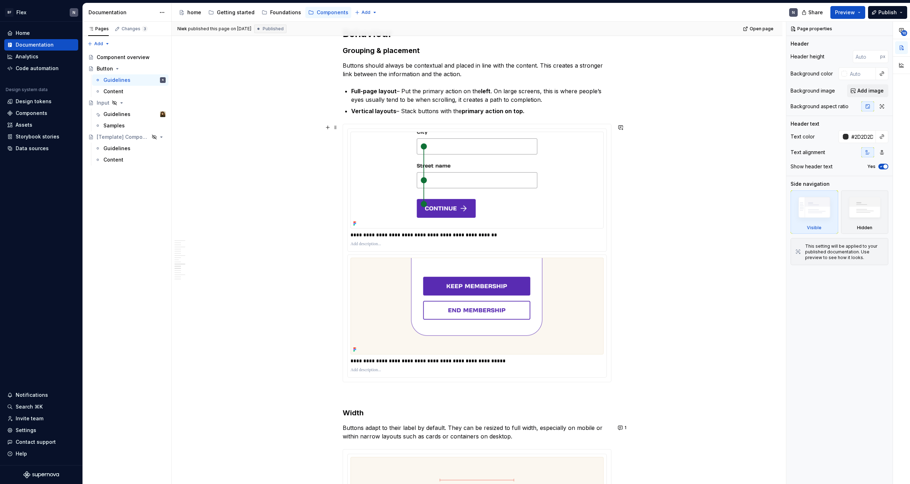
scroll to position [1270, 0]
click at [118, 117] on div "Guidelines" at bounding box center [116, 114] width 27 height 7
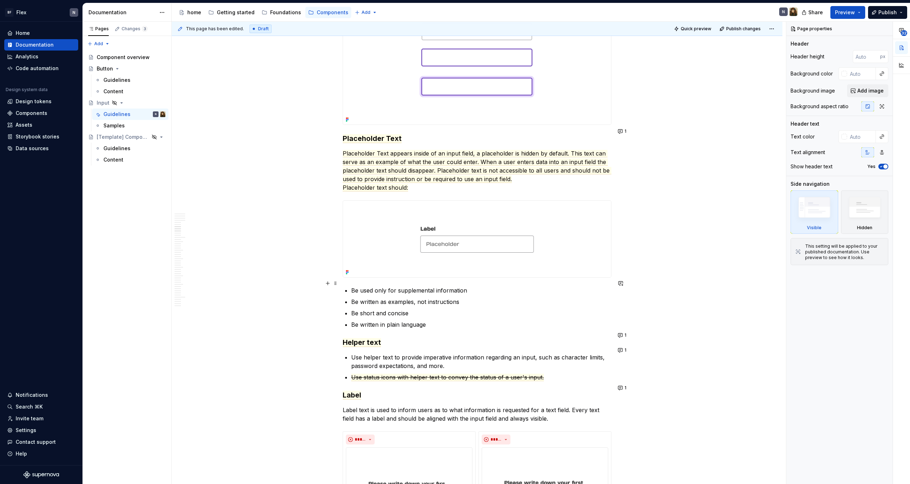
scroll to position [1296, 0]
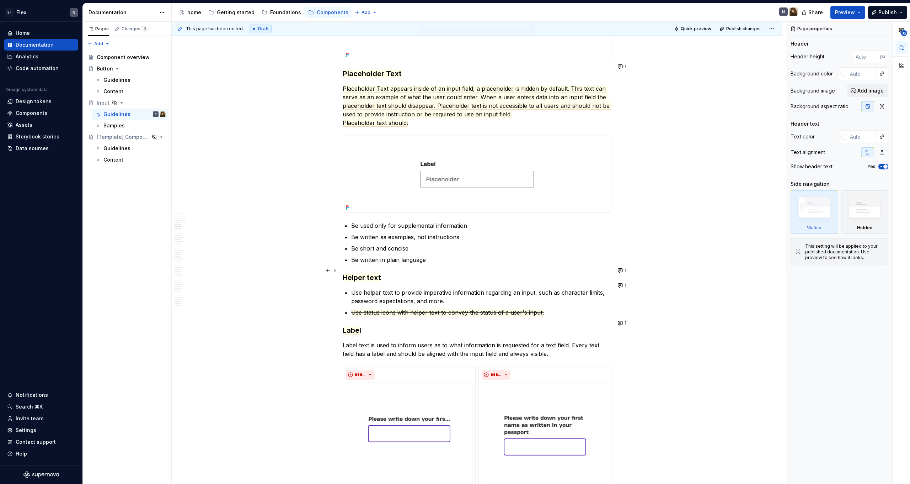
click at [365, 273] on span "Helper text" at bounding box center [362, 277] width 38 height 9
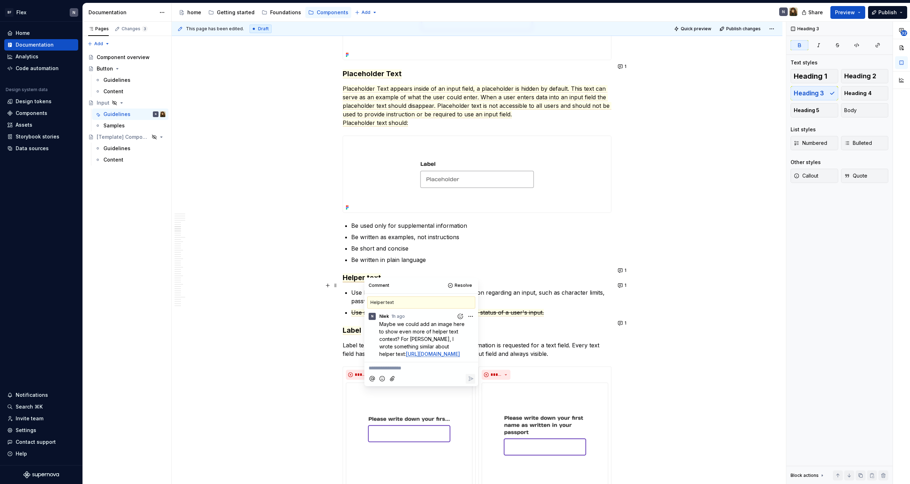
click at [357, 292] on p "Use helper text to provide imperative information regarding an input, such as c…" at bounding box center [481, 296] width 260 height 17
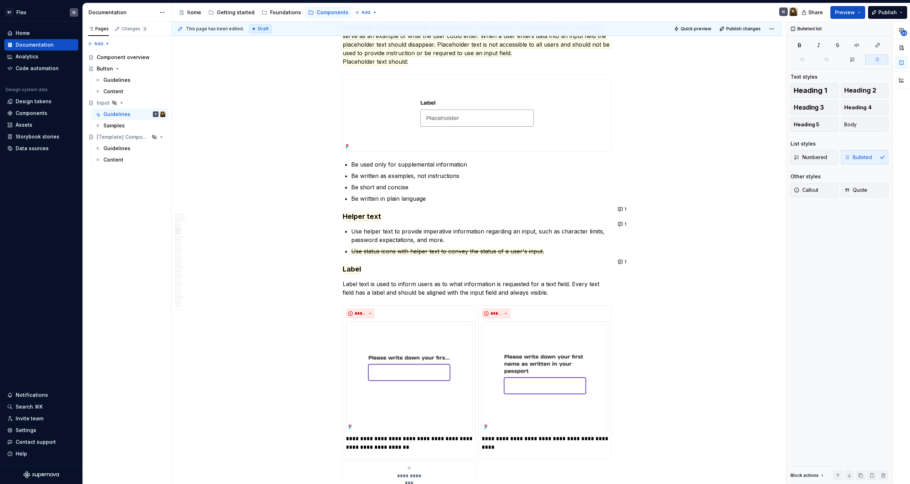
scroll to position [1371, 0]
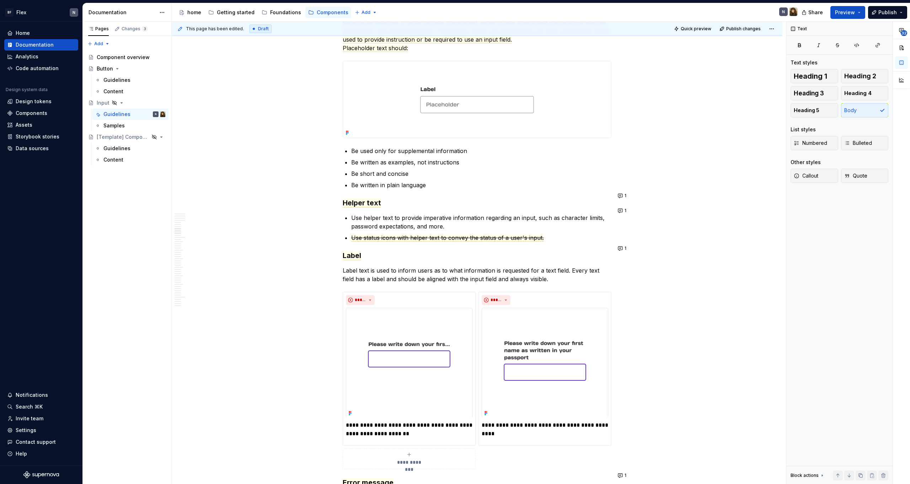
click at [355, 251] on span "Label" at bounding box center [352, 255] width 18 height 9
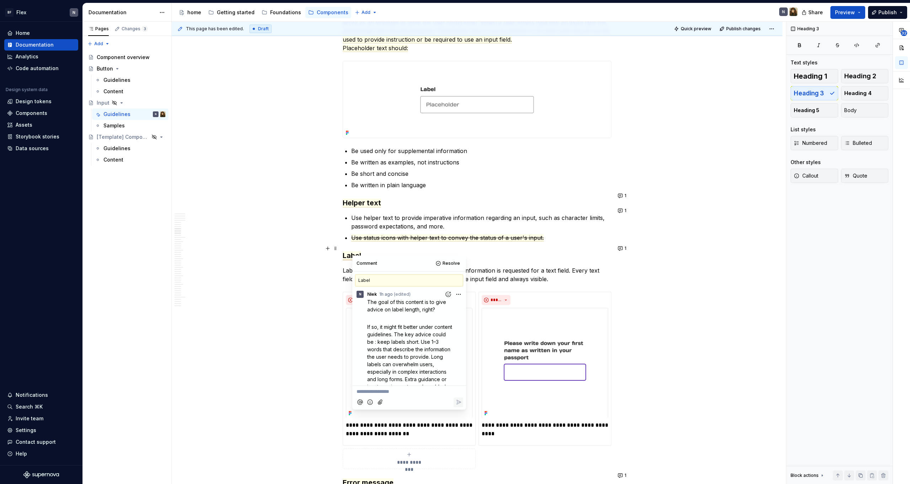
scroll to position [42, 0]
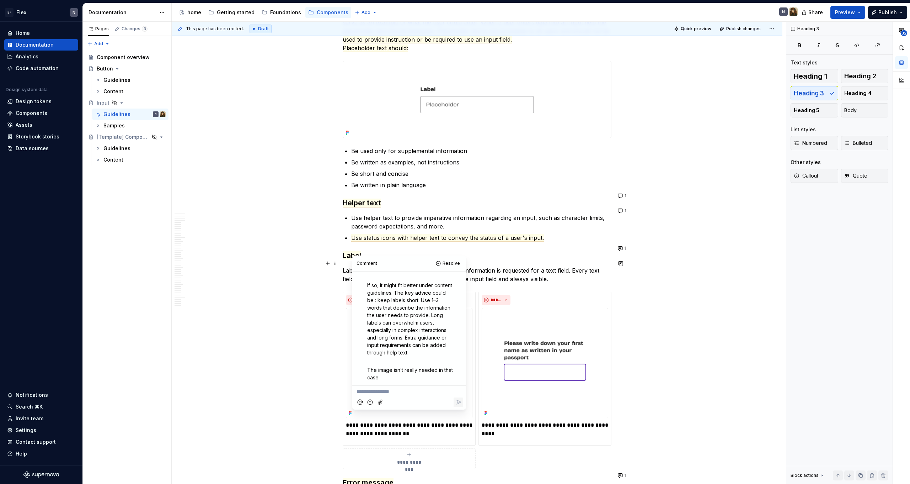
click at [510, 272] on p "Label text is used to inform users as to what information is requested for a te…" at bounding box center [477, 274] width 269 height 17
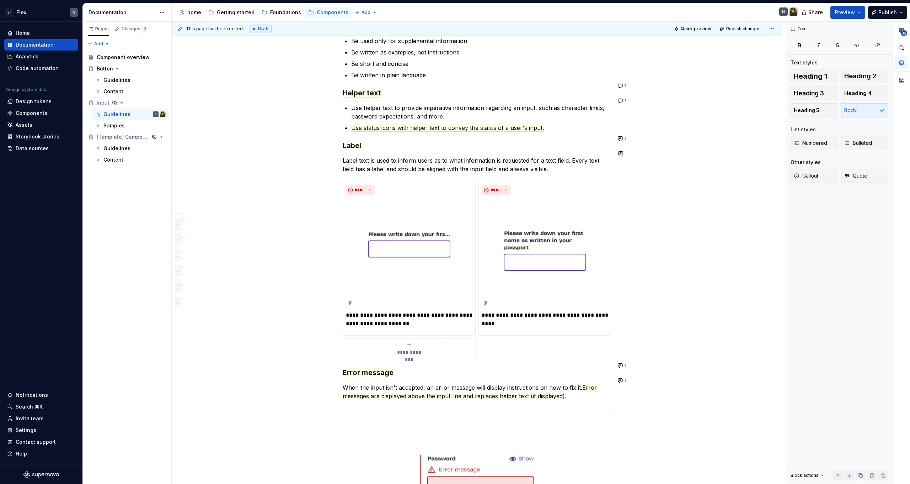
scroll to position [1448, 0]
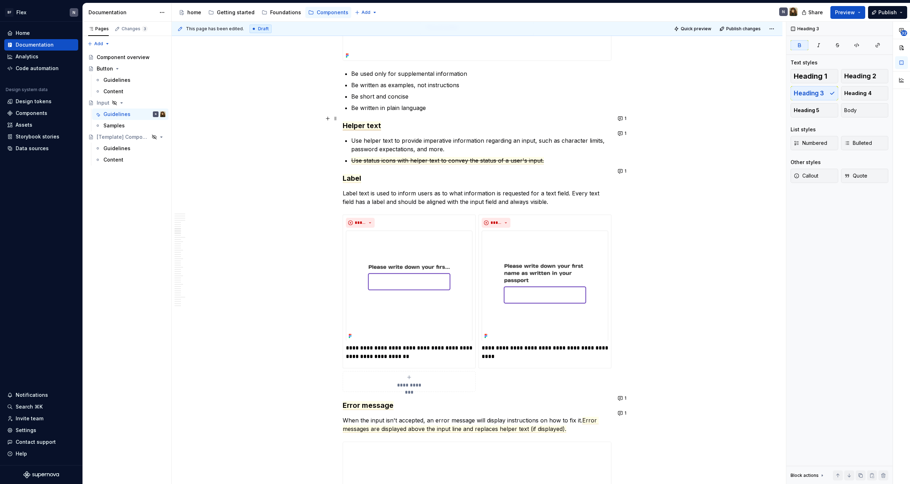
click at [365, 121] on span "Helper text" at bounding box center [362, 125] width 38 height 9
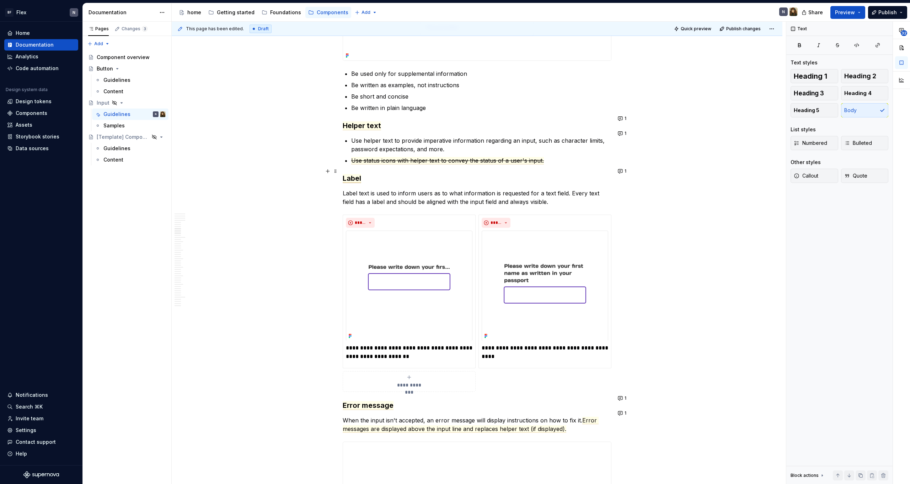
click at [355, 174] on span "Label" at bounding box center [352, 178] width 18 height 9
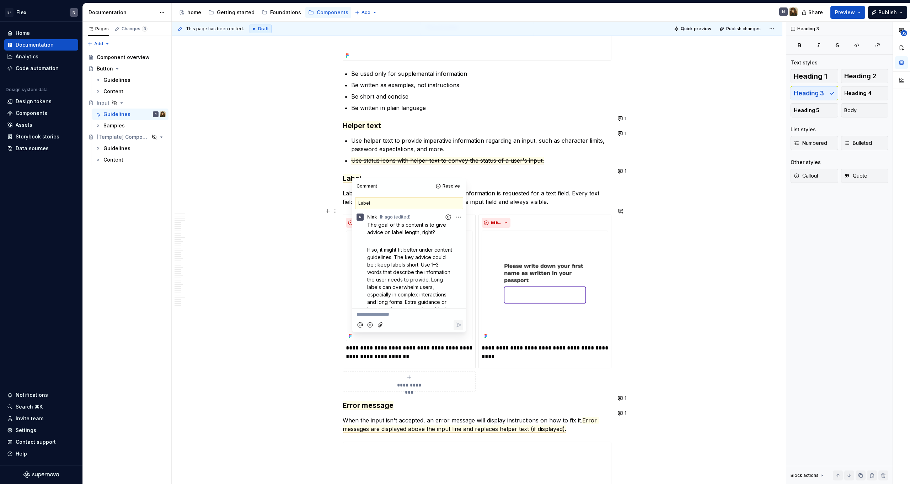
scroll to position [0, 0]
click at [517, 195] on p "Label text is used to inform users as to what information is requested for a te…" at bounding box center [477, 197] width 269 height 17
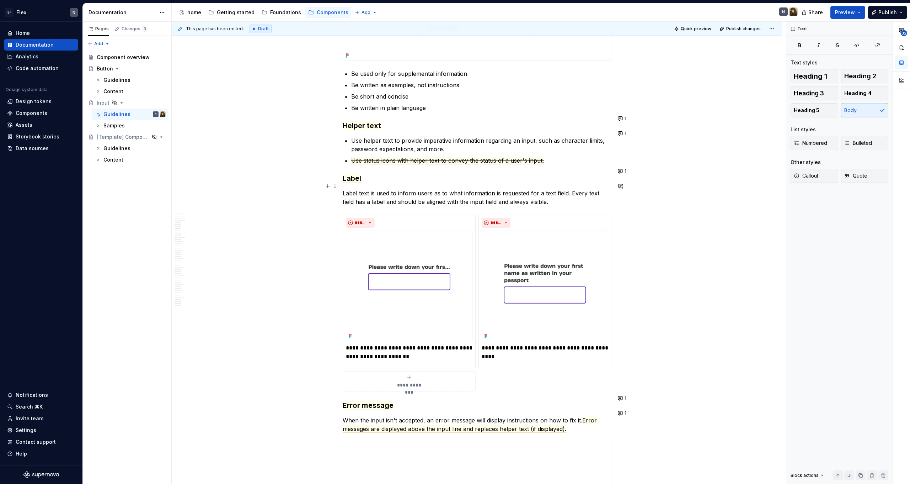
click at [539, 189] on p "Label text is used to inform users as to what information is requested for a te…" at bounding box center [477, 197] width 269 height 17
click at [587, 195] on p "Label text is used to inform users as to what information is requested for a te…" at bounding box center [477, 197] width 269 height 17
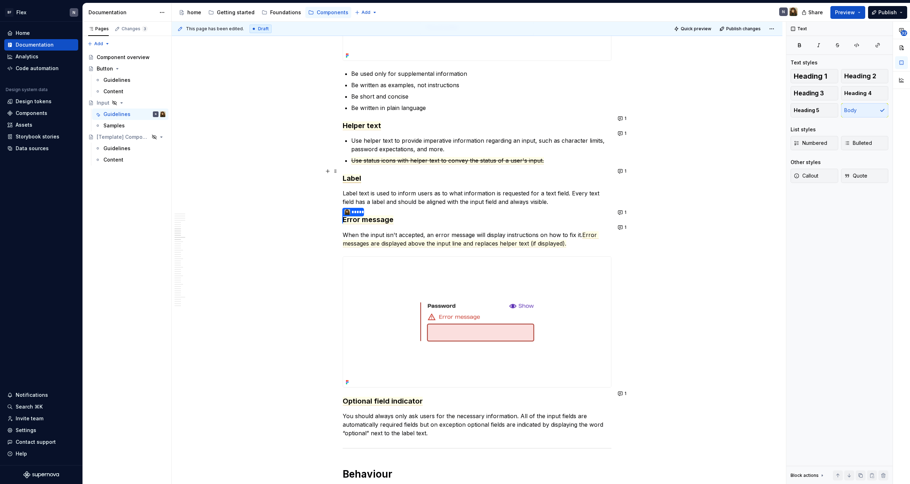
click at [351, 174] on span "Label" at bounding box center [352, 178] width 18 height 9
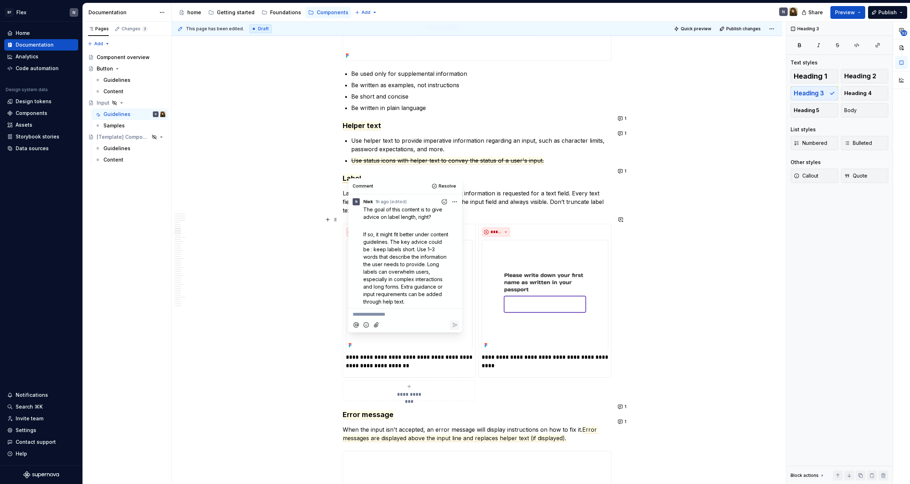
scroll to position [30, 0]
drag, startPoint x: 403, startPoint y: 272, endPoint x: 416, endPoint y: 287, distance: 18.9
click at [416, 287] on p "If so, it might fit better under content guidelines. The key advice could be : …" at bounding box center [406, 253] width 87 height 75
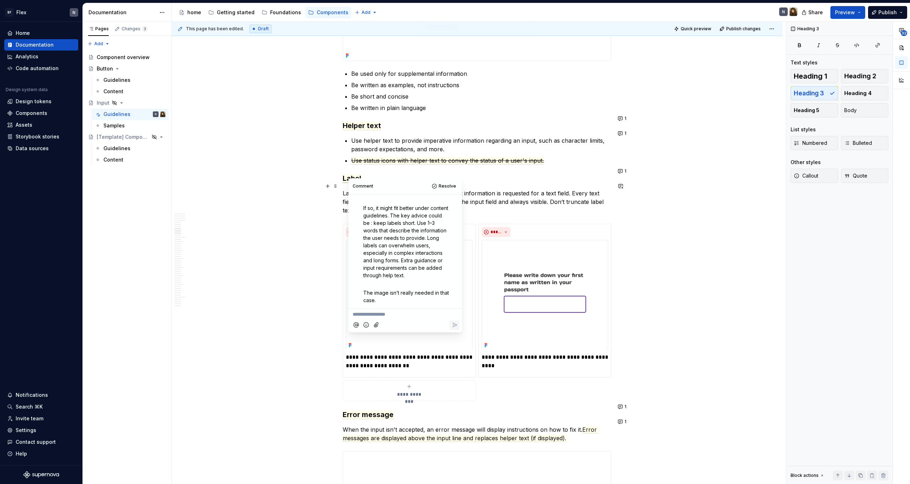
click at [503, 202] on p "Label text is used to inform users as to what information is requested for a te…" at bounding box center [477, 202] width 269 height 26
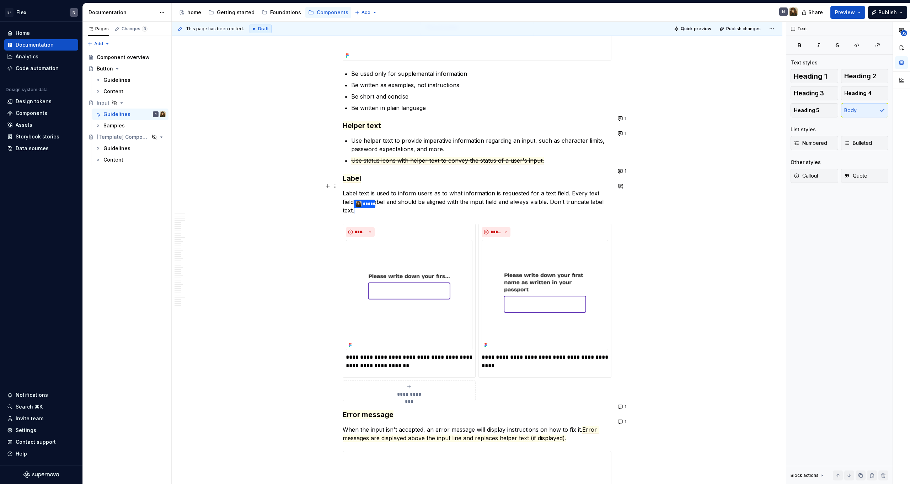
click at [461, 192] on p "Label text is used to inform users as to what information is requested for a te…" at bounding box center [477, 202] width 269 height 26
click at [458, 204] on p "Label text is used to inform users as to what information is requested for a te…" at bounding box center [477, 202] width 269 height 26
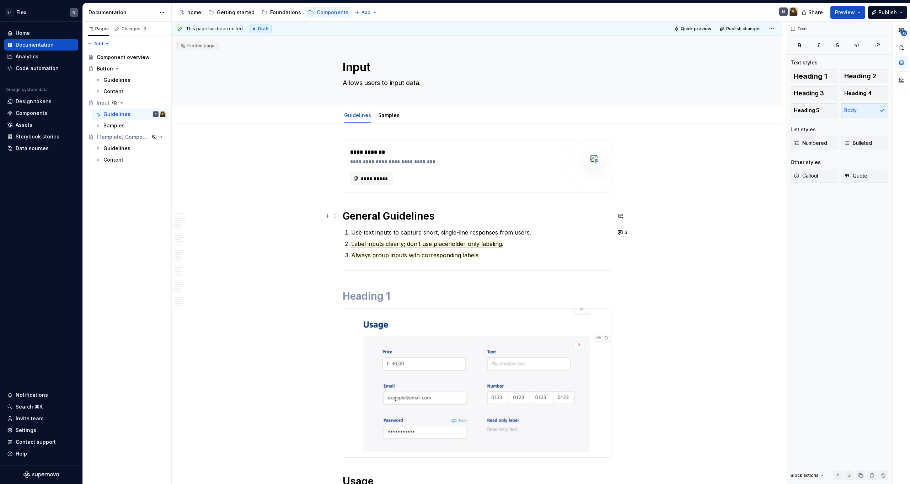
scroll to position [0, 0]
click at [388, 116] on link "Samples" at bounding box center [388, 115] width 21 height 6
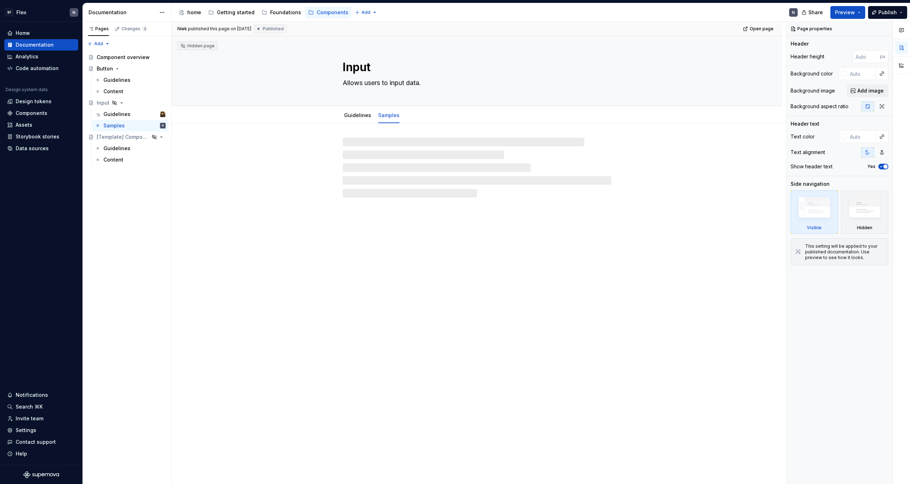
click at [388, 116] on link "Samples" at bounding box center [388, 115] width 21 height 6
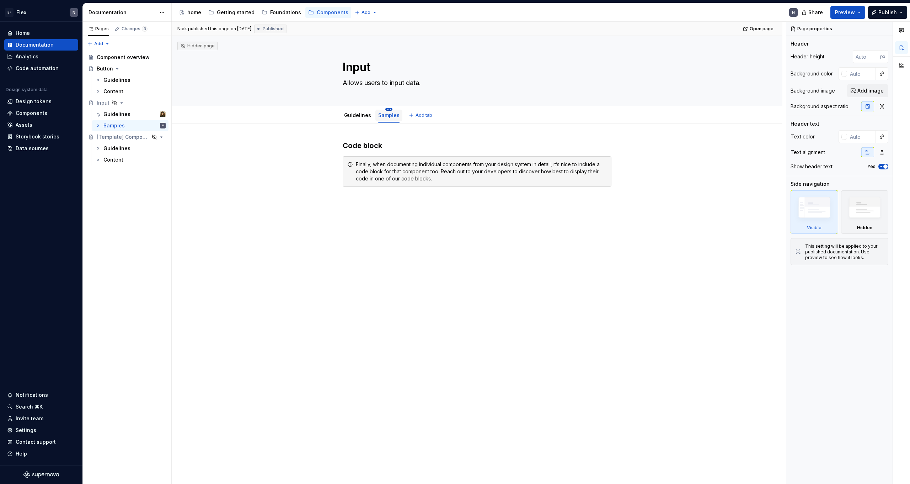
click at [387, 109] on html "BF Flex N Home Documentation Analytics Code automation Design system data Desig…" at bounding box center [455, 242] width 910 height 484
type textarea "*"
click at [398, 118] on div "Rename tab" at bounding box center [431, 119] width 67 height 7
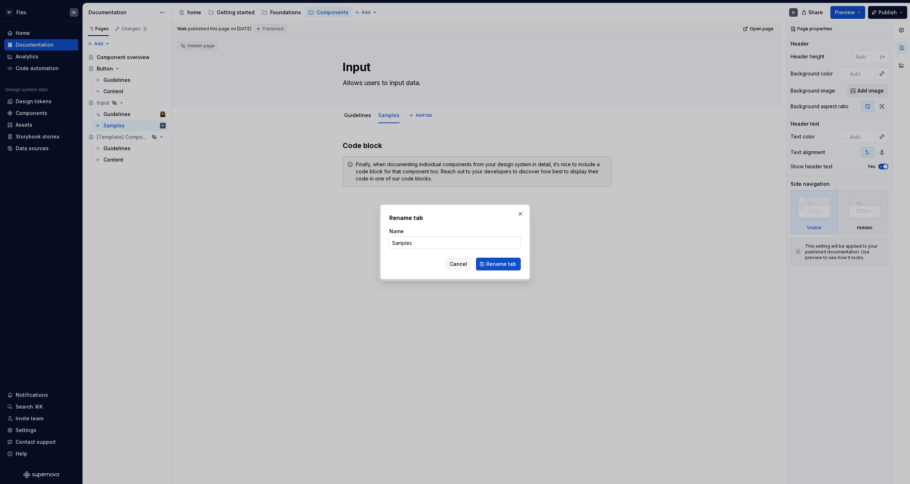
click at [443, 241] on input "Samples" at bounding box center [455, 242] width 132 height 13
type input "Content"
click at [499, 264] on button "Rename tab" at bounding box center [498, 263] width 45 height 13
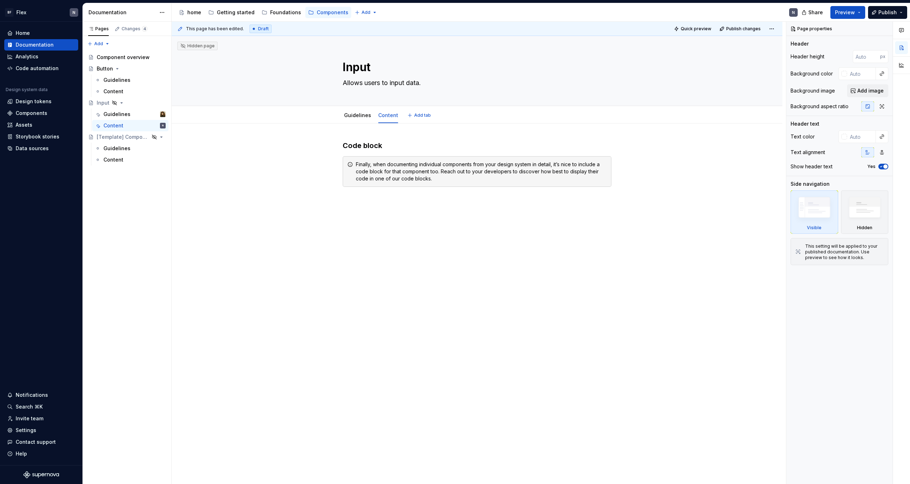
click at [410, 192] on div "Code block Finally, when documenting individual components from your design sys…" at bounding box center [477, 167] width 269 height 55
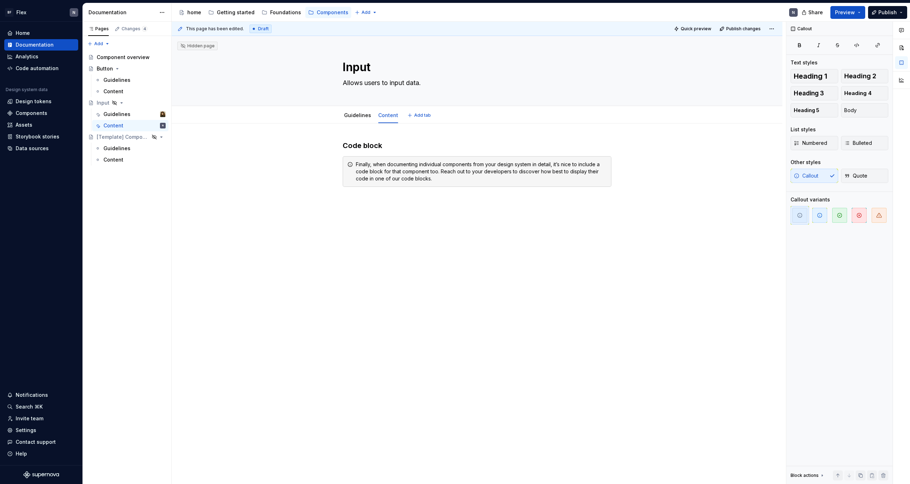
type textarea "*"
click at [371, 151] on div "Code block Finally, when documenting individual components from your design sys…" at bounding box center [477, 163] width 269 height 46
click at [371, 151] on div "Callout" at bounding box center [446, 152] width 172 height 10
click at [344, 144] on div "Code block Finally, when documenting individual components from your design sys…" at bounding box center [477, 231] width 611 height 217
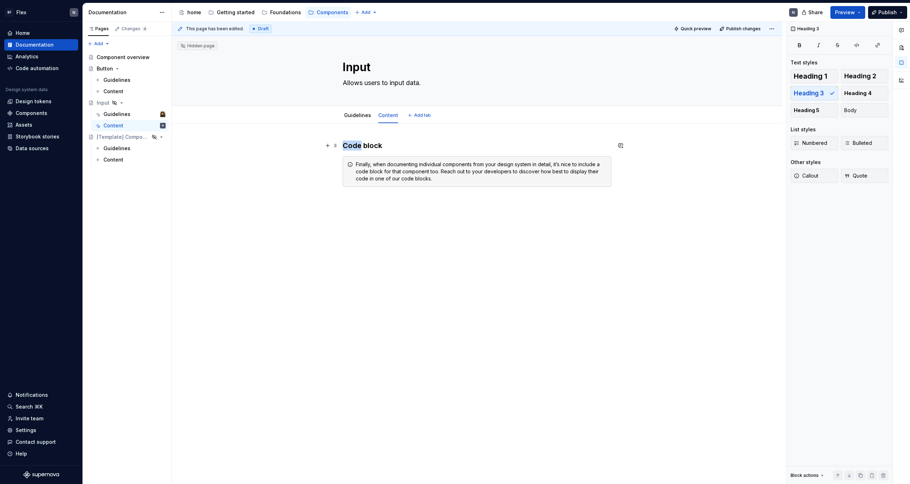
click at [344, 144] on div "Code block Finally, when documenting individual components from your design sys…" at bounding box center [477, 231] width 611 height 217
click at [355, 142] on h3 "Code block" at bounding box center [477, 145] width 269 height 10
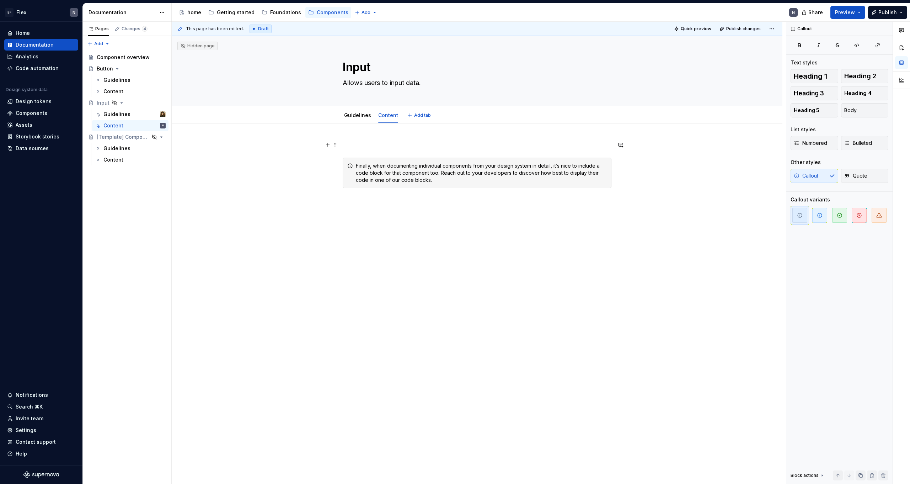
click at [371, 148] on p at bounding box center [477, 144] width 269 height 9
click at [381, 174] on div "Finally, when documenting individual components from your design system in deta…" at bounding box center [481, 172] width 251 height 21
click at [372, 224] on div "Work in progress" at bounding box center [477, 225] width 611 height 204
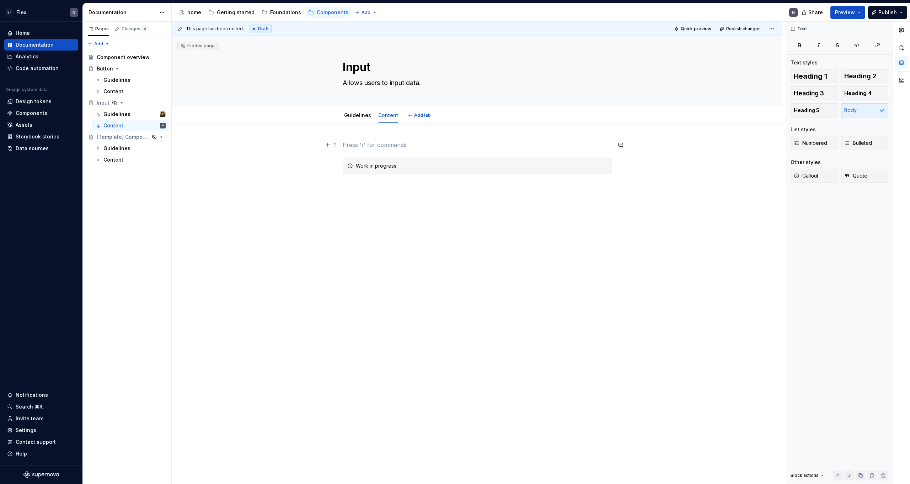
click at [373, 145] on p at bounding box center [477, 144] width 269 height 9
click at [367, 115] on link "Guidelines" at bounding box center [357, 115] width 27 height 6
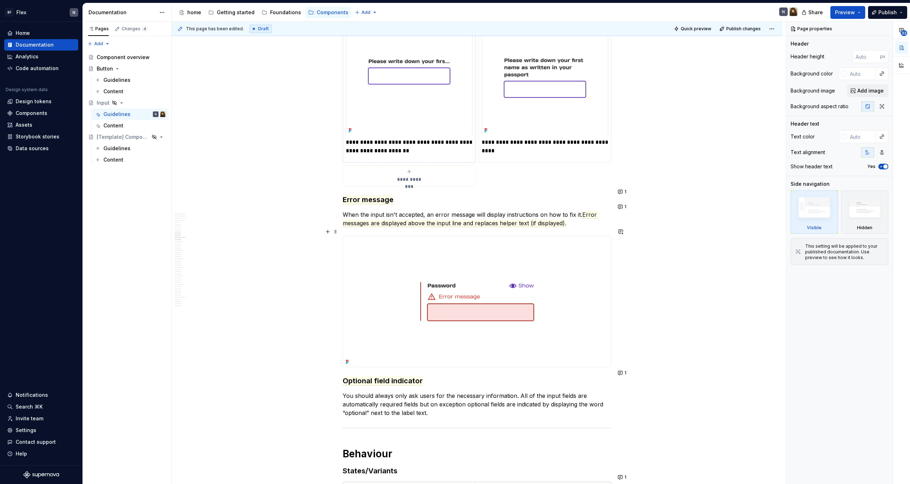
scroll to position [1668, 0]
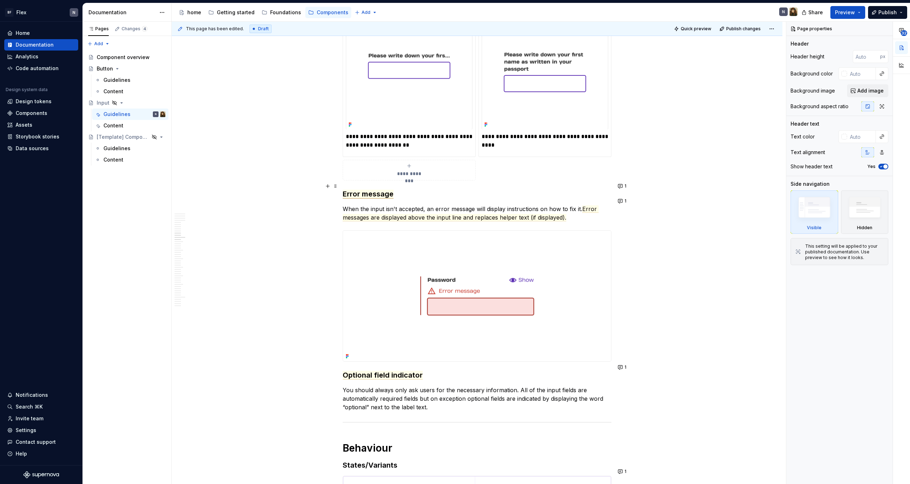
click at [376, 190] on span "Error message" at bounding box center [368, 194] width 51 height 9
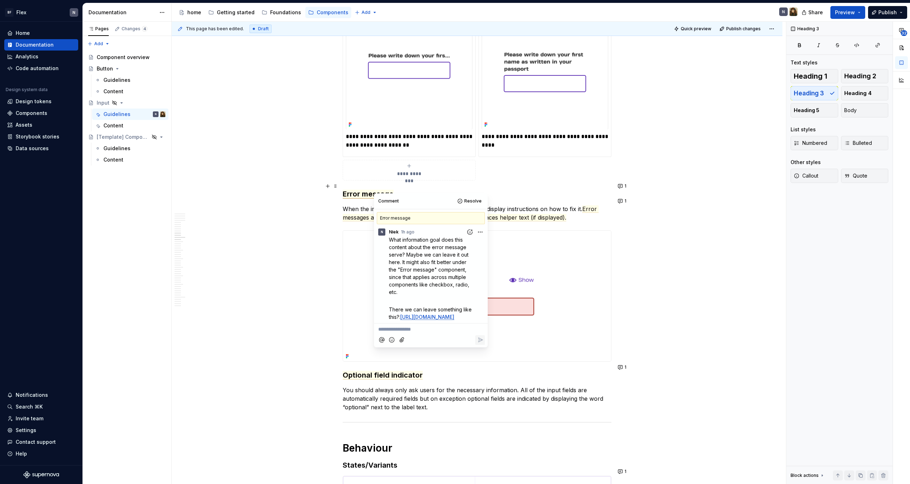
scroll to position [17, 0]
click at [548, 205] on p "When the input isn't accepted, an error message will display instructions on ho…" at bounding box center [477, 213] width 269 height 17
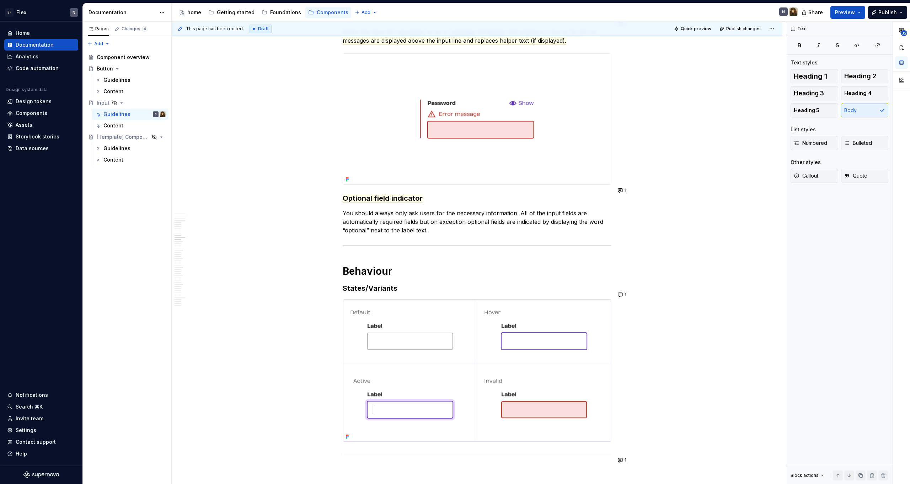
scroll to position [1845, 0]
click at [390, 193] on span "Optional field indicator" at bounding box center [383, 197] width 80 height 9
click at [350, 216] on p "You should always only ask users for the necessary information. All of the inpu…" at bounding box center [477, 221] width 269 height 26
drag, startPoint x: 409, startPoint y: 204, endPoint x: 425, endPoint y: 216, distance: 20.3
click at [425, 217] on p "You should always only ask users for the necessary information. All of the inpu…" at bounding box center [477, 221] width 269 height 26
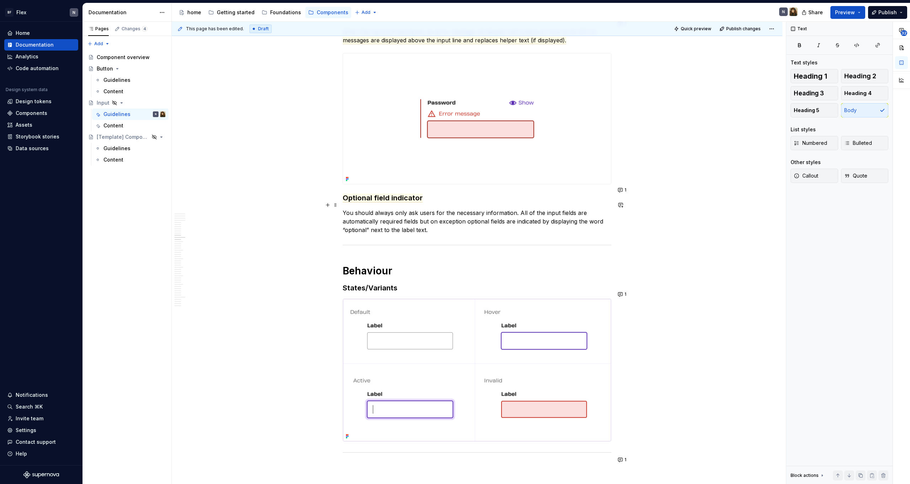
click at [448, 217] on p "You should always only ask users for the necessary information. All of the inpu…" at bounding box center [477, 221] width 269 height 26
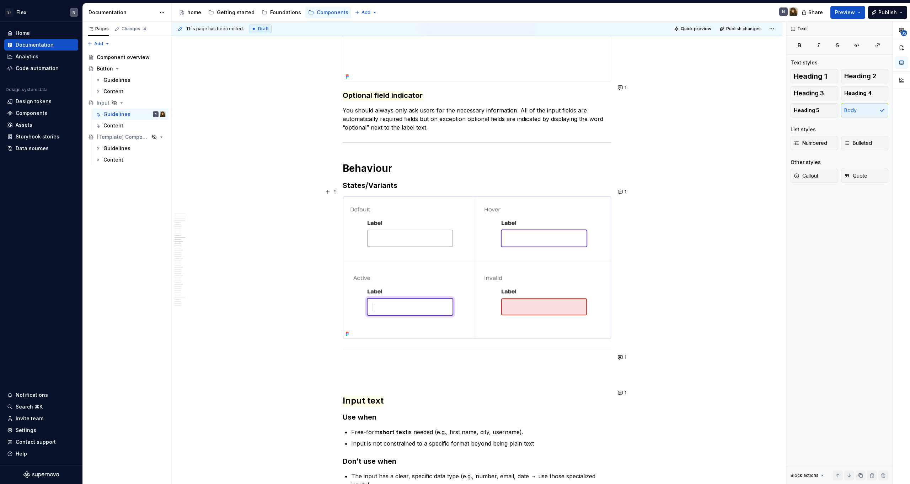
scroll to position [1955, 0]
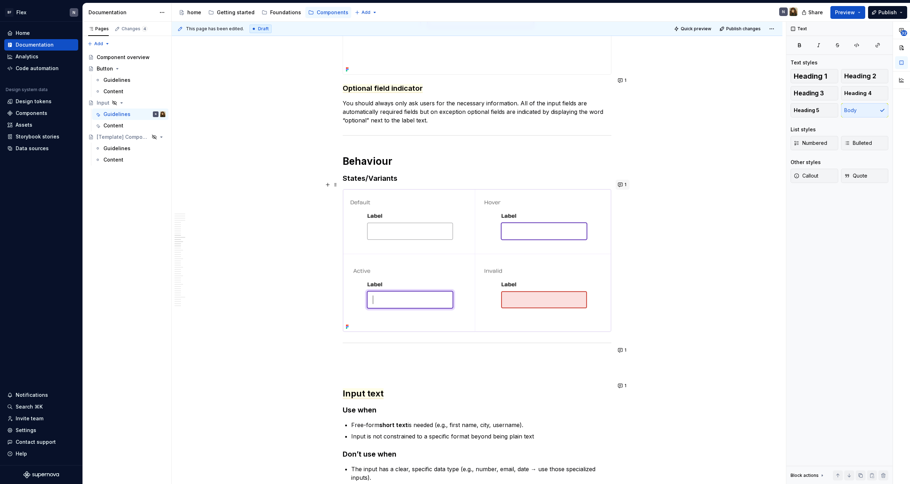
click at [626, 185] on button "1" at bounding box center [623, 185] width 14 height 10
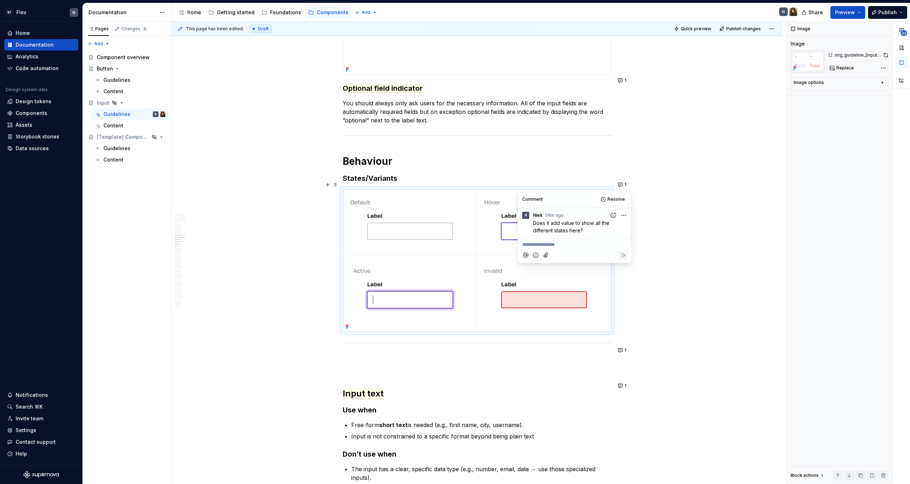
click at [602, 173] on h3 "States/Variants" at bounding box center [477, 178] width 269 height 10
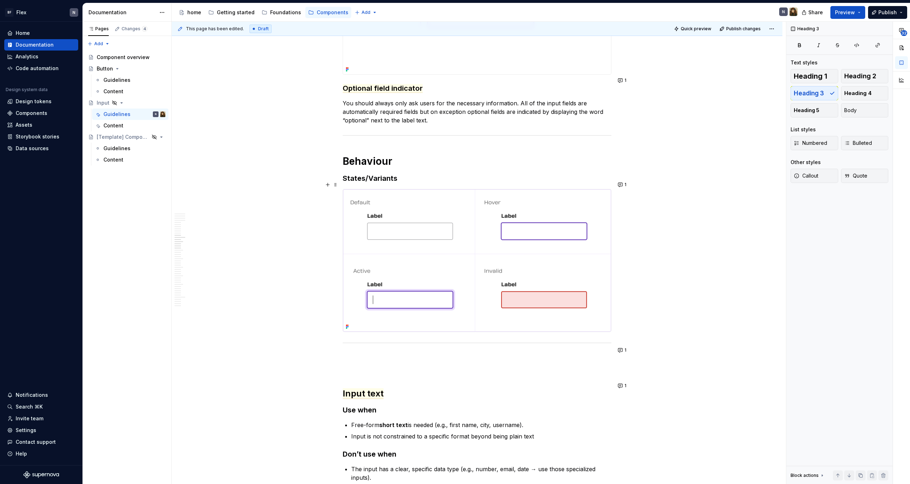
scroll to position [1991, 0]
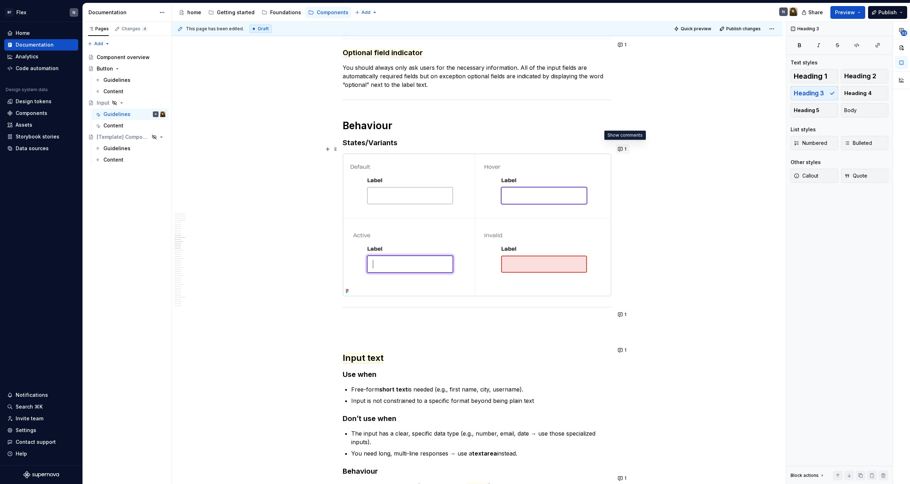
click at [624, 150] on button "1" at bounding box center [623, 149] width 14 height 10
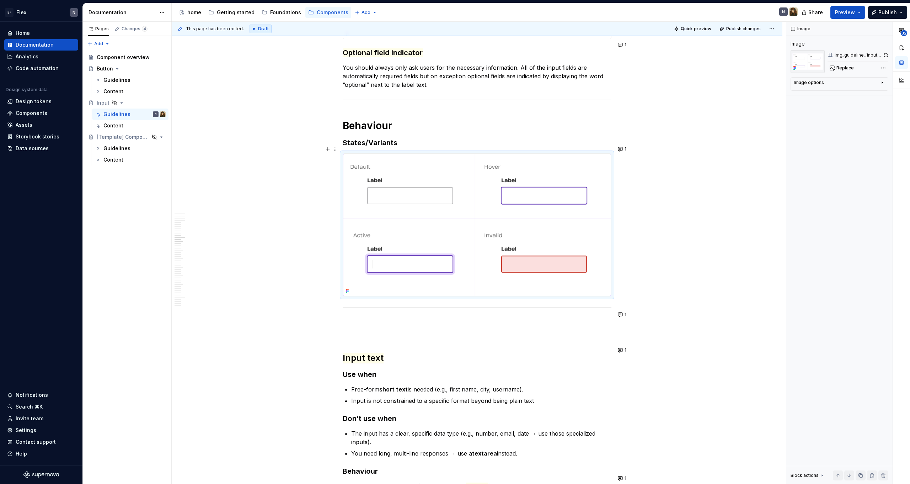
click at [615, 131] on div "**********" at bounding box center [479, 253] width 615 height 462
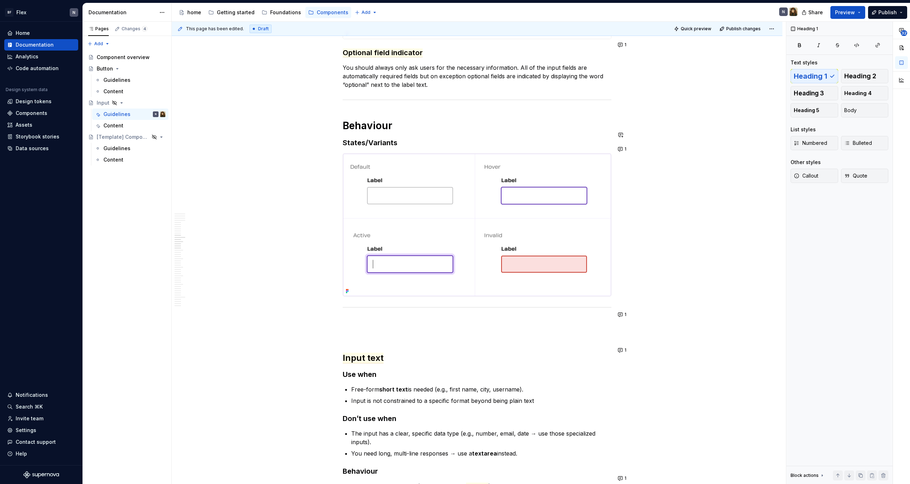
click at [577, 128] on div "**********" at bounding box center [477, 67] width 269 height 3834
click at [564, 119] on h1 "Behaviour" at bounding box center [477, 125] width 269 height 13
click at [549, 138] on h3 "States/Variants" at bounding box center [477, 143] width 269 height 10
click at [553, 120] on h1 "Behaviour" at bounding box center [477, 125] width 269 height 13
click at [382, 138] on h3 "States/Variants" at bounding box center [477, 143] width 269 height 10
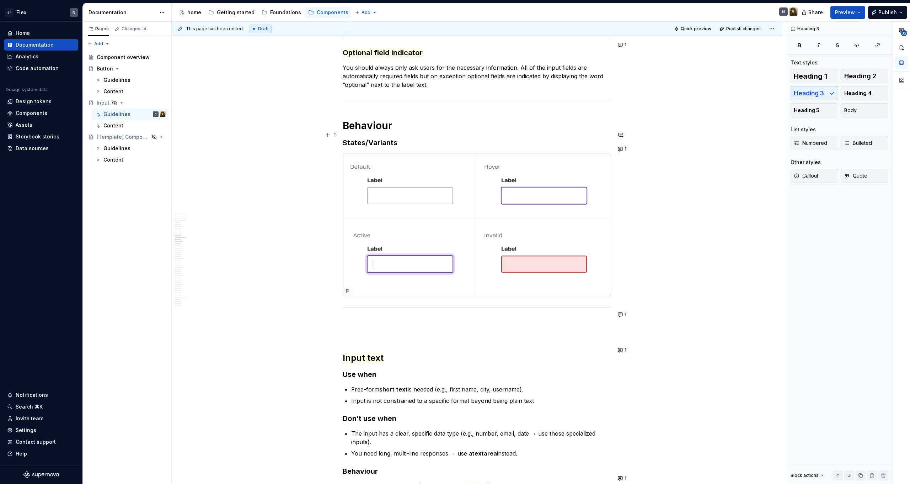
click at [495, 138] on h3 "States/Variants" at bounding box center [477, 143] width 269 height 10
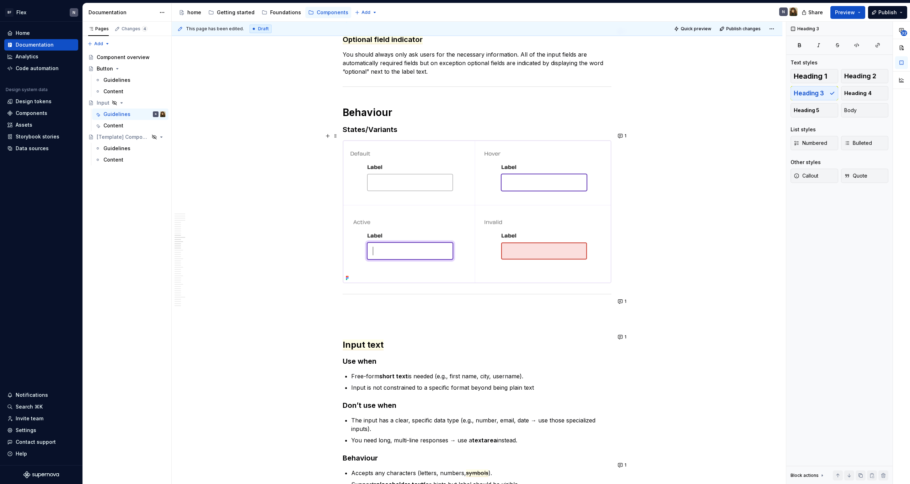
scroll to position [2004, 0]
click at [396, 124] on h3 "States/Variants" at bounding box center [477, 129] width 269 height 10
click at [415, 124] on h3 "States/Variants" at bounding box center [477, 129] width 269 height 10
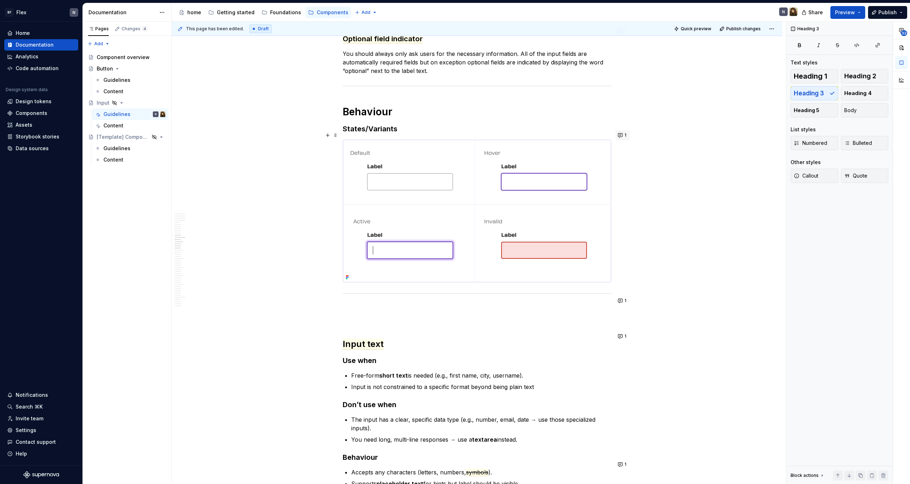
click at [620, 136] on button "1" at bounding box center [623, 135] width 14 height 10
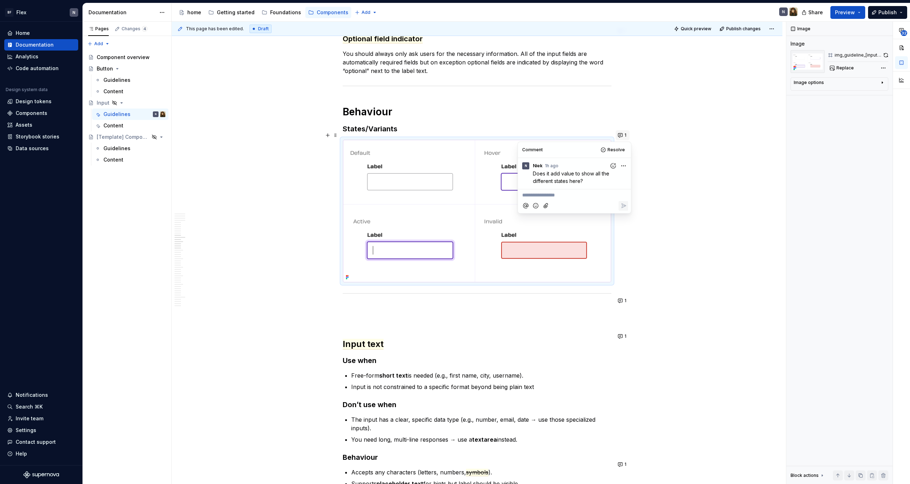
click at [620, 136] on button "1" at bounding box center [623, 135] width 14 height 10
click at [408, 124] on h3 "States/Variants" at bounding box center [477, 129] width 269 height 10
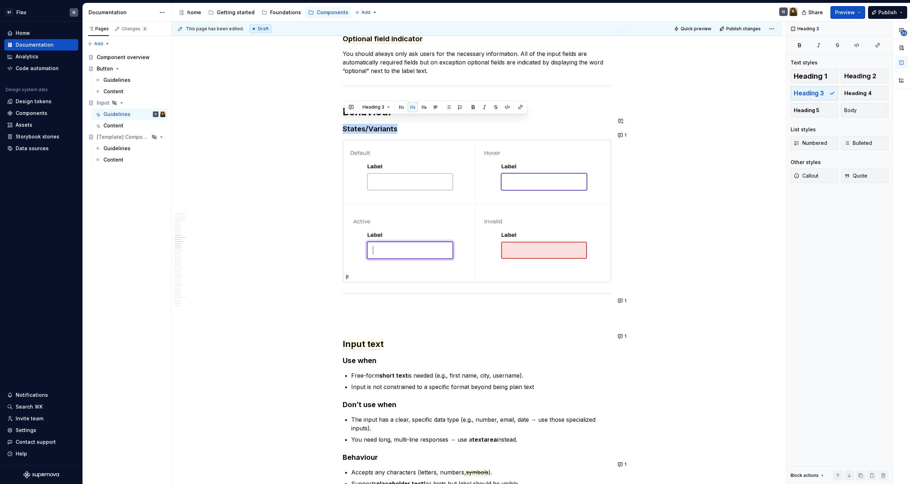
drag, startPoint x: 404, startPoint y: 121, endPoint x: 322, endPoint y: 115, distance: 82.7
click at [322, 115] on div "**********" at bounding box center [477, 121] width 611 height 4004
click at [359, 124] on h3 "States/Variants" at bounding box center [477, 129] width 269 height 10
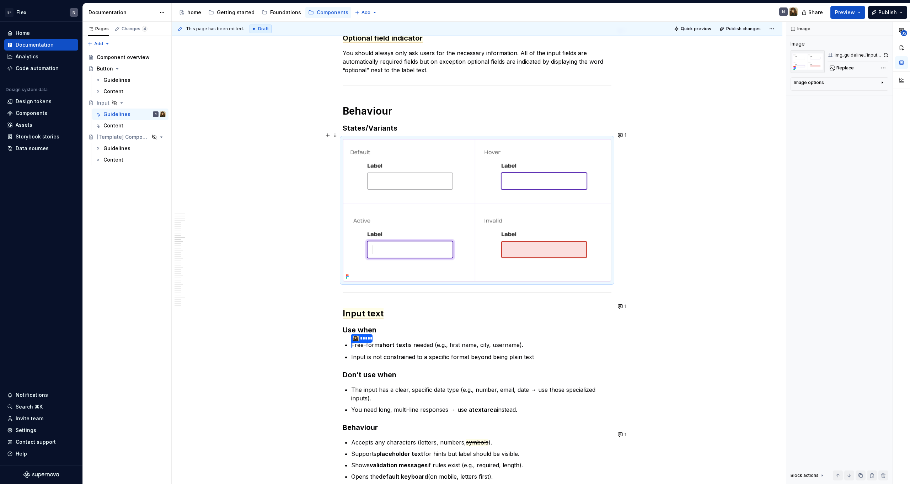
click at [573, 240] on img at bounding box center [477, 210] width 268 height 142
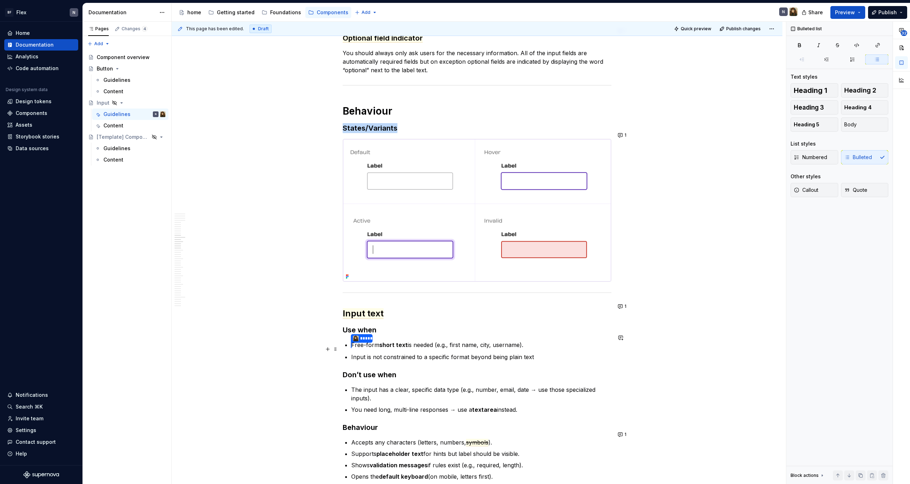
click at [542, 352] on p "Input is not constrained to a specific format beyond being plain text" at bounding box center [481, 356] width 260 height 9
click at [449, 248] on img at bounding box center [477, 210] width 268 height 142
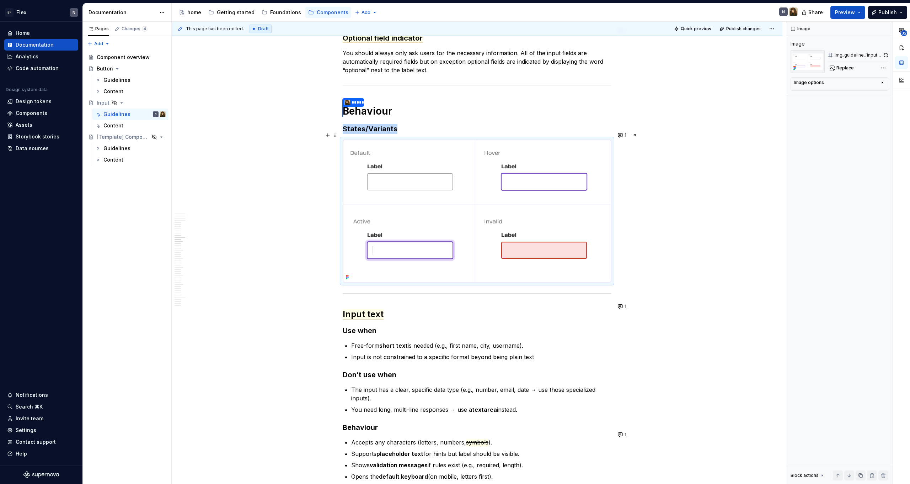
click at [551, 193] on img at bounding box center [477, 211] width 268 height 142
click at [651, 169] on div "**********" at bounding box center [477, 106] width 611 height 3974
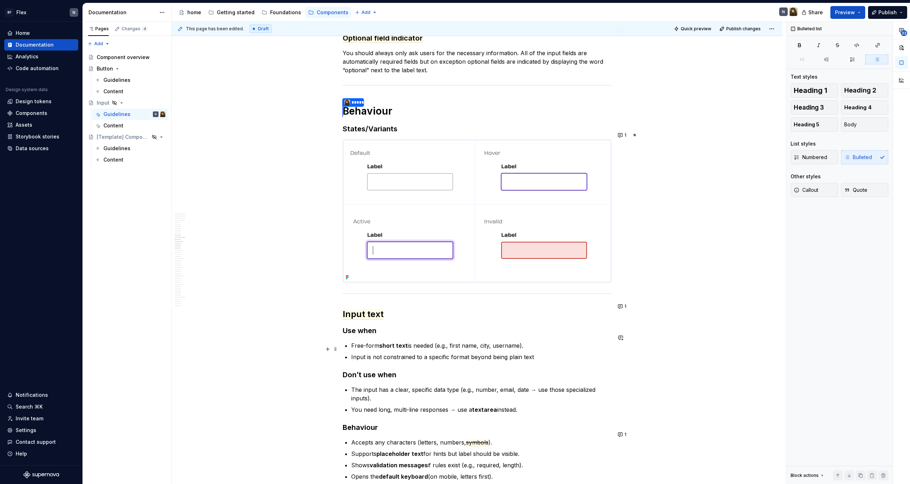
click at [439, 343] on ul "Free-form short text is needed (e.g., first name, city, username). Input is not…" at bounding box center [481, 351] width 260 height 20
click at [424, 209] on img at bounding box center [477, 211] width 268 height 142
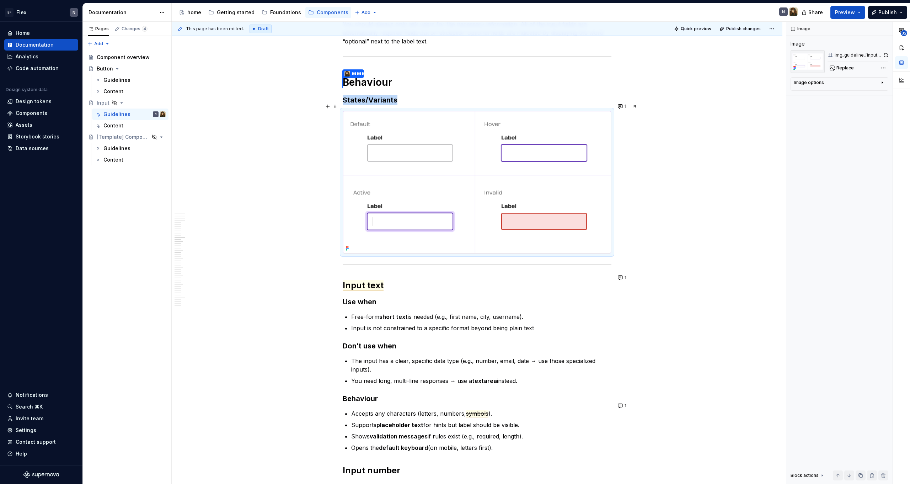
scroll to position [2037, 0]
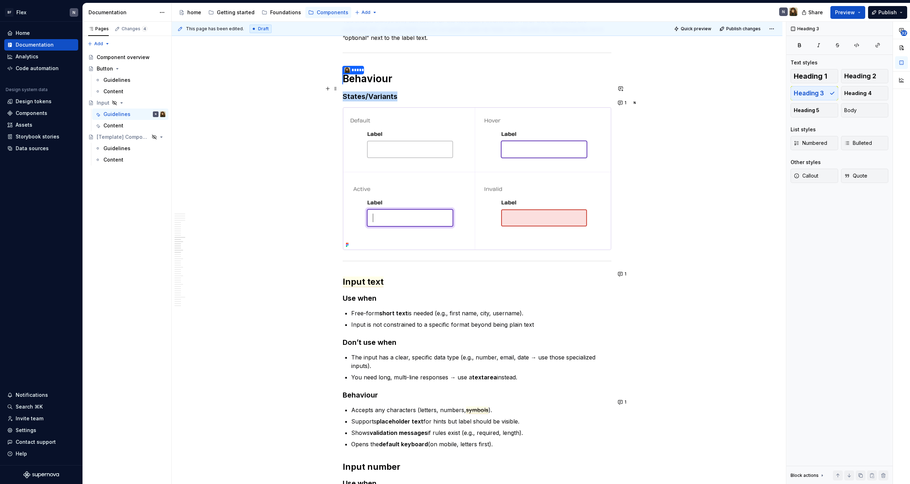
click at [394, 91] on h3 "States/Variants" at bounding box center [477, 96] width 269 height 10
click at [416, 91] on h3 "States/Variants" at bounding box center [477, 96] width 269 height 10
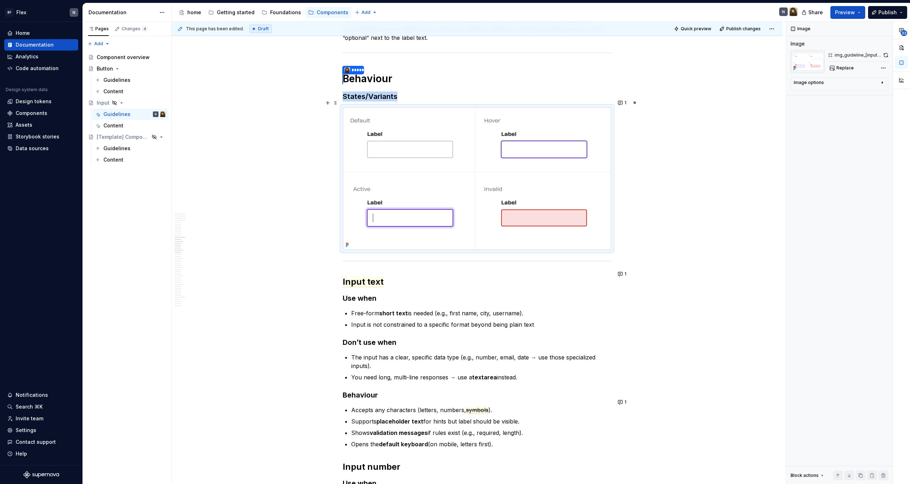
click at [410, 138] on img at bounding box center [477, 178] width 268 height 142
click at [113, 82] on div "Guidelines" at bounding box center [116, 79] width 27 height 7
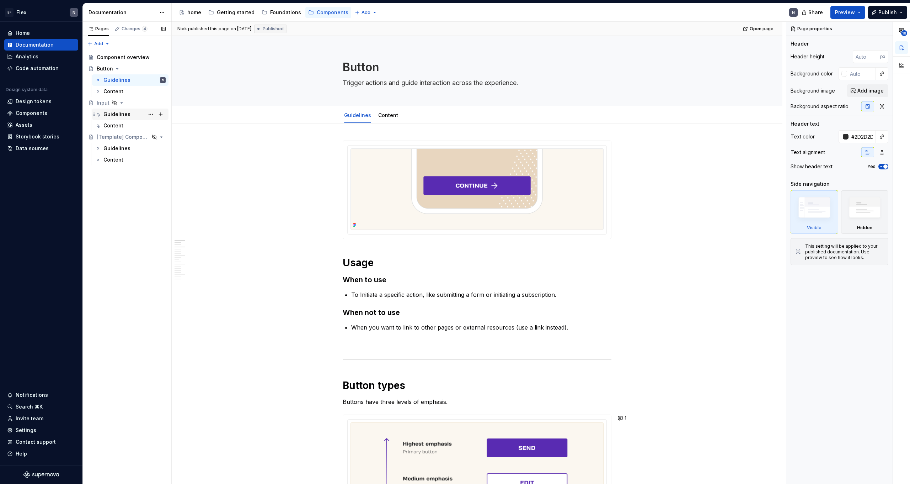
click at [120, 116] on div "Guidelines" at bounding box center [116, 114] width 27 height 7
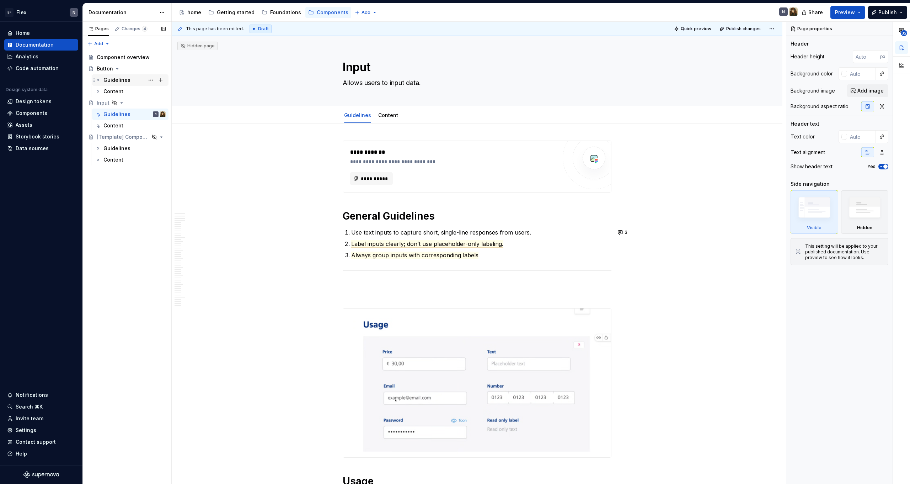
click at [115, 80] on div "Guidelines" at bounding box center [116, 79] width 27 height 7
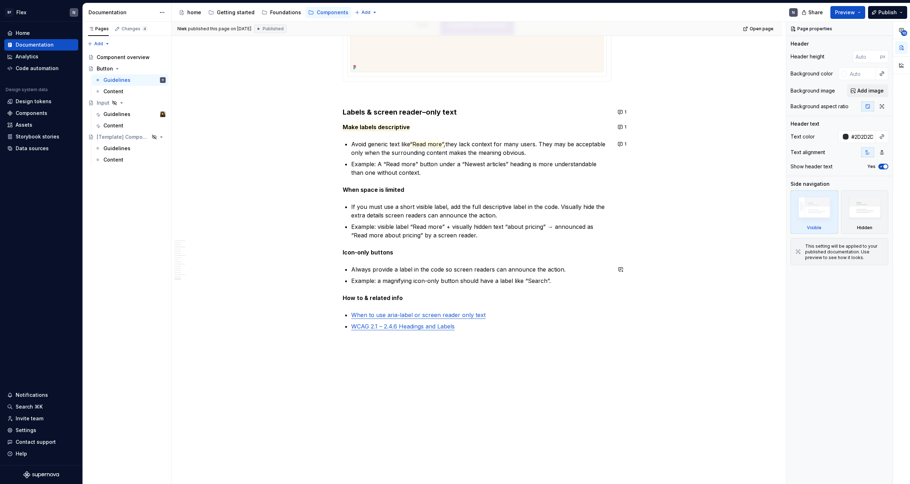
scroll to position [2333, 0]
click at [119, 116] on div "Guidelines" at bounding box center [116, 114] width 27 height 7
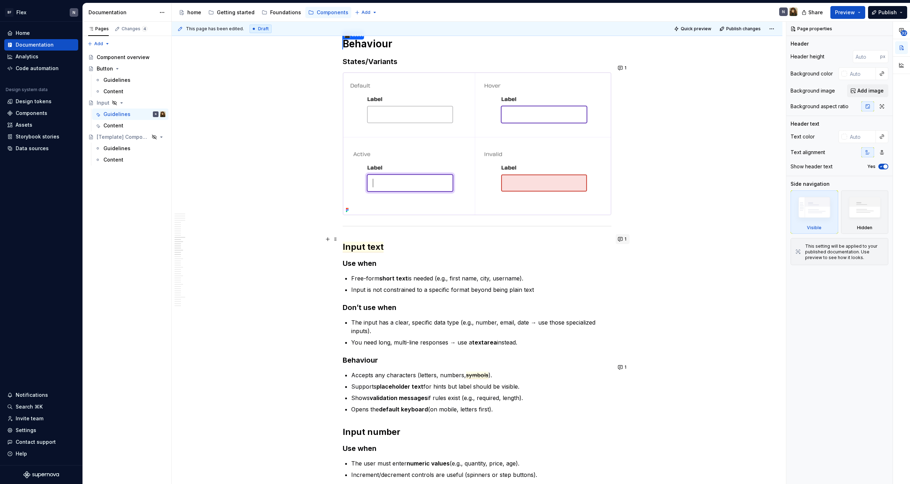
scroll to position [2122, 0]
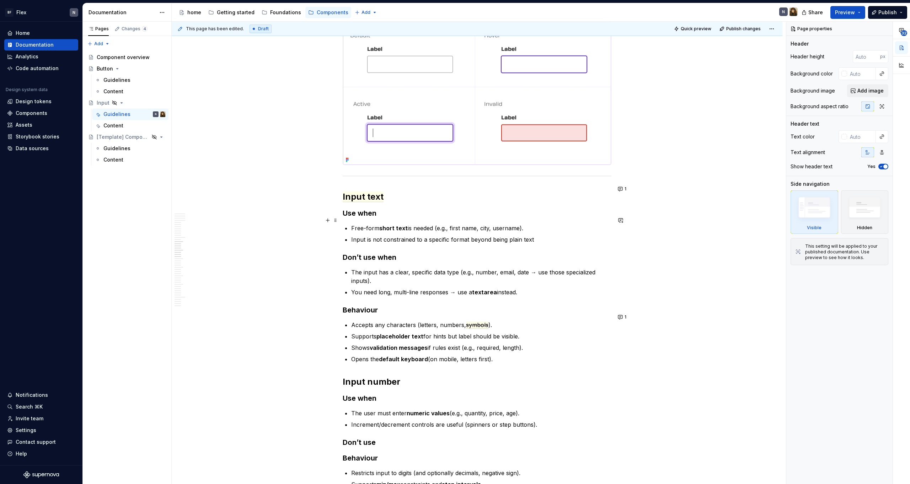
click at [407, 224] on strong "short text" at bounding box center [393, 227] width 28 height 7
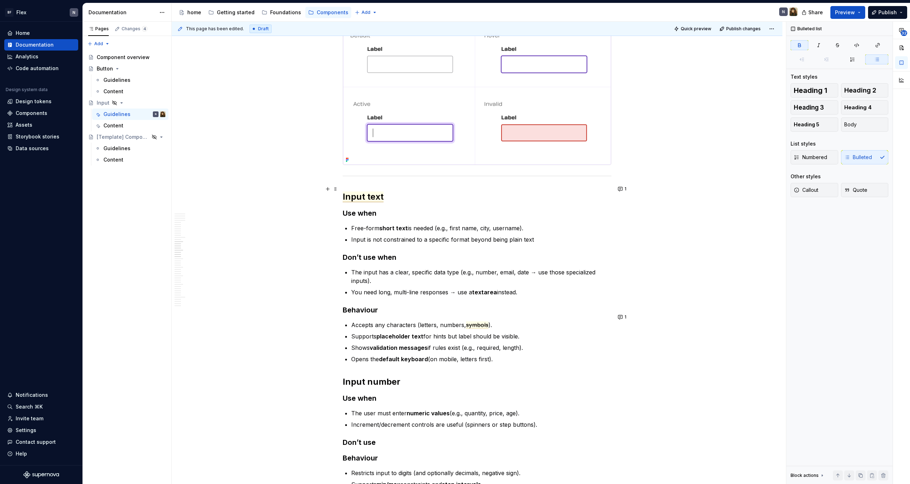
click at [366, 194] on span "Input text" at bounding box center [363, 196] width 41 height 11
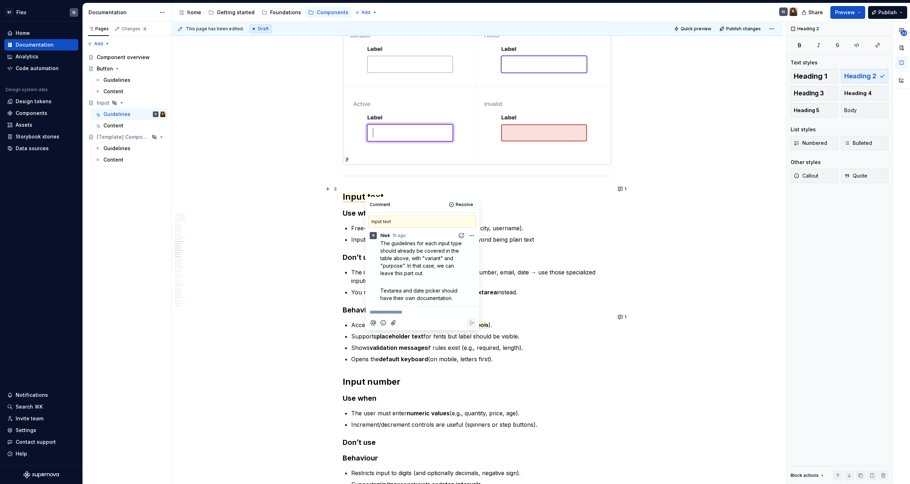
click at [363, 191] on span "Input text" at bounding box center [363, 196] width 41 height 11
click at [345, 191] on span "Input text" at bounding box center [363, 196] width 41 height 11
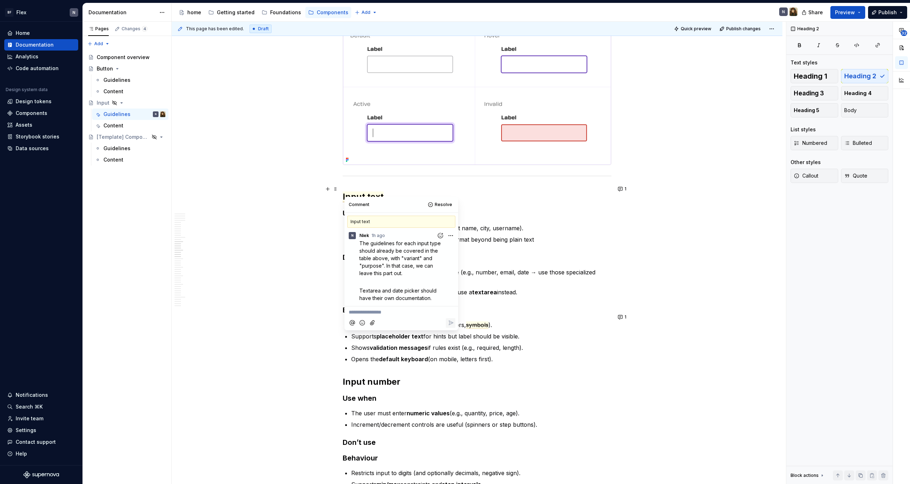
click at [388, 191] on h2 "Input text" at bounding box center [477, 196] width 269 height 11
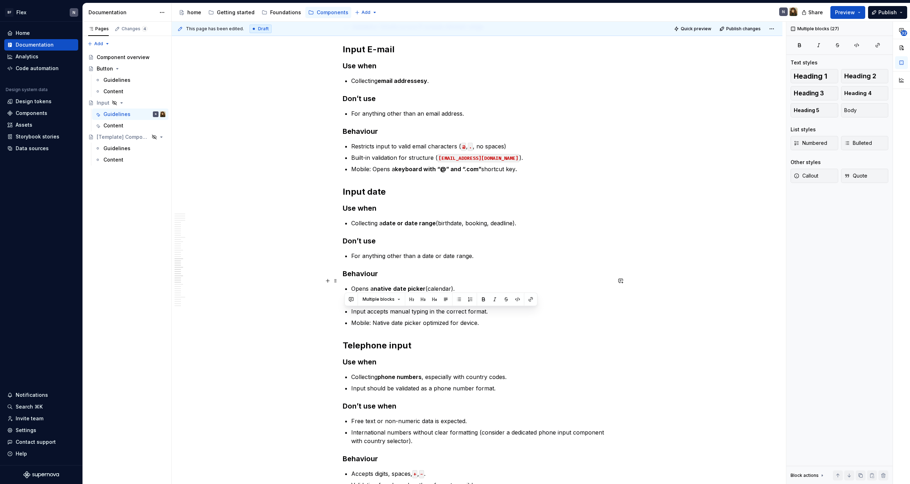
drag, startPoint x: 346, startPoint y: 187, endPoint x: 526, endPoint y: 282, distance: 203.8
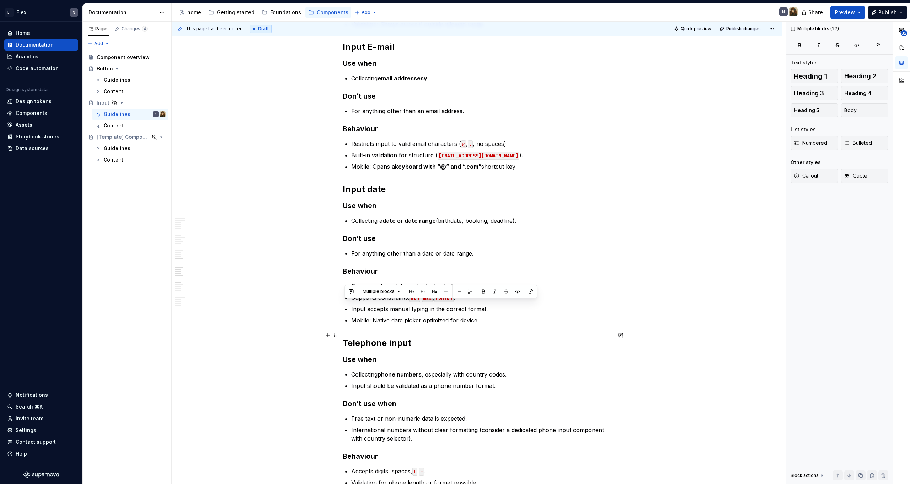
click at [536, 337] on h2 "Telephone input" at bounding box center [477, 342] width 269 height 11
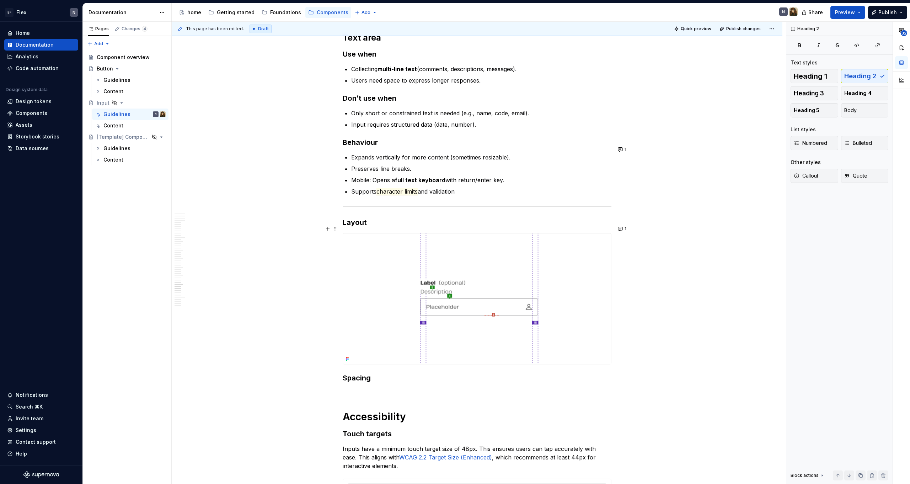
scroll to position [3113, 0]
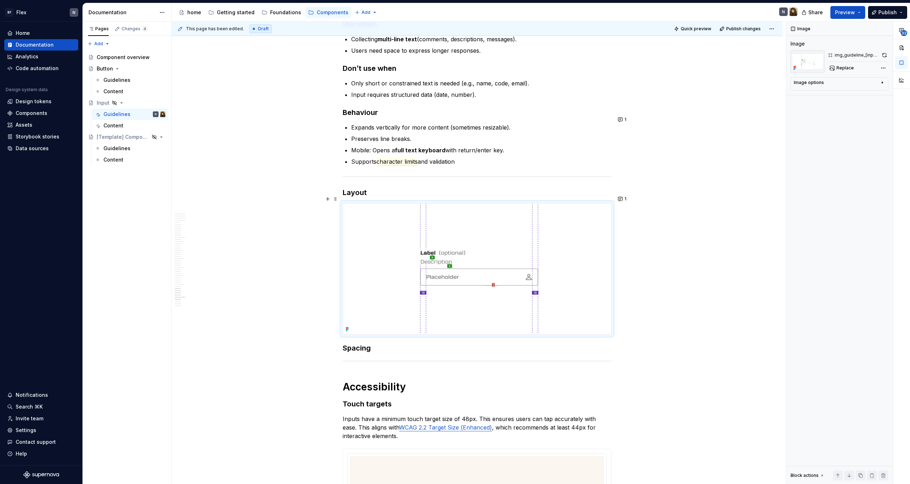
click at [490, 277] on img at bounding box center [477, 268] width 268 height 131
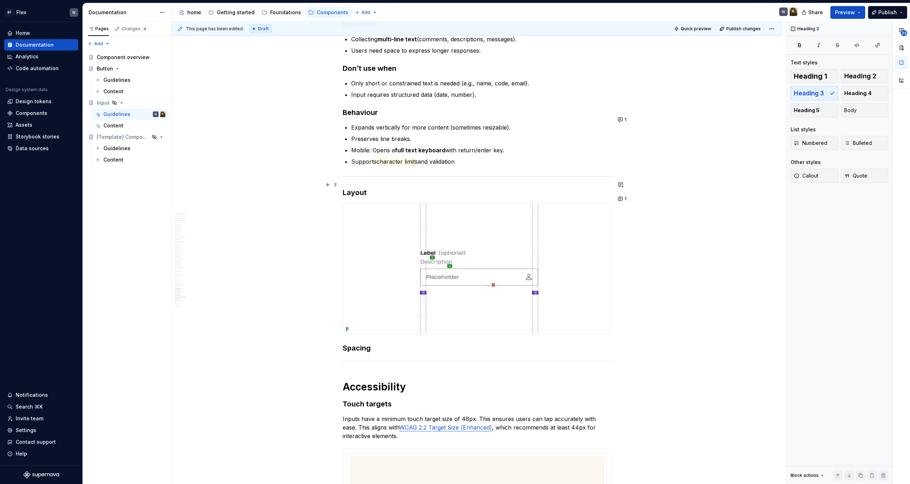
click at [435, 187] on h3 "Layout" at bounding box center [477, 192] width 269 height 10
click at [626, 198] on button "1" at bounding box center [623, 199] width 14 height 10
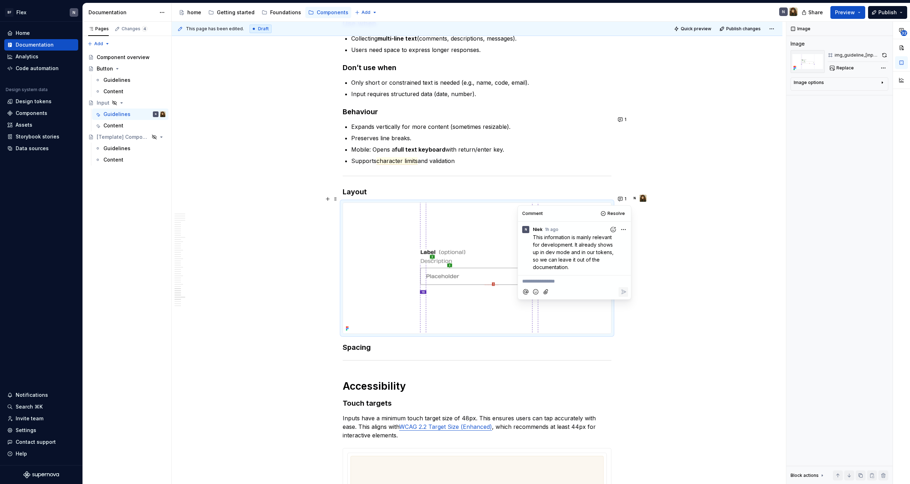
click at [600, 321] on img at bounding box center [477, 268] width 268 height 131
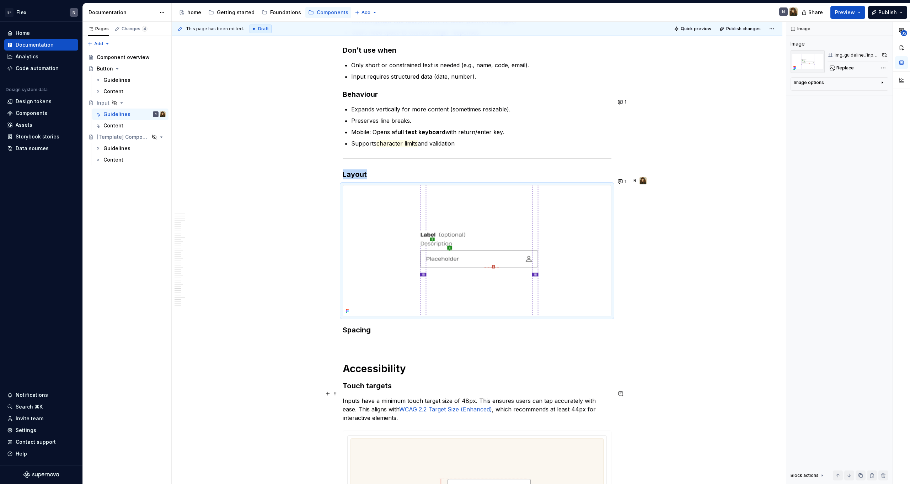
click at [515, 396] on p "Inputs have a minimum touch target size of 48px. This ensures users can tap acc…" at bounding box center [477, 409] width 269 height 26
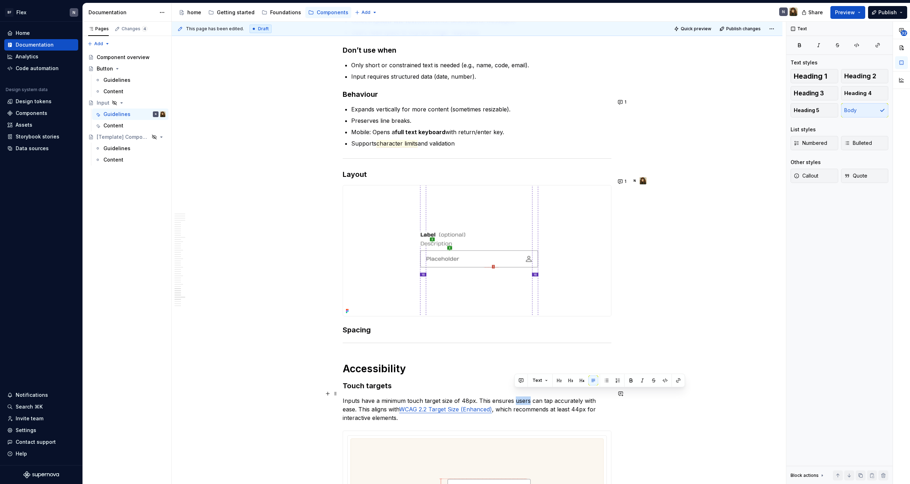
click at [515, 396] on p "Inputs have a minimum touch target size of 48px. This ensures users can tap acc…" at bounding box center [477, 409] width 269 height 26
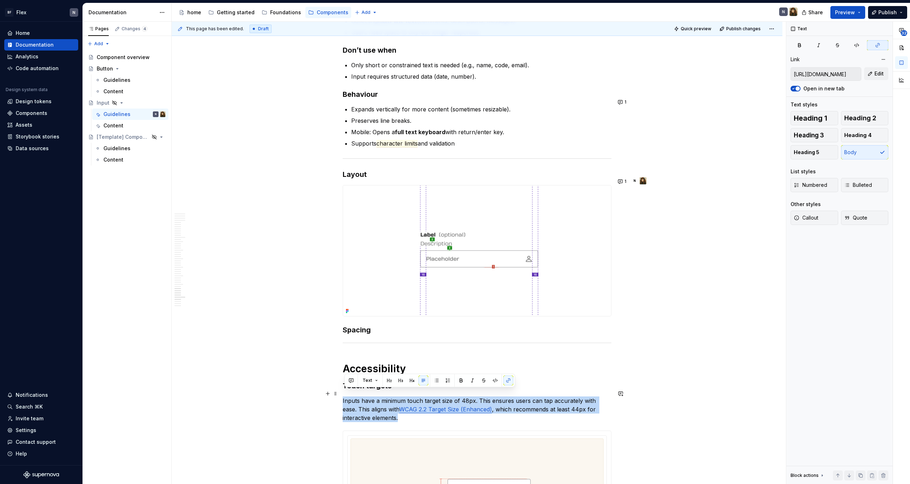
click at [519, 401] on p "Inputs have a minimum touch target size of 48px. This ensures users can tap acc…" at bounding box center [477, 409] width 269 height 26
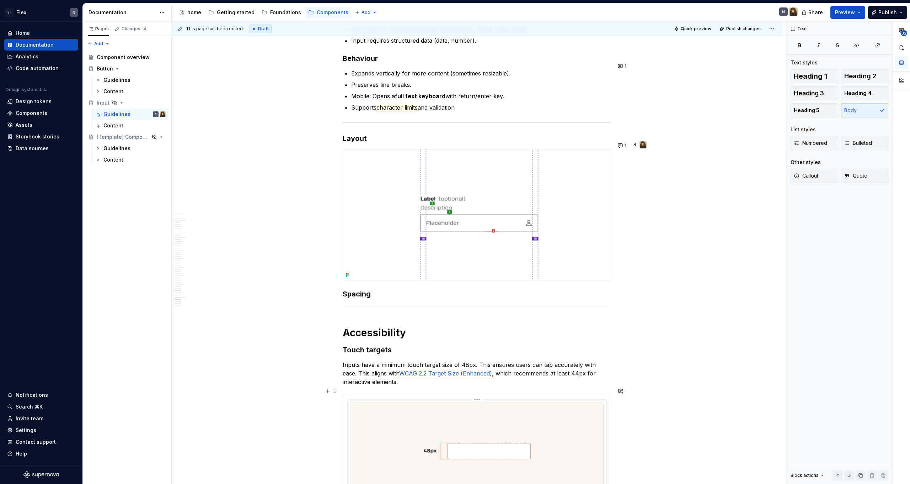
scroll to position [3170, 0]
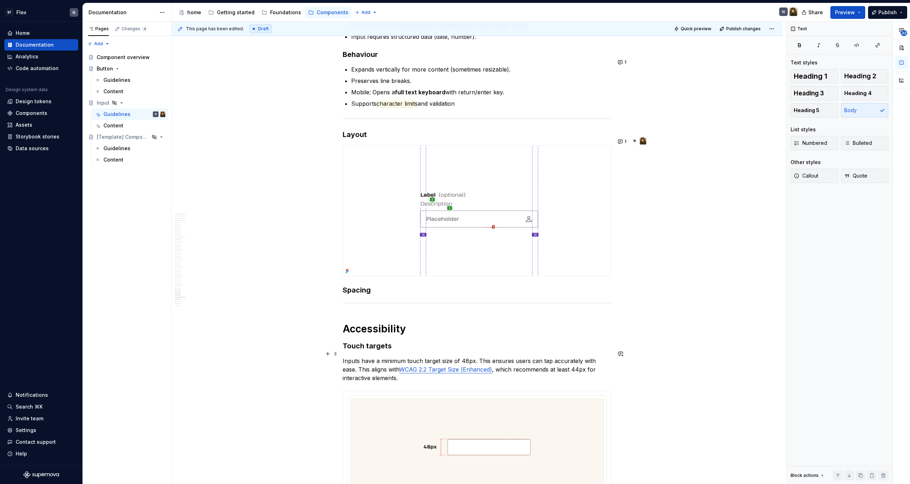
click at [525, 365] on p "Inputs have a minimum touch target size of 48px. This ensures users can tap acc…" at bounding box center [477, 369] width 269 height 26
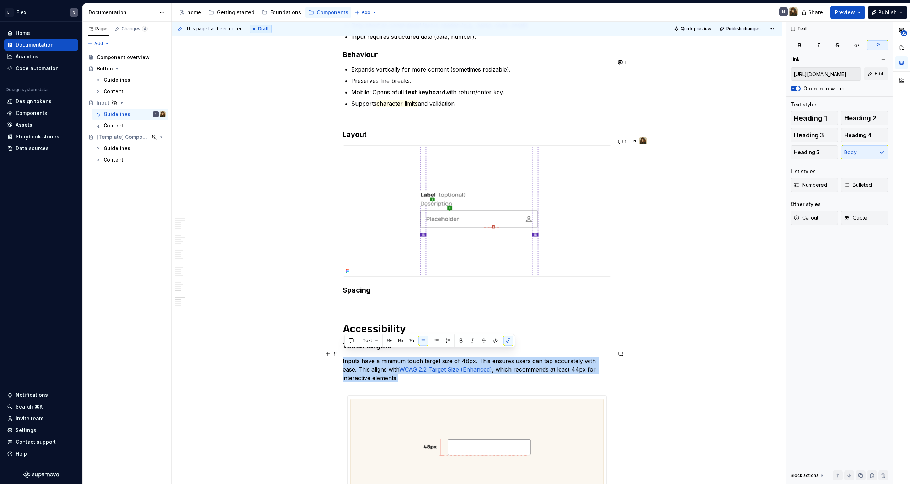
click at [525, 365] on p "Inputs have a minimum touch target size of 48px. This ensures users can tap acc…" at bounding box center [477, 369] width 269 height 26
click at [522, 357] on p "Inputs have a minimum touch target size of 48px. This ensures users can tap acc…" at bounding box center [477, 369] width 269 height 26
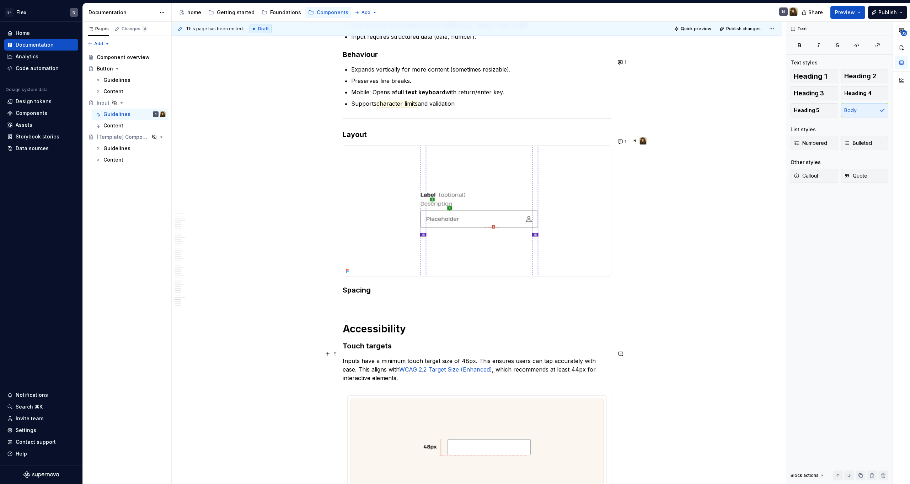
scroll to position [3172, 0]
click at [522, 357] on p "Inputs have a minimum touch target size of 48px. This ensures users can tap acc…" at bounding box center [477, 367] width 269 height 26
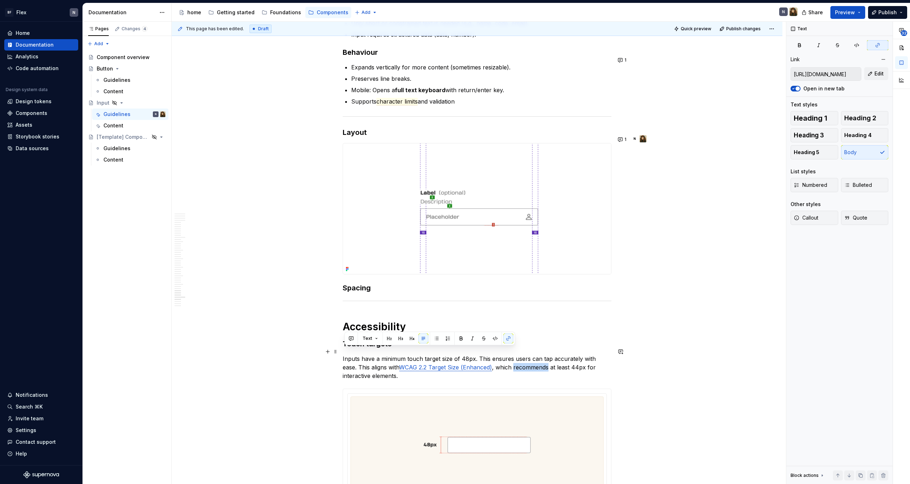
click at [522, 357] on p "Inputs have a minimum touch target size of 48px. This ensures users can tap acc…" at bounding box center [477, 367] width 269 height 26
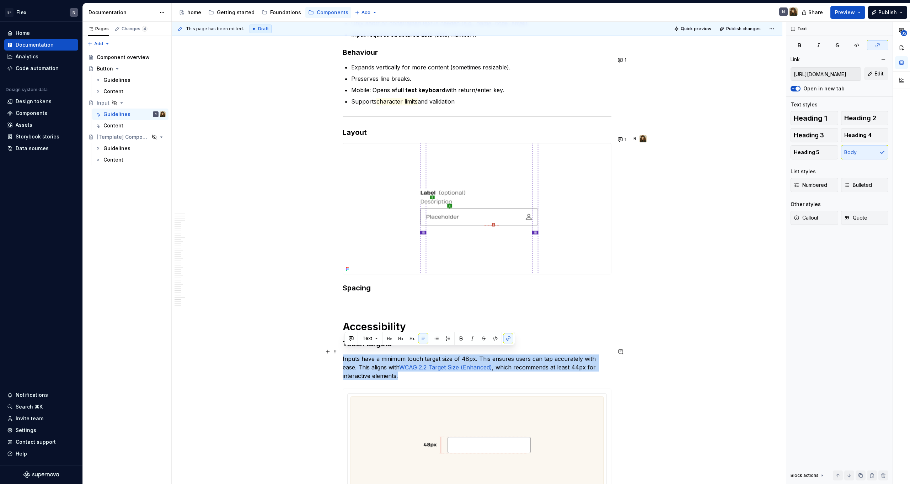
click at [532, 368] on p "Inputs have a minimum touch target size of 48px. This ensures users can tap acc…" at bounding box center [477, 367] width 269 height 26
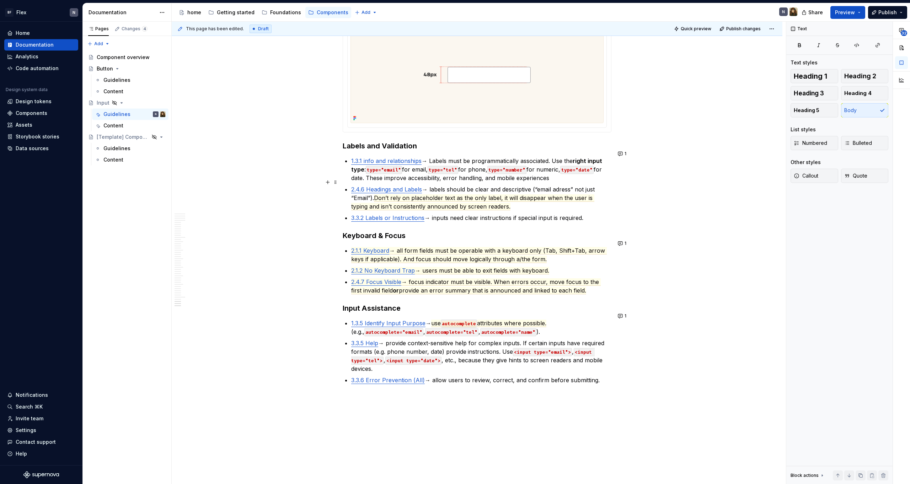
scroll to position [3542, 0]
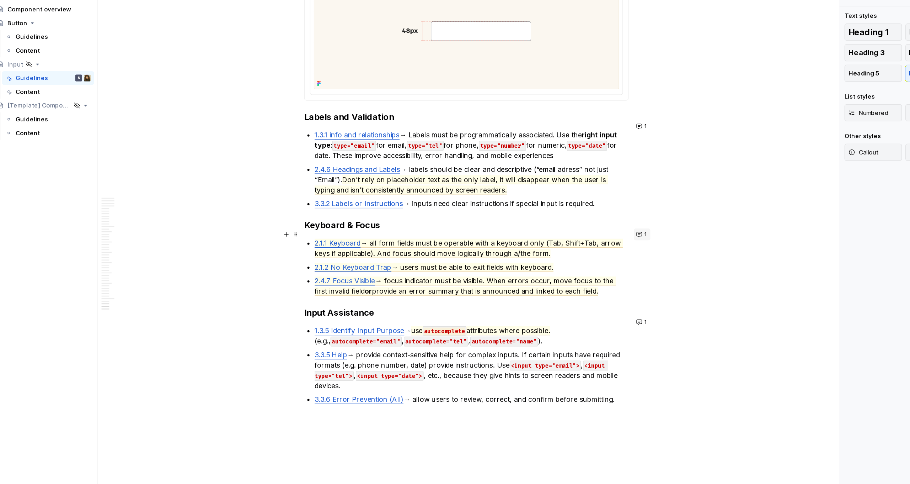
click at [616, 239] on button "1" at bounding box center [623, 244] width 14 height 10
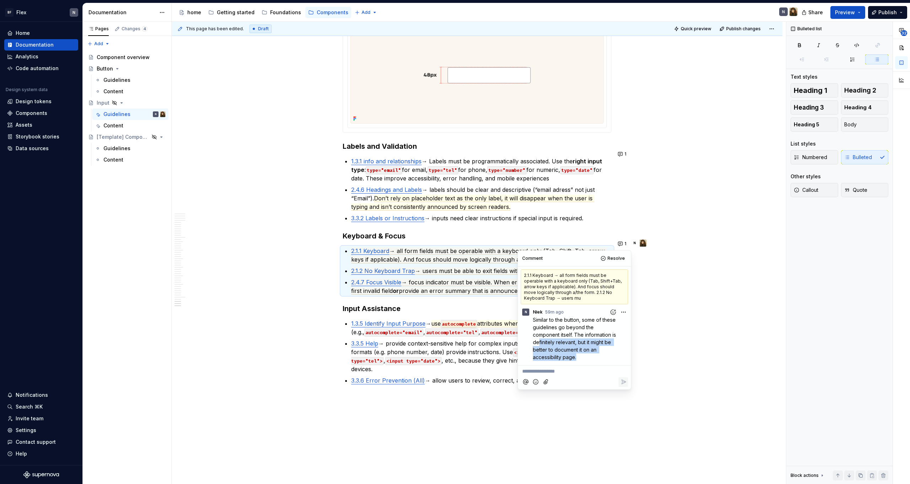
drag, startPoint x: 539, startPoint y: 339, endPoint x: 584, endPoint y: 362, distance: 50.7
click at [584, 362] on div "2.1.1 Keyboard → all form fields must be operable with a keyboard only (Tab, Sh…" at bounding box center [574, 315] width 113 height 99
click at [590, 355] on p "Similar to the button, some of these guidelines go beyond the component itself.…" at bounding box center [576, 338] width 87 height 45
drag, startPoint x: 589, startPoint y: 356, endPoint x: 552, endPoint y: 329, distance: 46.0
click at [552, 329] on p "Similar to the button, some of these guidelines go beyond the component itself.…" at bounding box center [576, 338] width 87 height 45
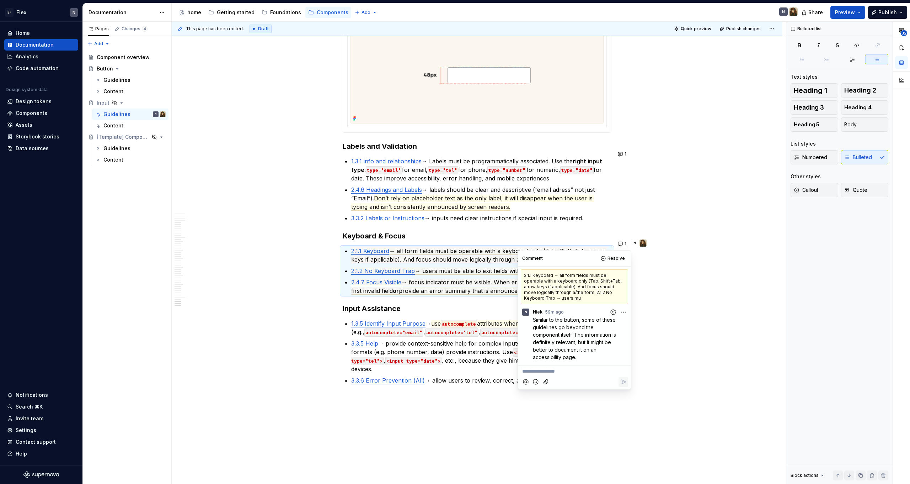
click at [557, 337] on span "Similar to the button, some of these guidelines go beyond the component itself.…" at bounding box center [575, 338] width 85 height 43
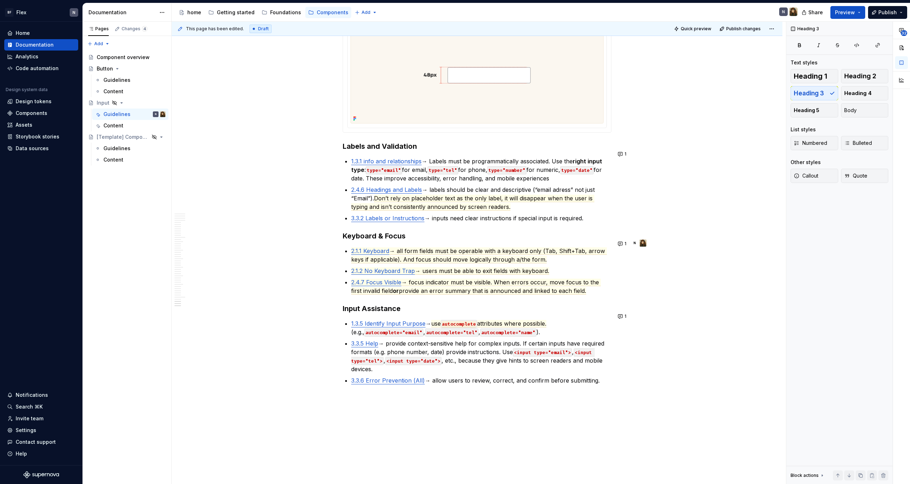
click at [535, 231] on h3 "Keyboard & Focus" at bounding box center [477, 236] width 269 height 10
click at [532, 233] on h3 "Keyboard & Focus" at bounding box center [477, 236] width 269 height 10
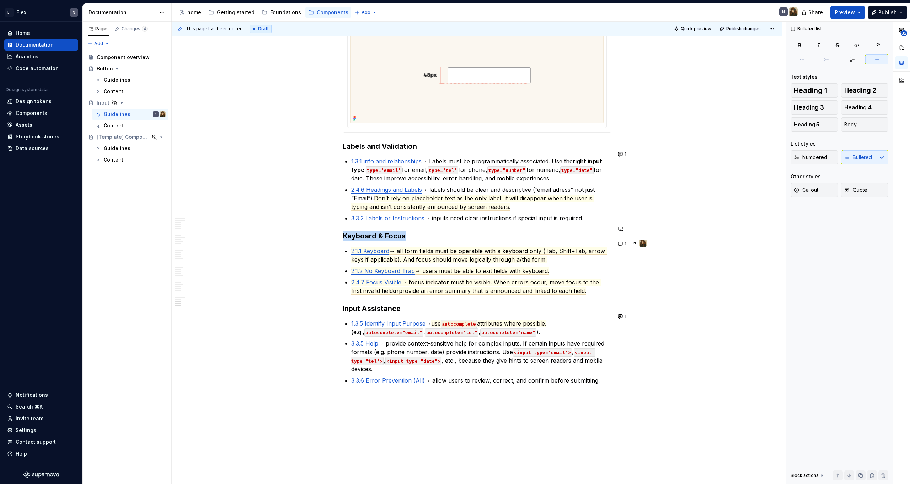
click at [389, 267] on span "2.1.2 No Keyboard Trap" at bounding box center [383, 270] width 64 height 7
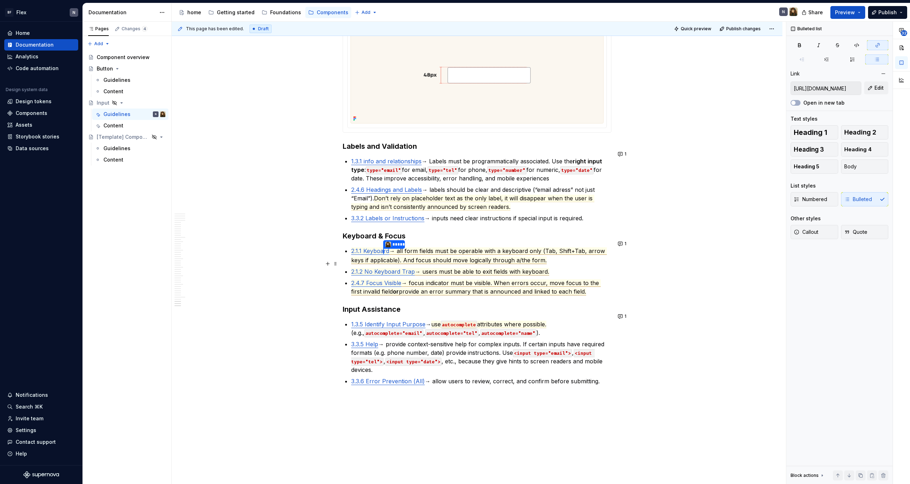
click at [366, 268] on span "2.1.2 No Keyboard Trap" at bounding box center [383, 271] width 64 height 7
type textarea "*"
type input "[URL][DOMAIN_NAME]"
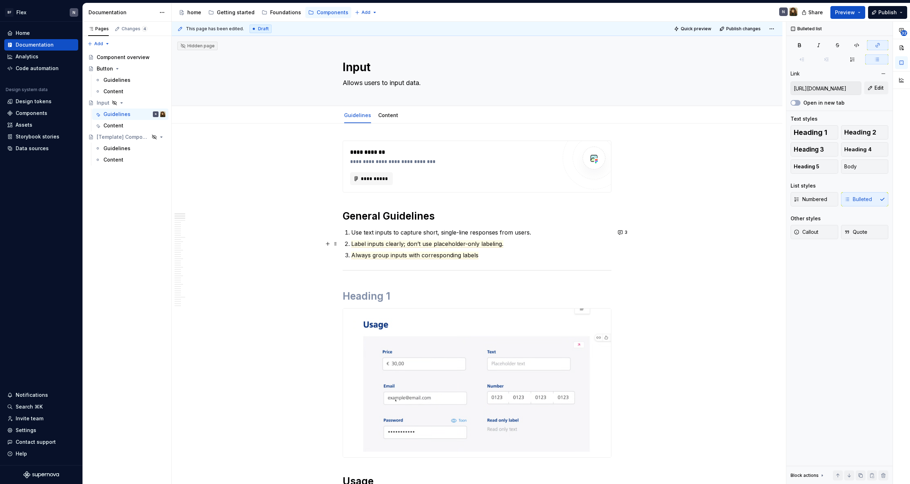
scroll to position [0, 0]
click at [458, 239] on ol "Use text inputs to capture short, single-line responses from users. Label input…" at bounding box center [481, 243] width 260 height 31
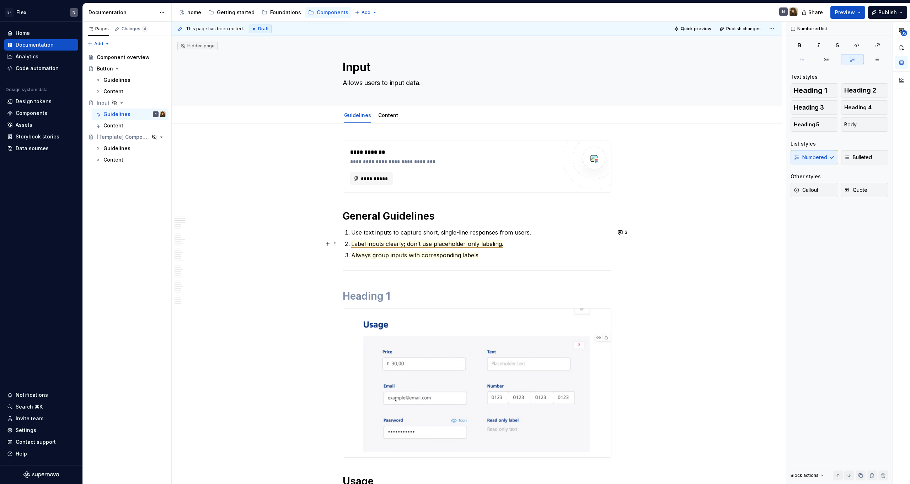
click at [452, 246] on span "Label inputs clearly; don’t use placeholder-only labeling." at bounding box center [427, 243] width 152 height 7
click at [438, 255] on span "Always group inputs with corresponding labels" at bounding box center [414, 254] width 127 height 7
click at [501, 244] on span "Label inputs clearly; don’t use placeholder-only labeling." at bounding box center [427, 243] width 152 height 7
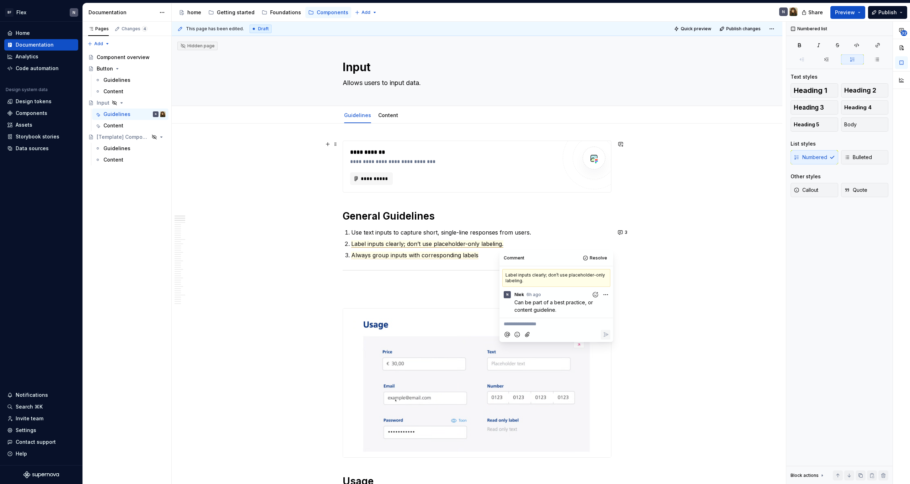
type textarea "*"
